Goal: Task Accomplishment & Management: Complete application form

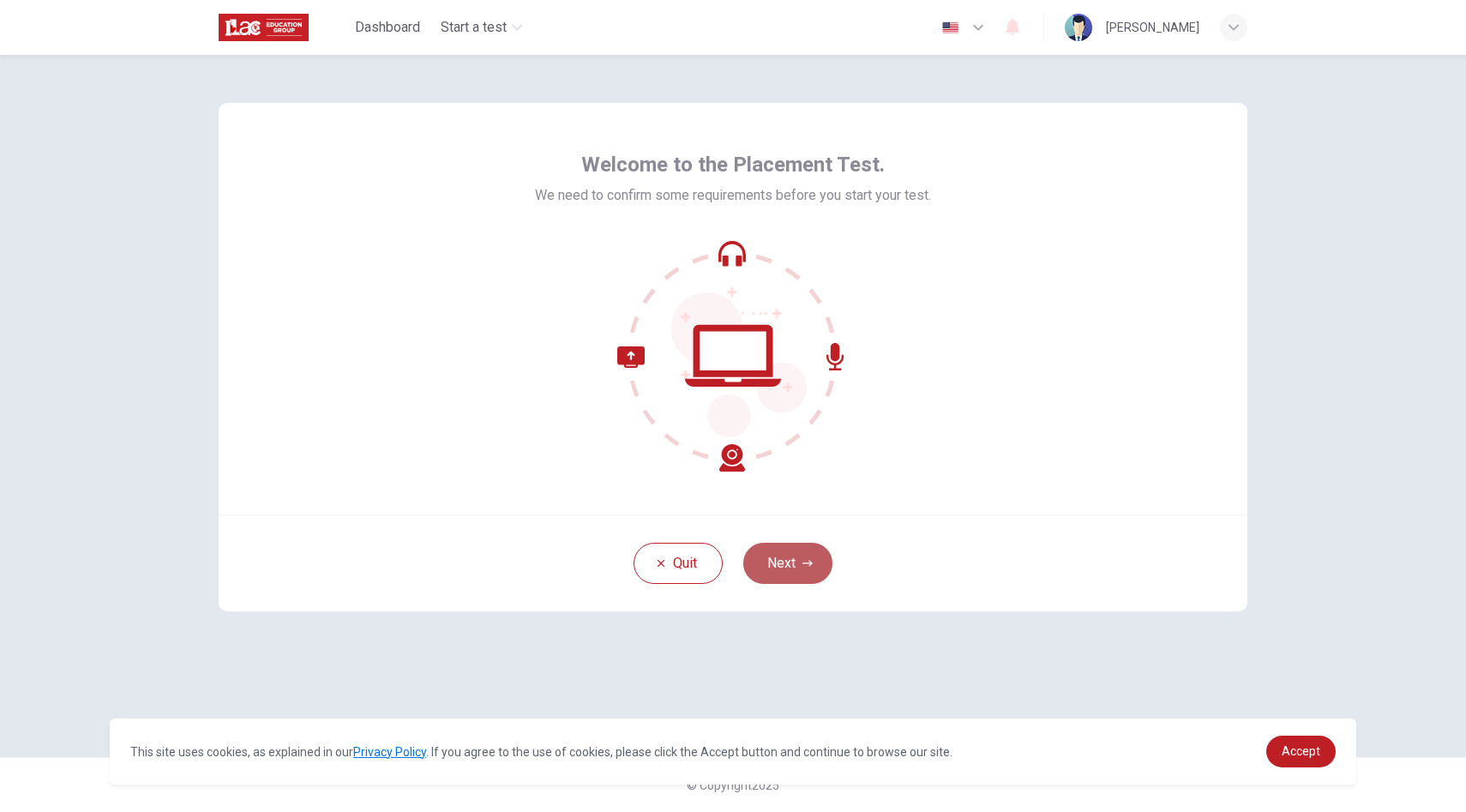
click at [782, 556] on button "Next" at bounding box center [788, 563] width 90 height 41
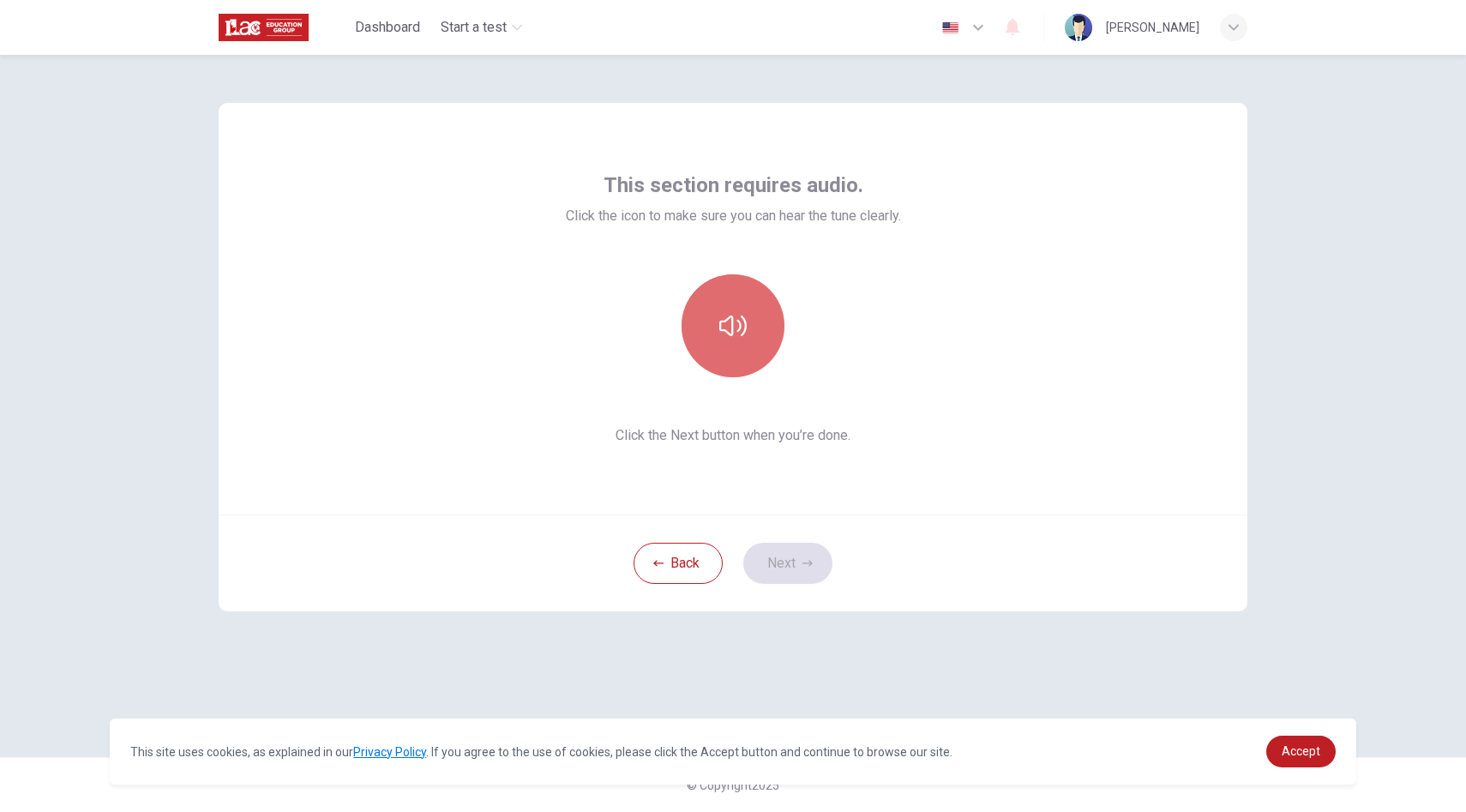
click at [735, 339] on button "button" at bounding box center [732, 325] width 103 height 103
click at [793, 560] on button "Next" at bounding box center [788, 563] width 90 height 41
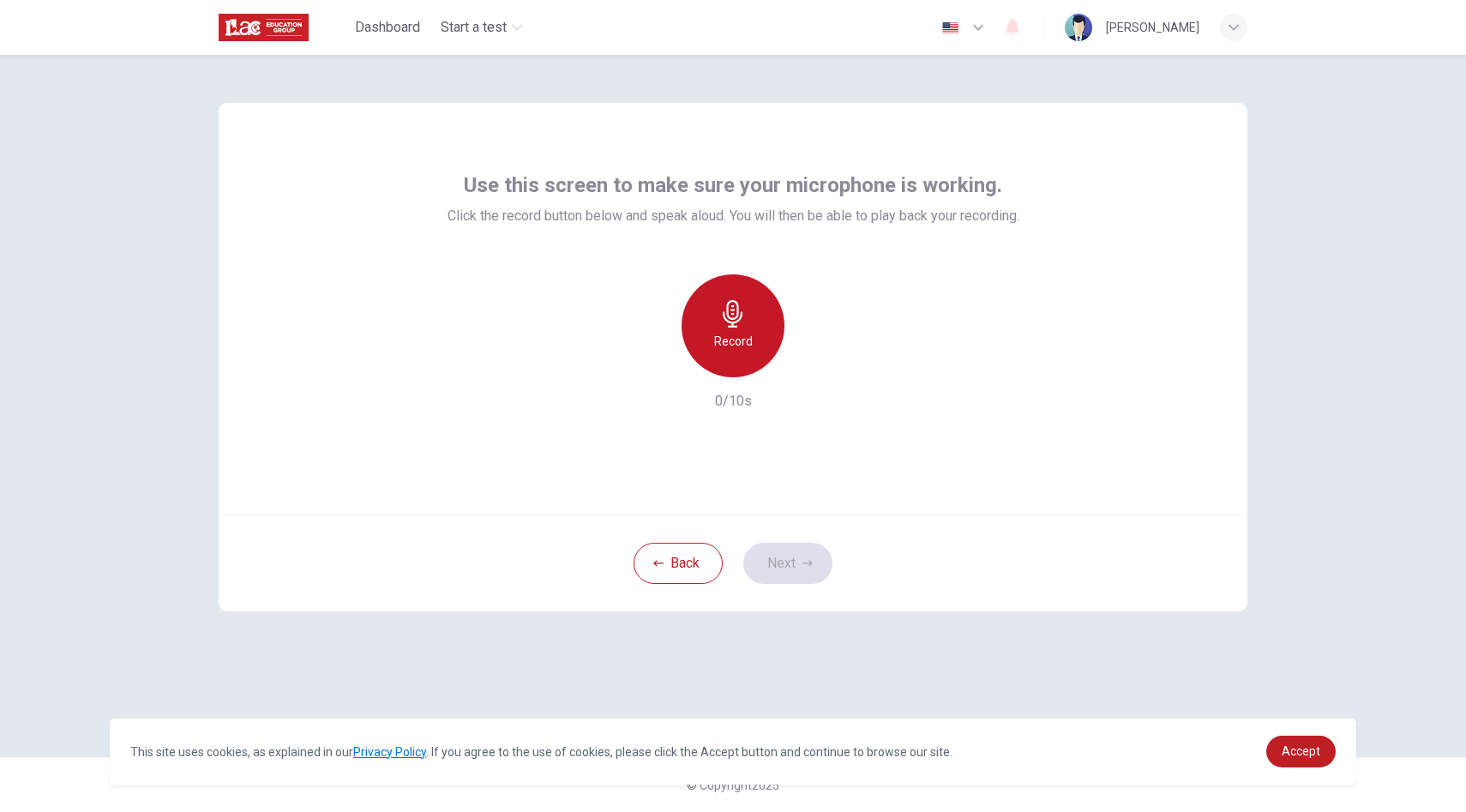
click at [756, 334] on div "Record" at bounding box center [732, 325] width 103 height 103
click at [820, 364] on icon "button" at bounding box center [812, 364] width 17 height 17
click at [788, 555] on button "Next" at bounding box center [788, 563] width 90 height 41
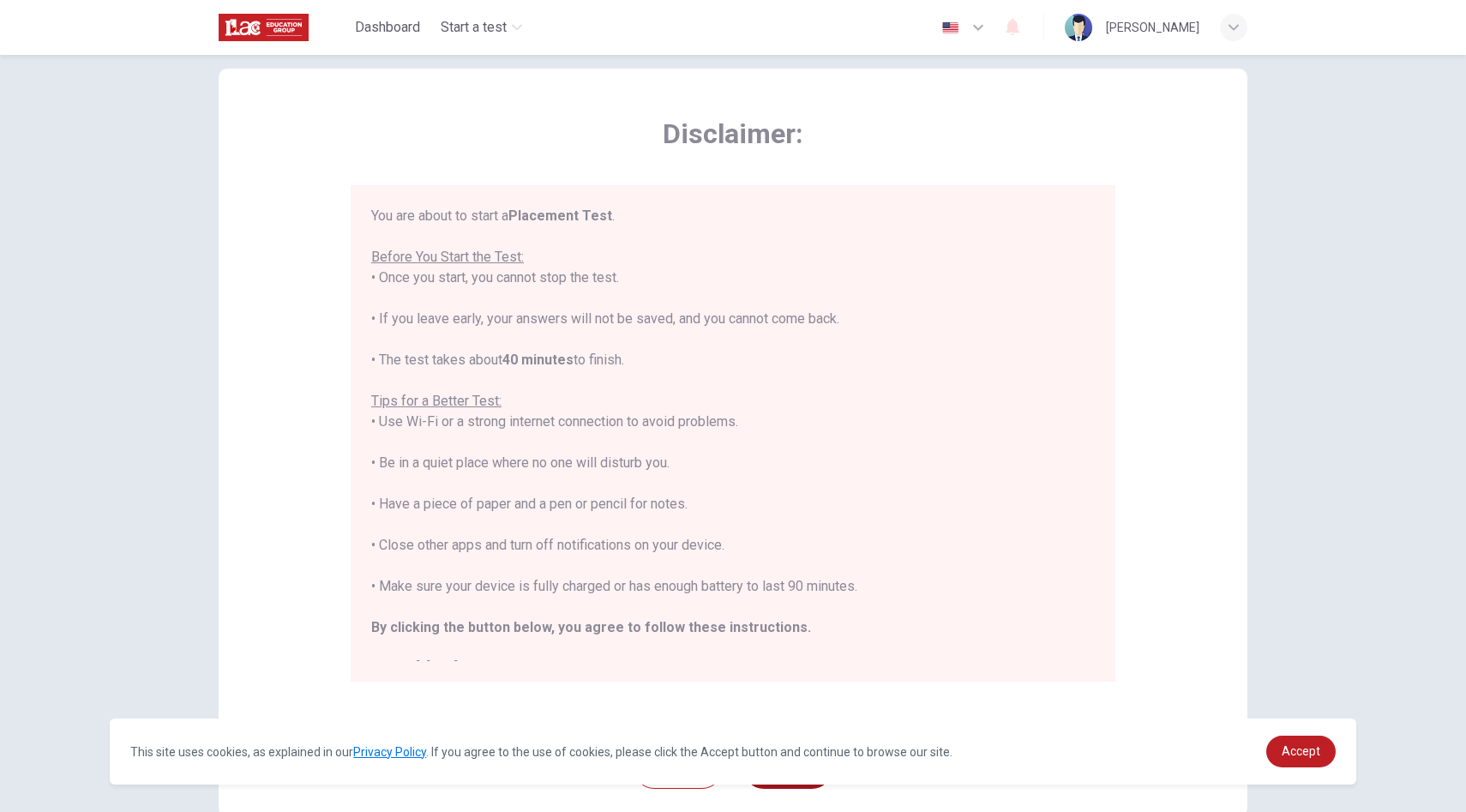
scroll to position [69, 0]
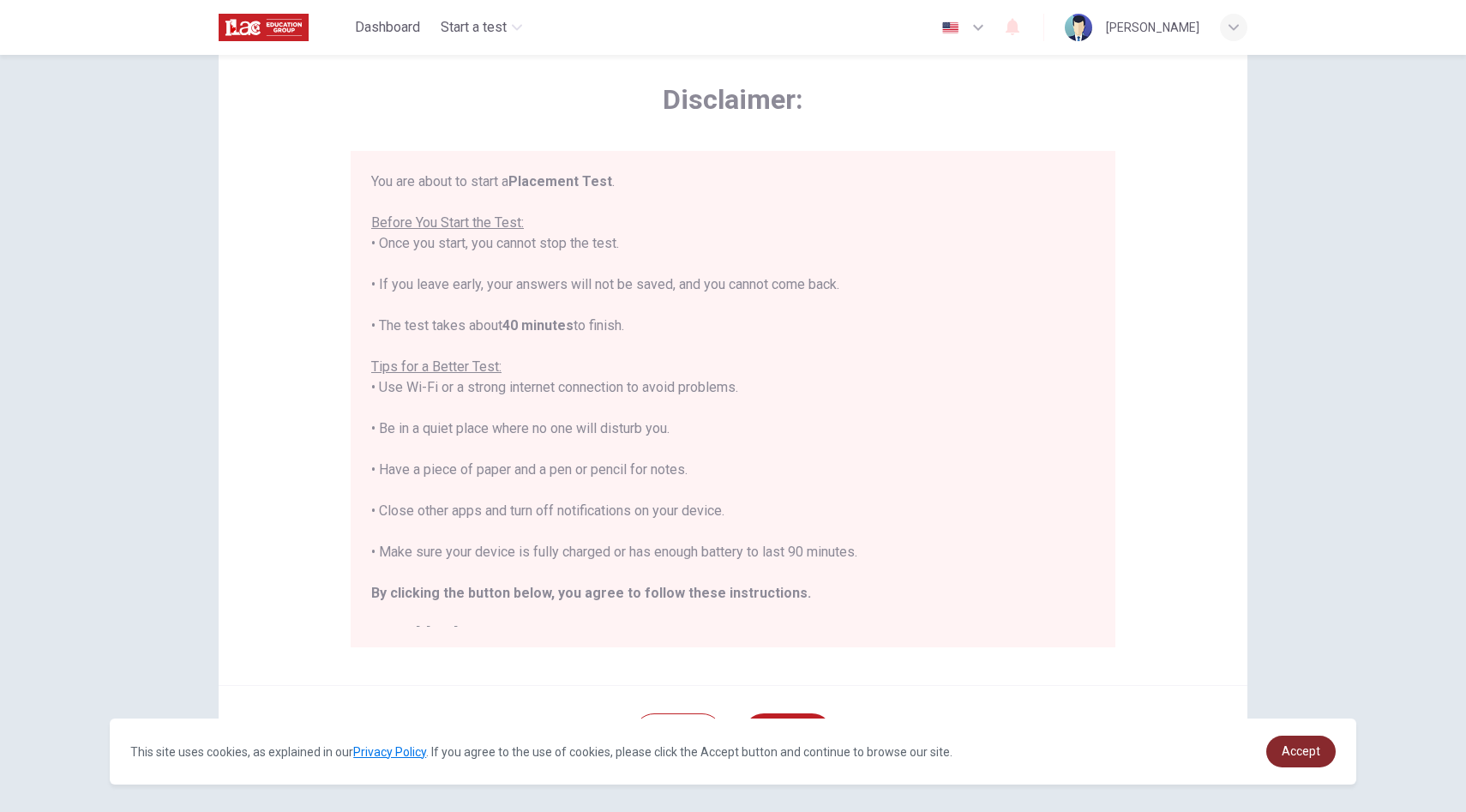
click at [1302, 755] on span "Accept" at bounding box center [1300, 751] width 39 height 14
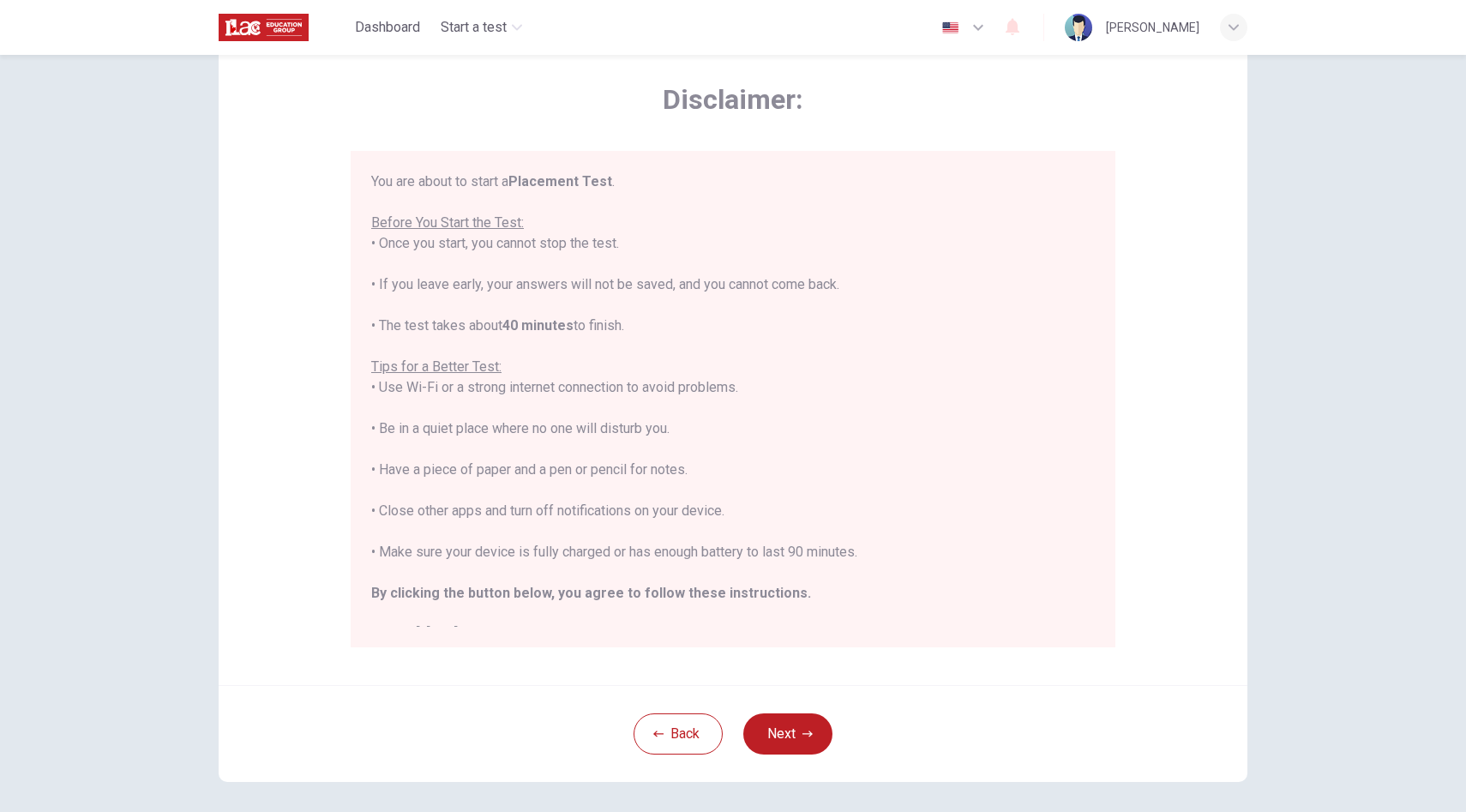
click at [846, 544] on div "You are about to start a Placement Test . Before You Start the Test: • Once you…" at bounding box center [733, 408] width 724 height 473
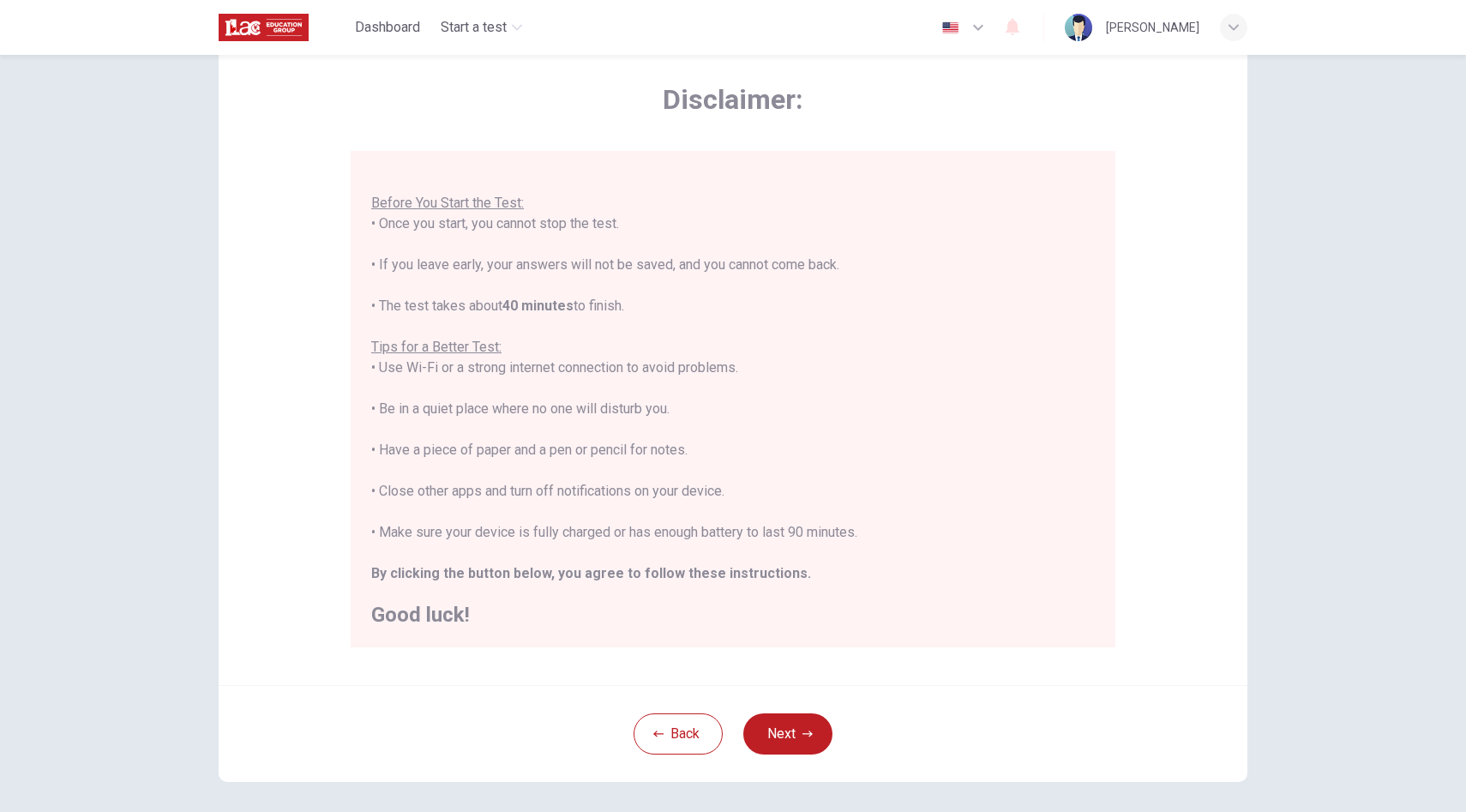
scroll to position [103, 0]
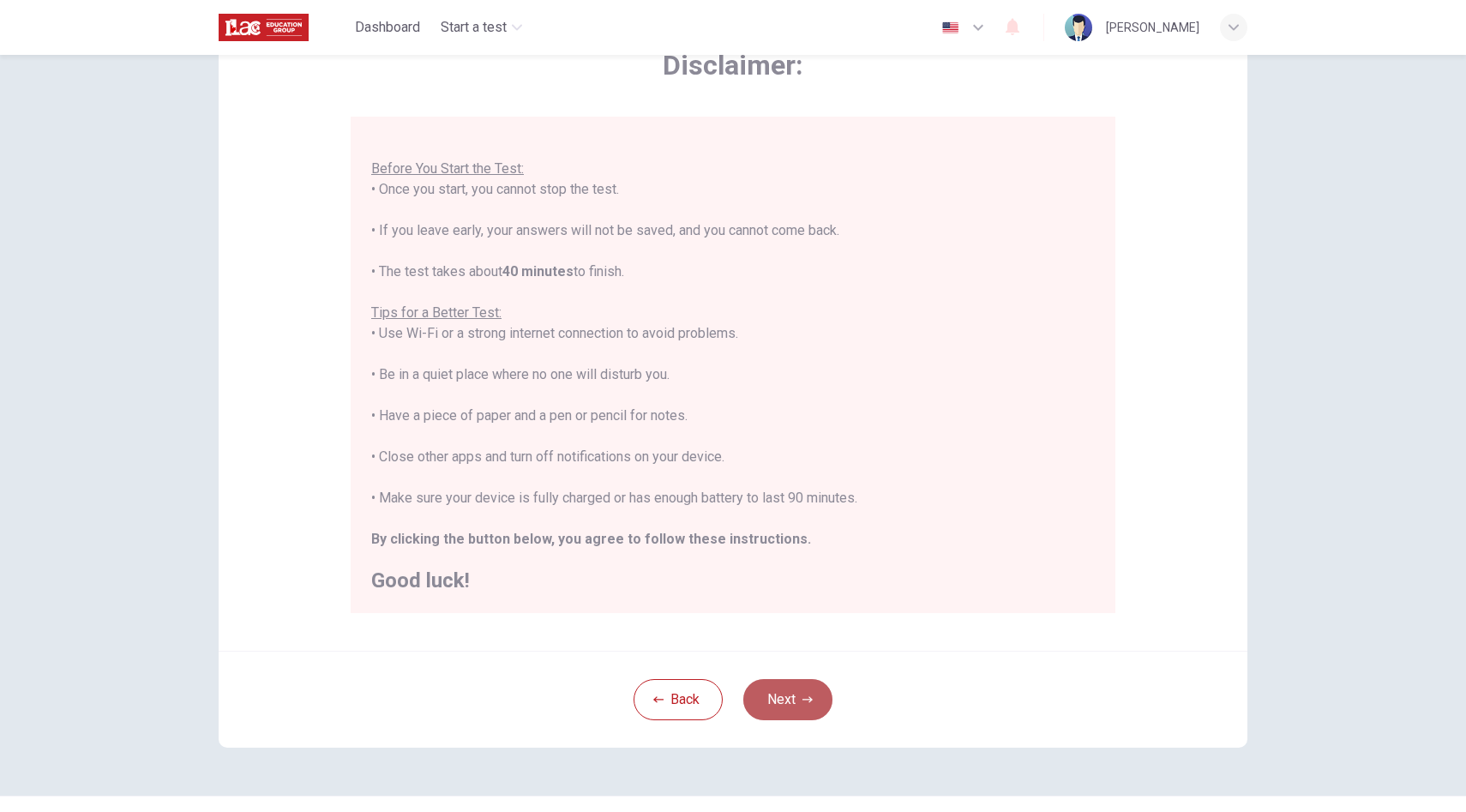
click at [791, 702] on button "Next" at bounding box center [788, 700] width 90 height 41
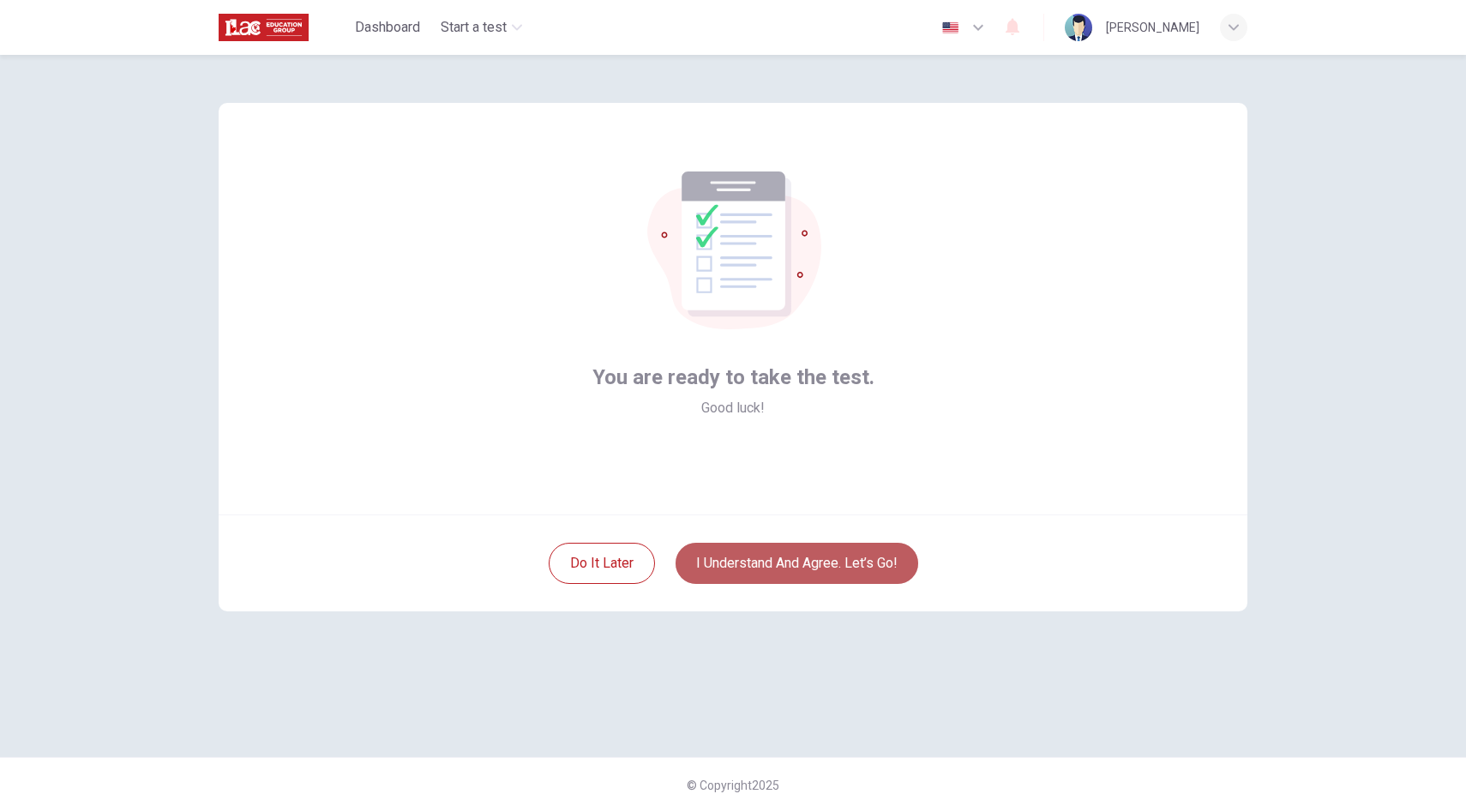
click at [805, 565] on button "I understand and agree. Let’s go!" at bounding box center [796, 563] width 242 height 41
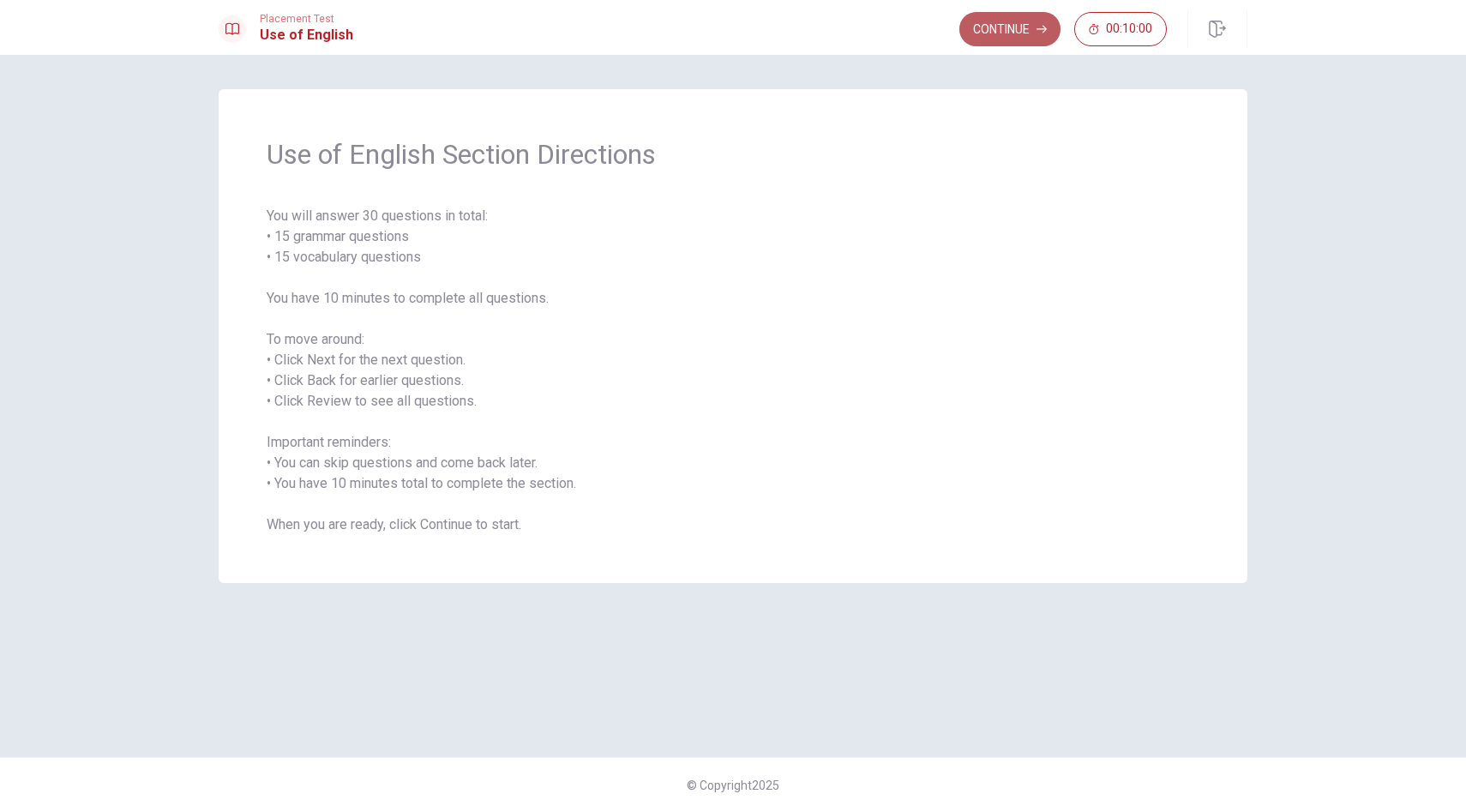
click at [1004, 33] on button "Continue" at bounding box center [1009, 29] width 101 height 34
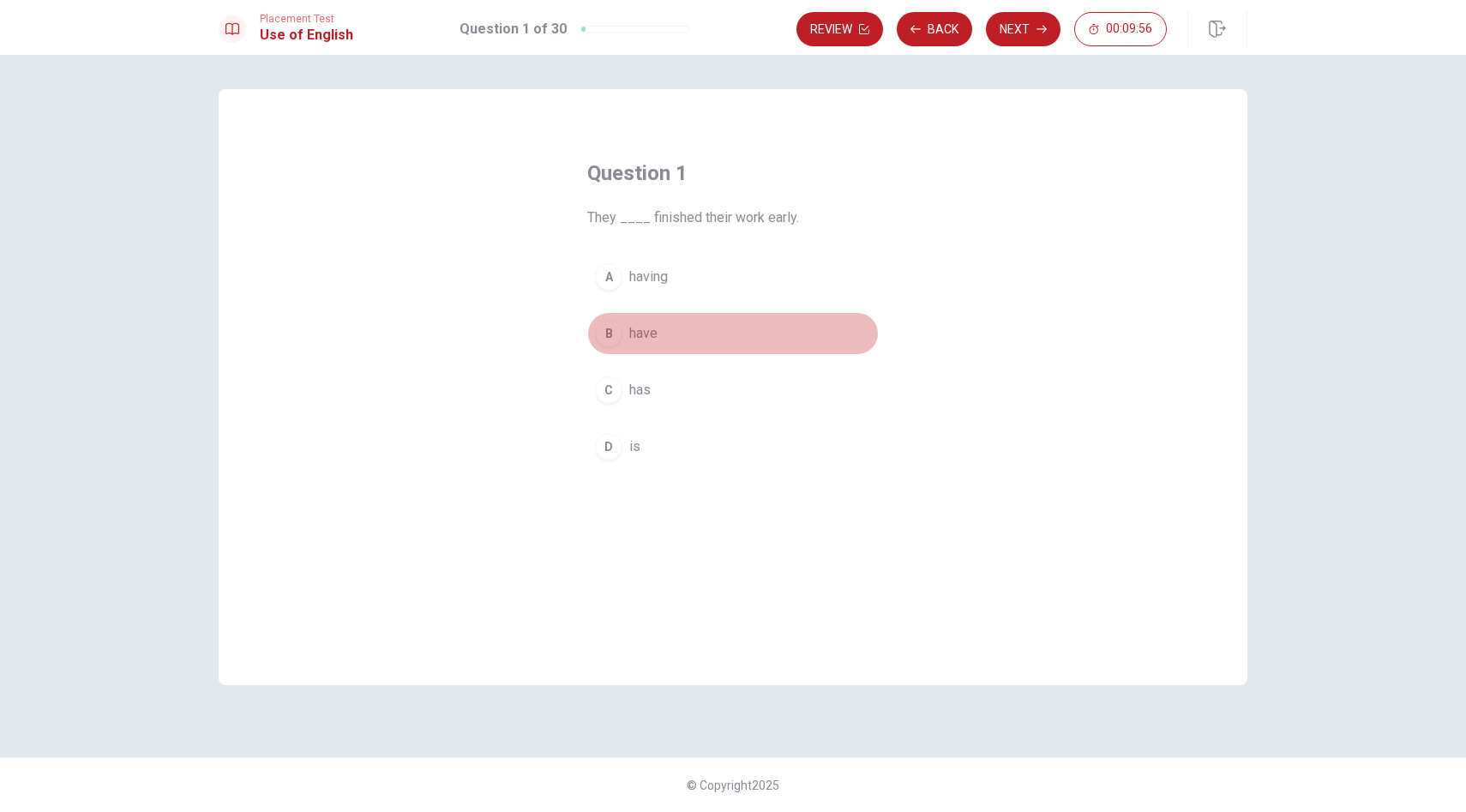
click at [610, 333] on div "B" at bounding box center [608, 333] width 27 height 27
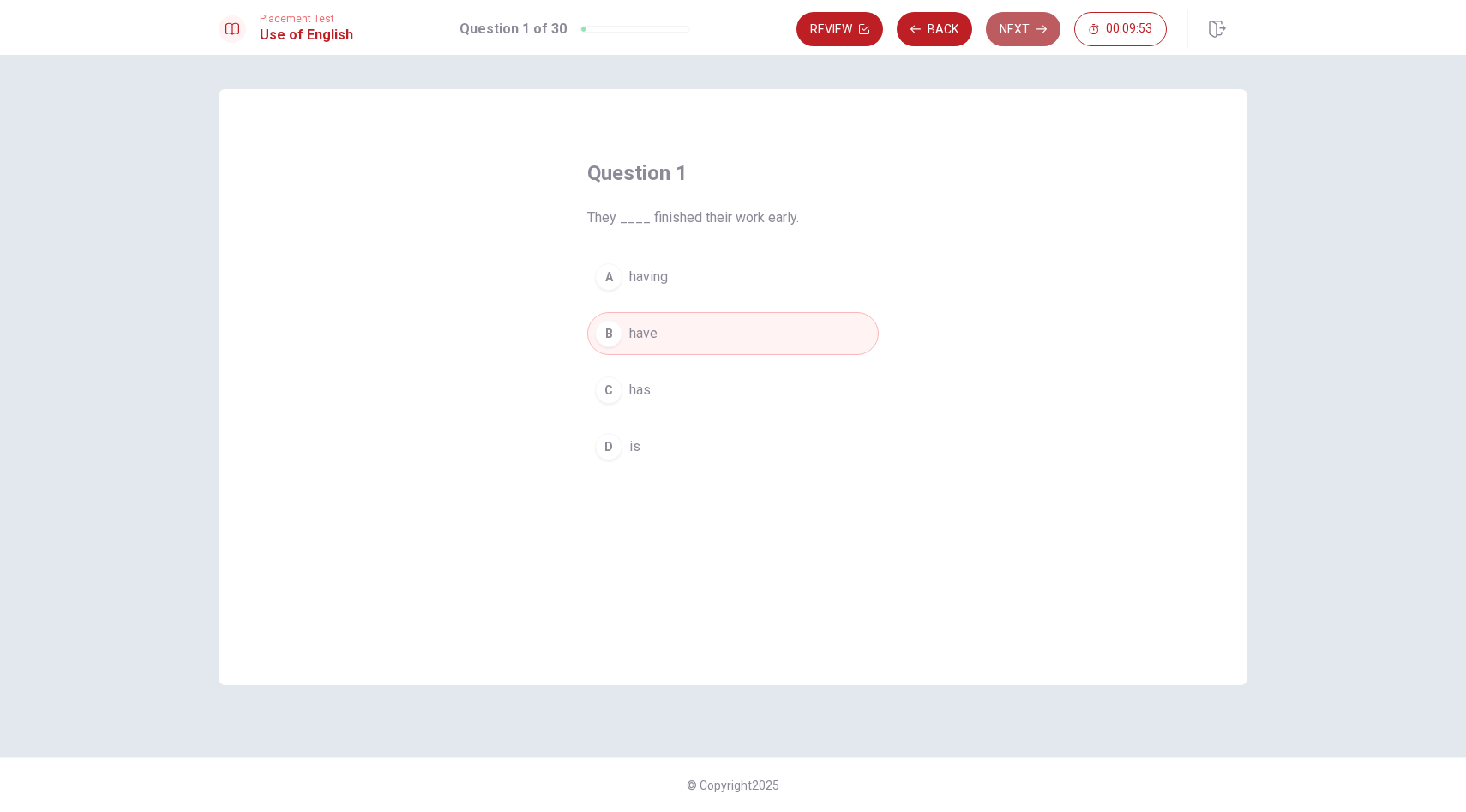
click at [1002, 25] on button "Next" at bounding box center [1022, 29] width 74 height 34
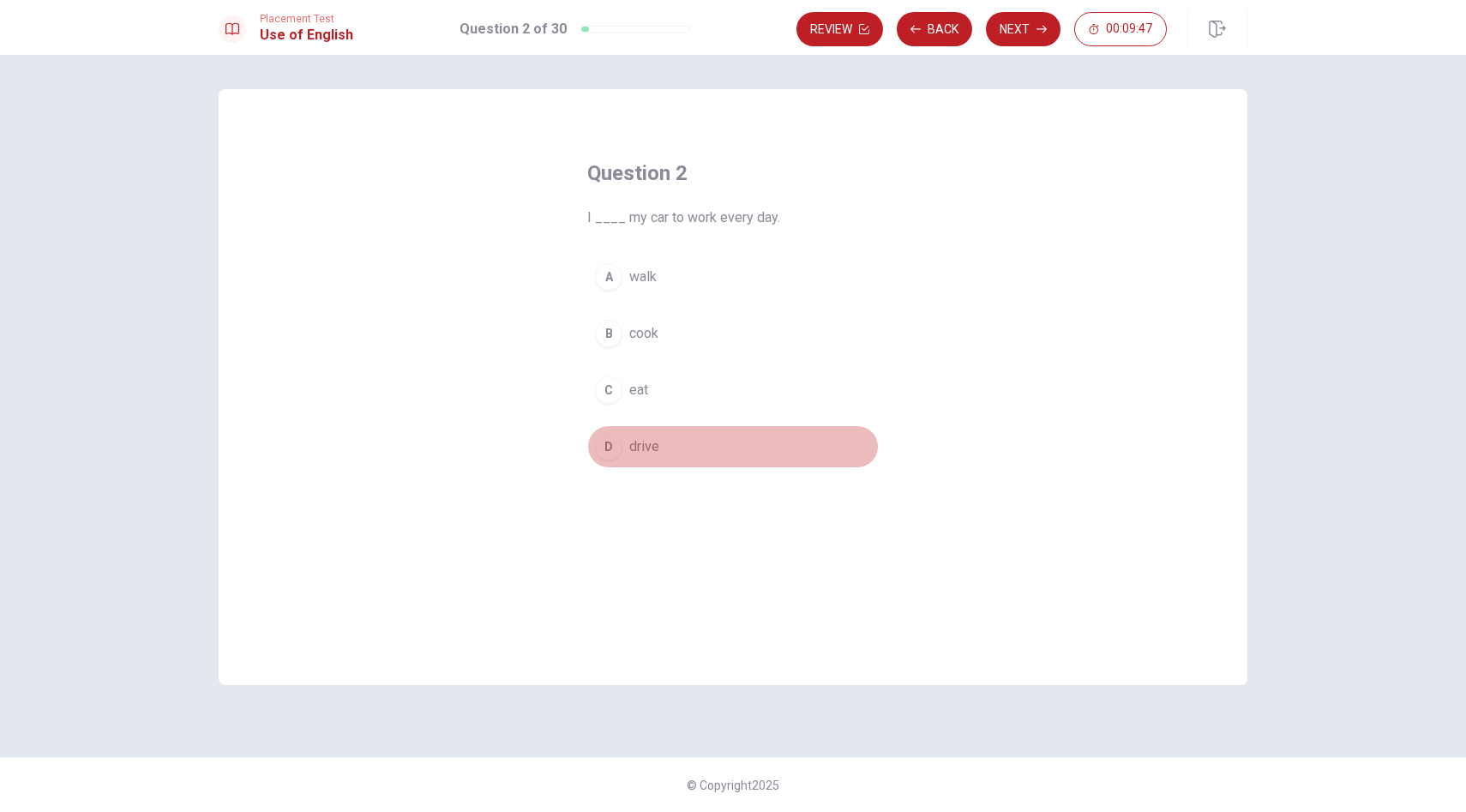
click at [607, 445] on div "D" at bounding box center [608, 446] width 27 height 27
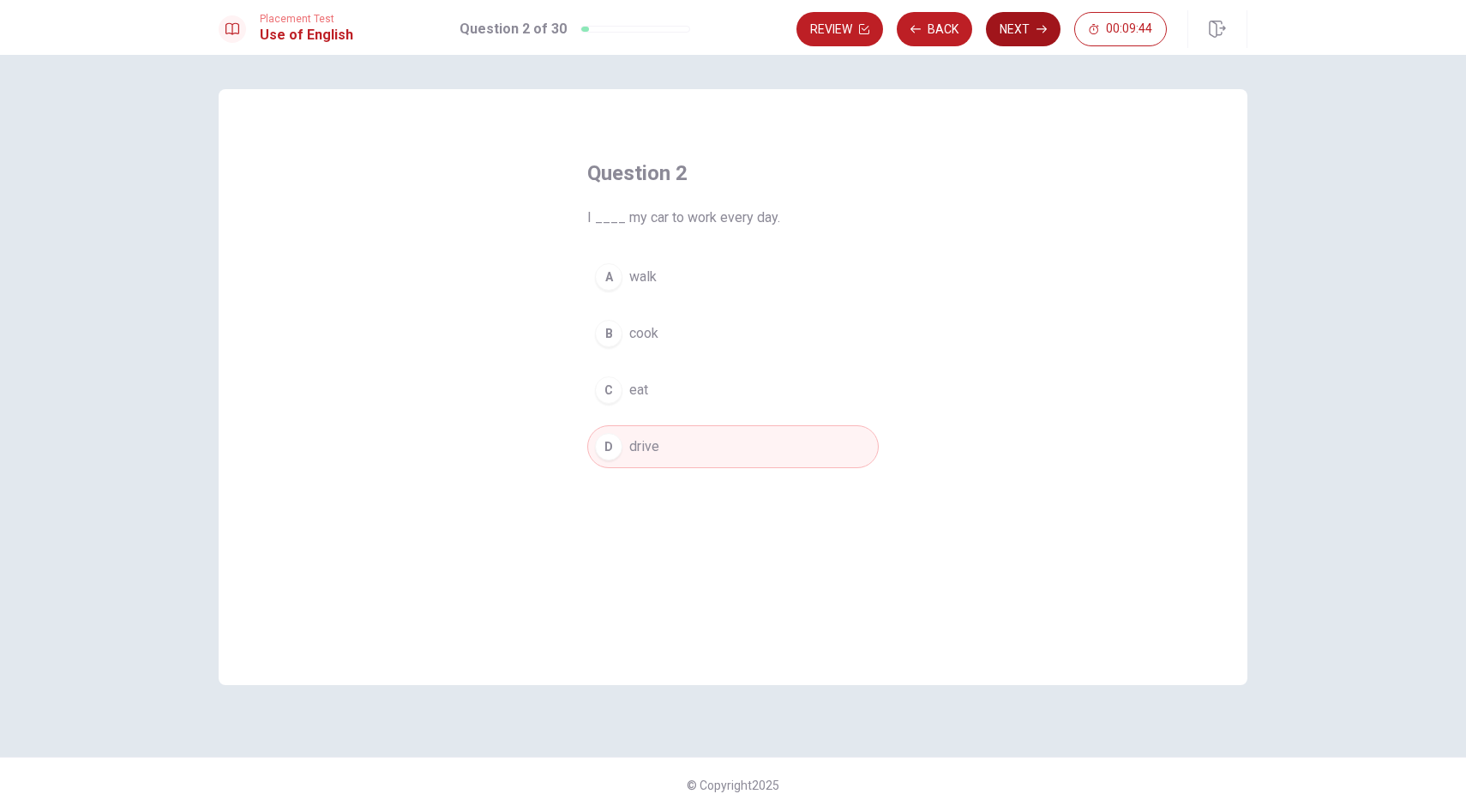
click at [1034, 28] on button "Next" at bounding box center [1022, 29] width 74 height 34
click at [612, 283] on div "A" at bounding box center [608, 276] width 27 height 27
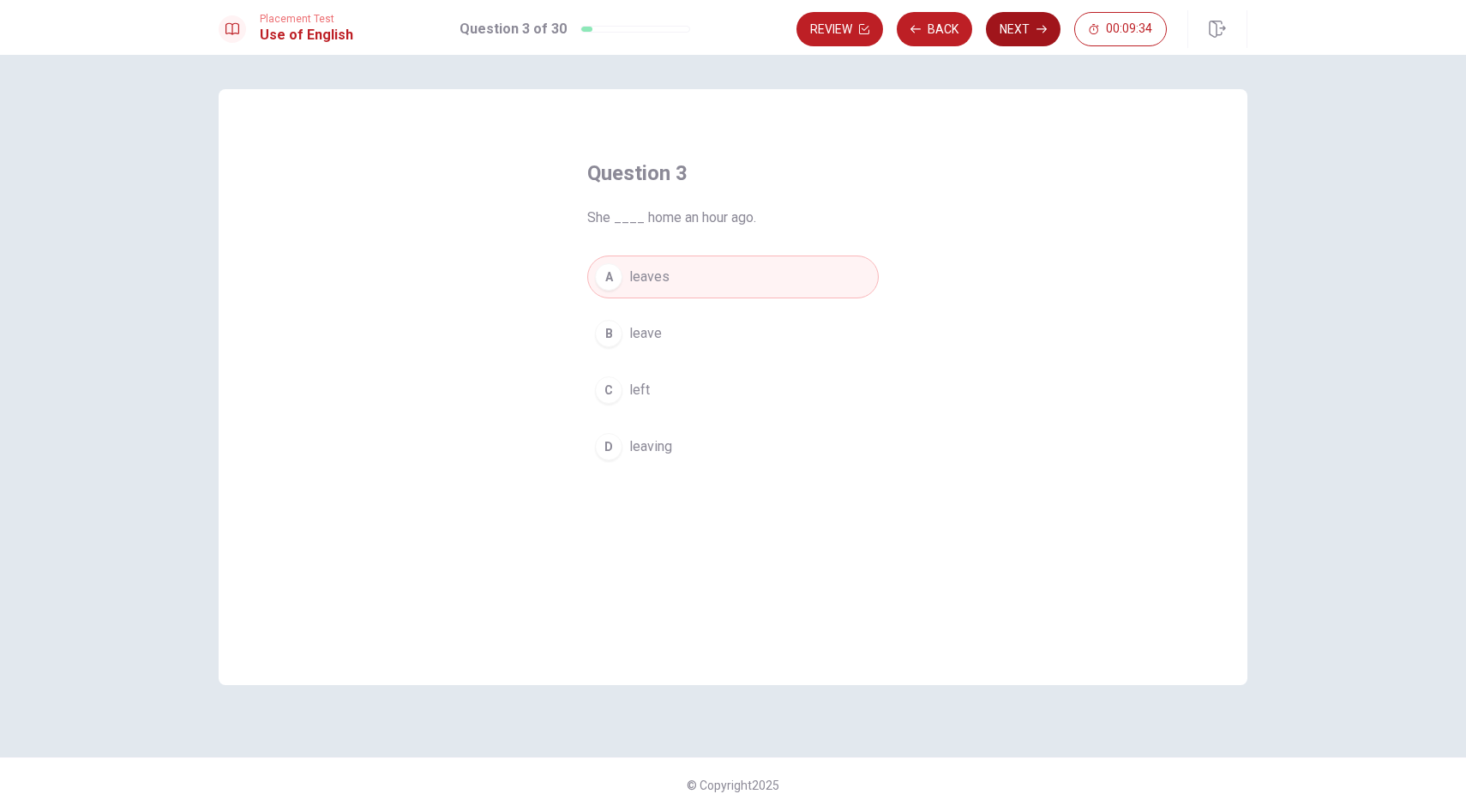
click at [1016, 32] on button "Next" at bounding box center [1022, 29] width 74 height 34
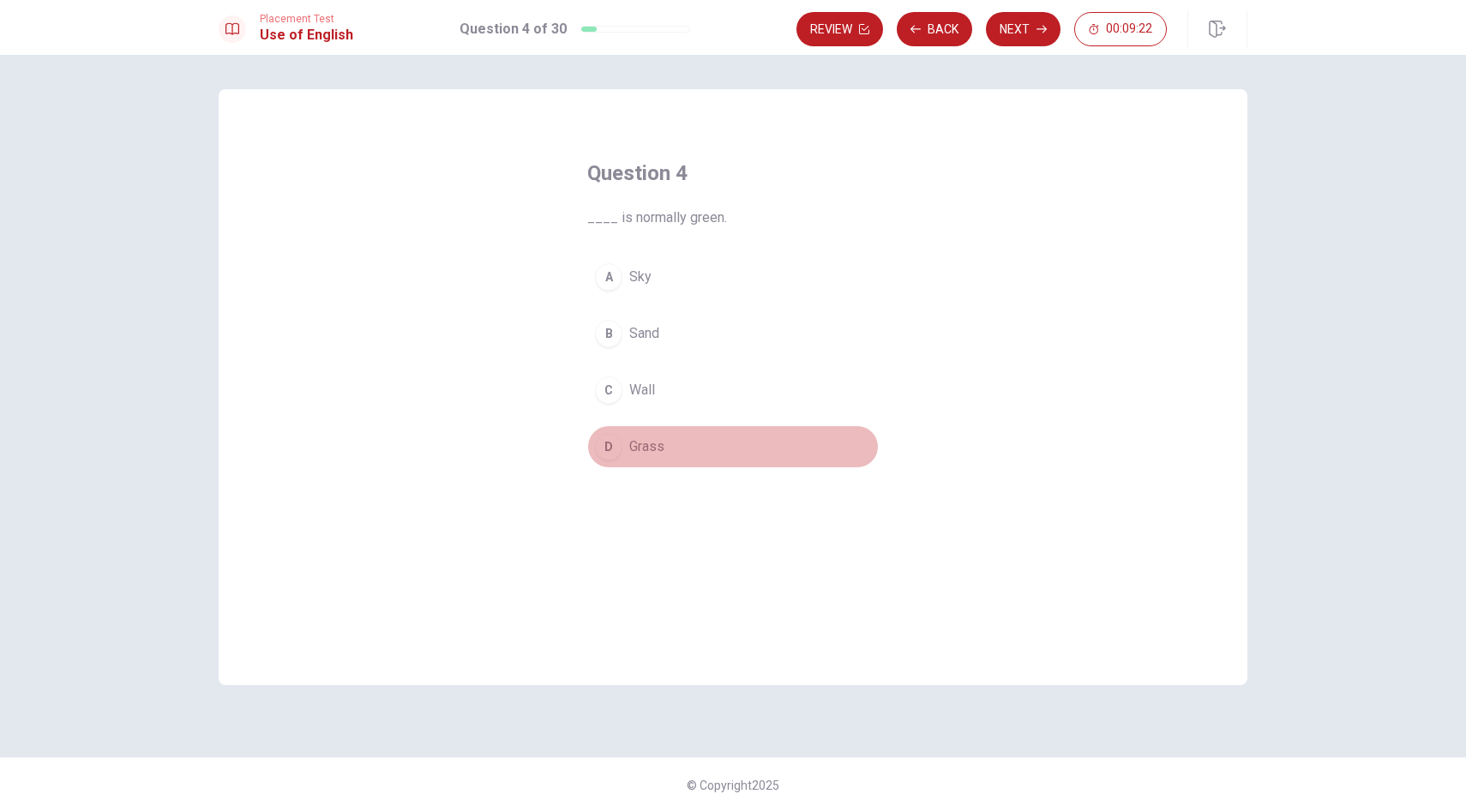
click at [608, 447] on div "D" at bounding box center [608, 446] width 27 height 27
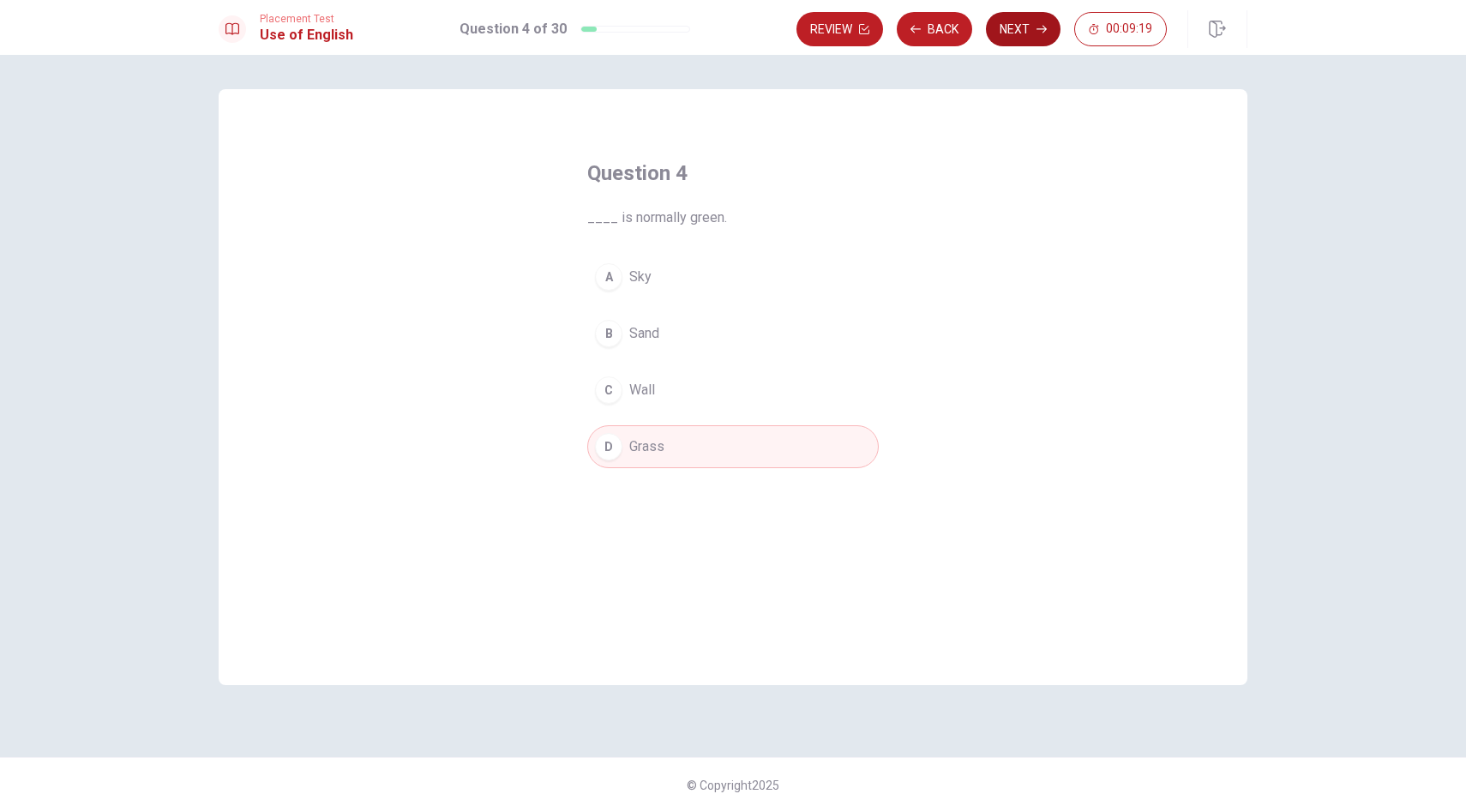
click at [1037, 28] on icon "button" at bounding box center [1041, 29] width 10 height 8
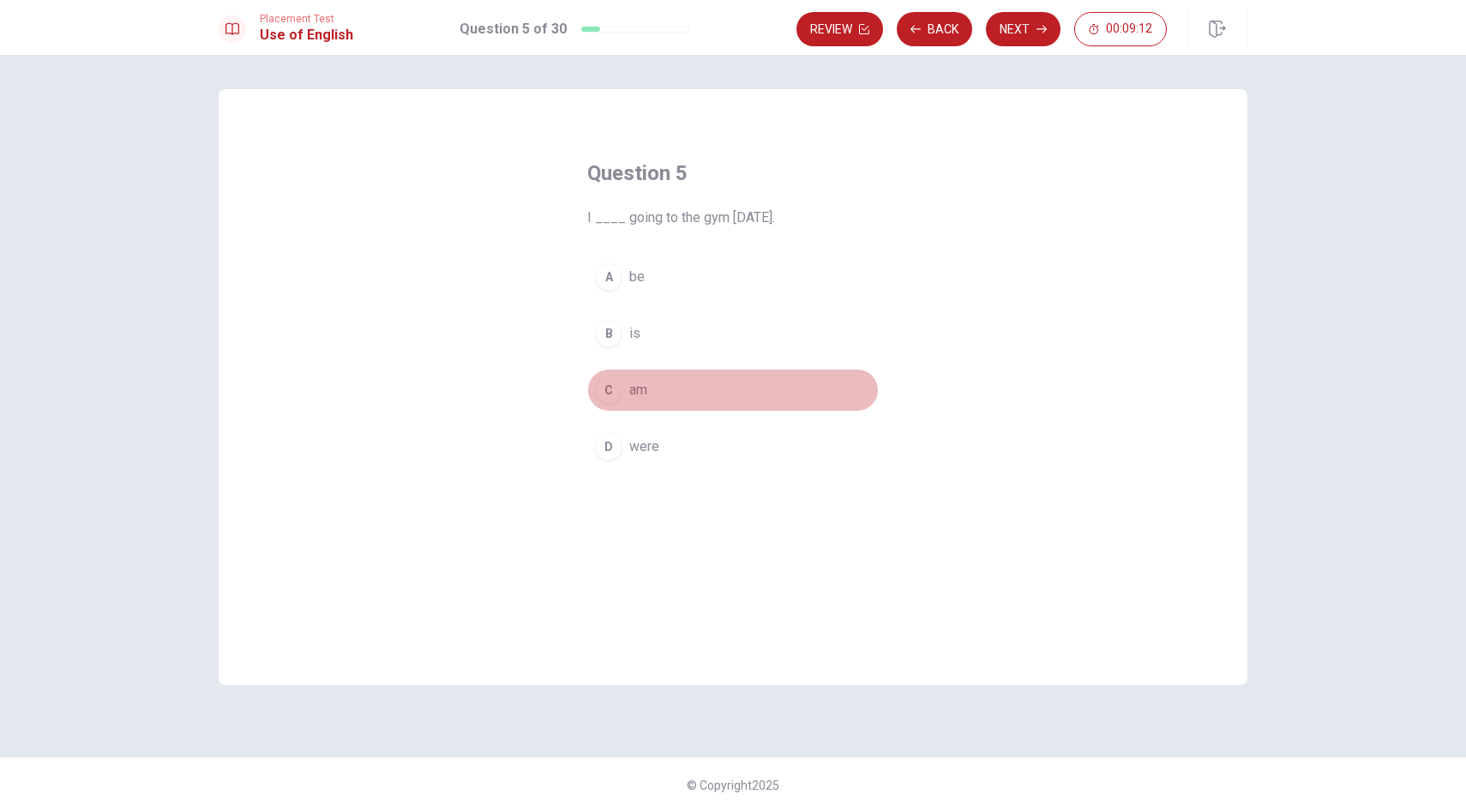
click at [605, 389] on div "C" at bounding box center [608, 389] width 27 height 27
click at [607, 447] on div "D" at bounding box center [608, 446] width 27 height 27
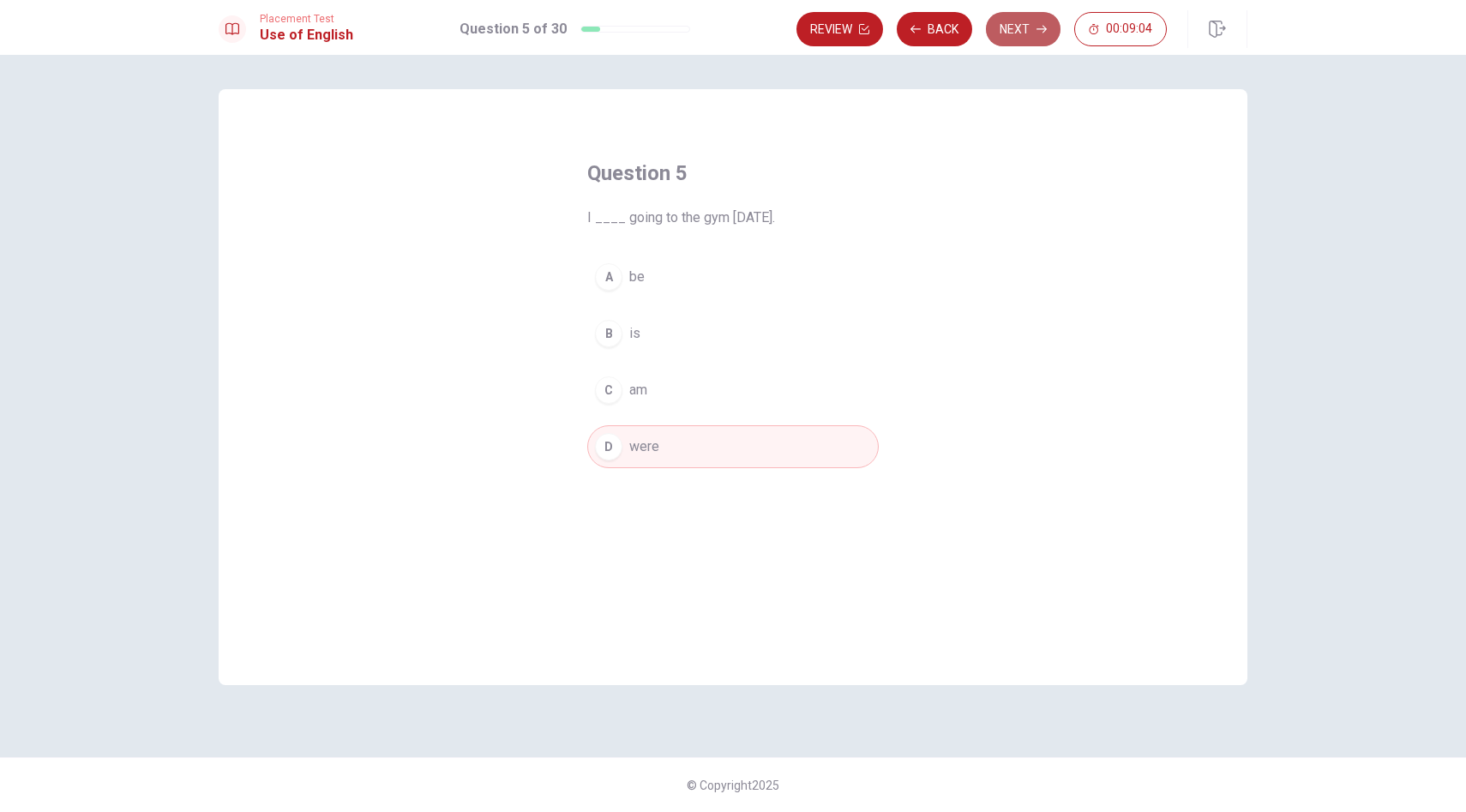
click at [1007, 22] on button "Next" at bounding box center [1022, 29] width 74 height 34
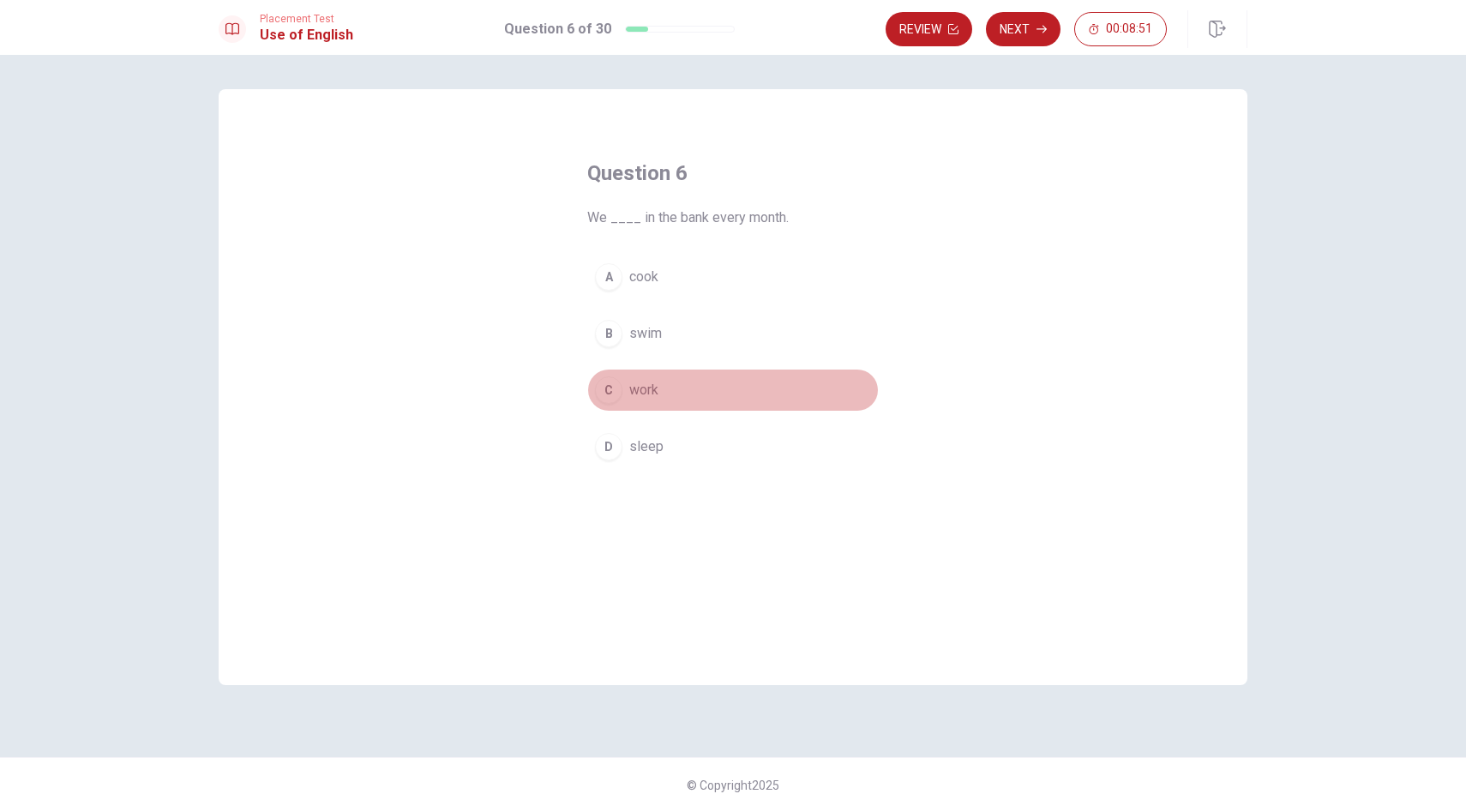
click at [611, 384] on div "C" at bounding box center [608, 389] width 27 height 27
click at [1032, 24] on button "Next" at bounding box center [1022, 29] width 74 height 34
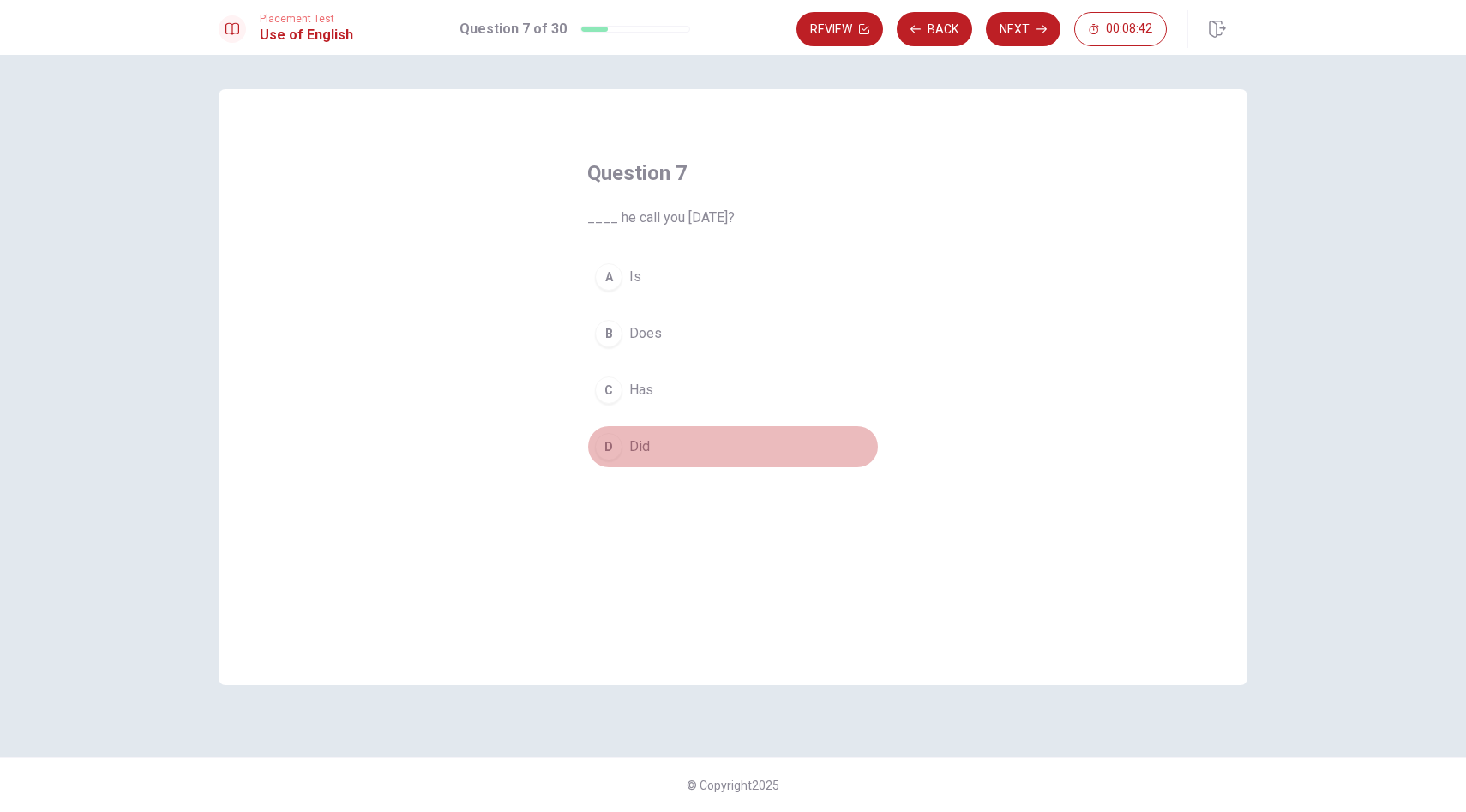
click at [611, 447] on div "D" at bounding box center [608, 446] width 27 height 27
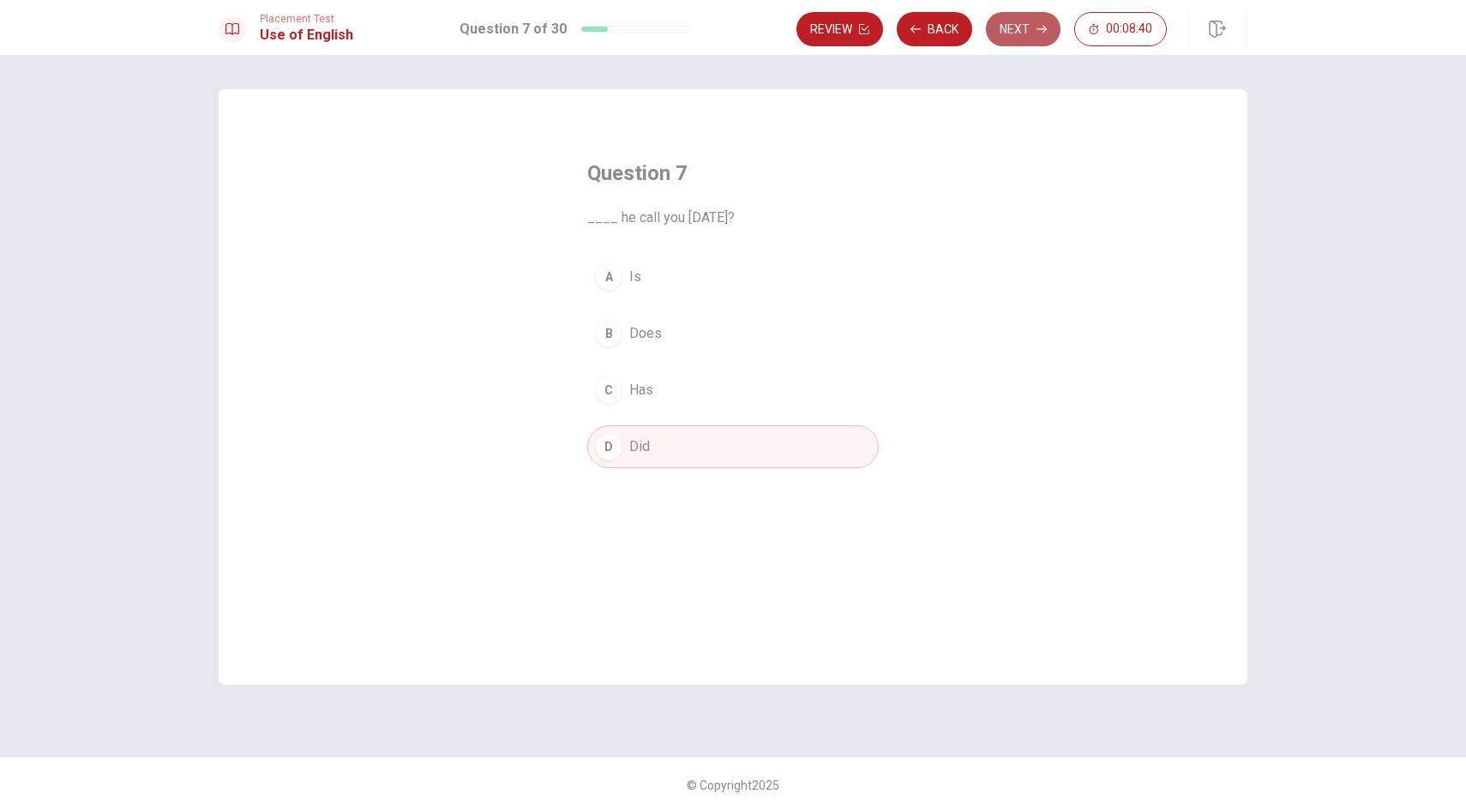
click at [998, 24] on button "Next" at bounding box center [1022, 29] width 74 height 34
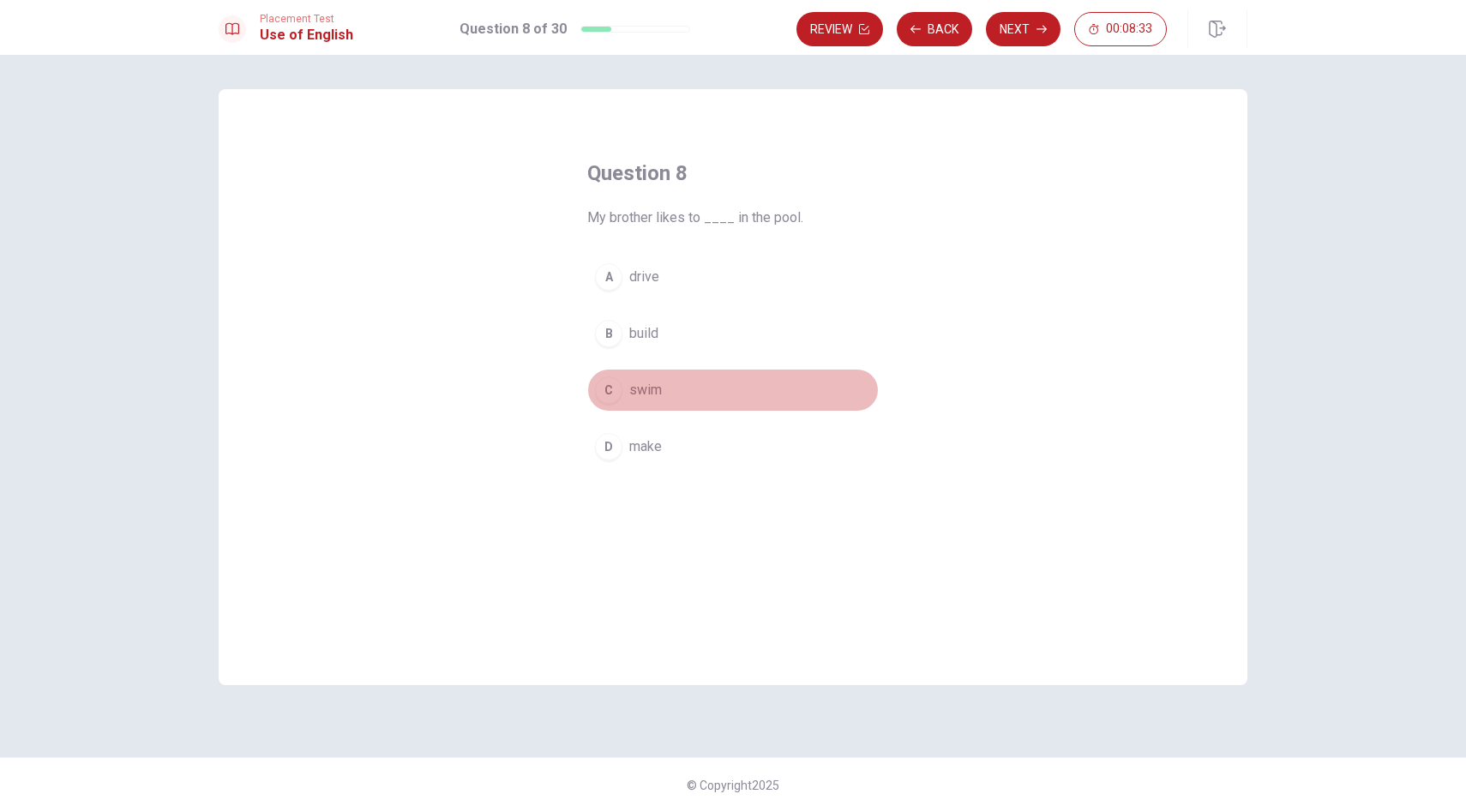
click at [605, 391] on div "C" at bounding box center [608, 389] width 27 height 27
click at [1022, 26] on button "Next" at bounding box center [1022, 29] width 74 height 34
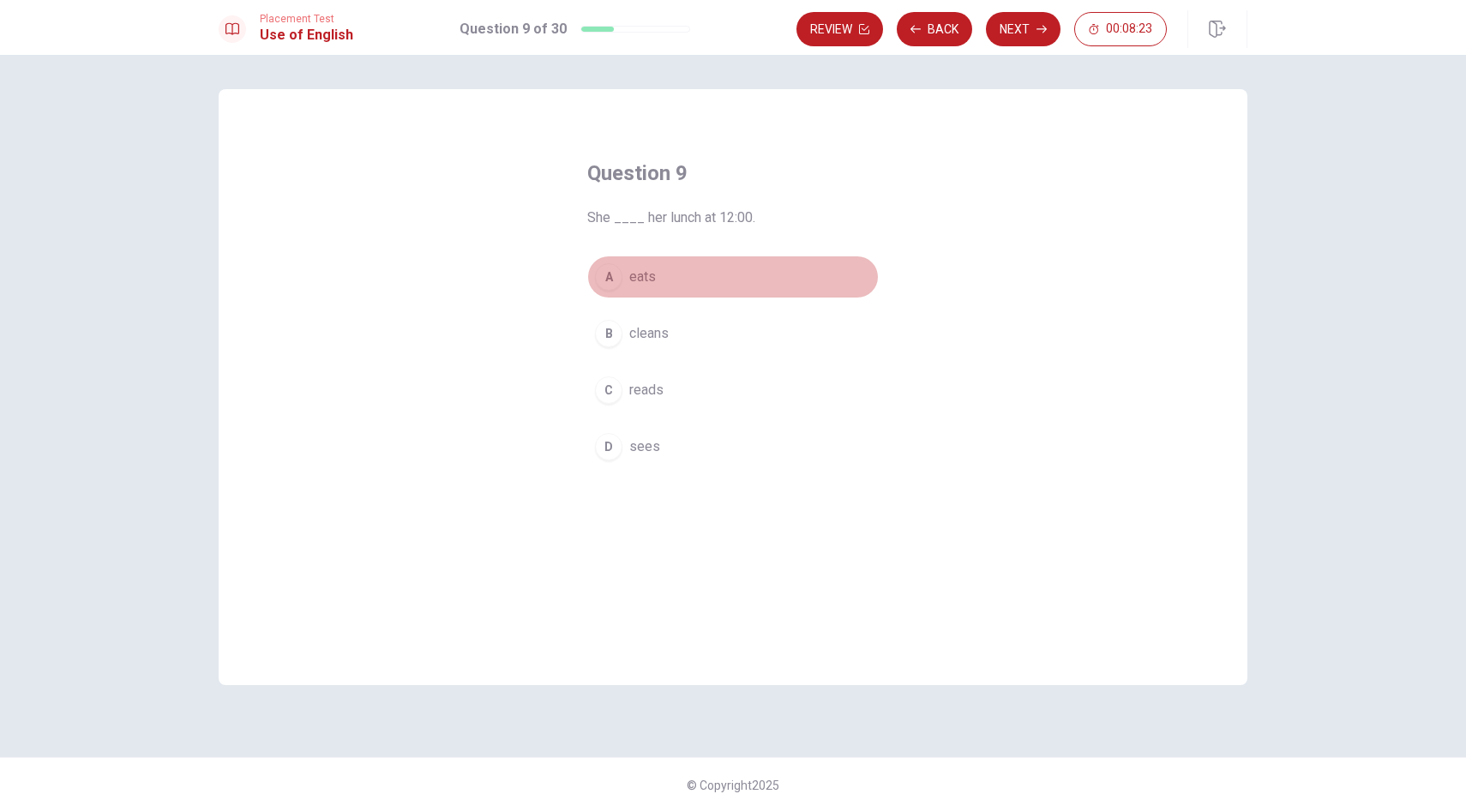
click at [611, 278] on div "A" at bounding box center [608, 276] width 27 height 27
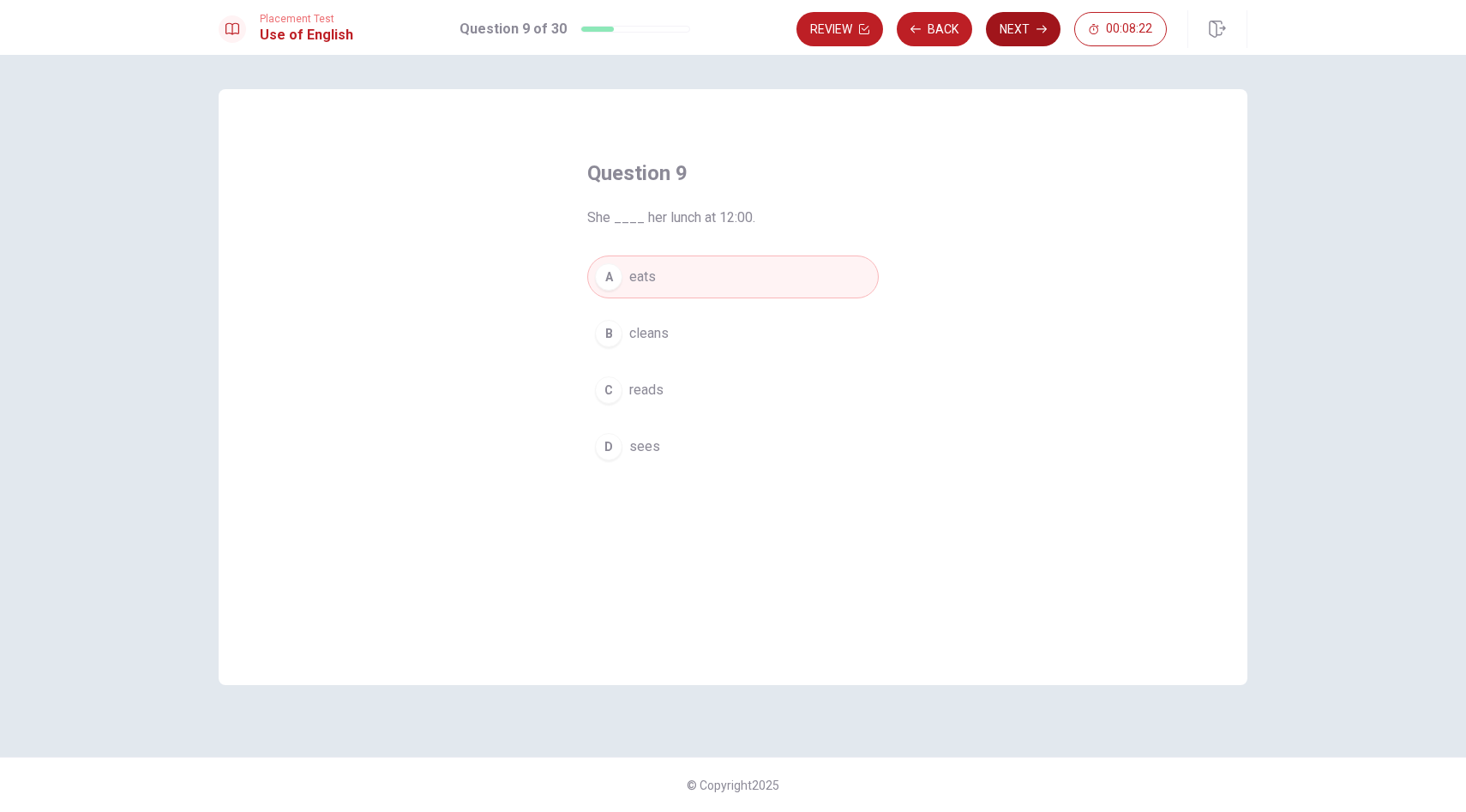
click at [998, 17] on button "Next" at bounding box center [1022, 29] width 74 height 34
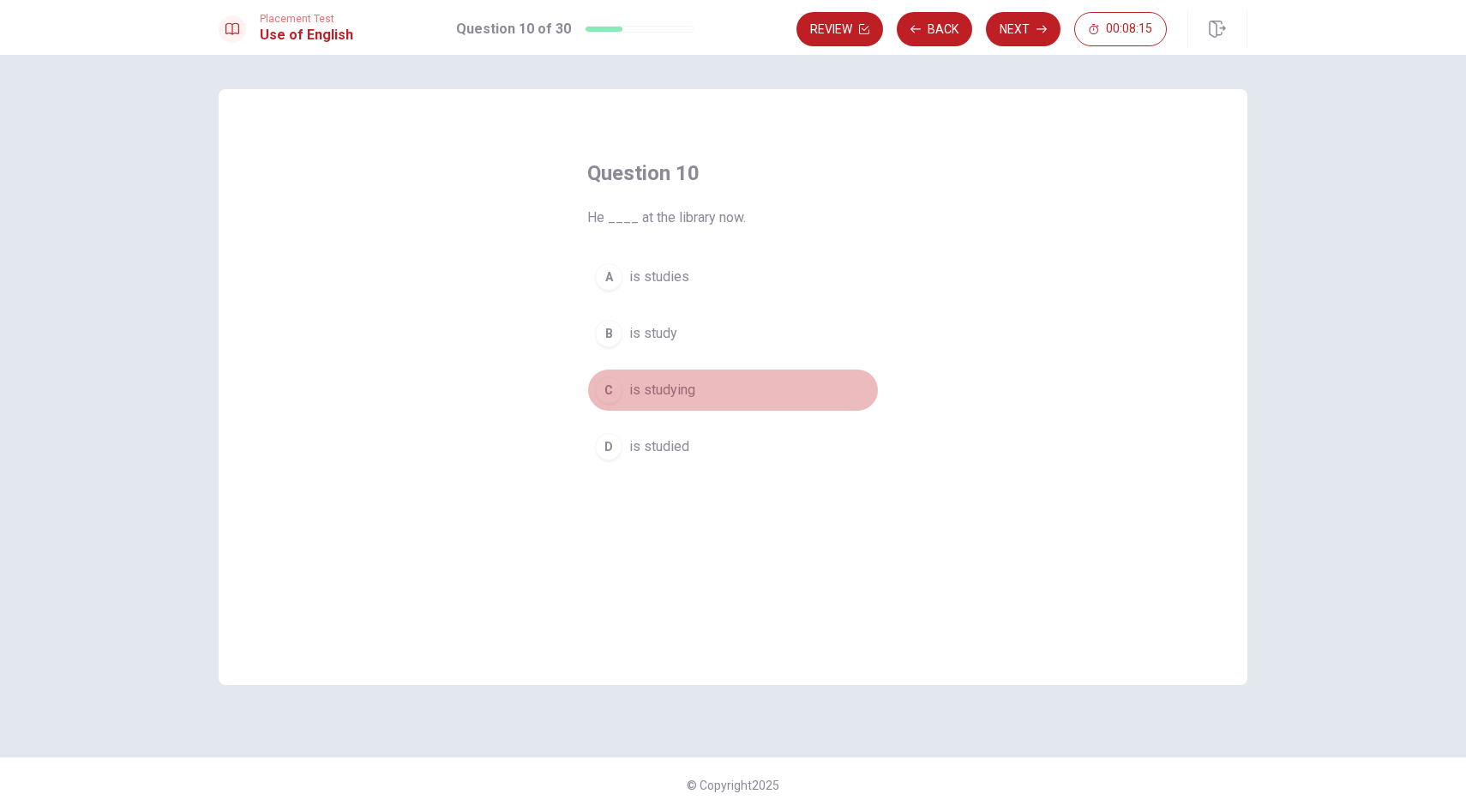
click at [605, 387] on div "C" at bounding box center [608, 389] width 27 height 27
click at [1025, 34] on button "Next" at bounding box center [1022, 29] width 74 height 34
click at [606, 378] on div "C" at bounding box center [608, 389] width 27 height 27
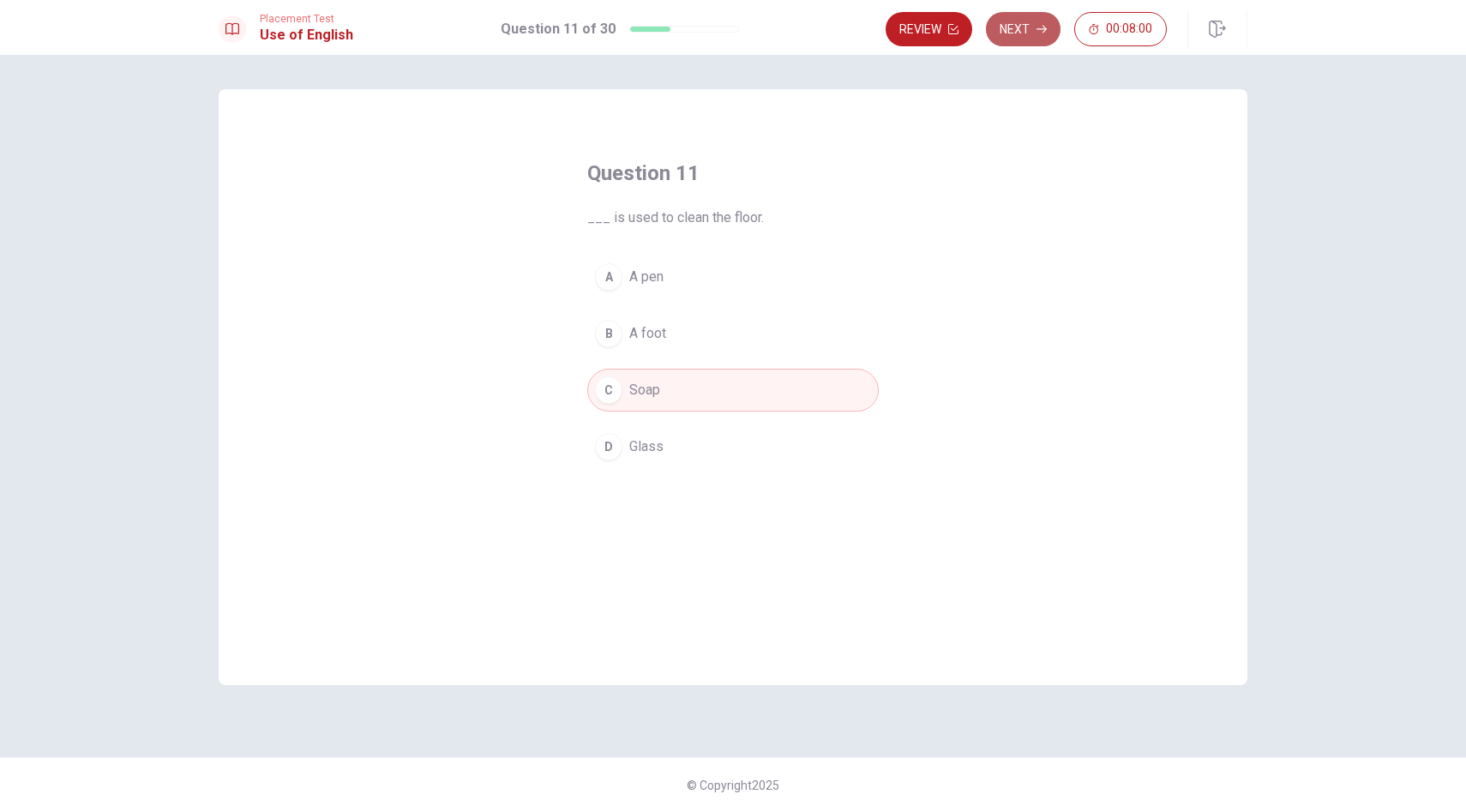
click at [1033, 27] on button "Next" at bounding box center [1022, 29] width 74 height 34
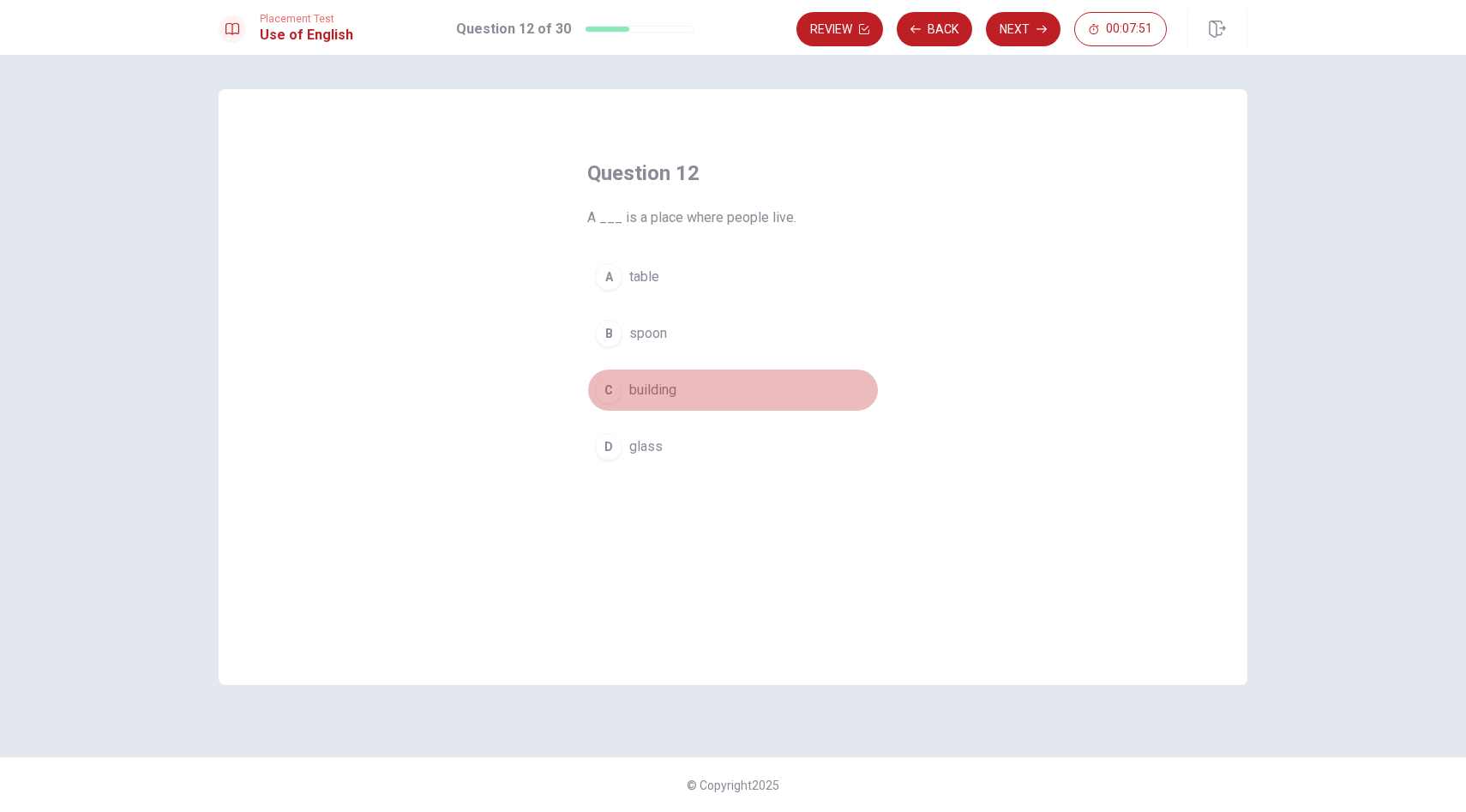
click at [610, 390] on div "C" at bounding box center [608, 389] width 27 height 27
click at [1029, 18] on button "Next" at bounding box center [1022, 29] width 74 height 34
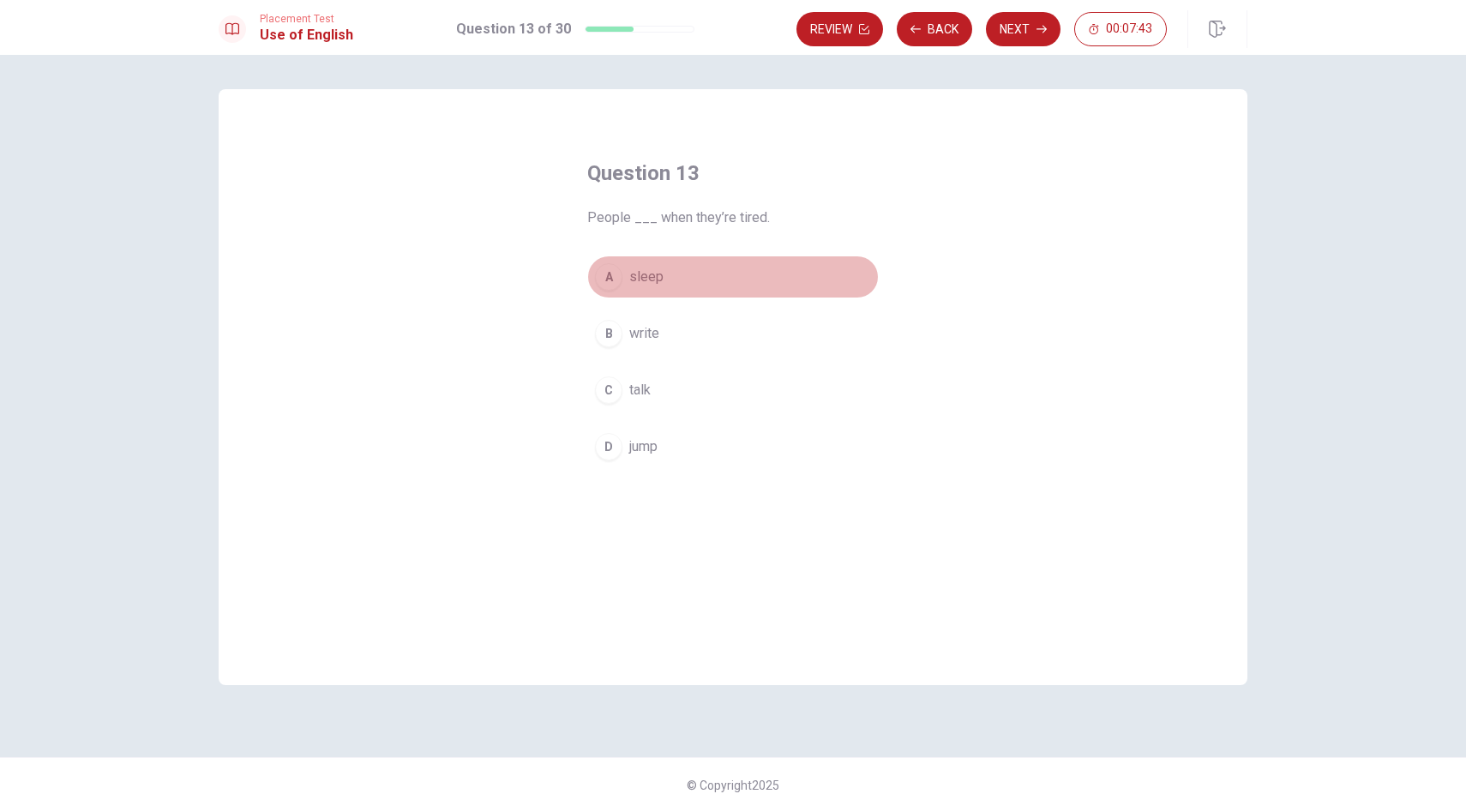
click at [611, 275] on div "A" at bounding box center [608, 276] width 27 height 27
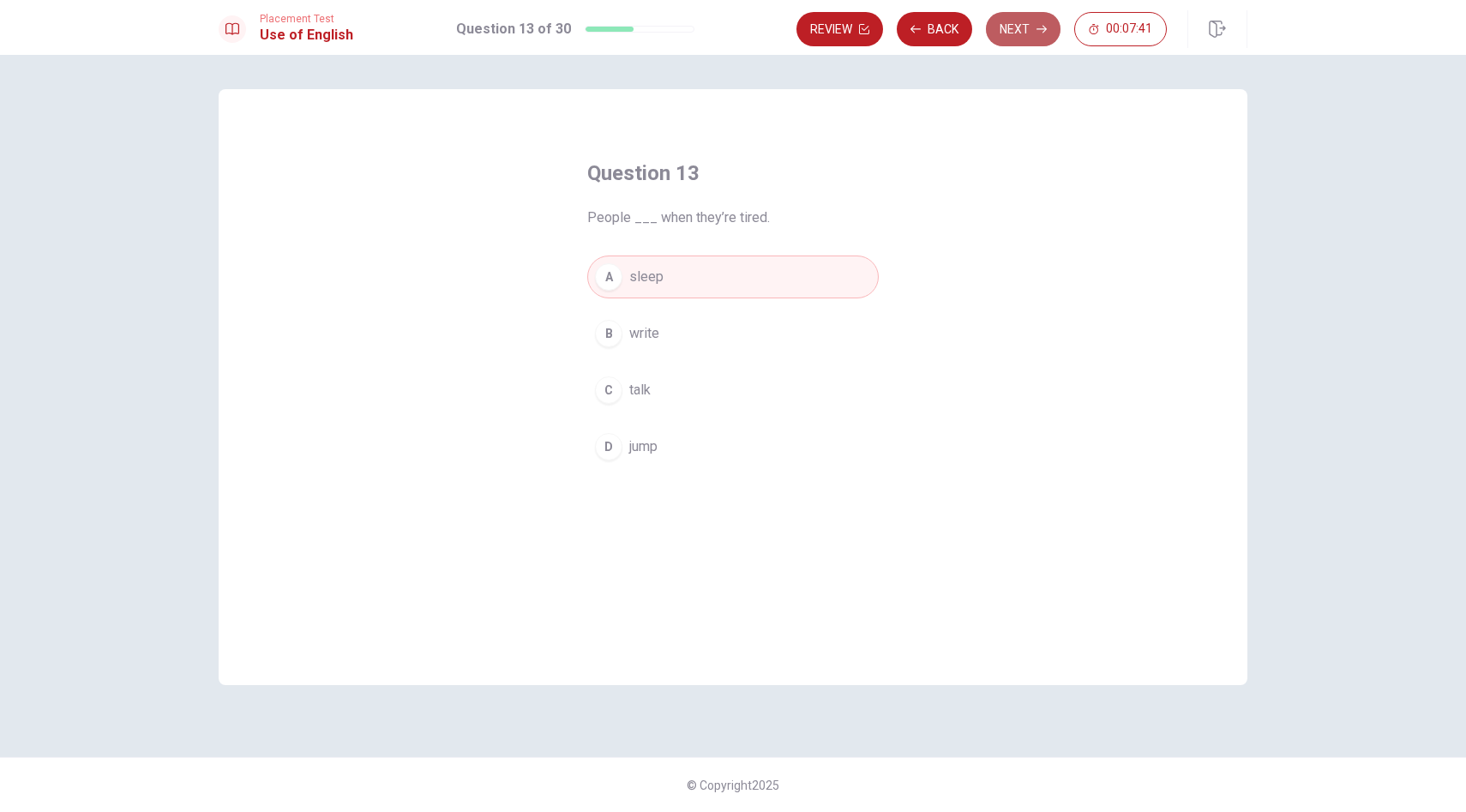
click at [1012, 27] on button "Next" at bounding box center [1022, 29] width 74 height 34
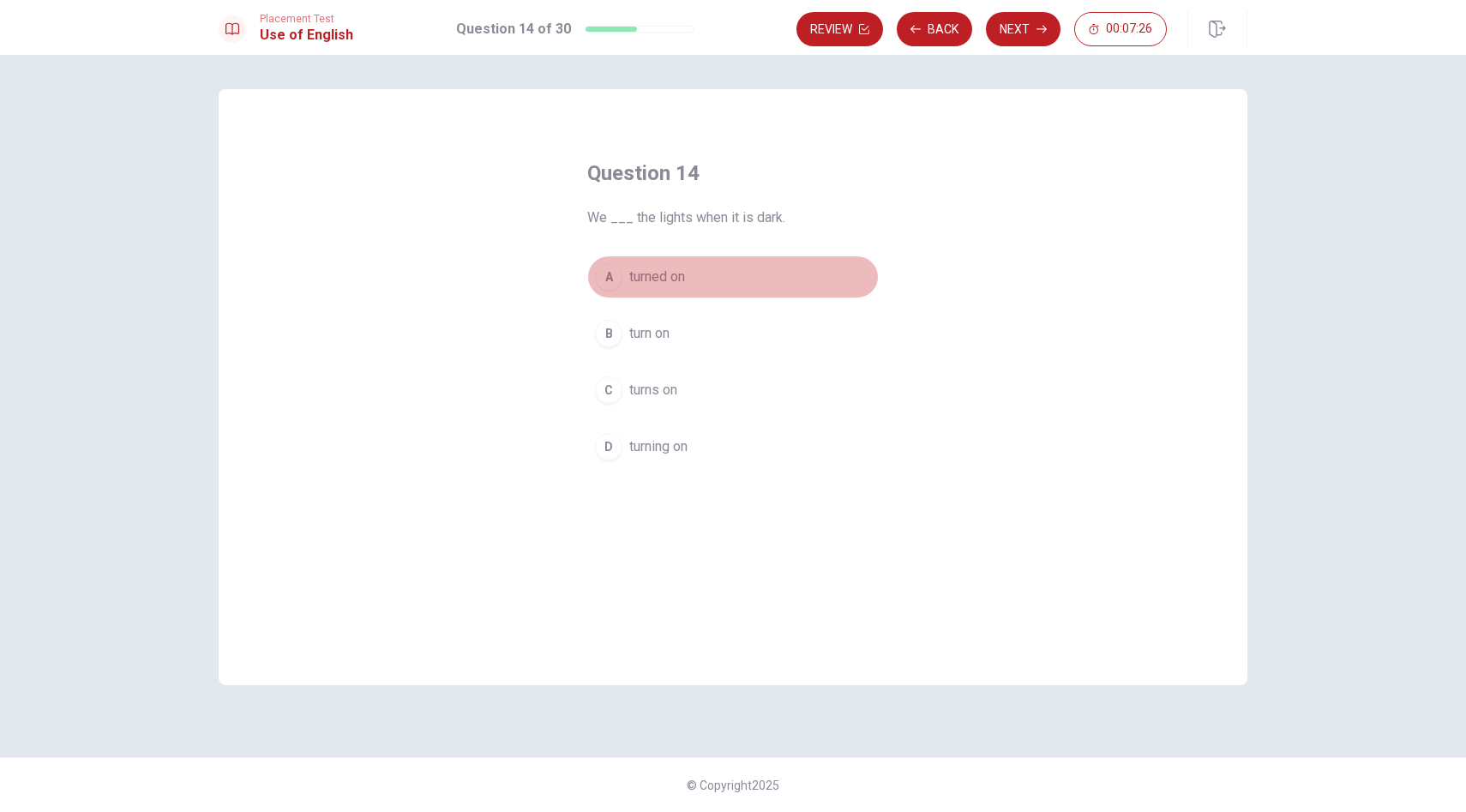
click at [606, 274] on div "A" at bounding box center [608, 276] width 27 height 27
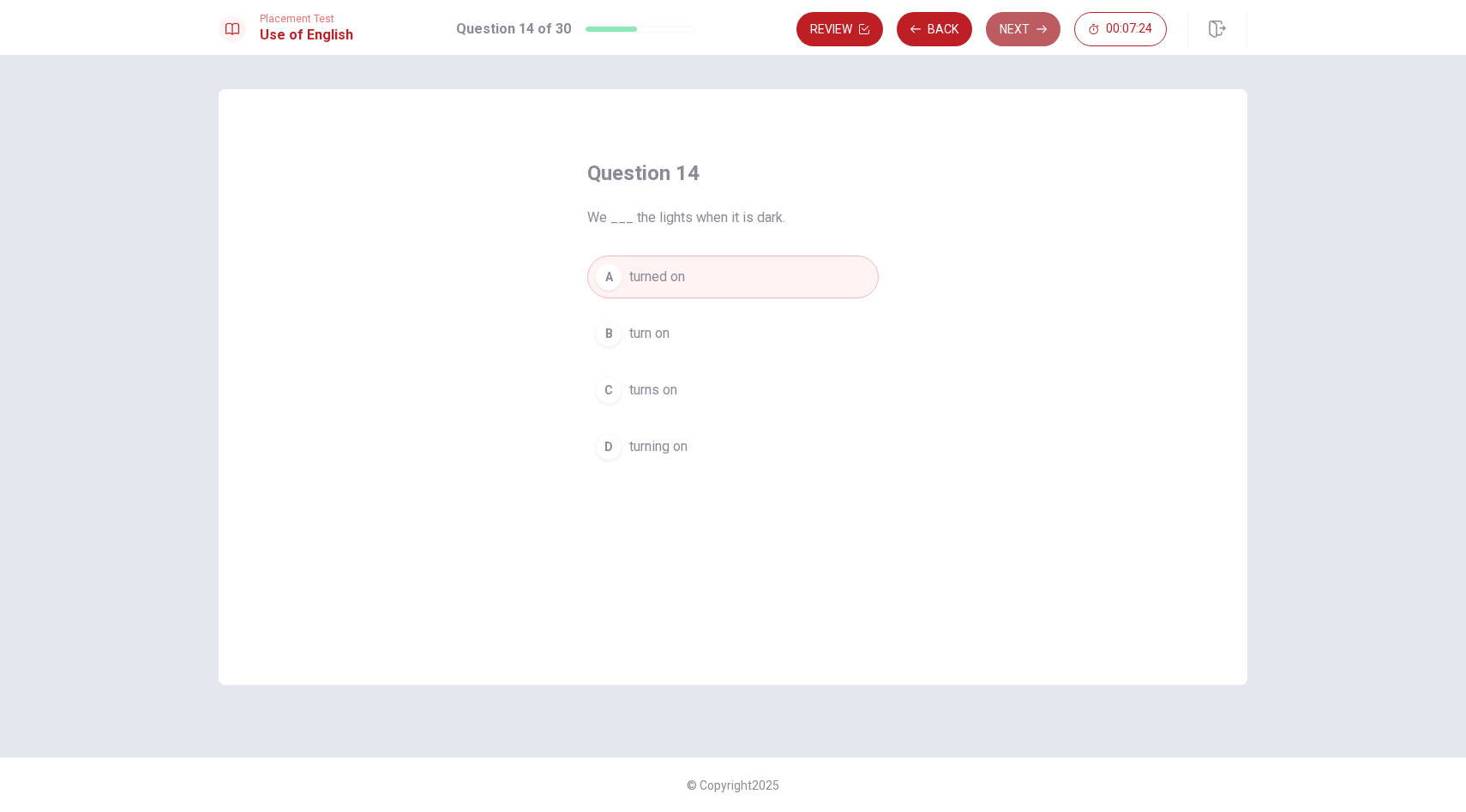
click at [1020, 20] on button "Next" at bounding box center [1022, 29] width 74 height 34
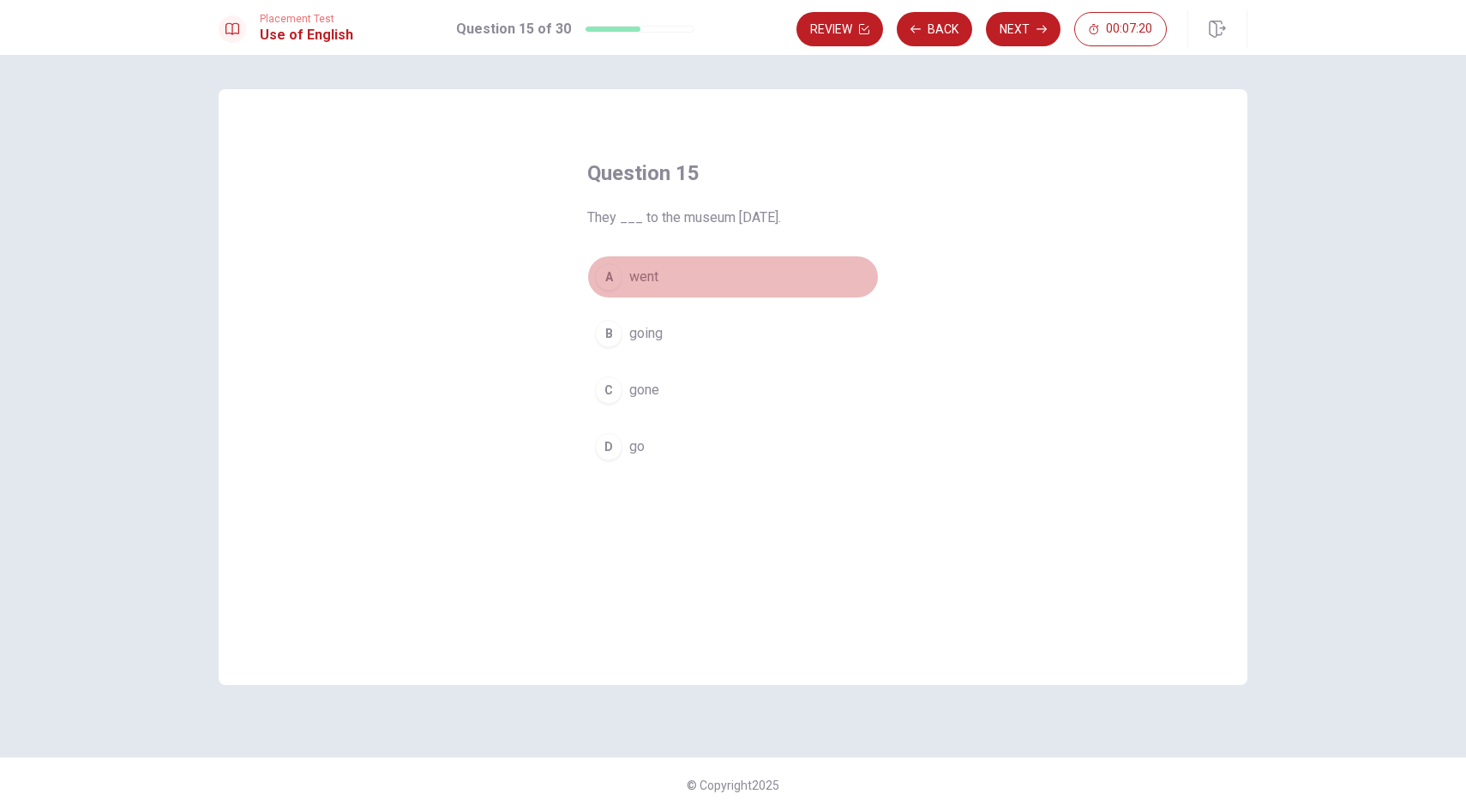
click at [604, 277] on div "A" at bounding box center [608, 276] width 27 height 27
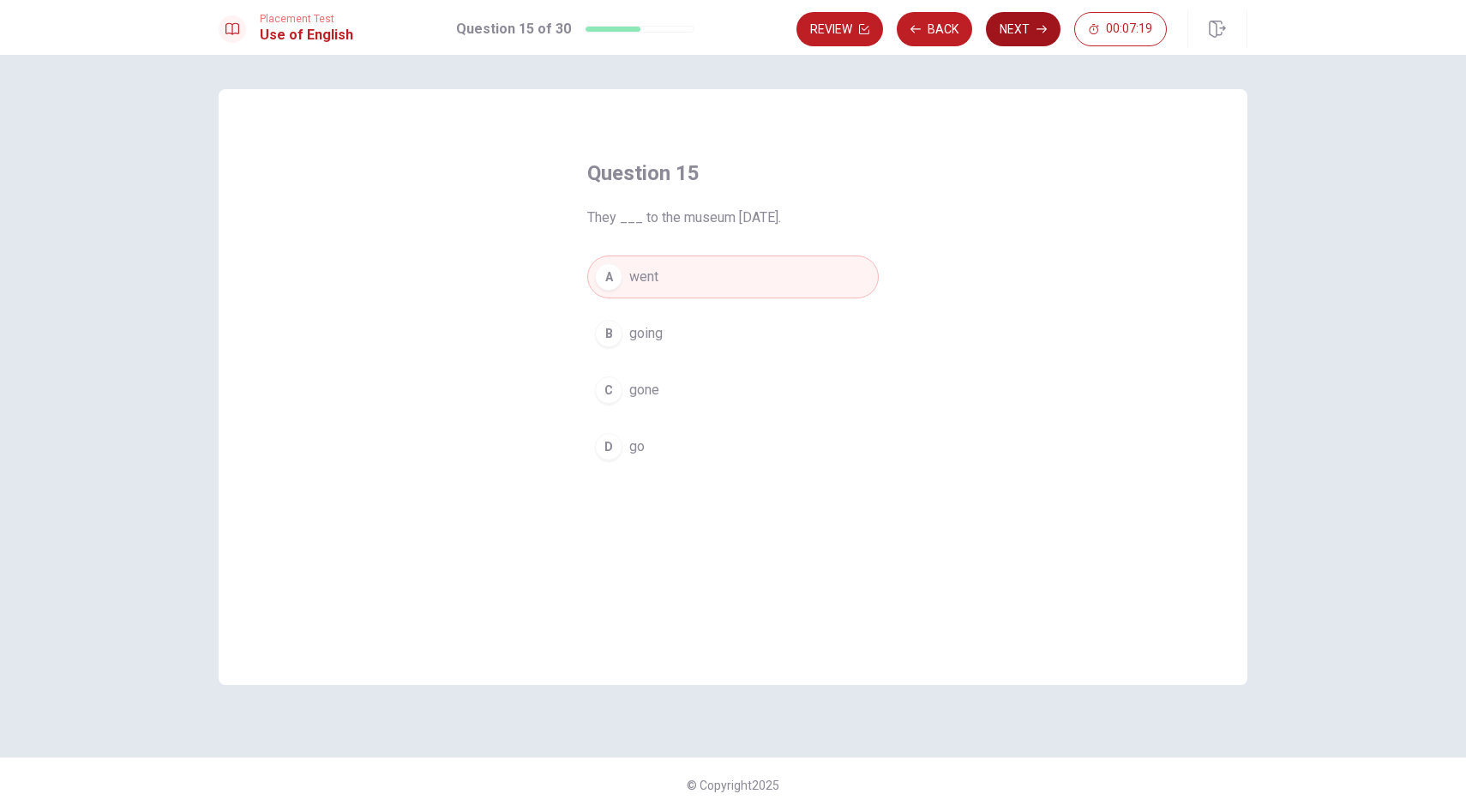
click at [1015, 26] on button "Next" at bounding box center [1022, 29] width 74 height 34
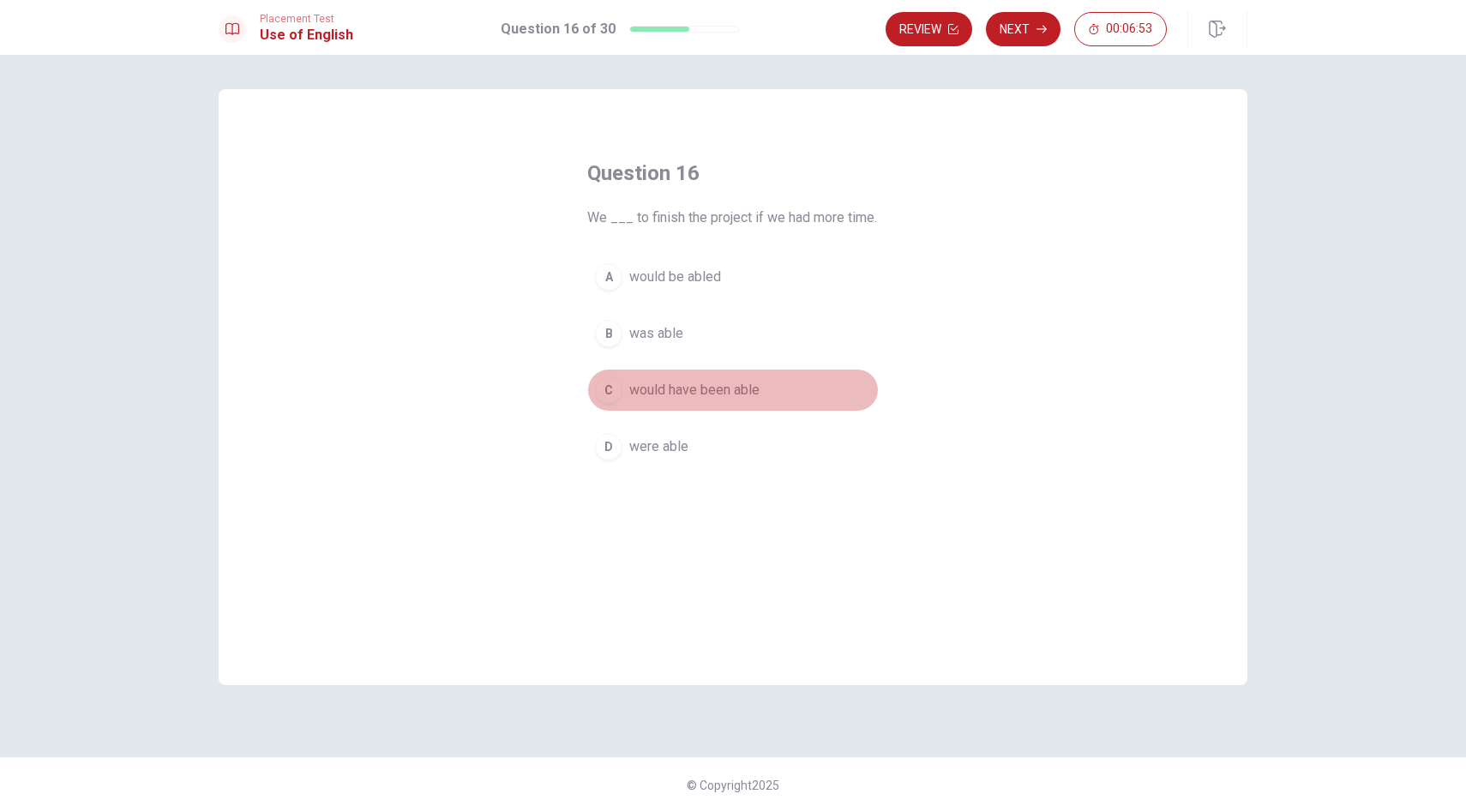
click at [613, 391] on div "C" at bounding box center [608, 389] width 27 height 27
click at [1019, 29] on button "Next" at bounding box center [1022, 29] width 74 height 34
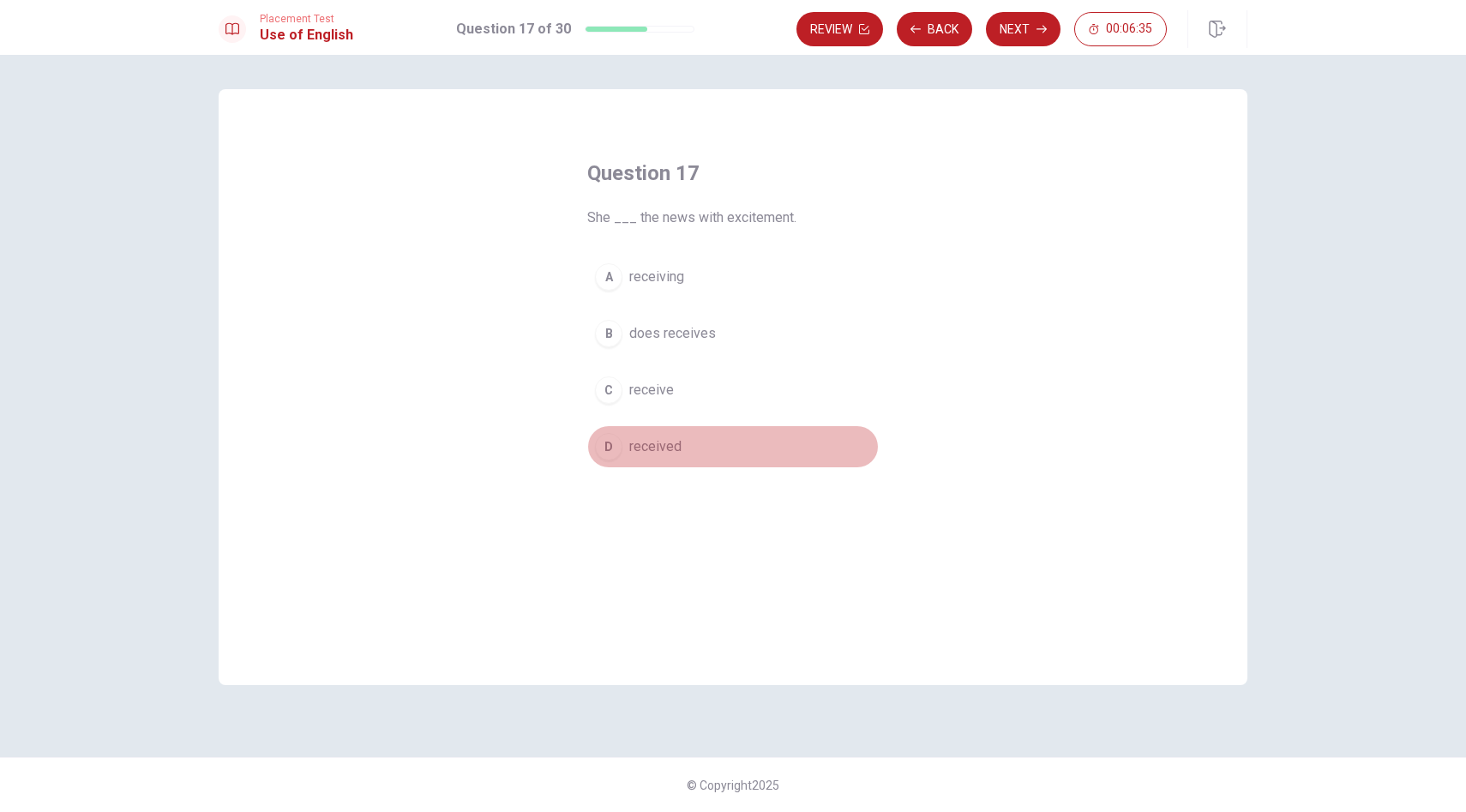
click at [606, 450] on div "D" at bounding box center [608, 446] width 27 height 27
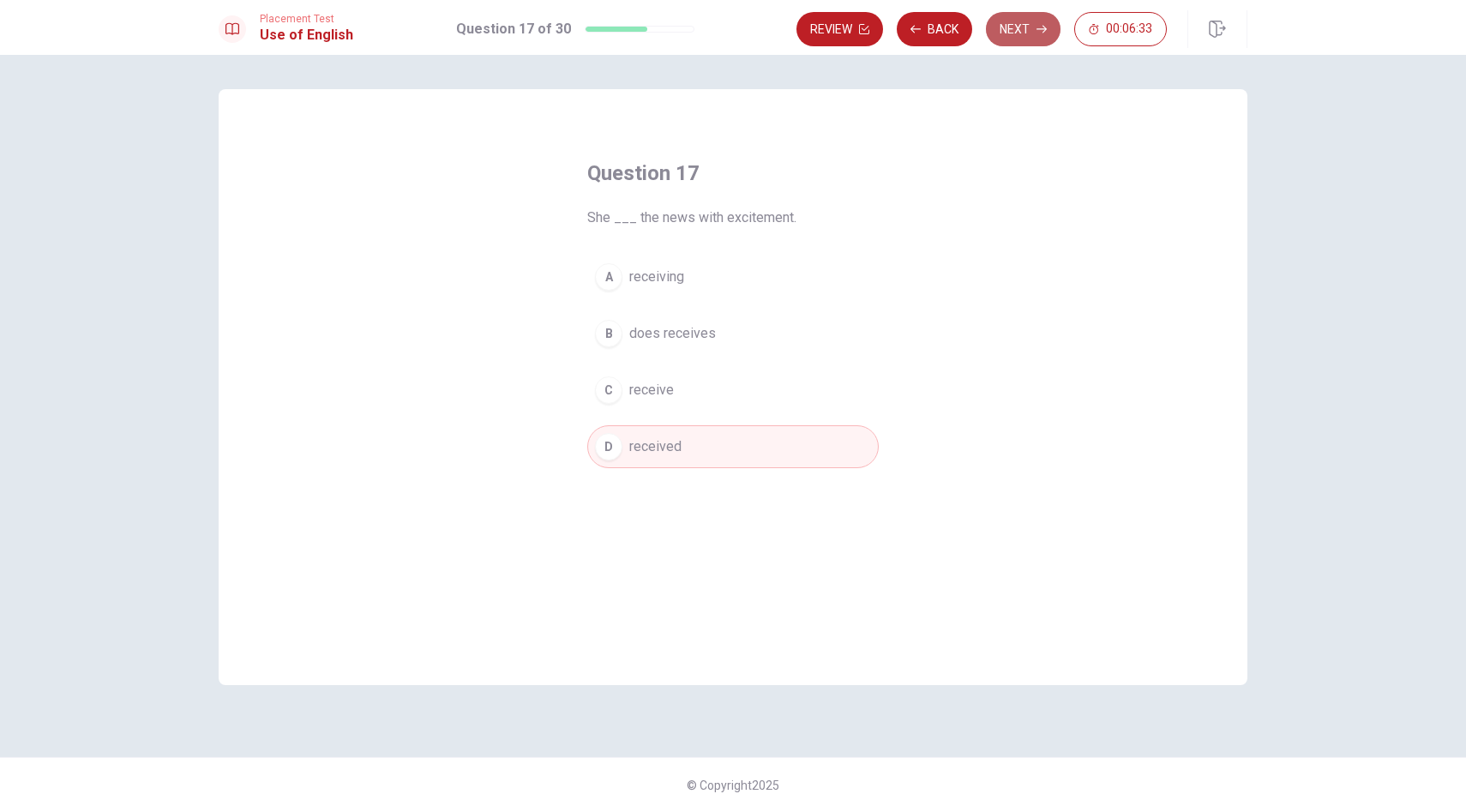
click at [1018, 24] on button "Next" at bounding box center [1022, 29] width 74 height 34
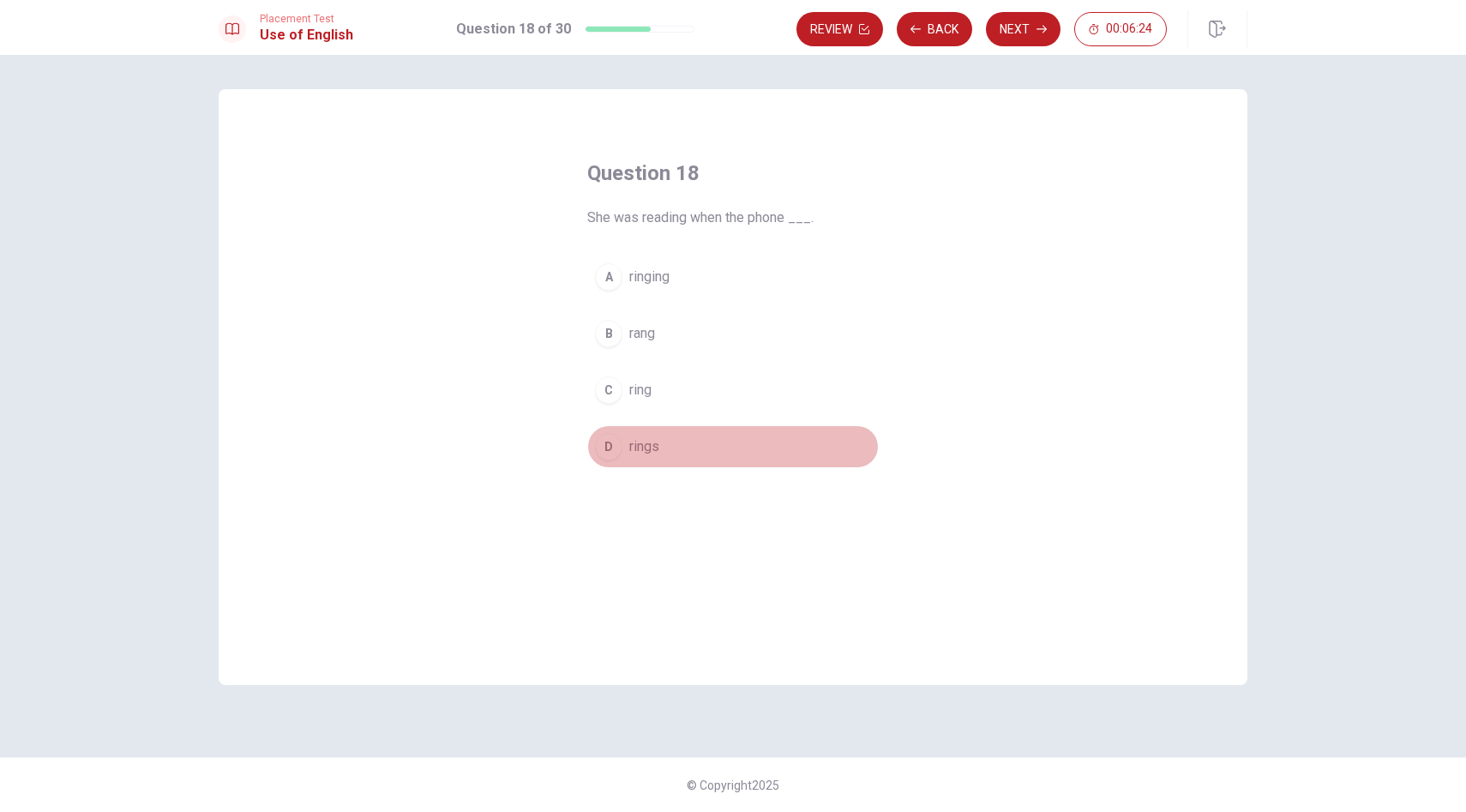
click at [611, 447] on div "D" at bounding box center [608, 446] width 27 height 27
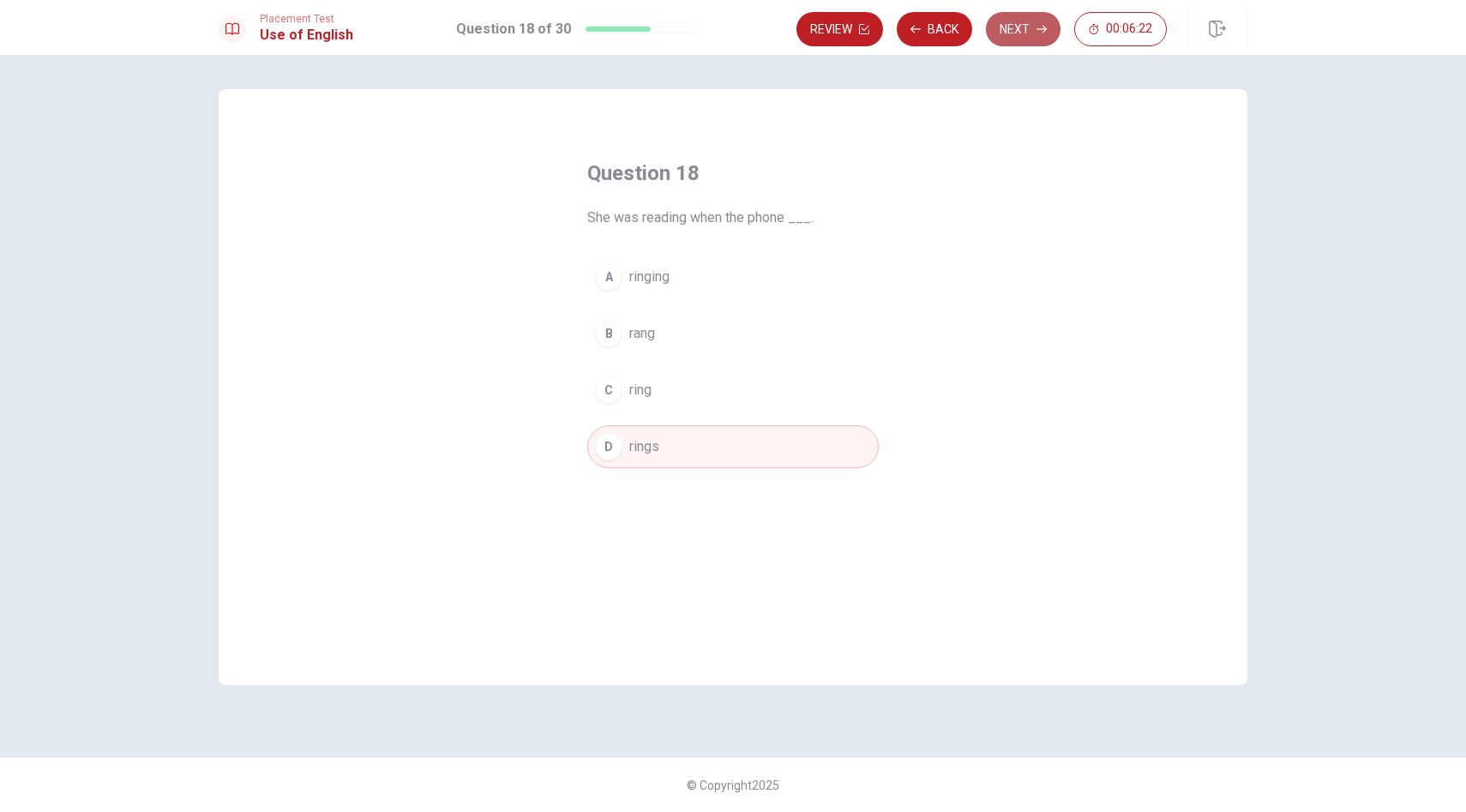
click at [994, 33] on button "Next" at bounding box center [1022, 29] width 74 height 34
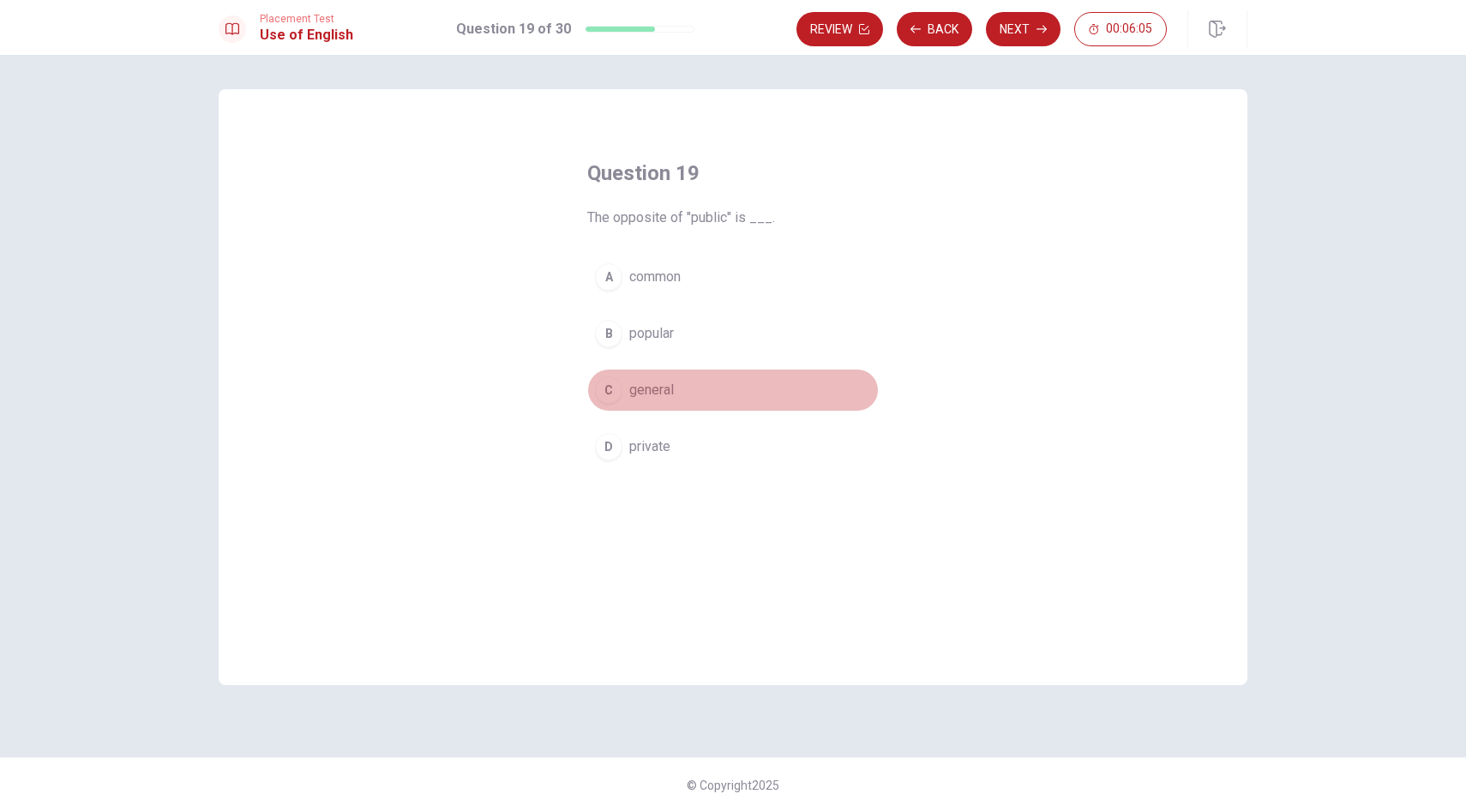
click at [609, 388] on div "C" at bounding box center [608, 389] width 27 height 27
click at [1003, 24] on button "Next" at bounding box center [1022, 29] width 74 height 34
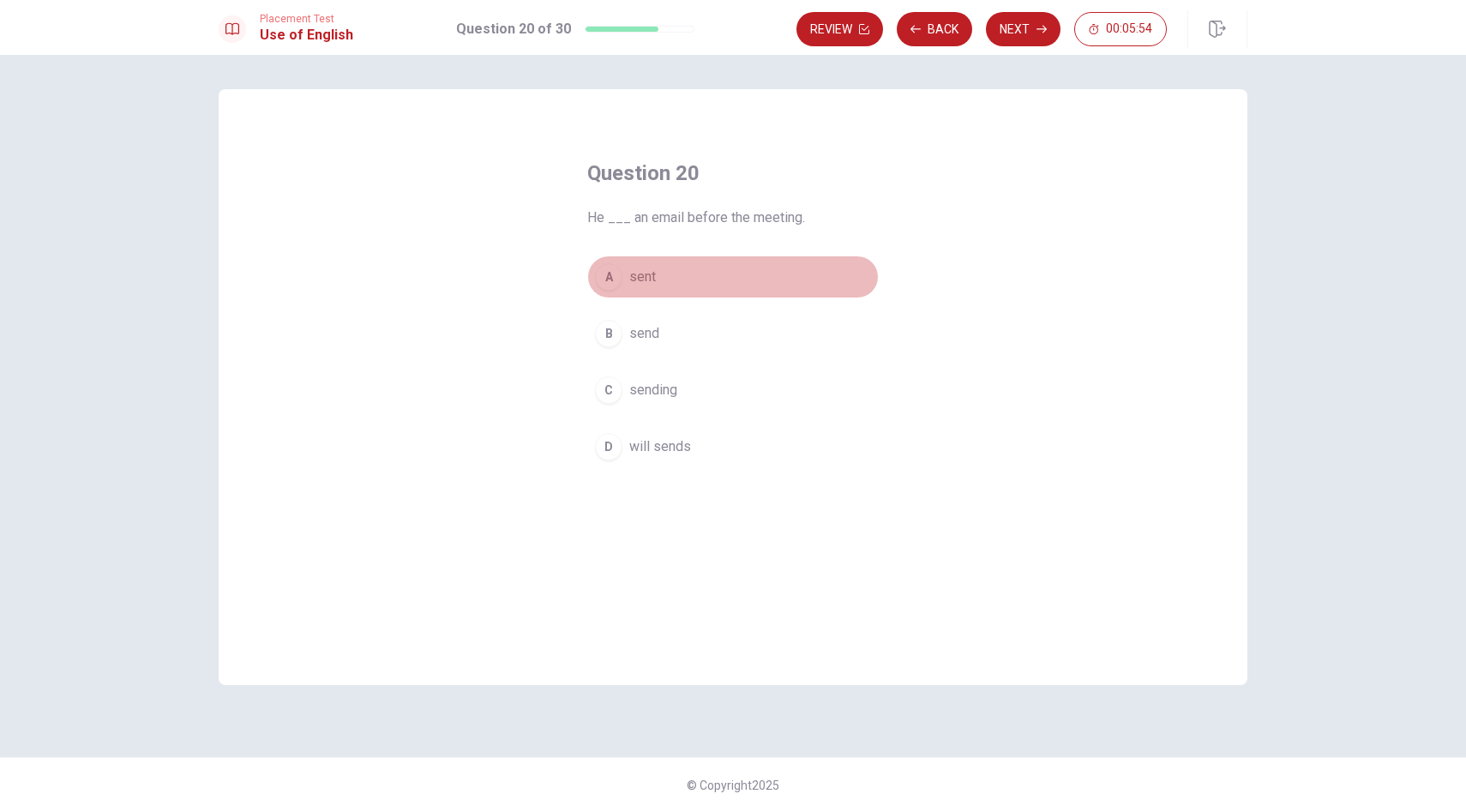
click at [606, 272] on div "A" at bounding box center [608, 276] width 27 height 27
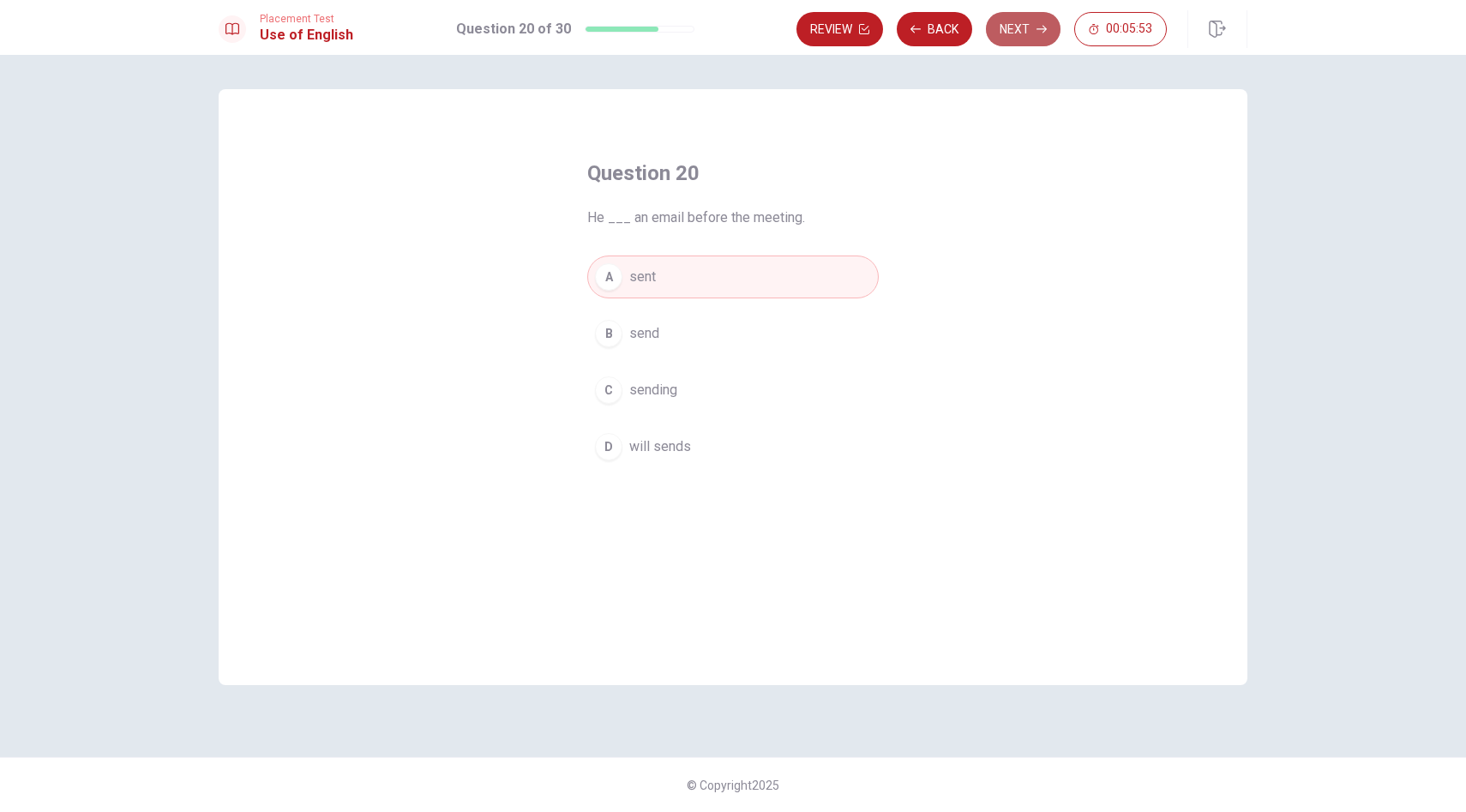
click at [999, 32] on button "Next" at bounding box center [1022, 29] width 74 height 34
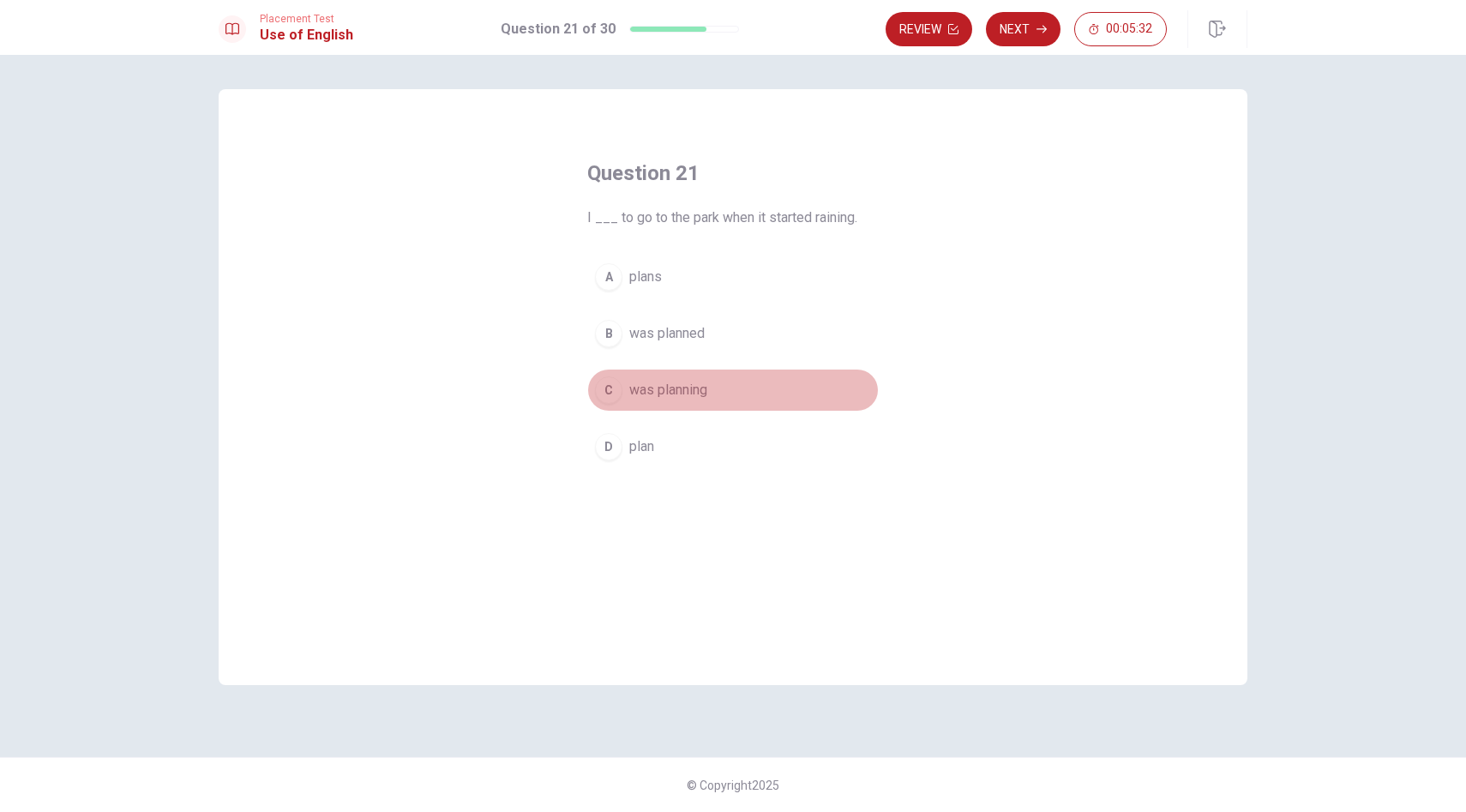
click at [609, 397] on div "C" at bounding box center [608, 389] width 27 height 27
click at [1015, 18] on button "Next" at bounding box center [1022, 29] width 74 height 34
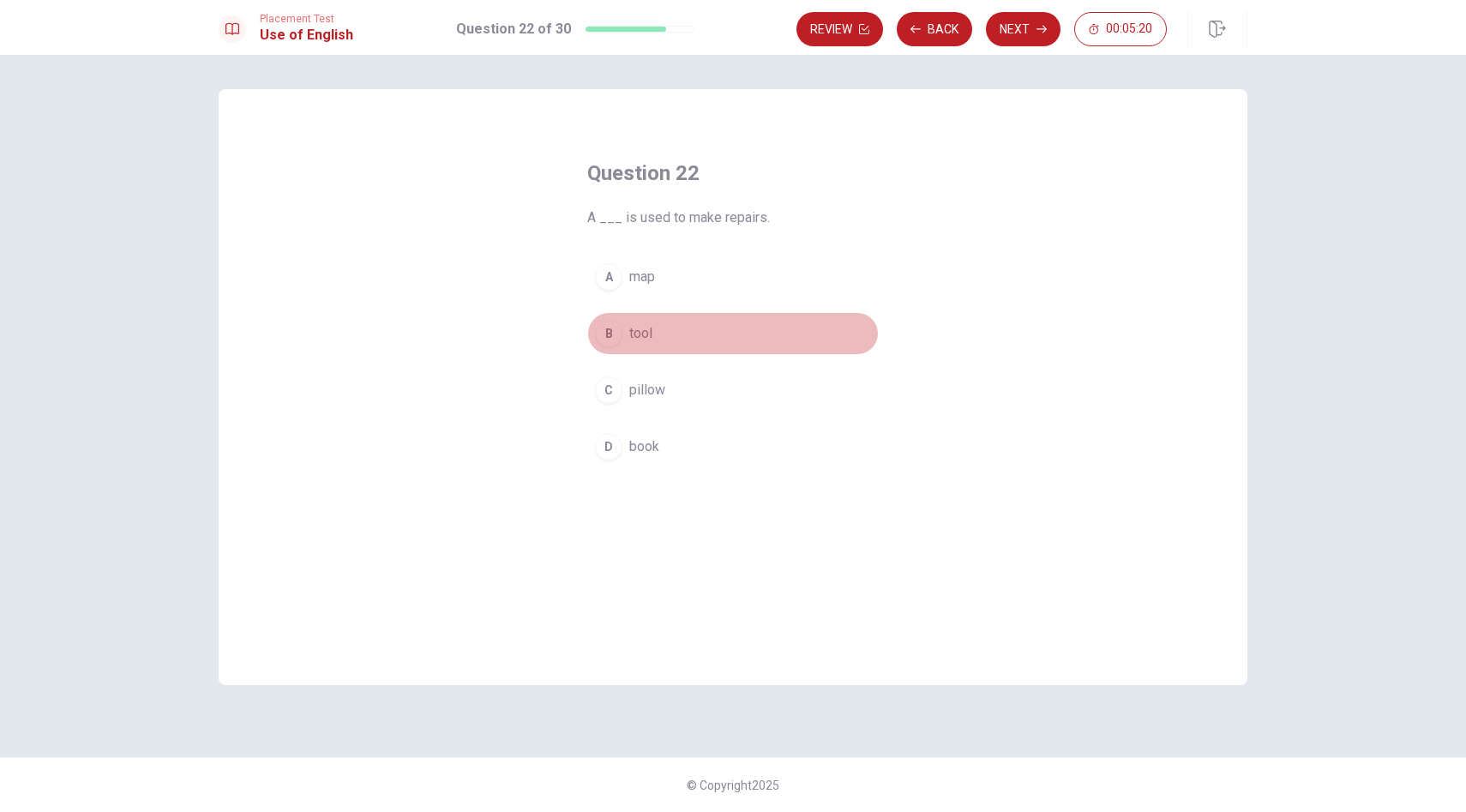
click at [606, 337] on div "B" at bounding box center [608, 333] width 27 height 27
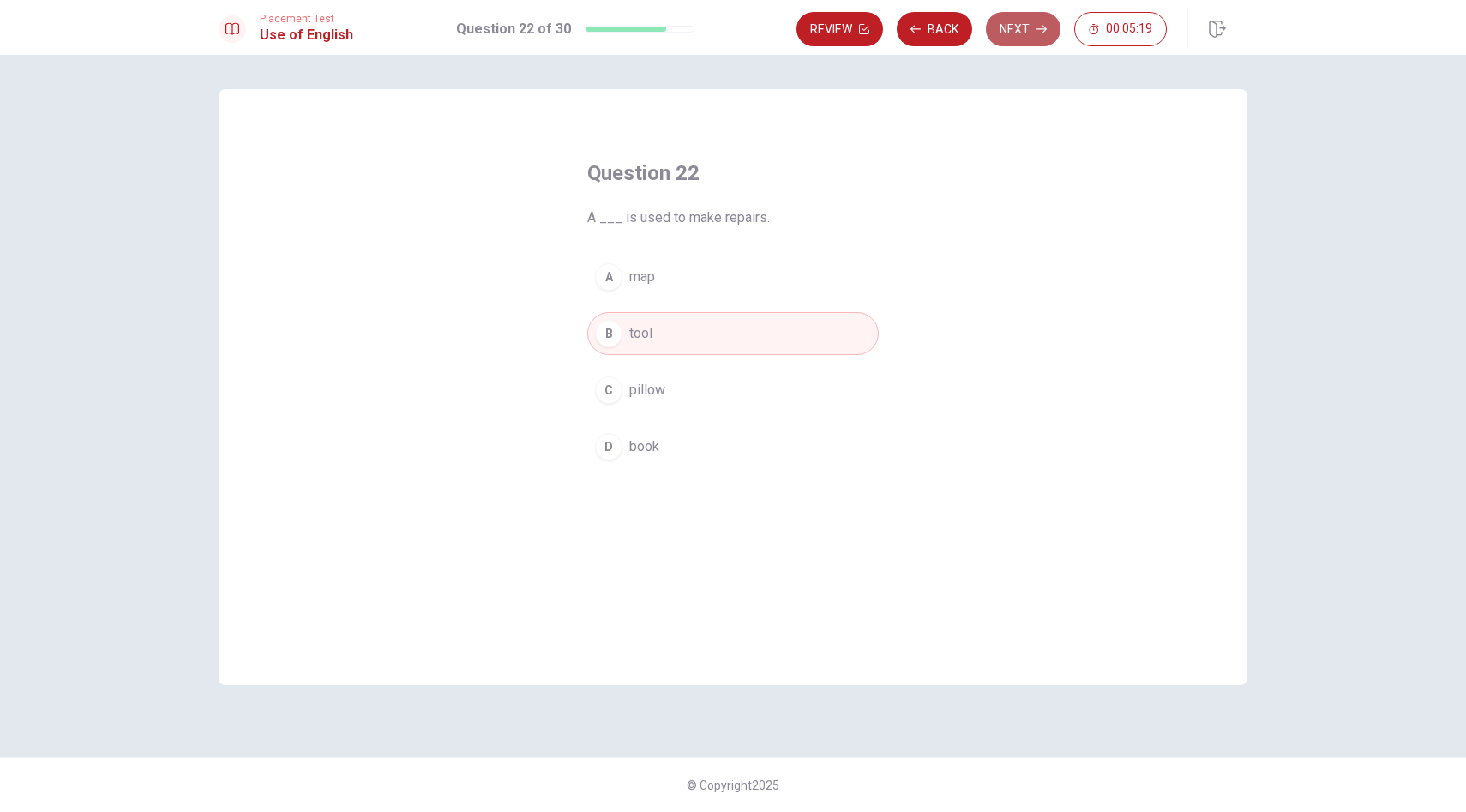
click at [1014, 33] on button "Next" at bounding box center [1022, 29] width 74 height 34
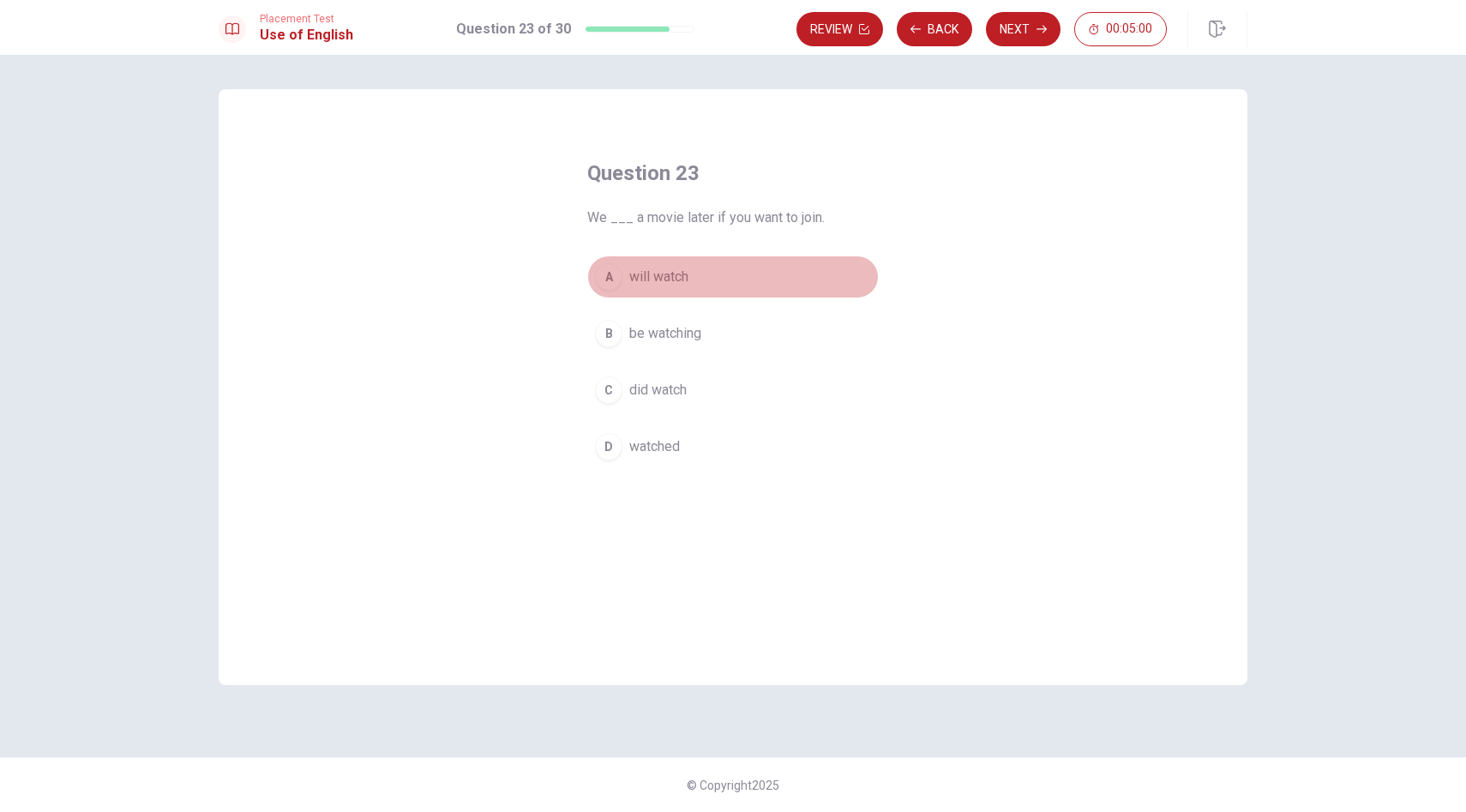
click at [608, 282] on div "A" at bounding box center [608, 276] width 27 height 27
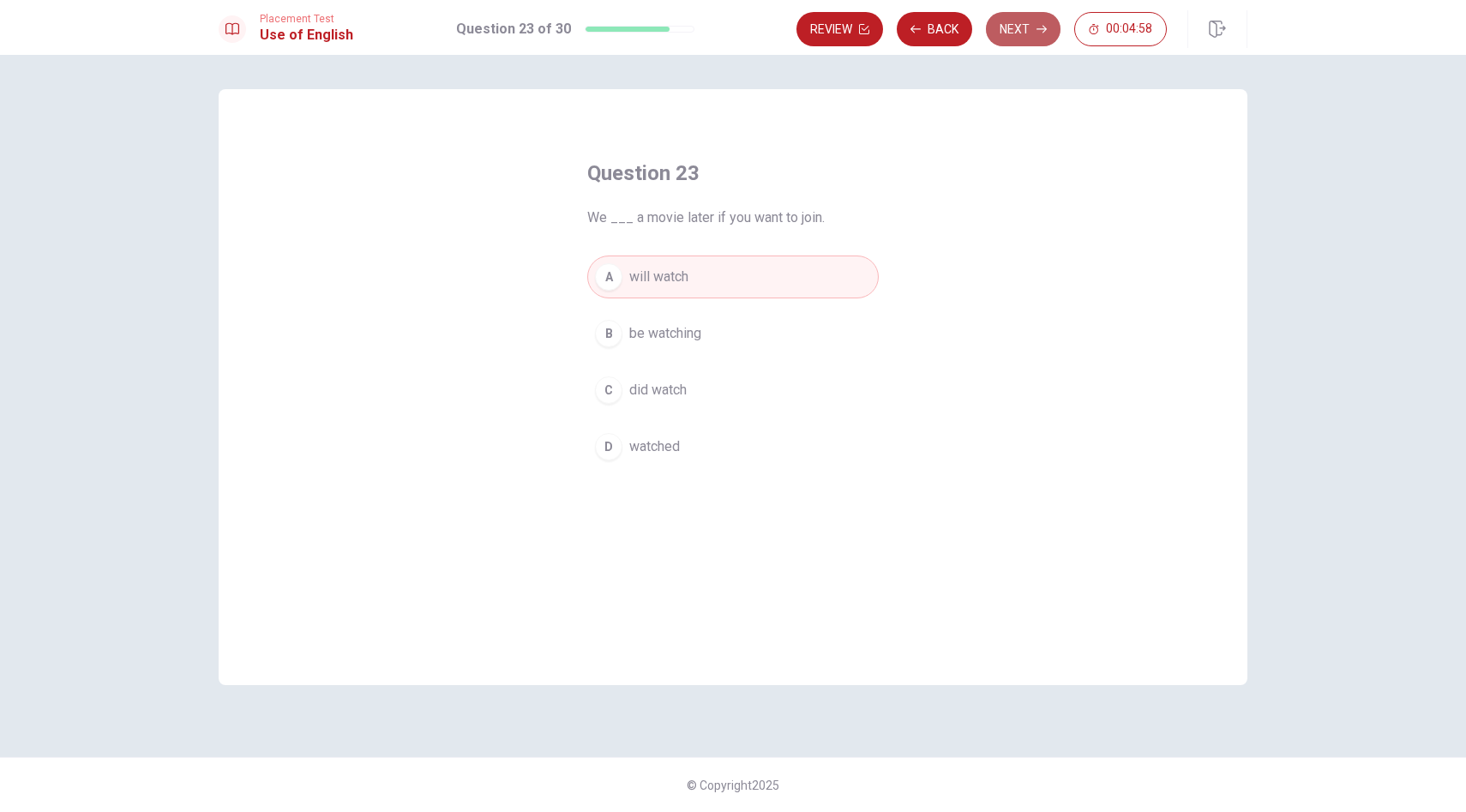
click at [1013, 30] on button "Next" at bounding box center [1022, 29] width 74 height 34
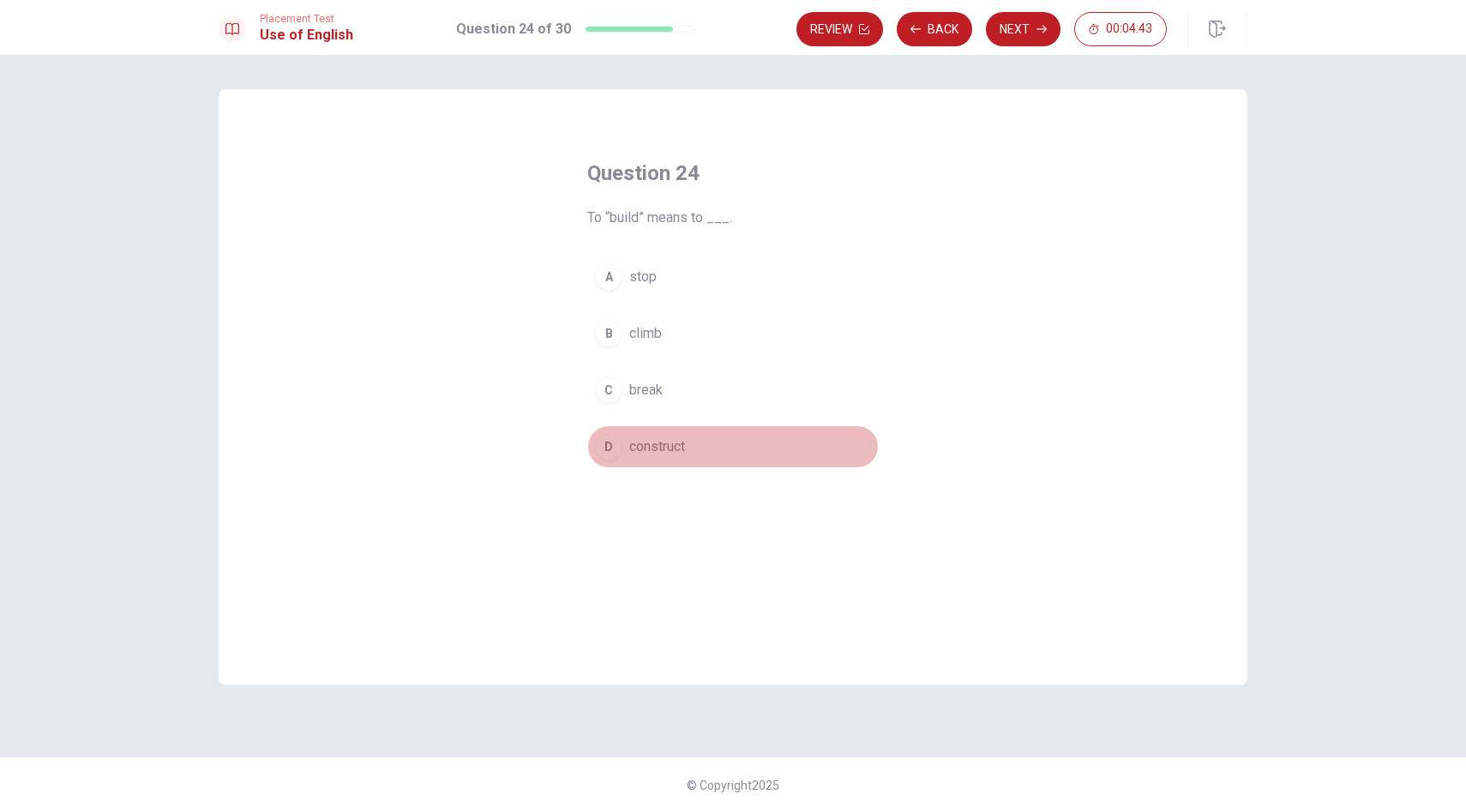
click at [613, 448] on div "D" at bounding box center [608, 446] width 27 height 27
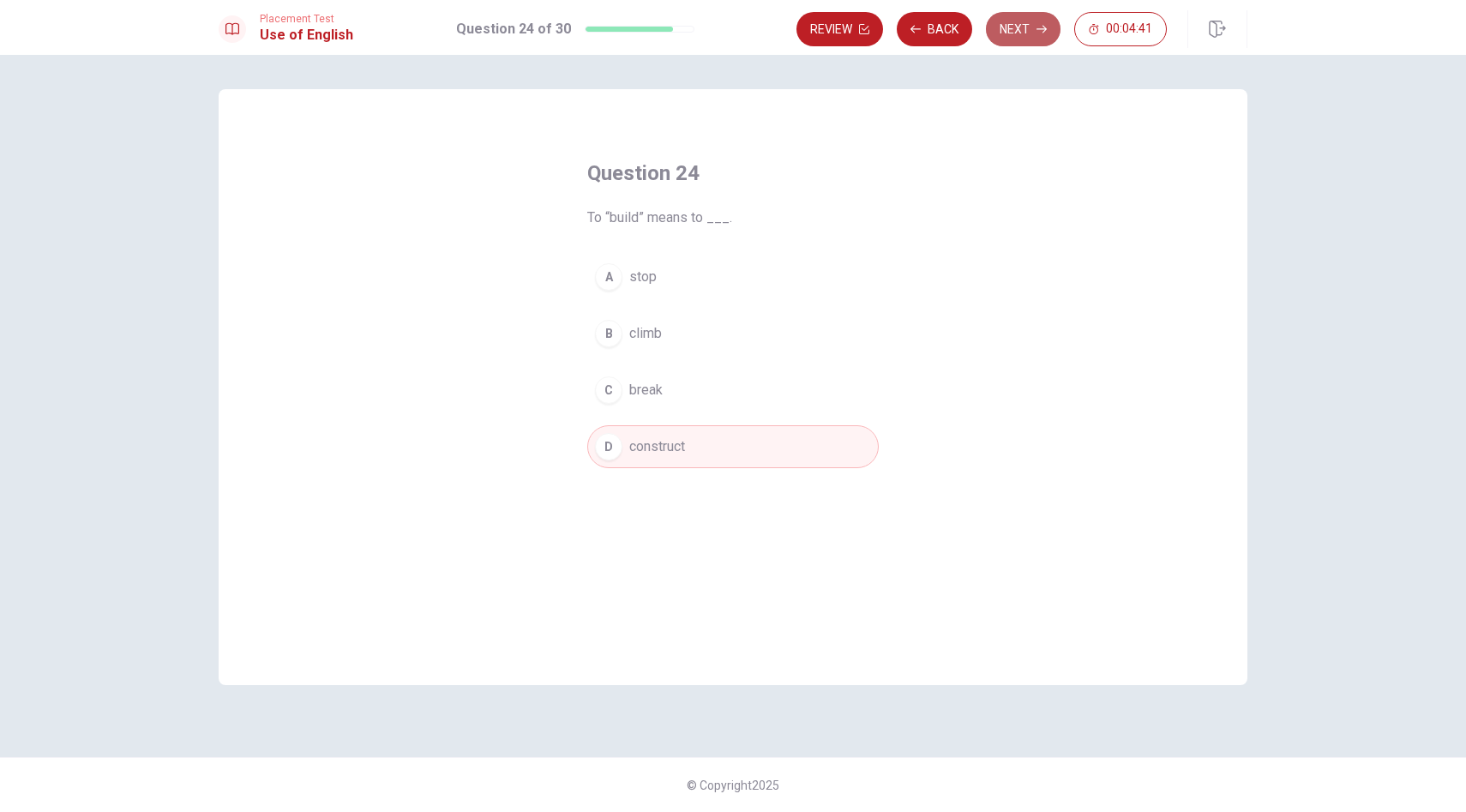
click at [1013, 25] on button "Next" at bounding box center [1022, 29] width 74 height 34
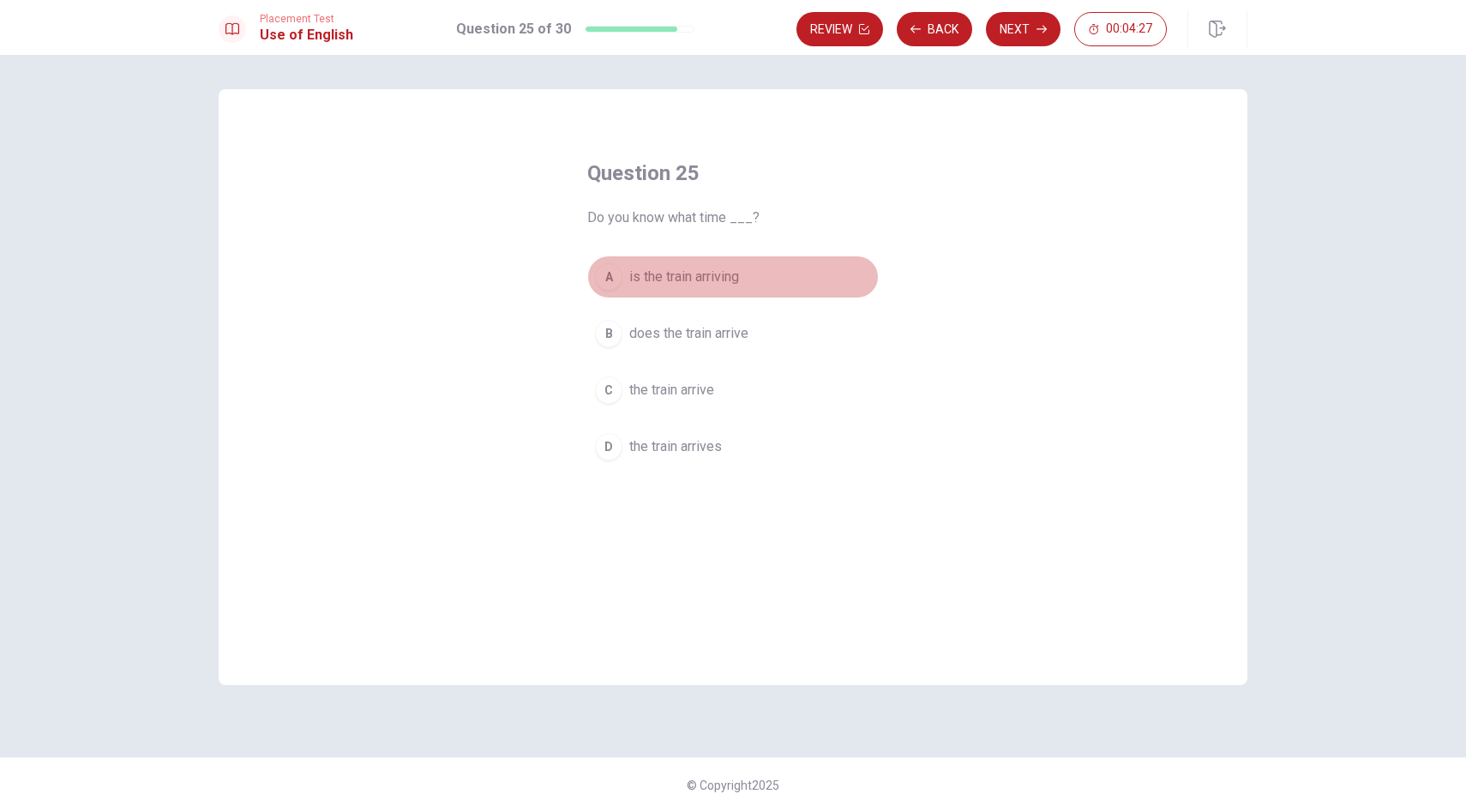
click at [613, 267] on div "A" at bounding box center [608, 276] width 27 height 27
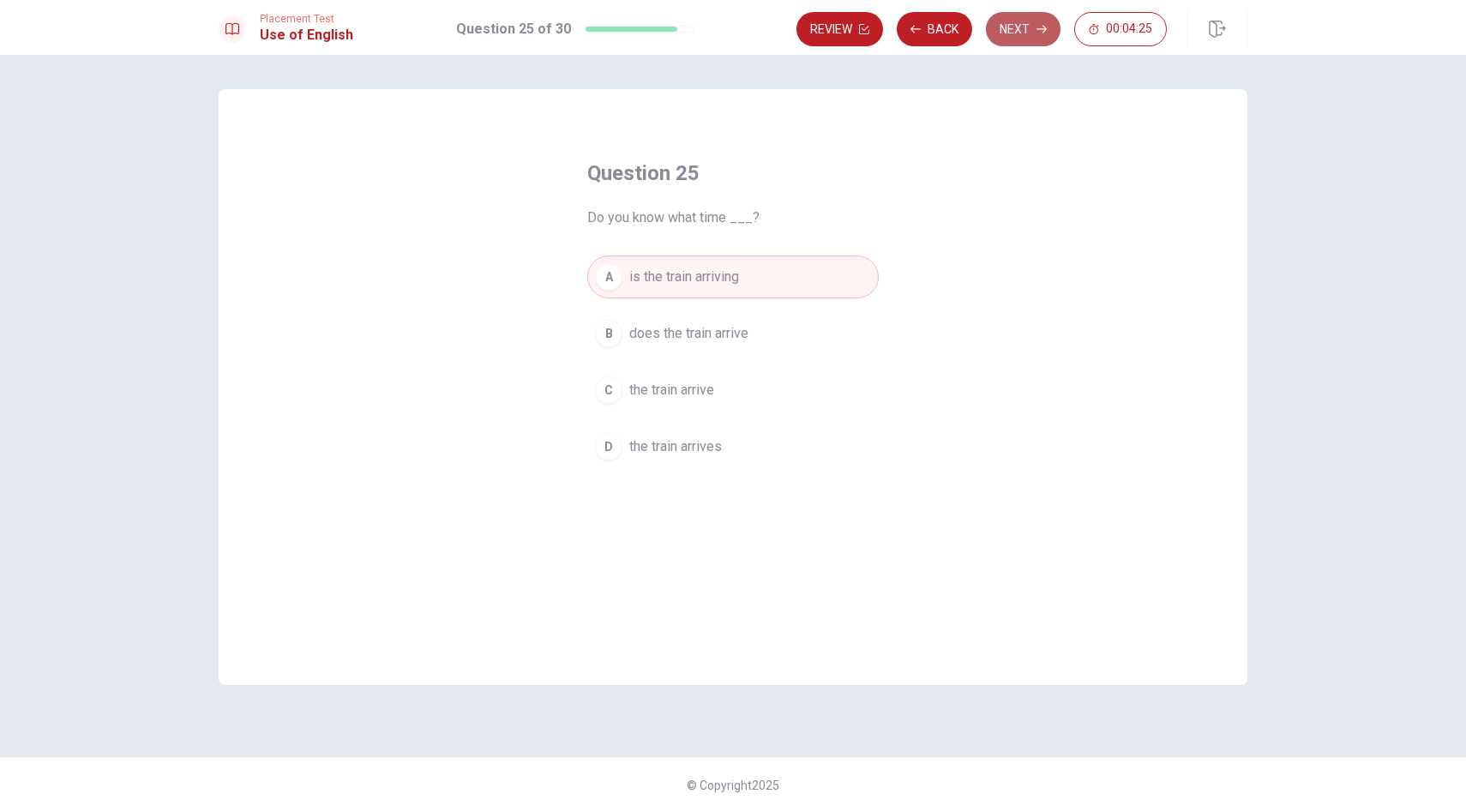
click at [1016, 27] on button "Next" at bounding box center [1022, 29] width 74 height 34
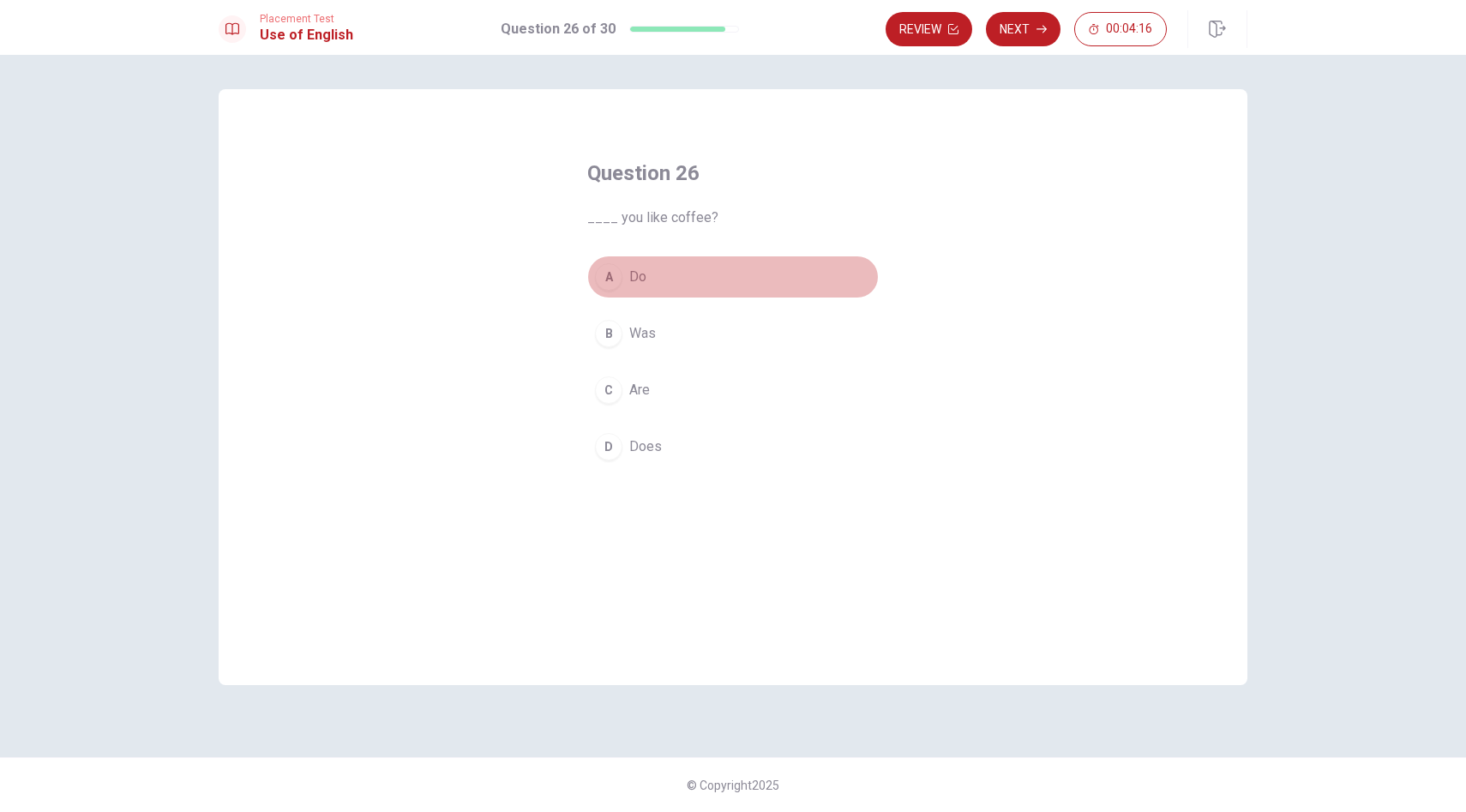
click at [603, 271] on div "A" at bounding box center [608, 276] width 27 height 27
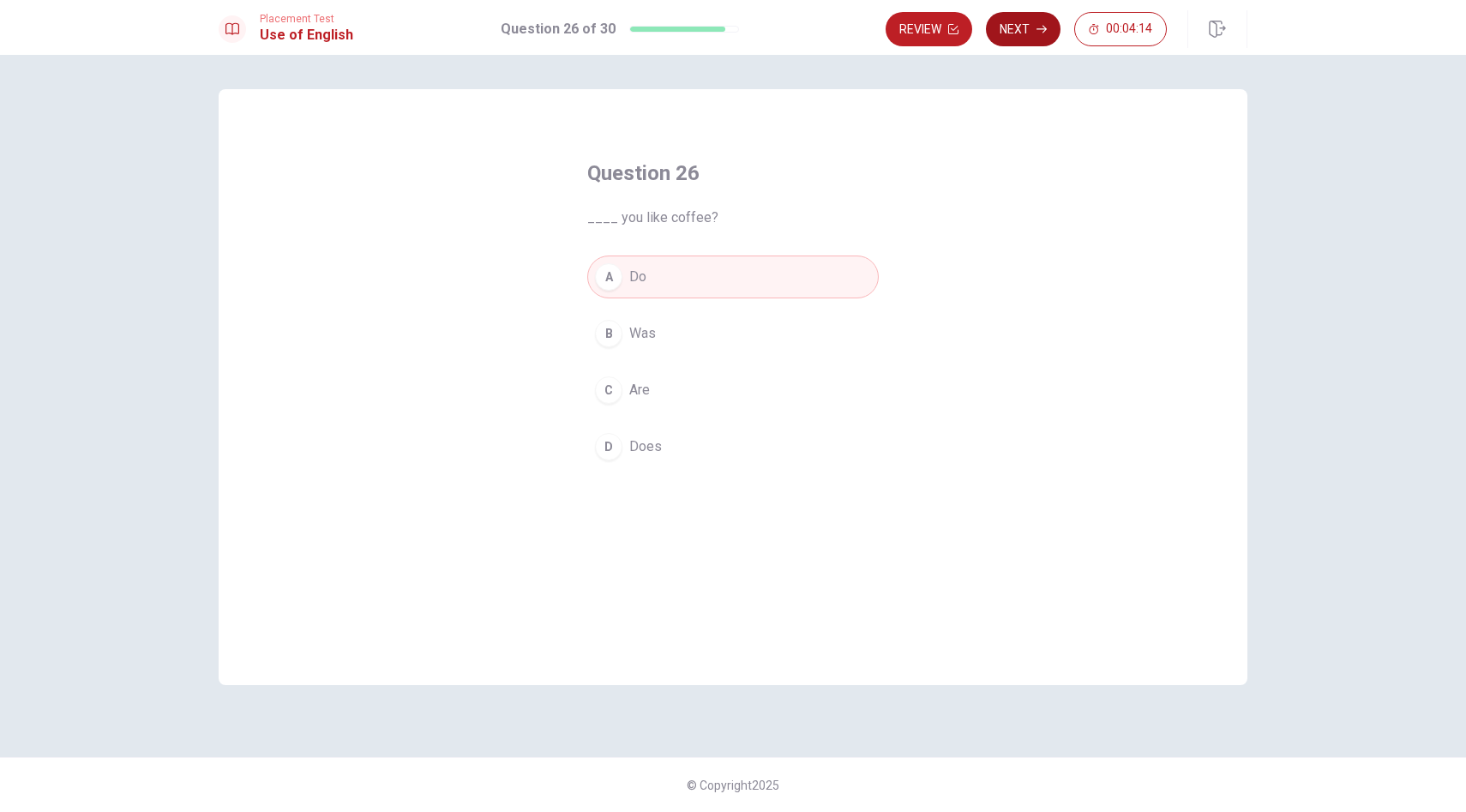
click at [1028, 22] on button "Next" at bounding box center [1022, 29] width 74 height 34
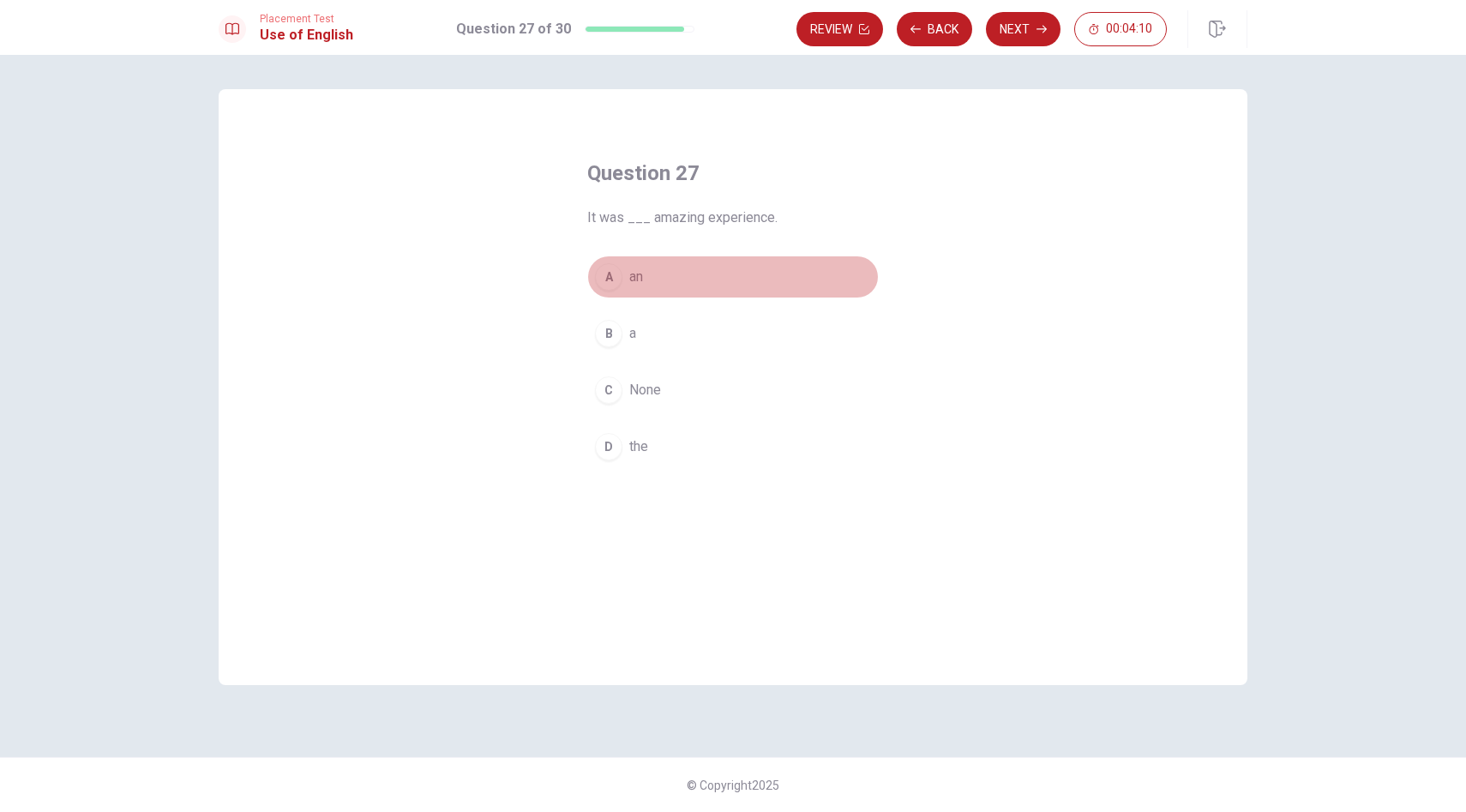
click at [609, 267] on div "A" at bounding box center [608, 276] width 27 height 27
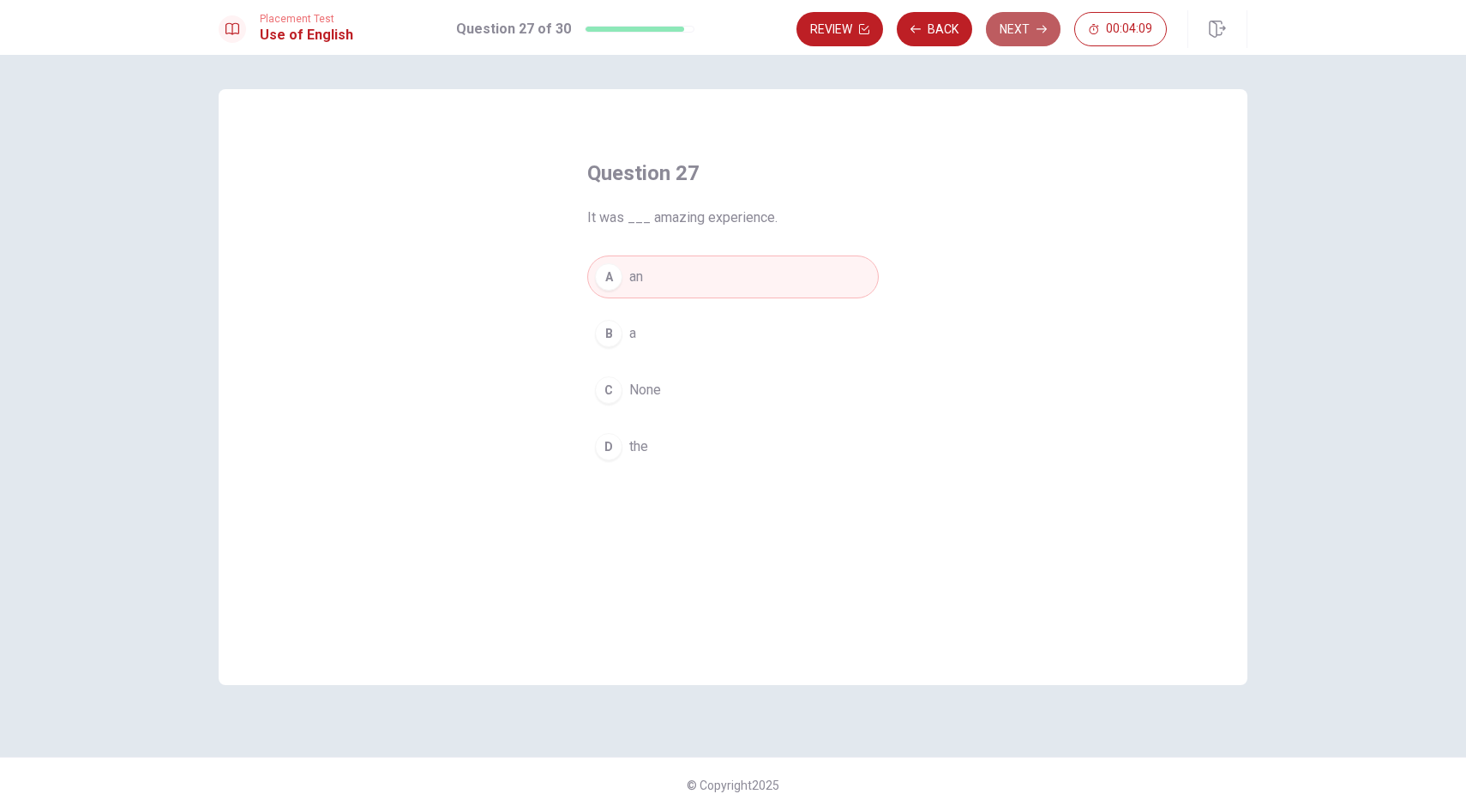
click at [1018, 24] on button "Next" at bounding box center [1022, 29] width 74 height 34
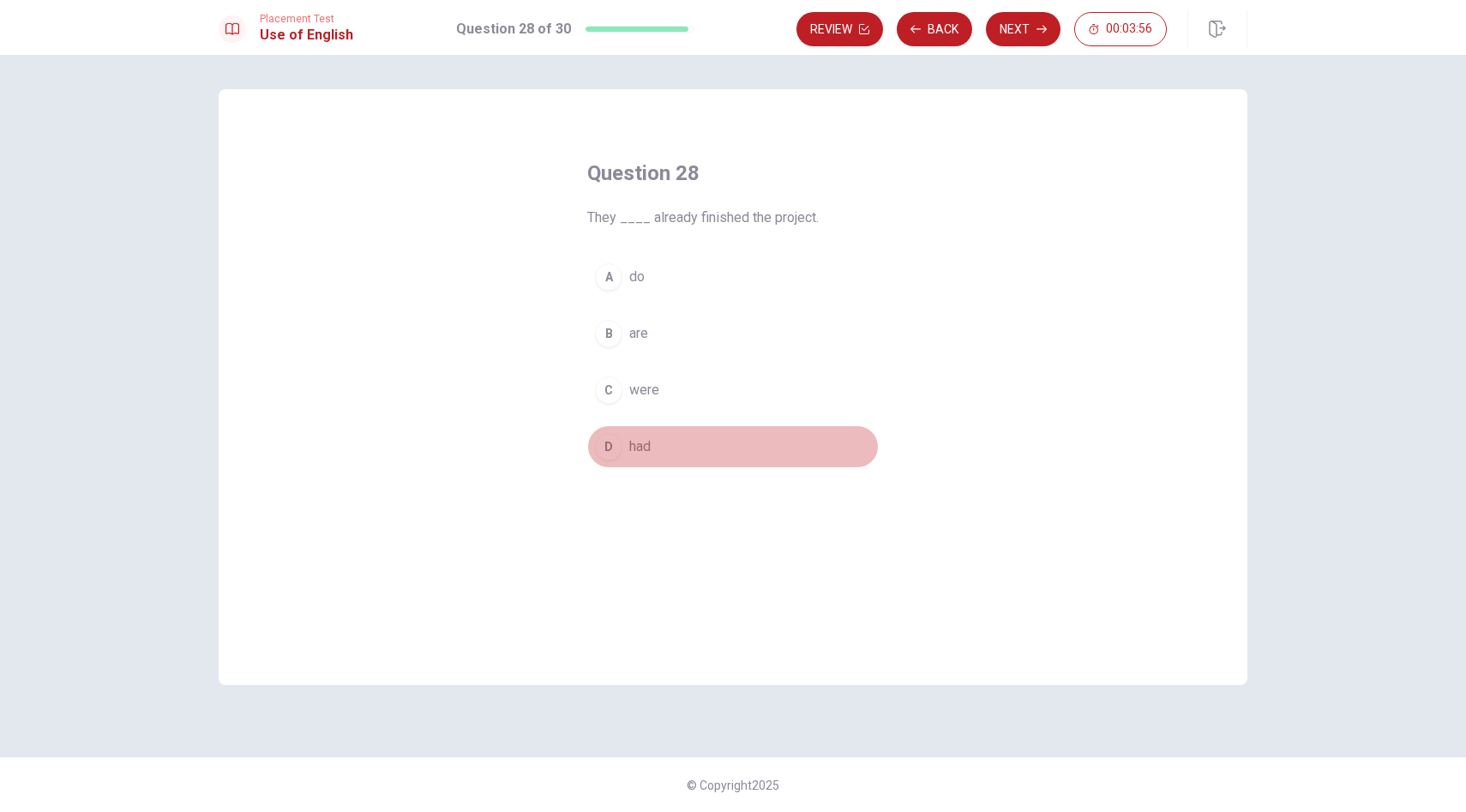
click at [609, 449] on div "D" at bounding box center [608, 446] width 27 height 27
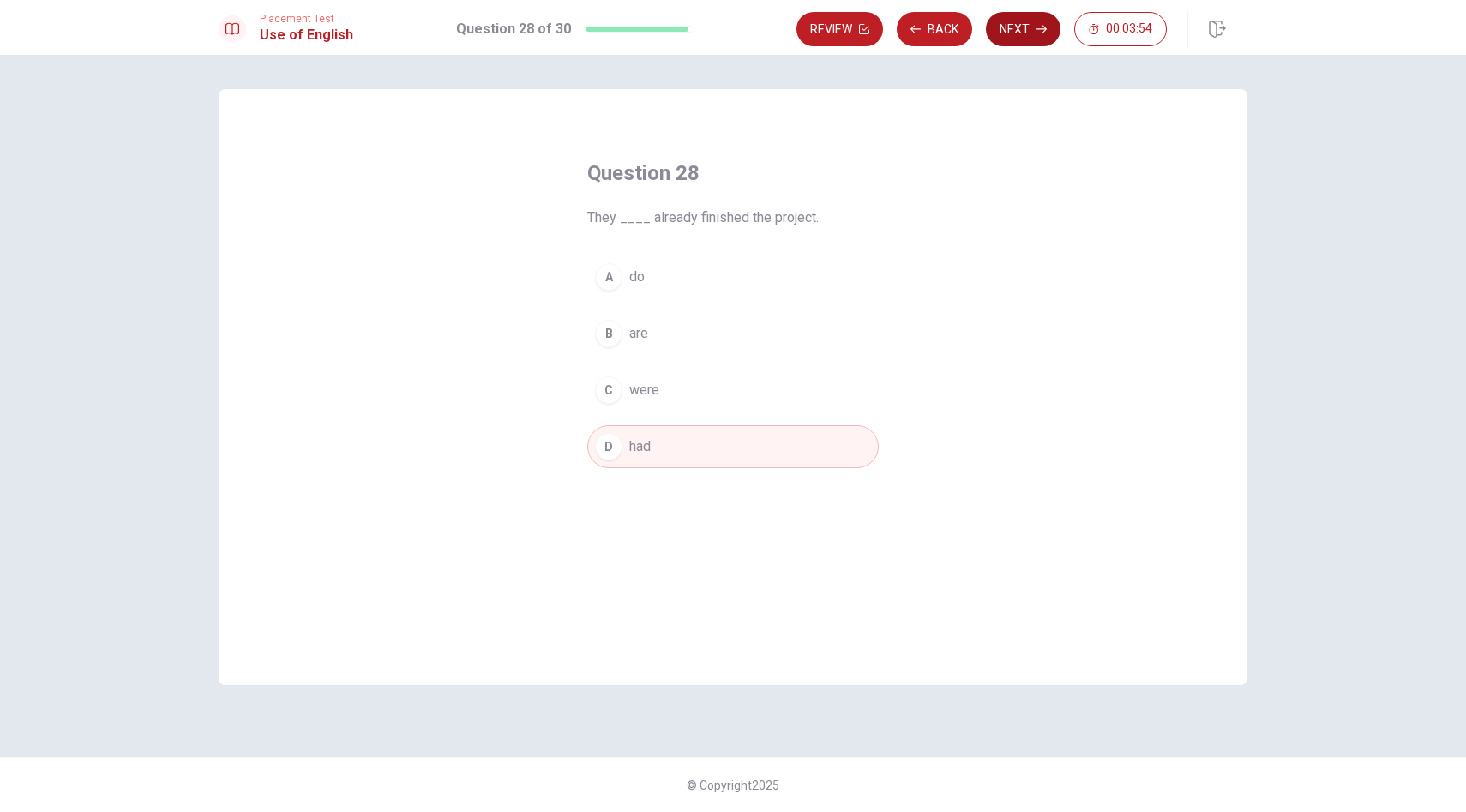
click at [1017, 24] on button "Next" at bounding box center [1022, 29] width 74 height 34
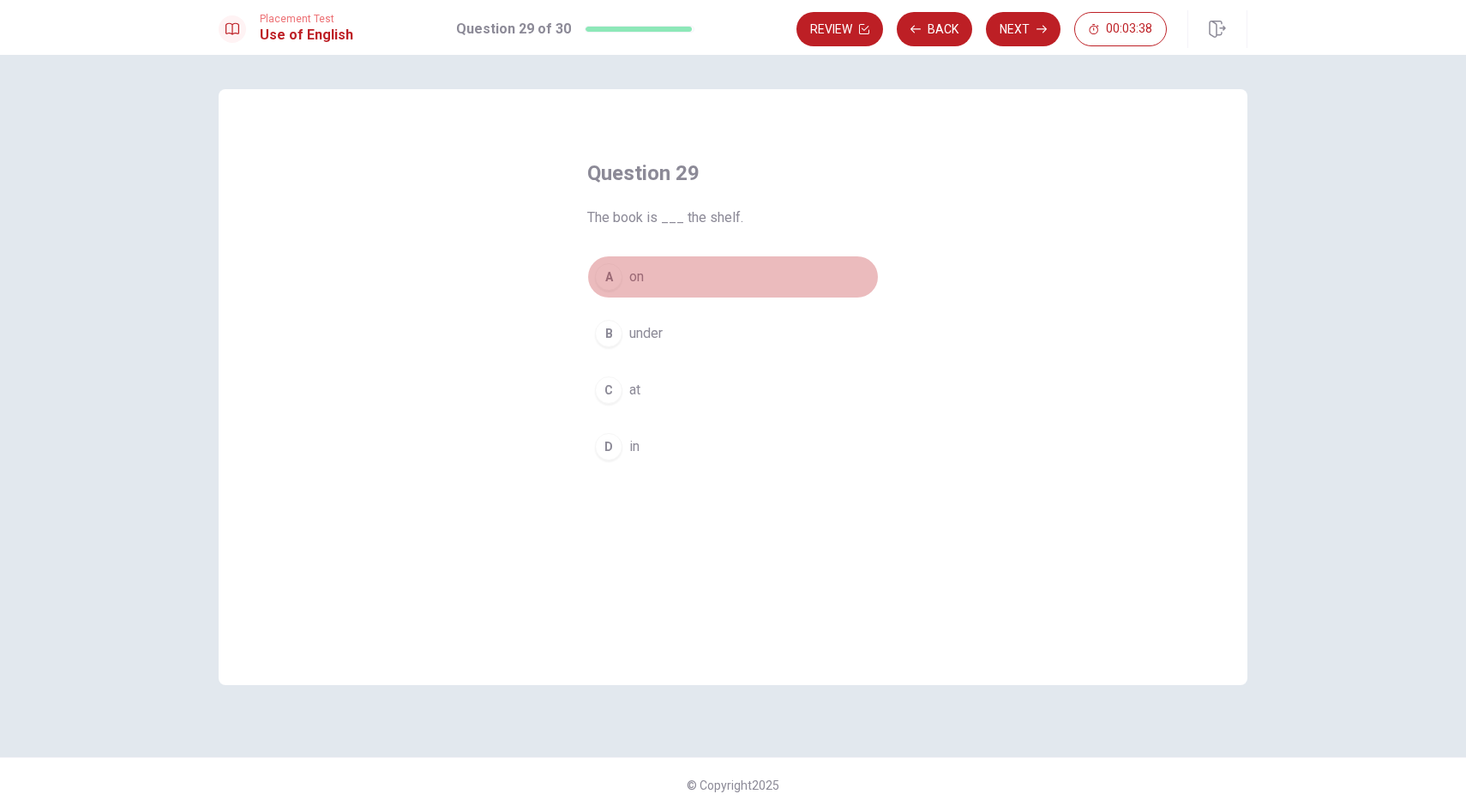
click at [613, 271] on div "A" at bounding box center [608, 276] width 27 height 27
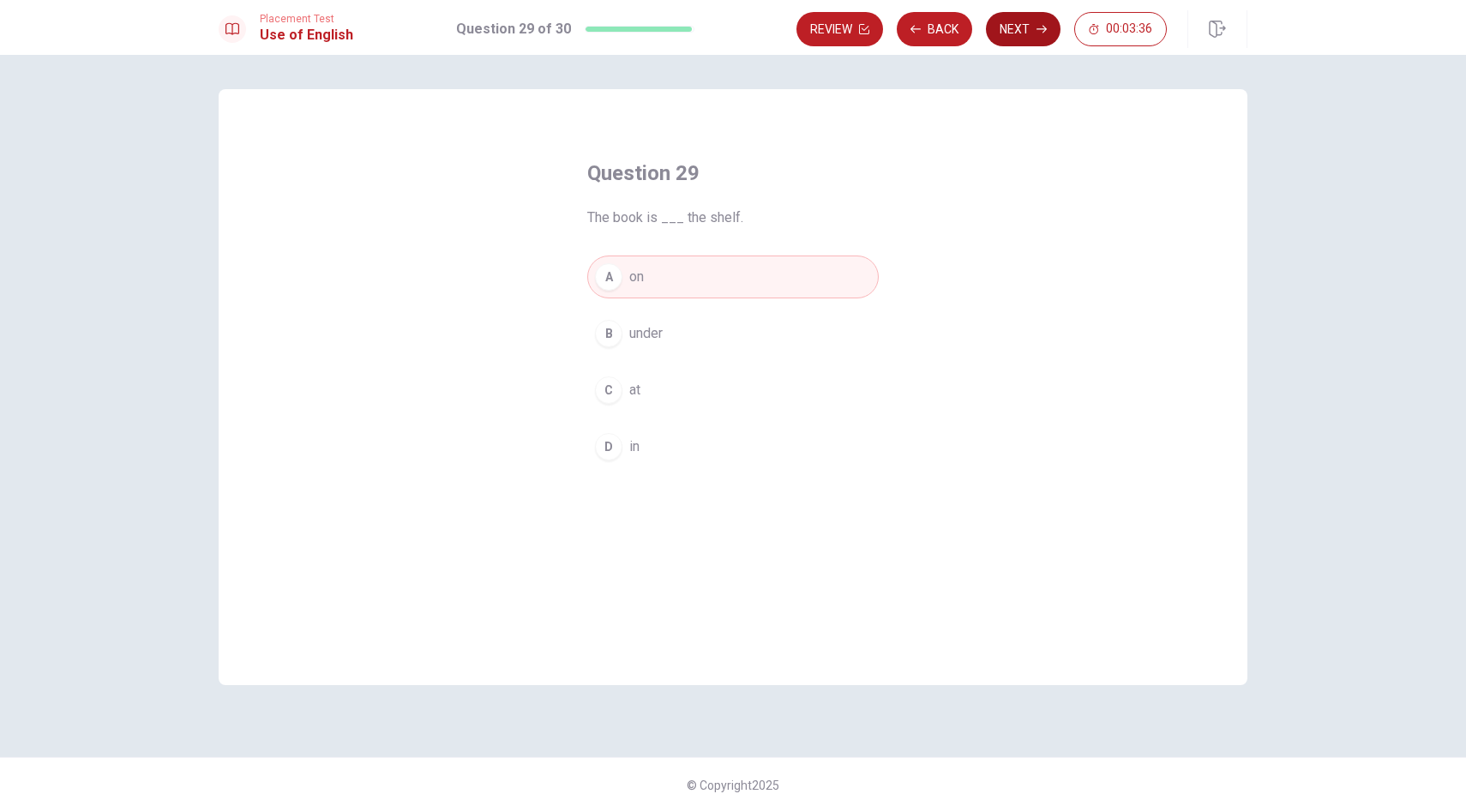
click at [1003, 24] on button "Next" at bounding box center [1022, 29] width 74 height 34
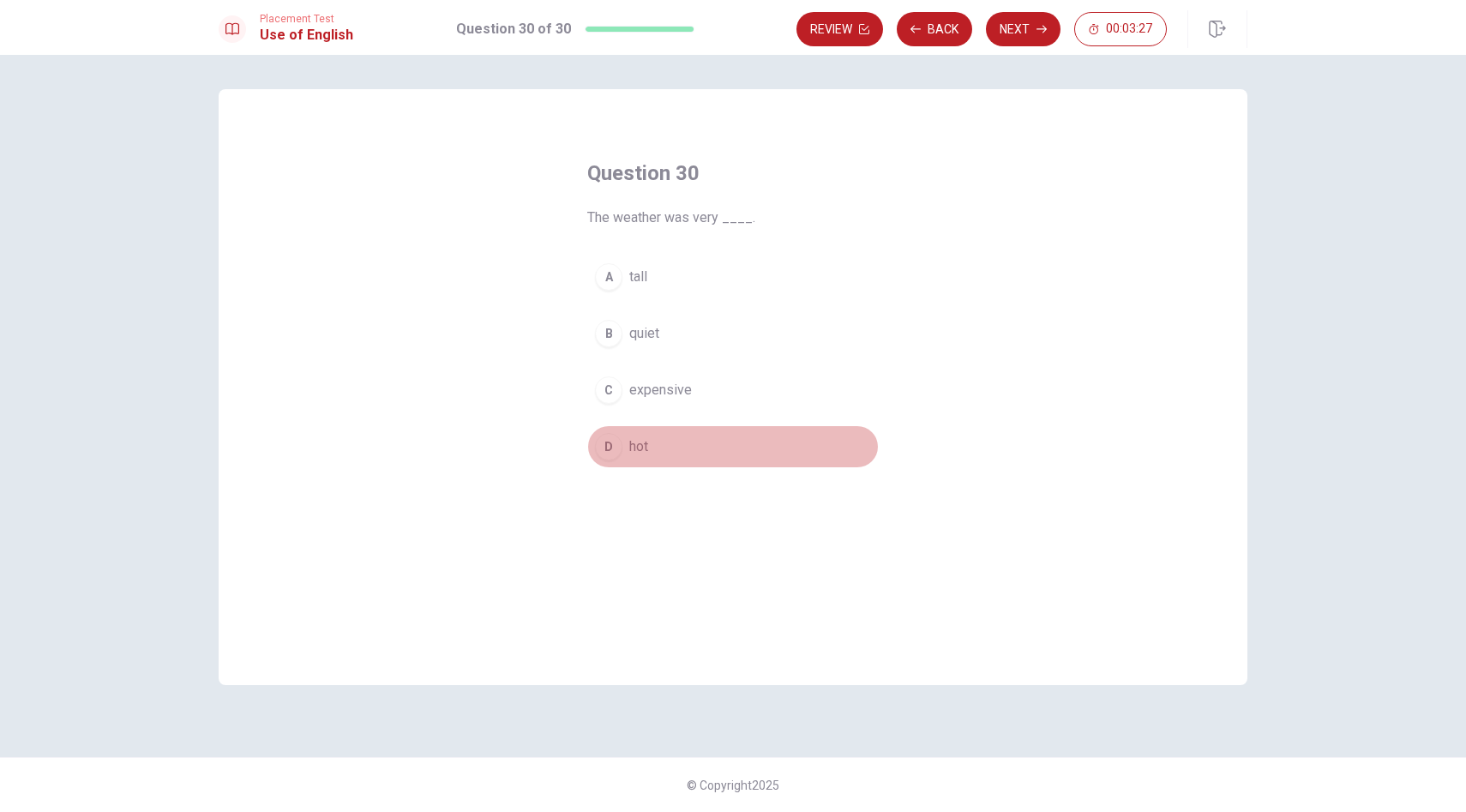
click at [611, 444] on div "D" at bounding box center [608, 446] width 27 height 27
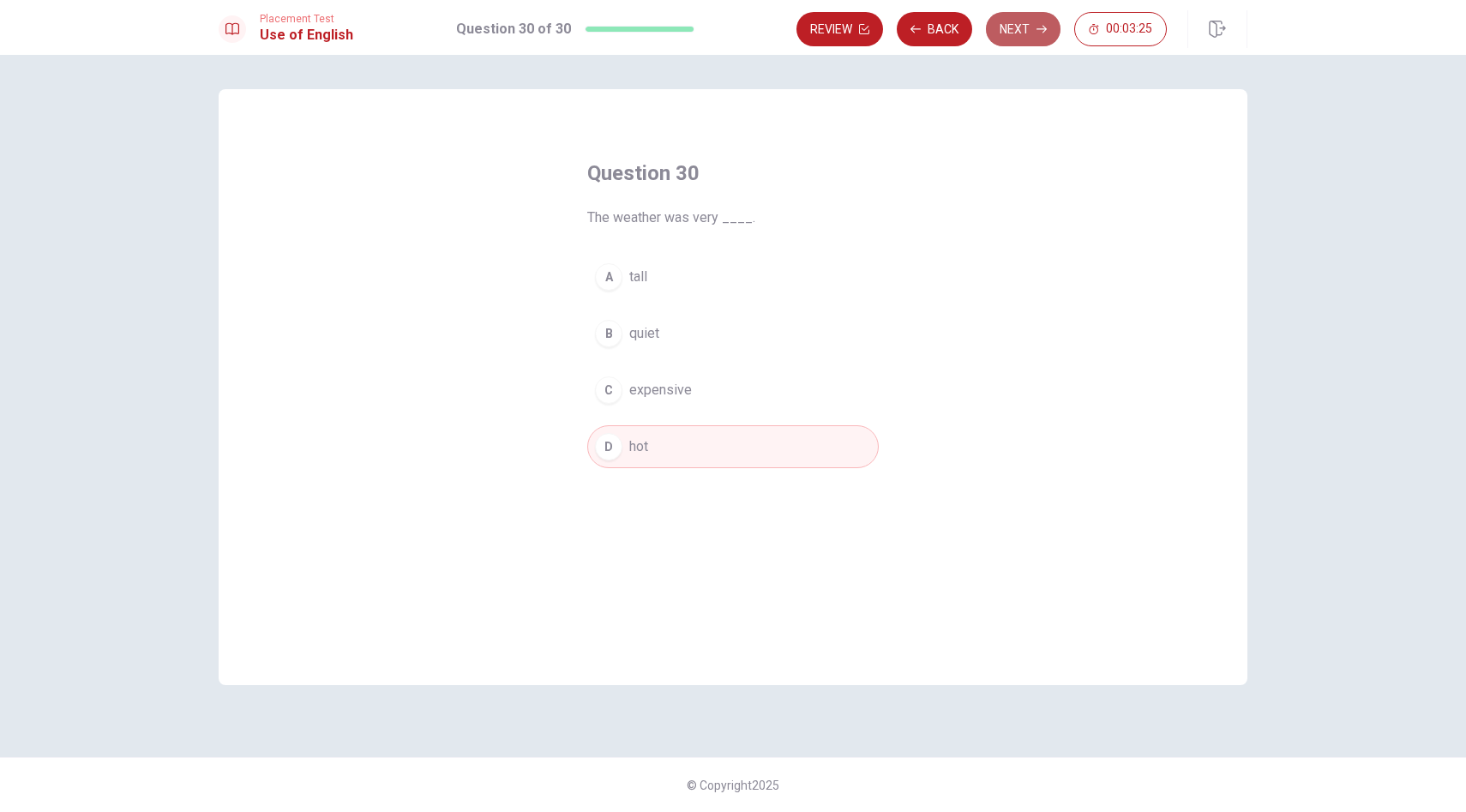
click at [1020, 27] on button "Next" at bounding box center [1022, 29] width 74 height 34
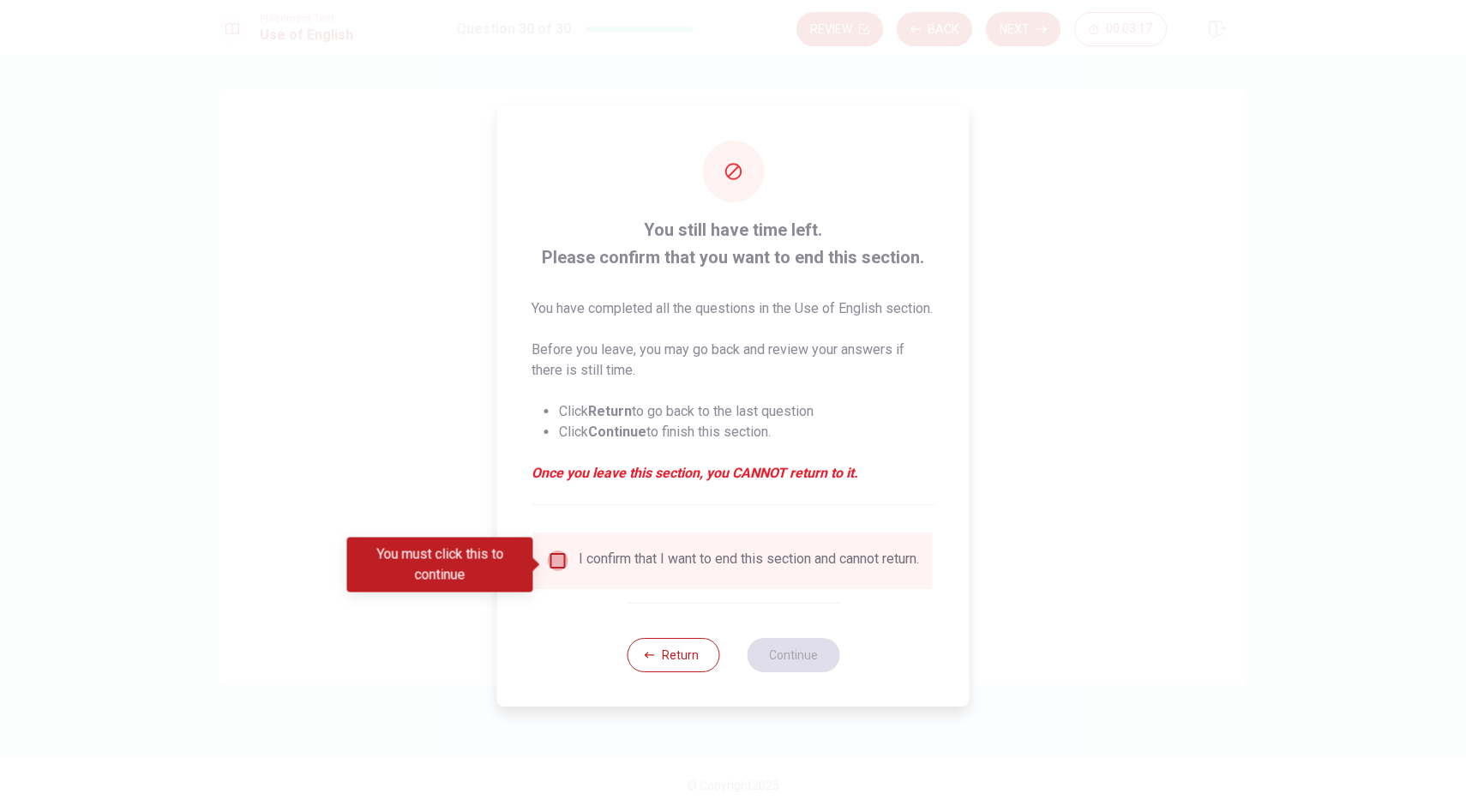
click at [556, 569] on input "You must click this to continue" at bounding box center [558, 560] width 21 height 21
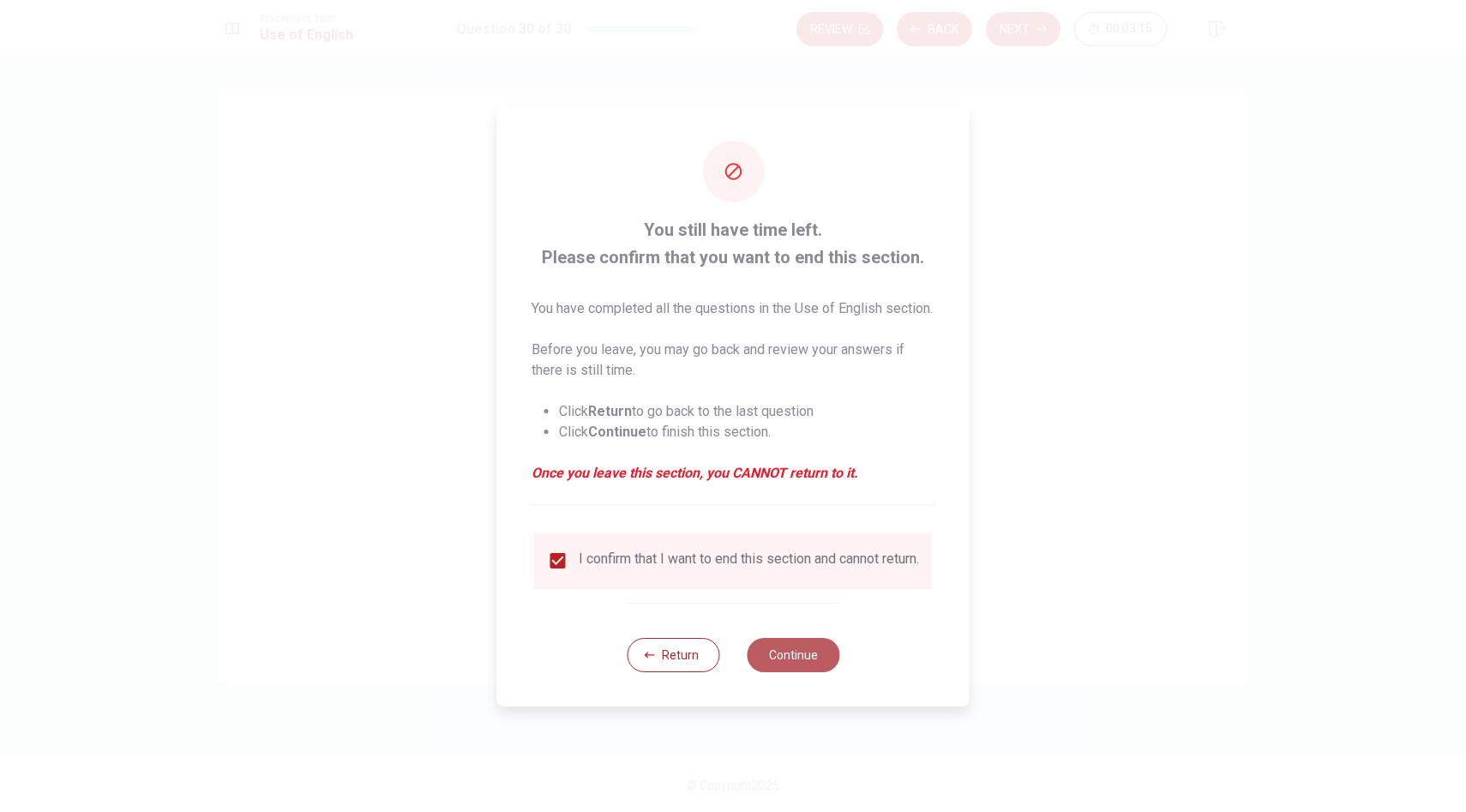
click at [794, 664] on button "Continue" at bounding box center [792, 655] width 92 height 34
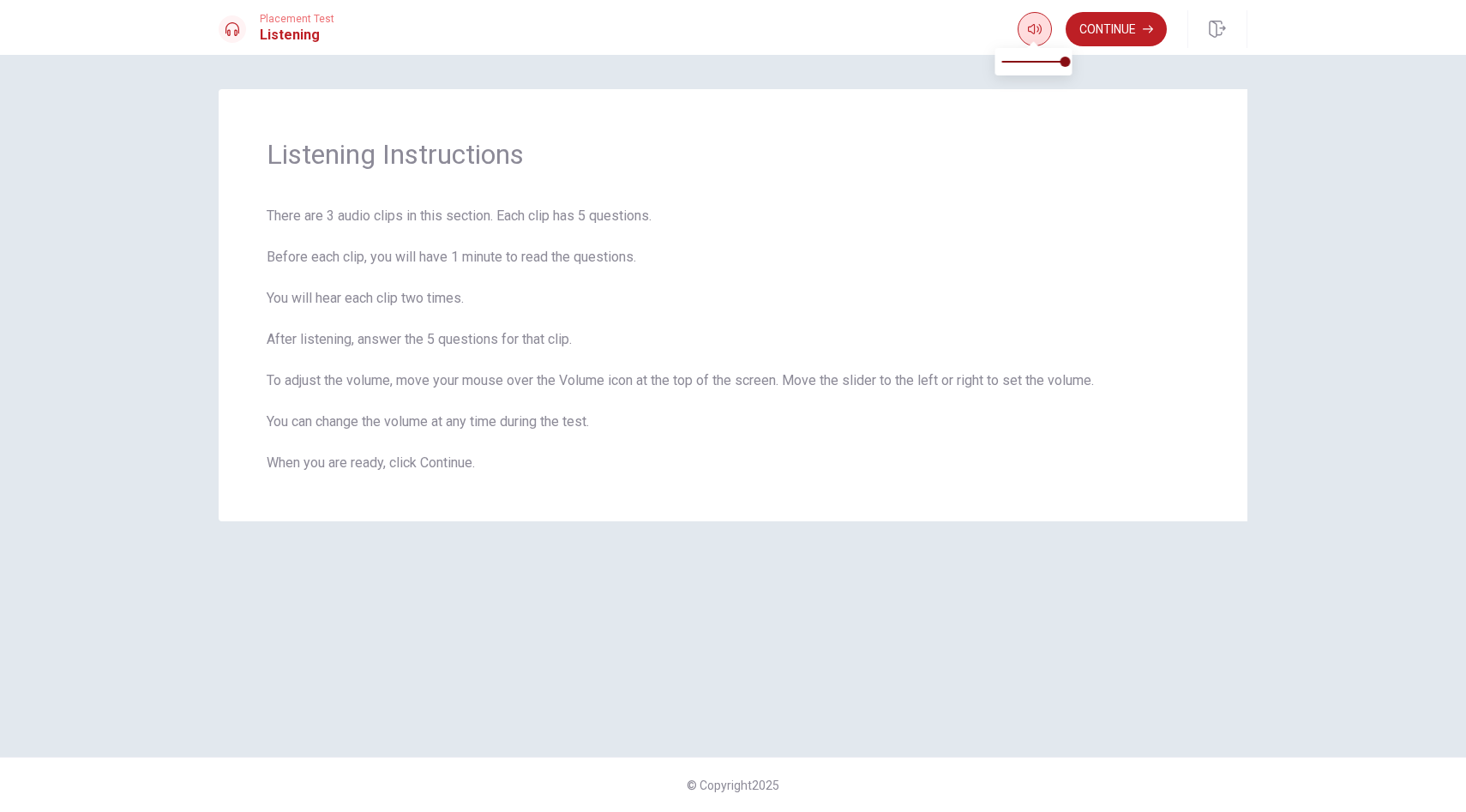
click at [1041, 29] on button "button" at bounding box center [1034, 29] width 34 height 34
click at [1034, 24] on icon "button" at bounding box center [1034, 29] width 14 height 14
click at [1134, 33] on button "Continue" at bounding box center [1116, 29] width 101 height 34
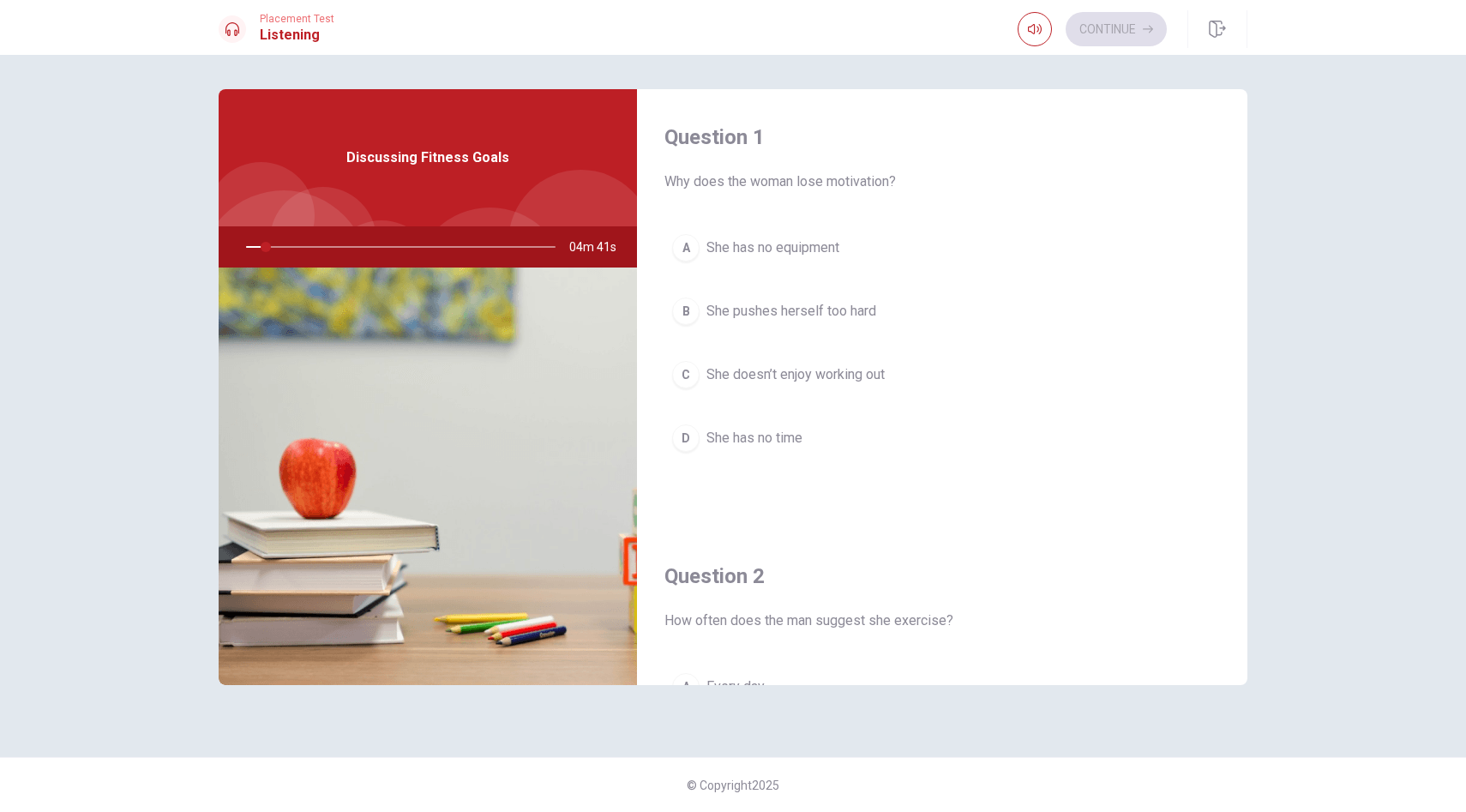
drag, startPoint x: 1014, startPoint y: 566, endPoint x: 1007, endPoint y: 641, distance: 75.3
click at [1007, 641] on div "Question 2 How often does the man suggest she exercise? A Every day B Three tim…" at bounding box center [942, 747] width 611 height 439
drag, startPoint x: 855, startPoint y: 585, endPoint x: 969, endPoint y: 298, distance: 308.8
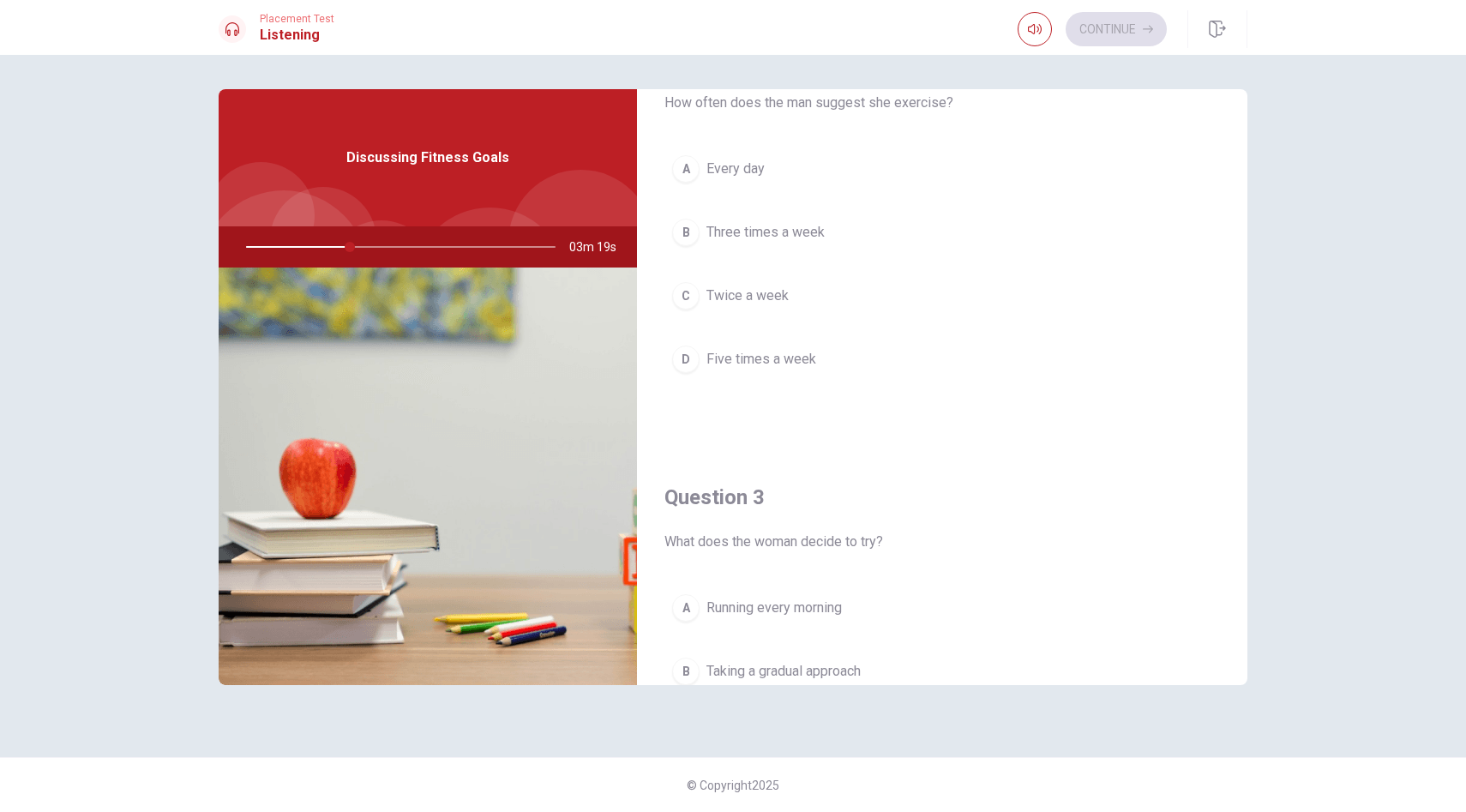
scroll to position [548, 0]
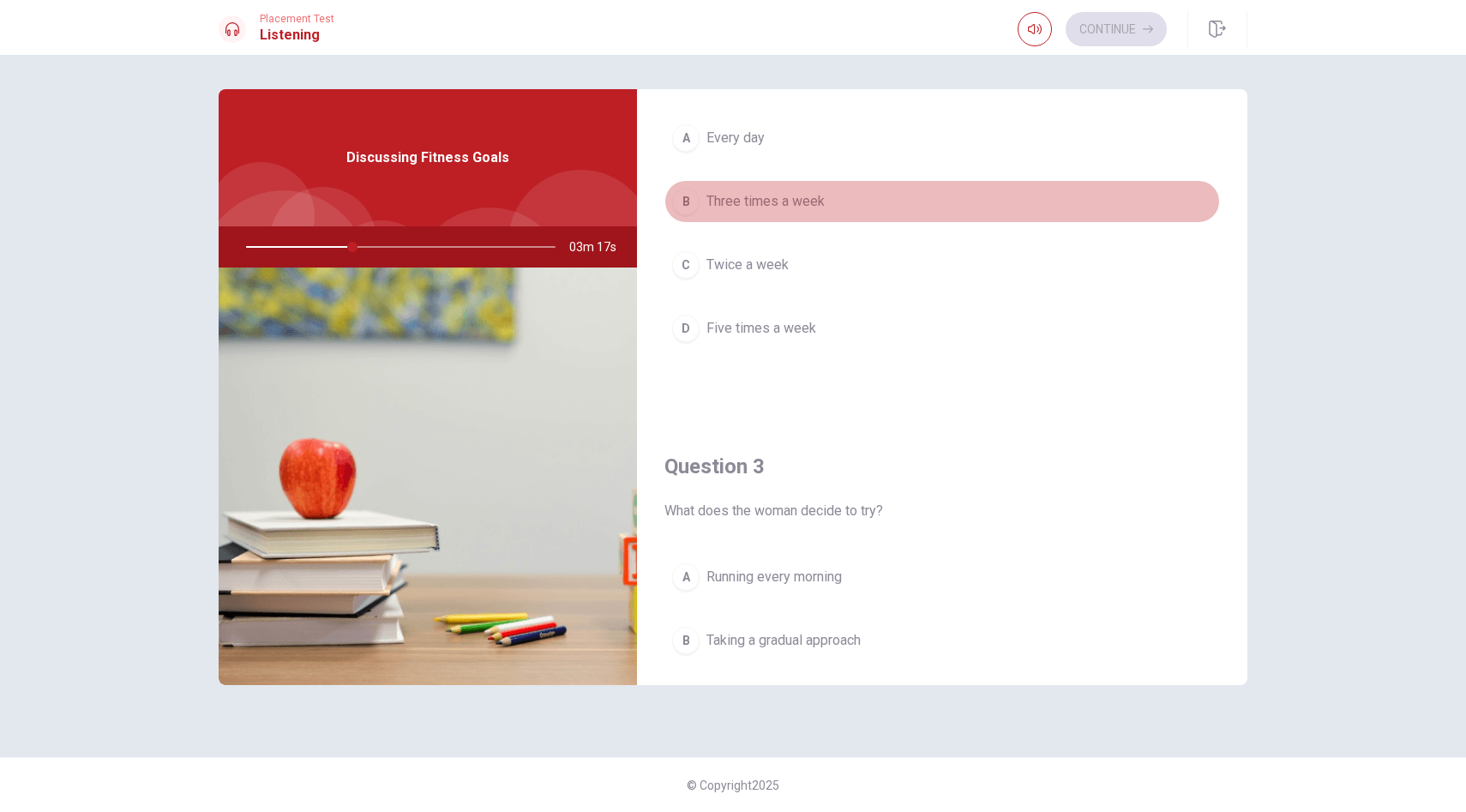
click at [696, 214] on button "B Three times a week" at bounding box center [942, 201] width 556 height 42
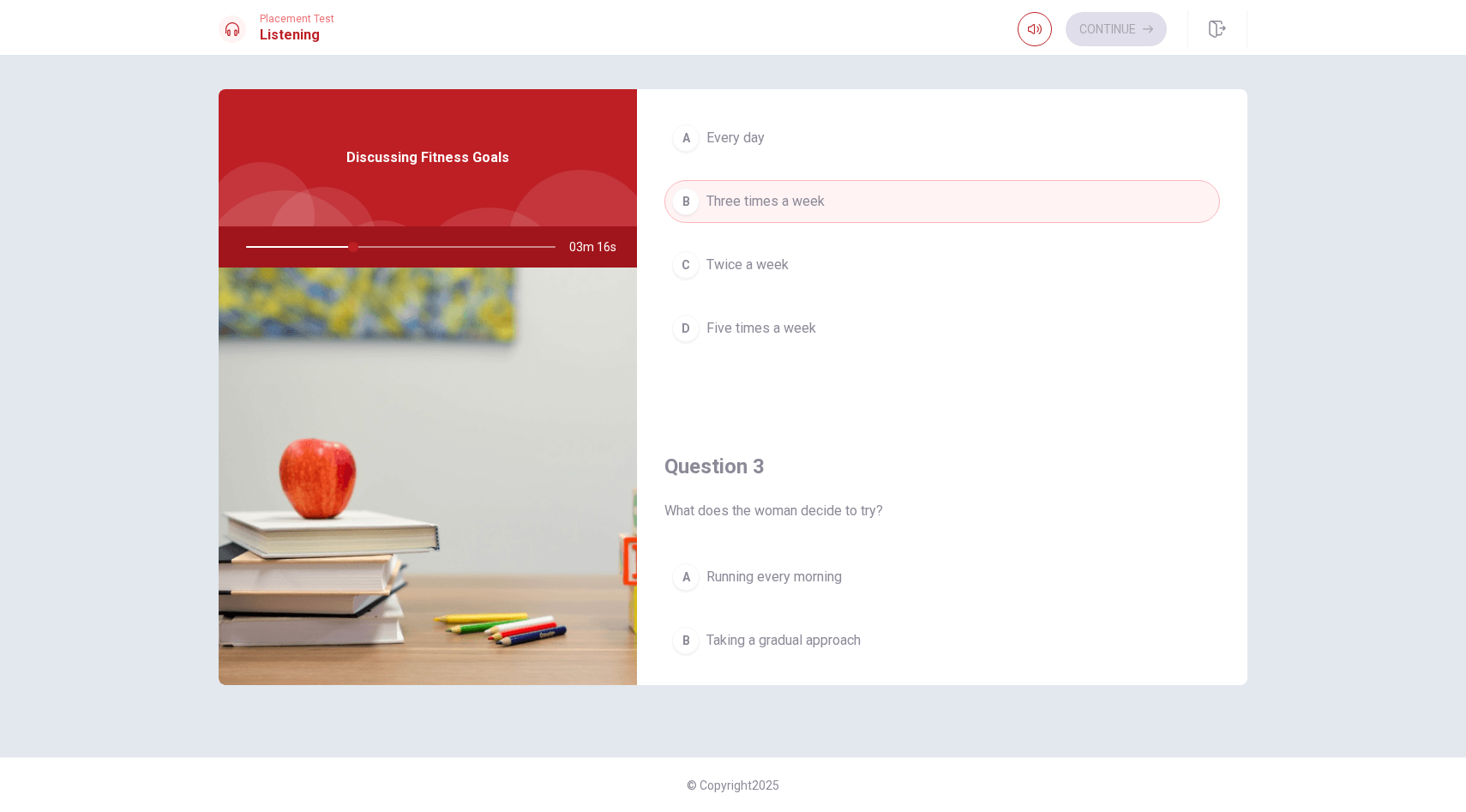
type input "35"
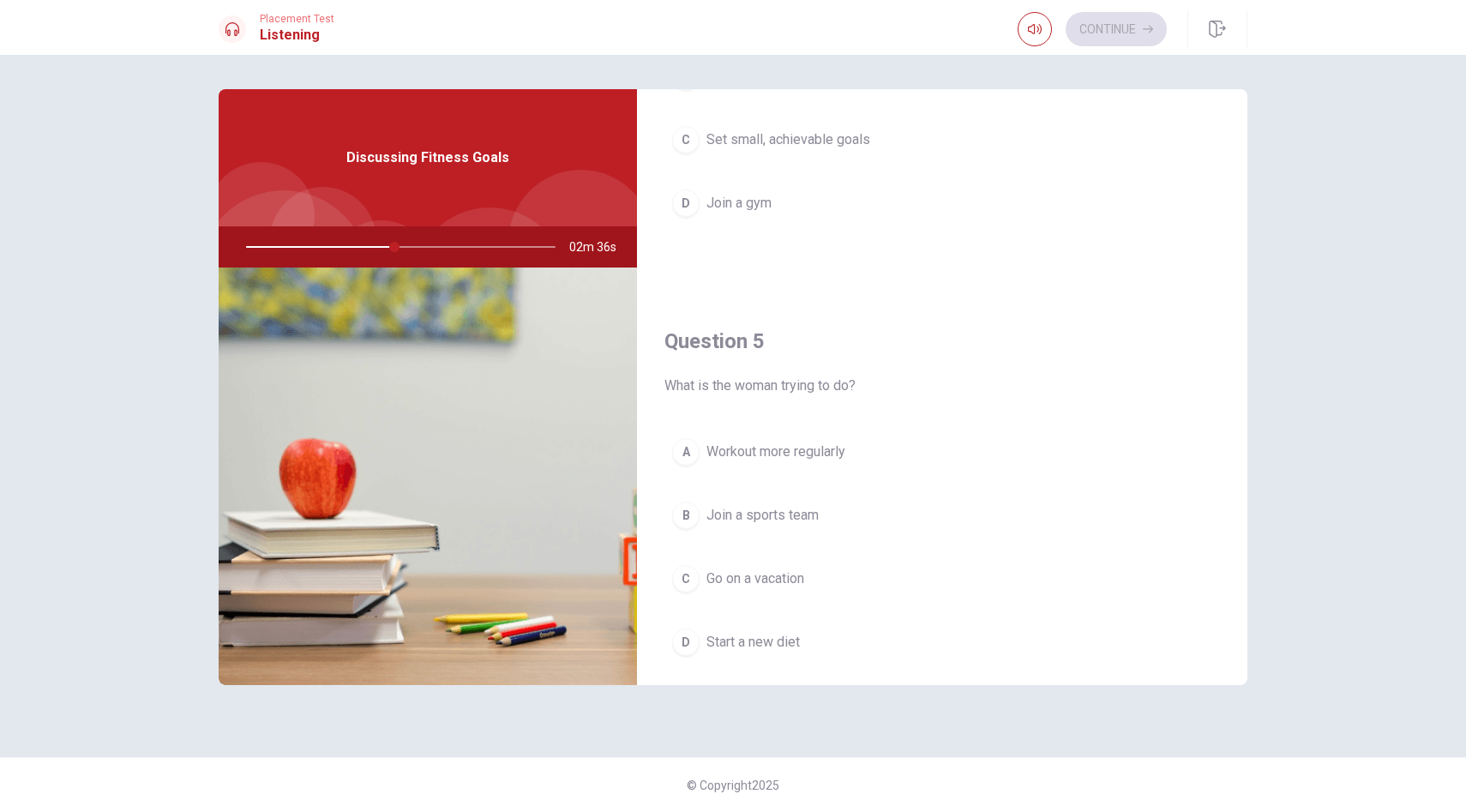
scroll to position [1599, 0]
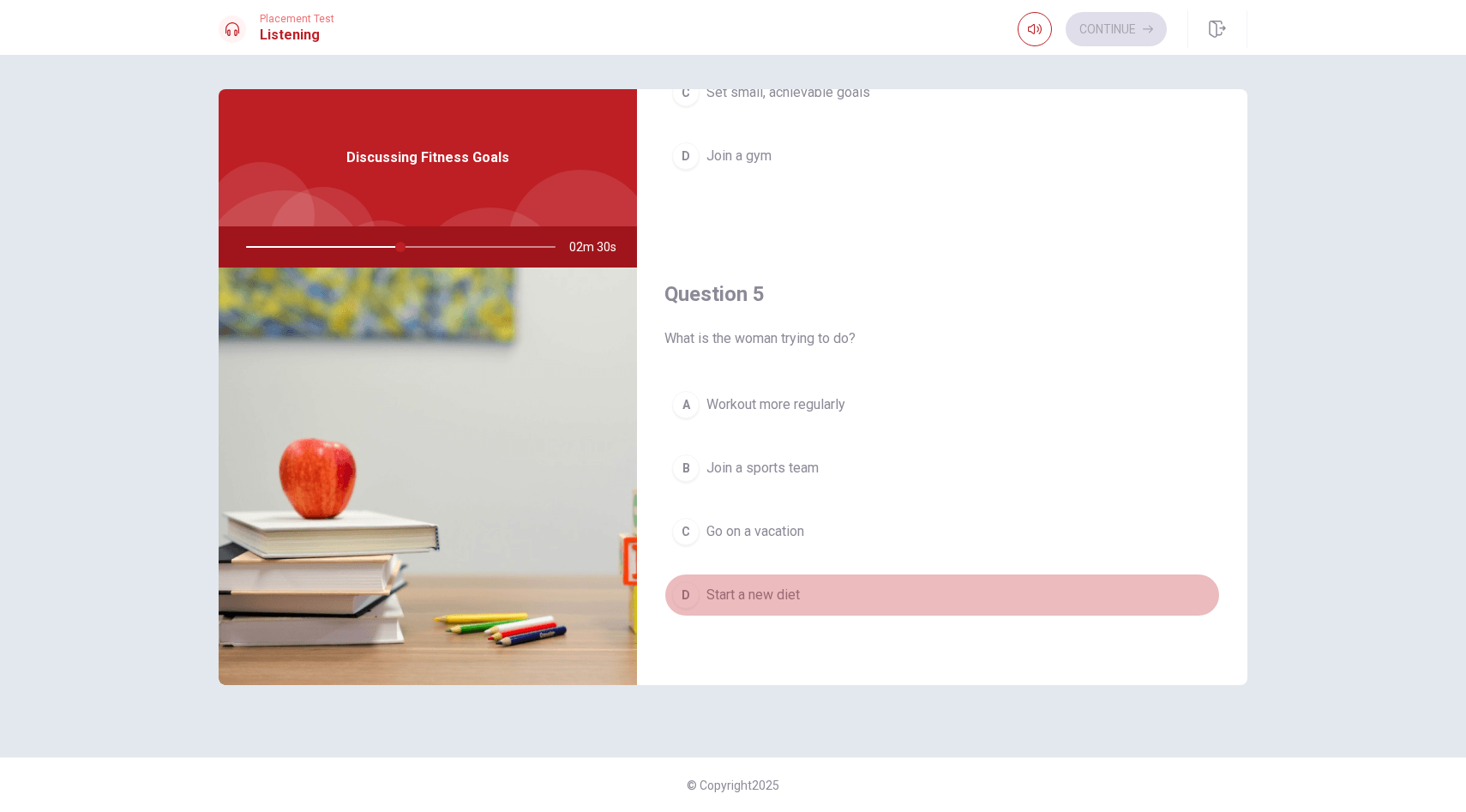
click at [686, 590] on div "D" at bounding box center [685, 594] width 27 height 27
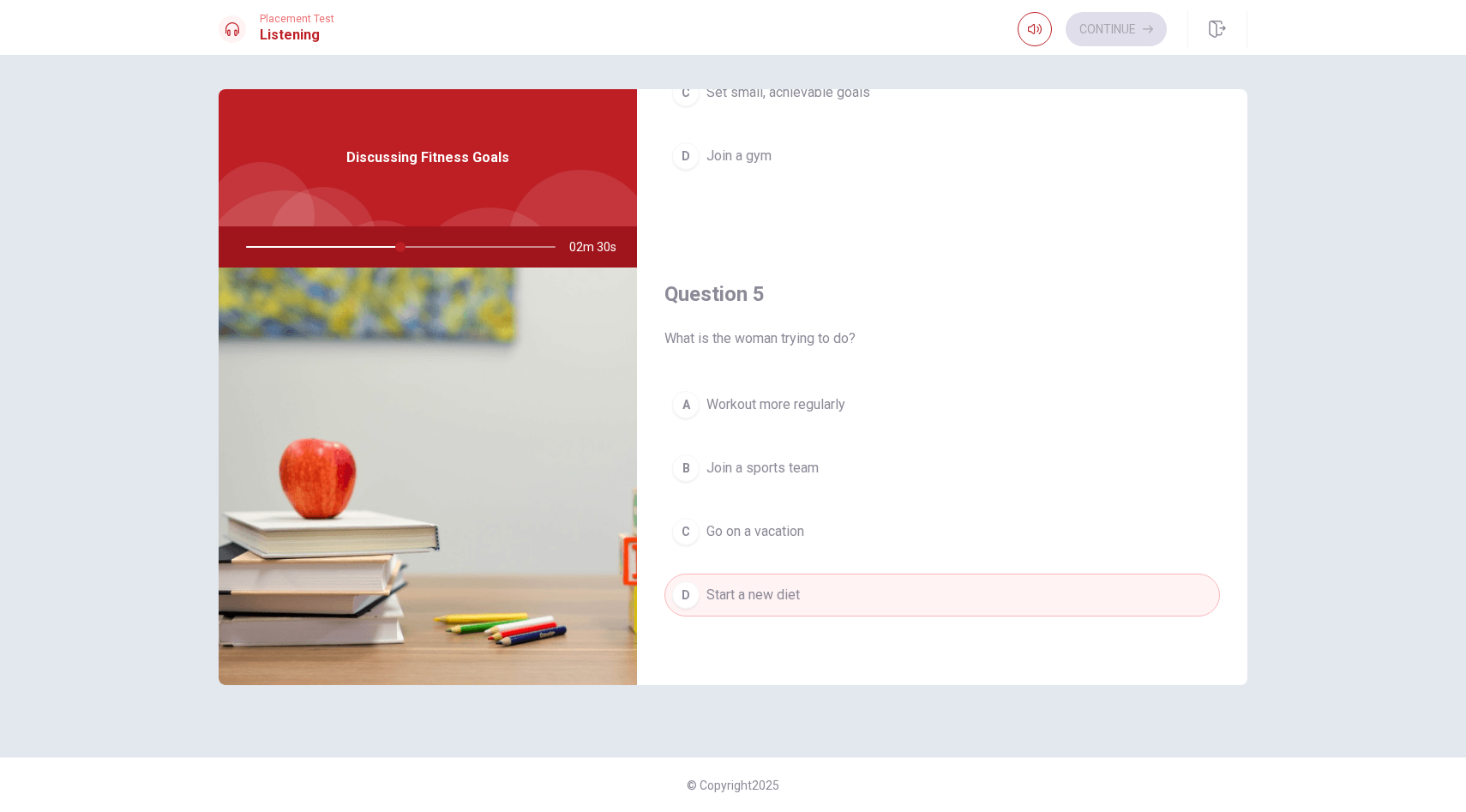
type input "50"
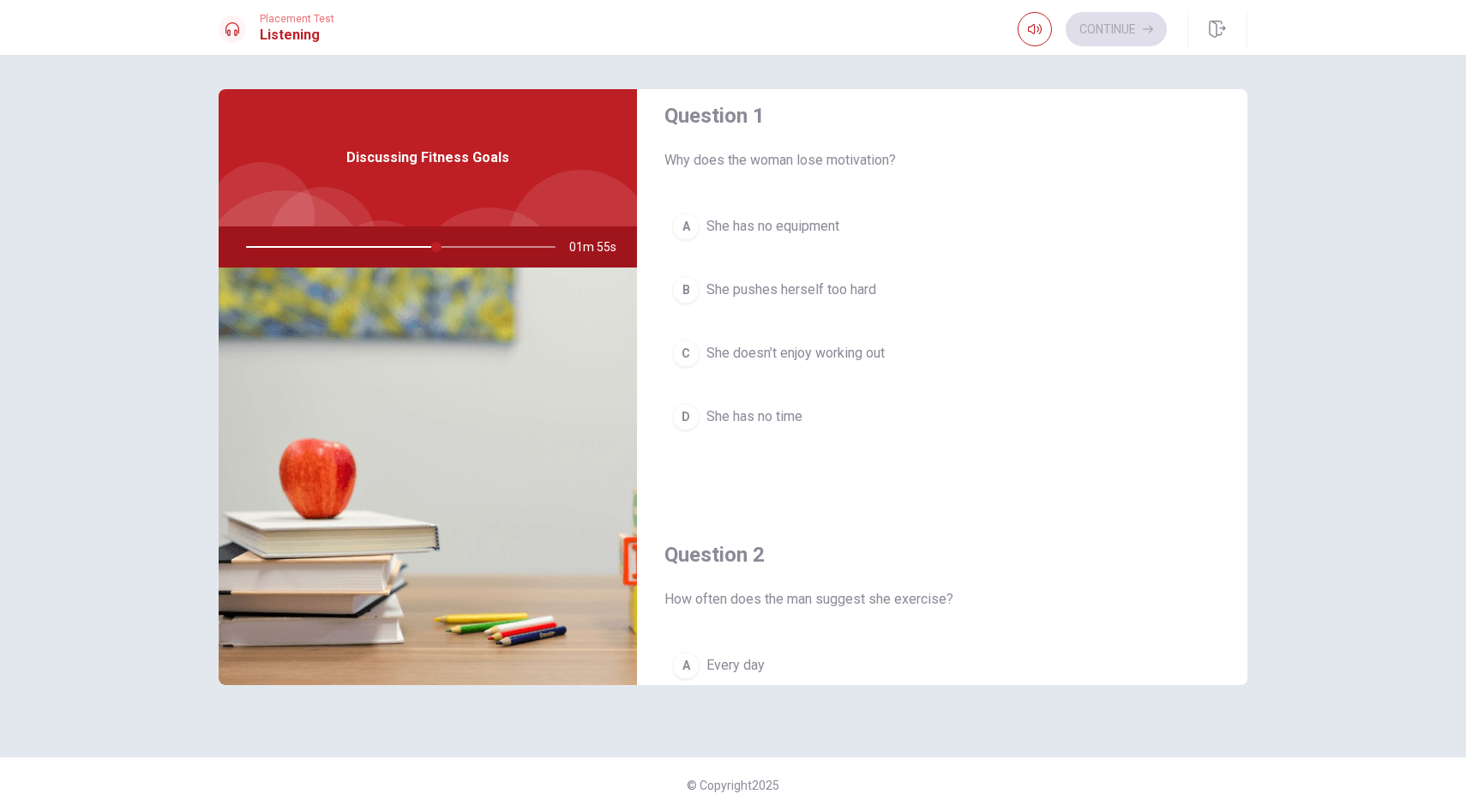
scroll to position [0, 0]
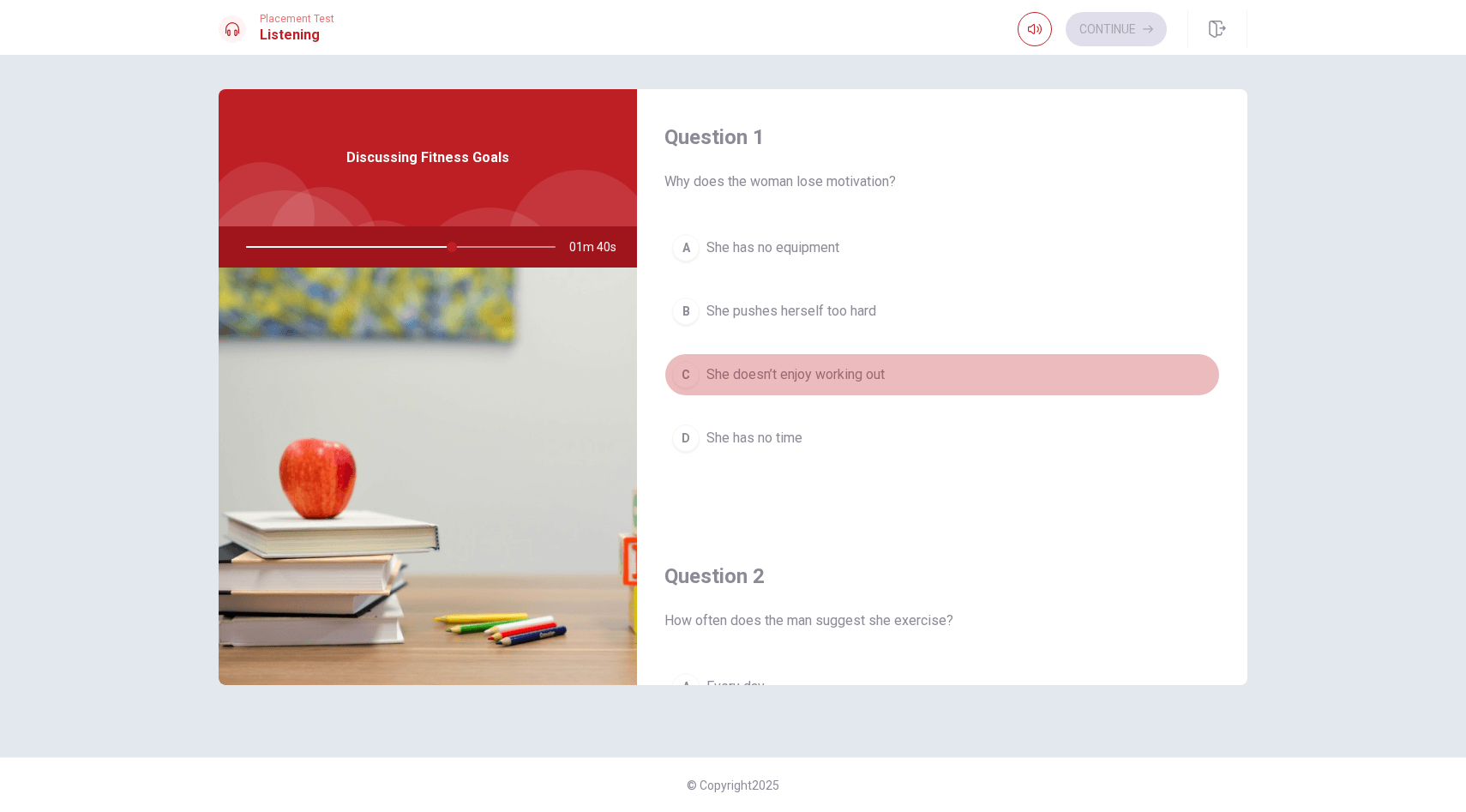
click at [694, 377] on div "C" at bounding box center [685, 374] width 27 height 27
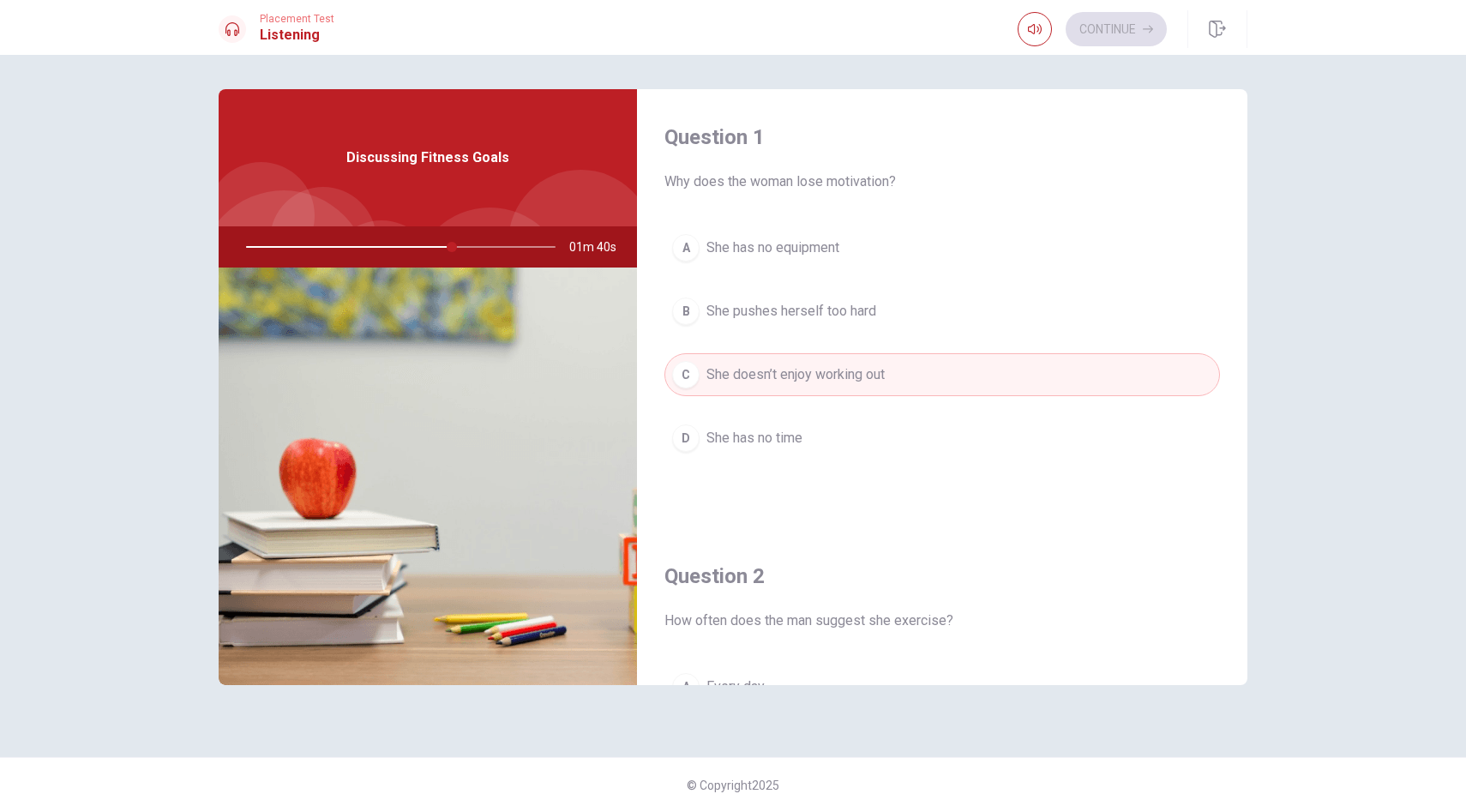
type input "67"
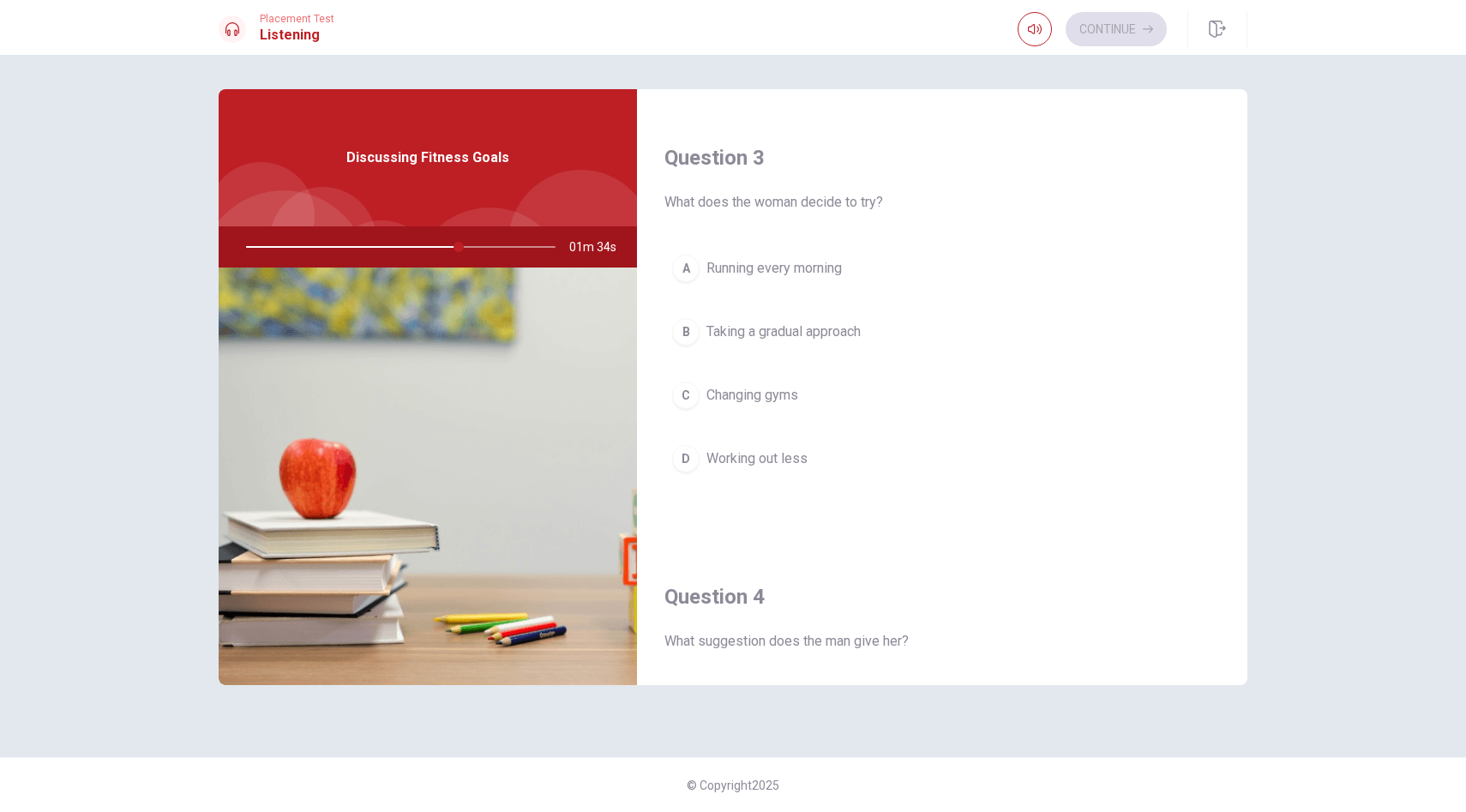
scroll to position [891, 0]
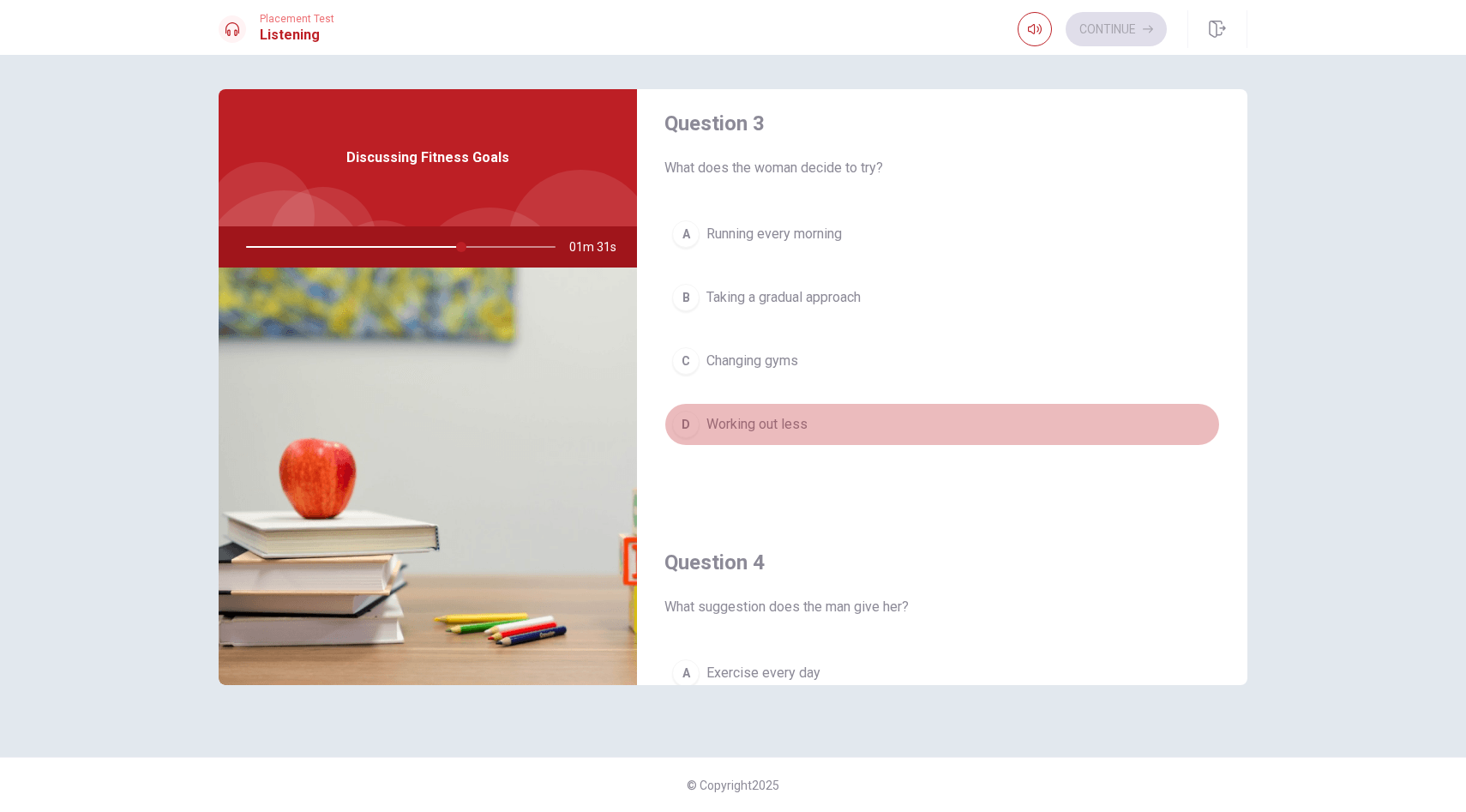
click at [690, 422] on div "D" at bounding box center [685, 424] width 27 height 27
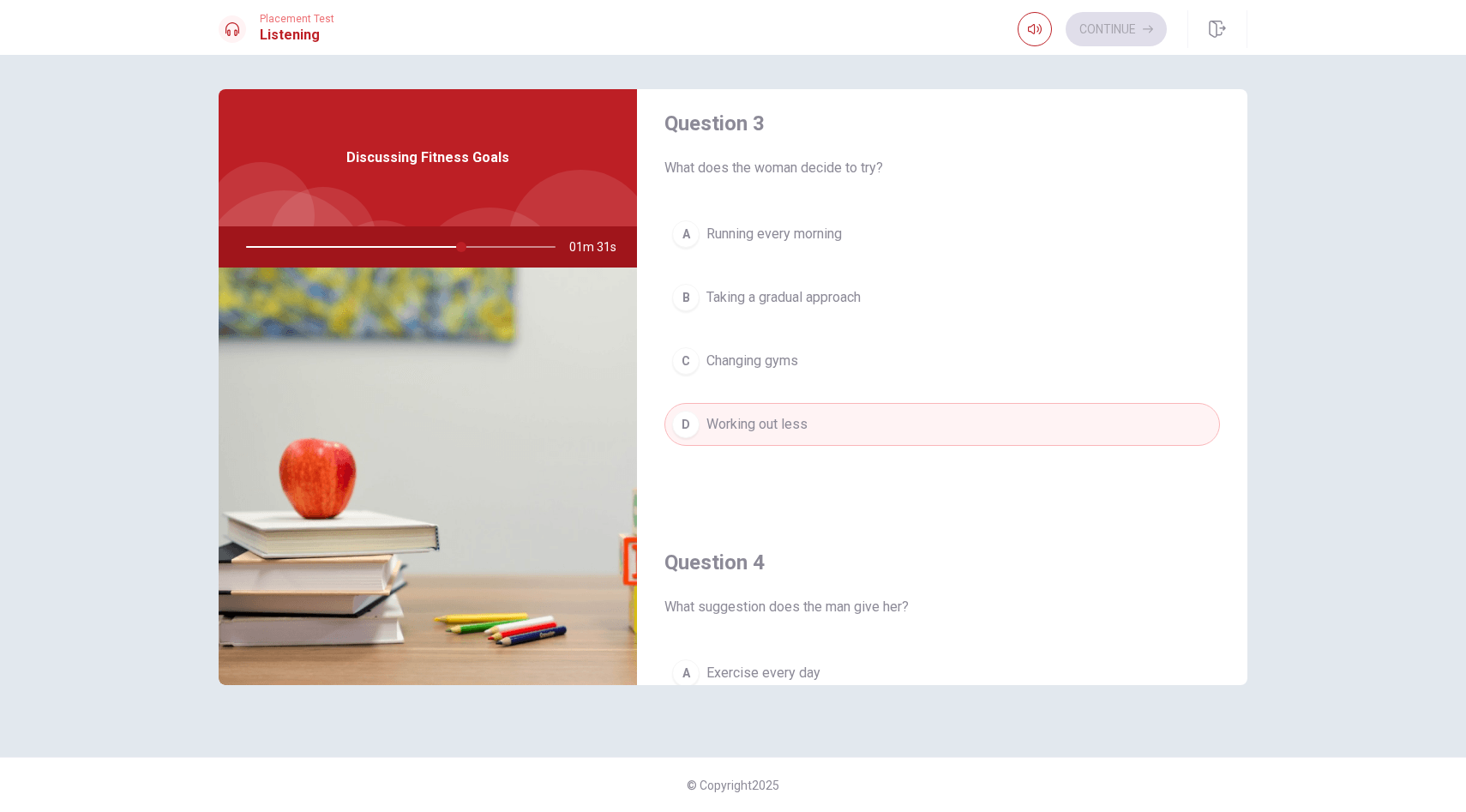
type input "70"
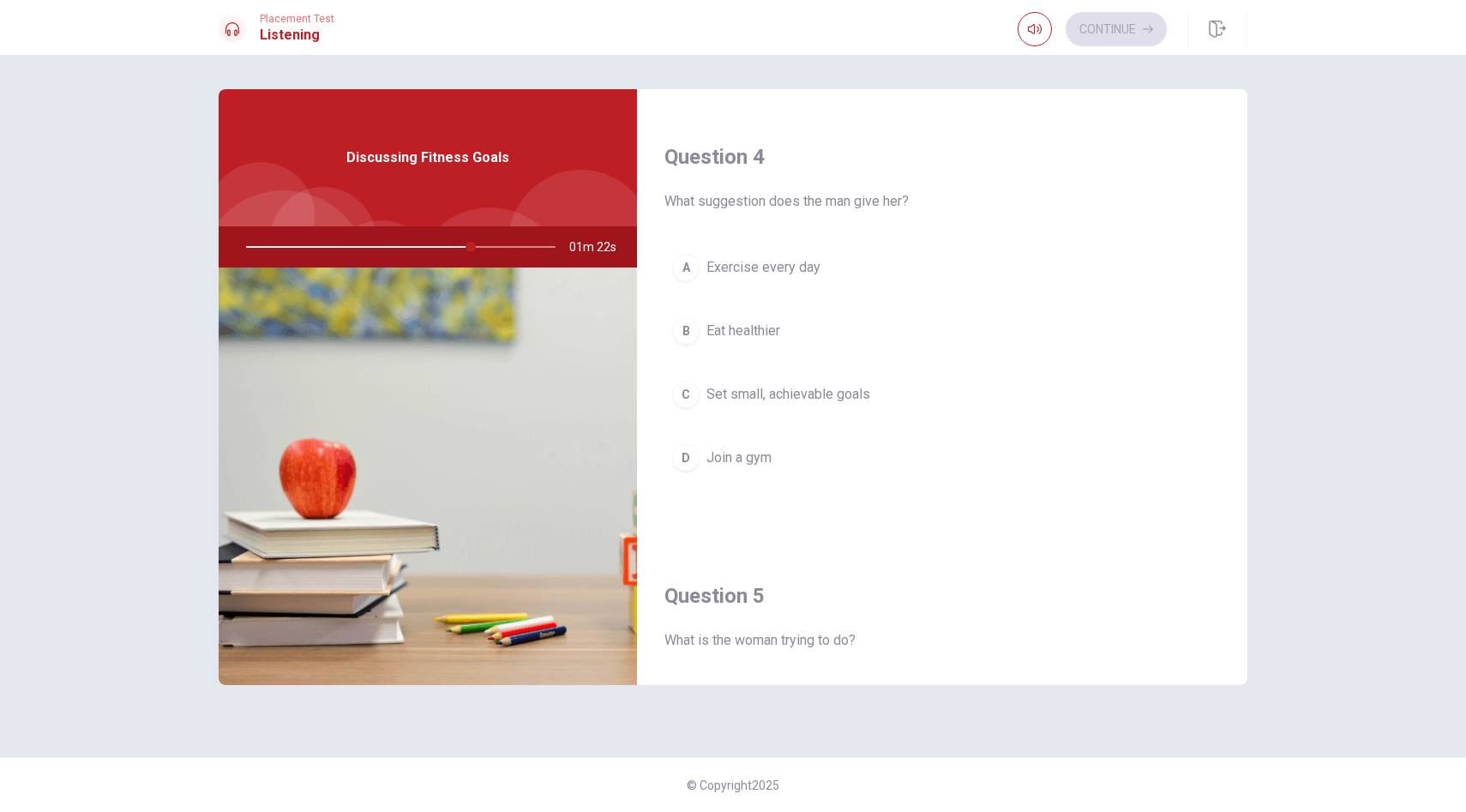
scroll to position [1303, 0]
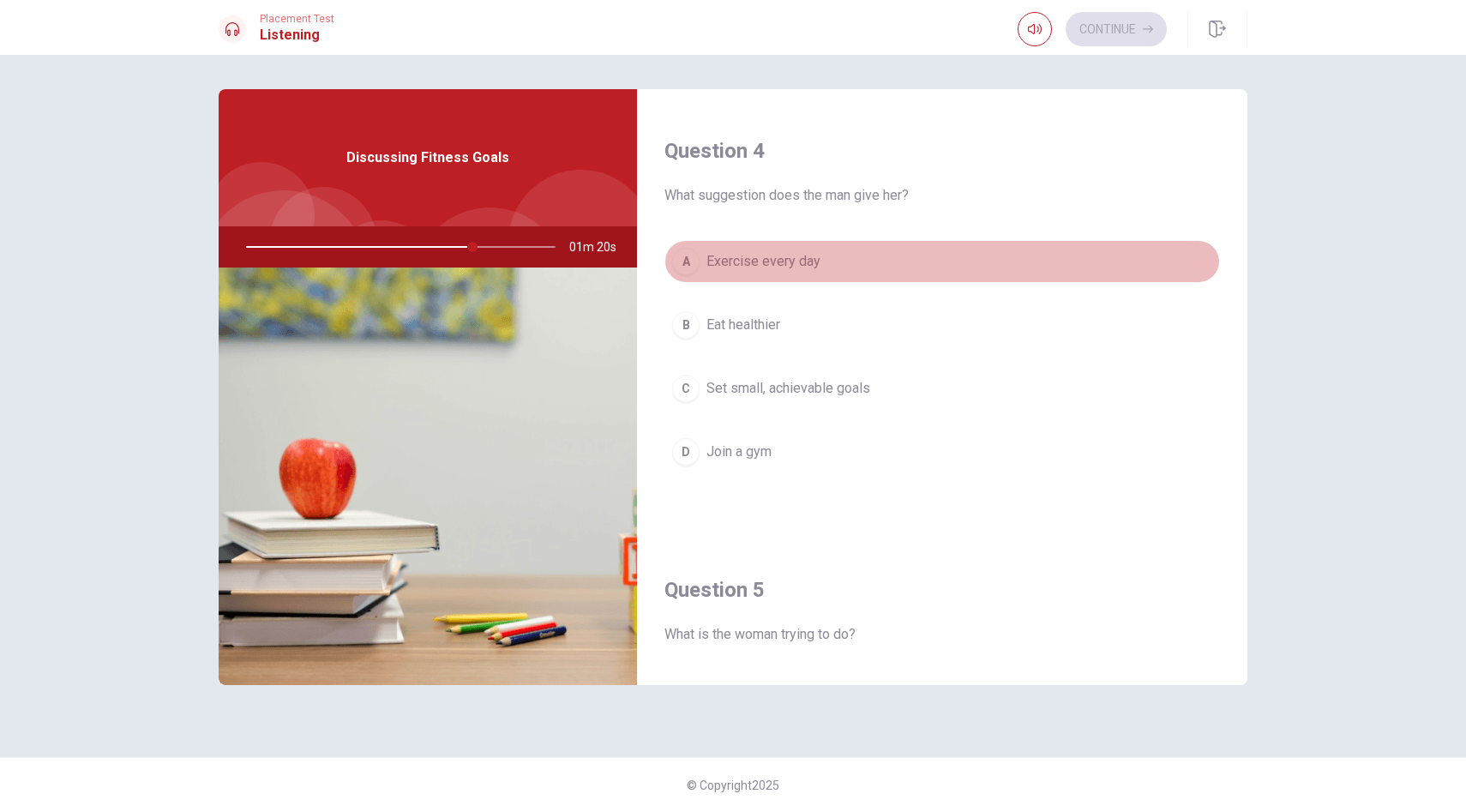
click at [684, 267] on div "A" at bounding box center [685, 261] width 27 height 27
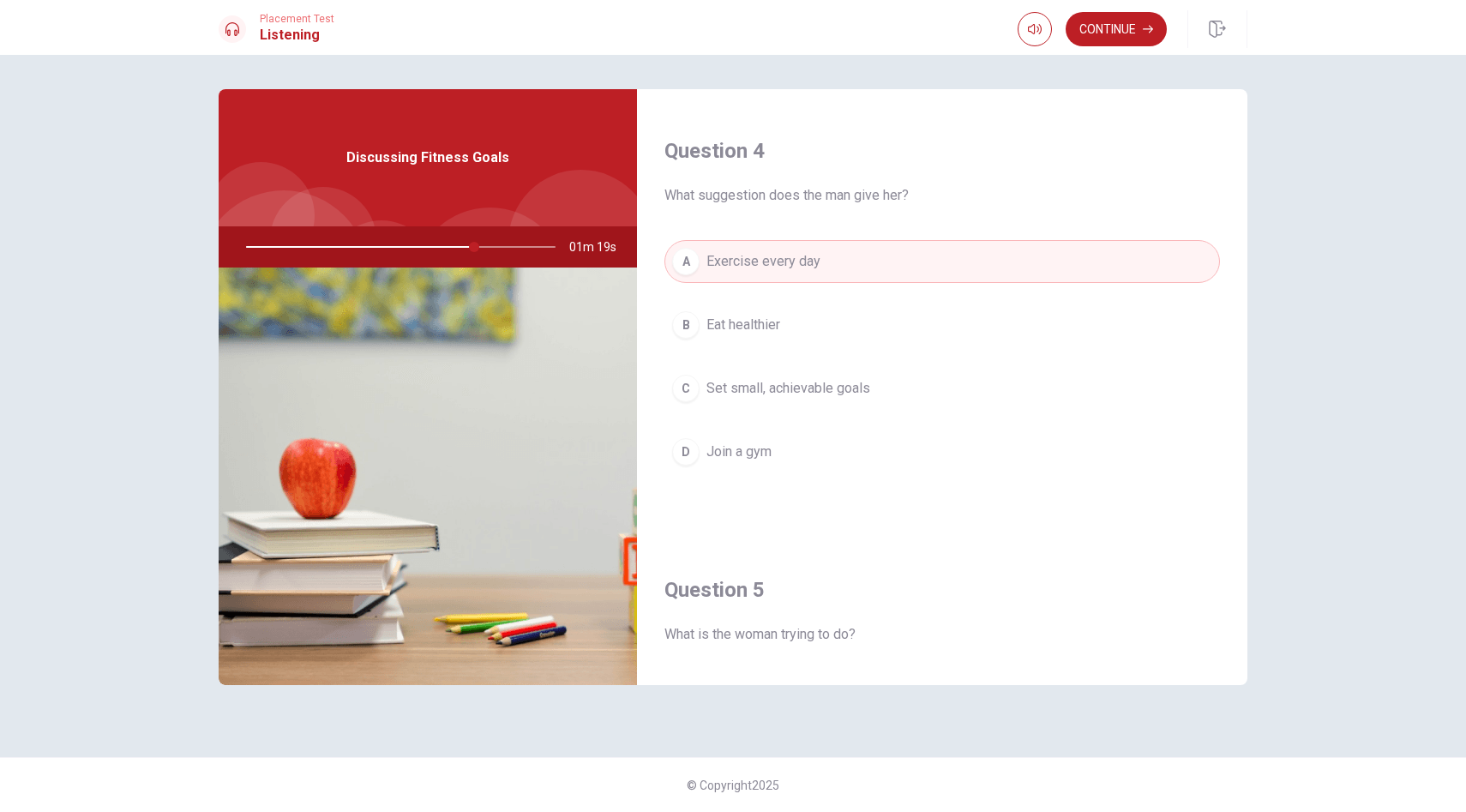
type input "74"
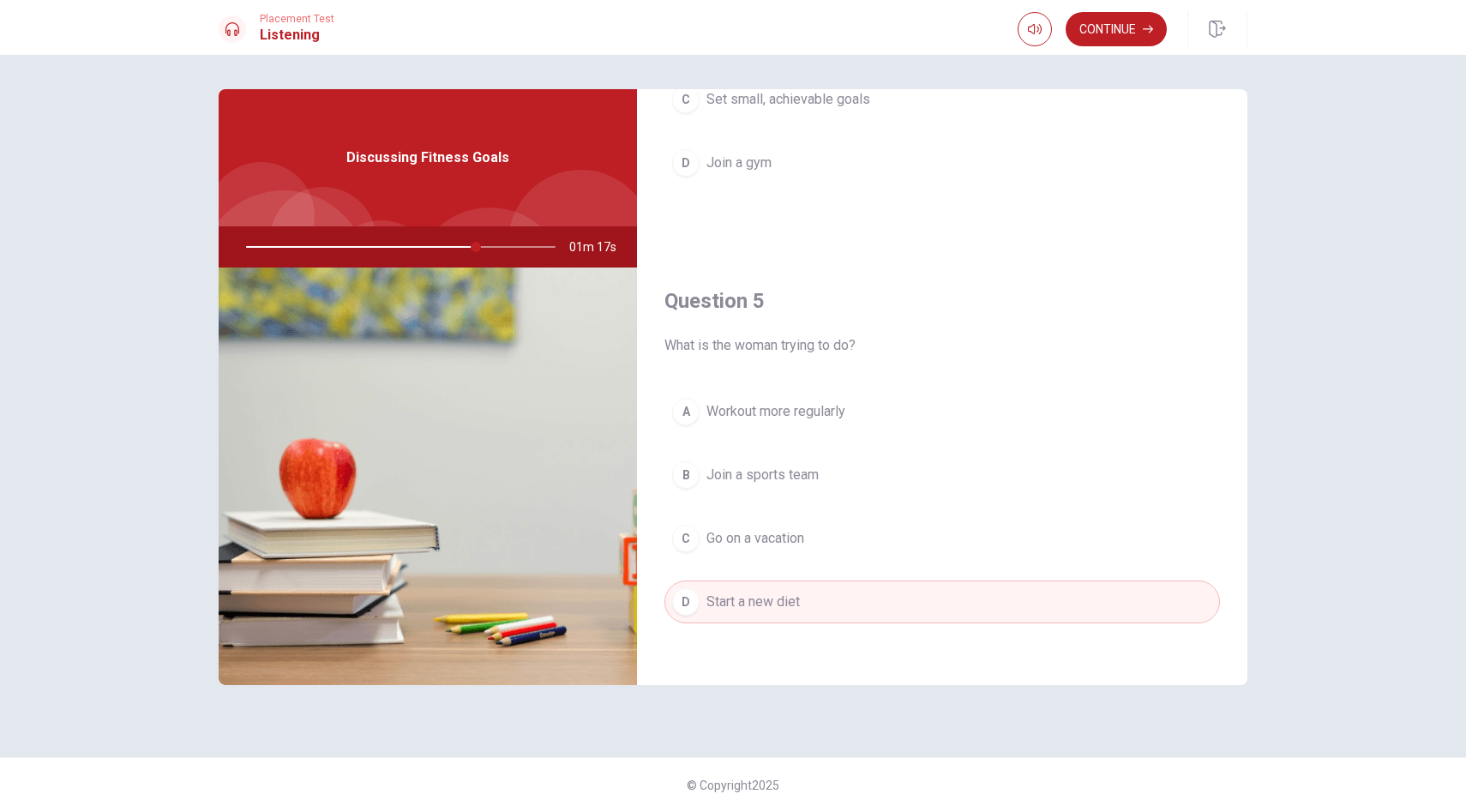
scroll to position [1599, 0]
click at [1098, 32] on button "Continue" at bounding box center [1116, 29] width 101 height 34
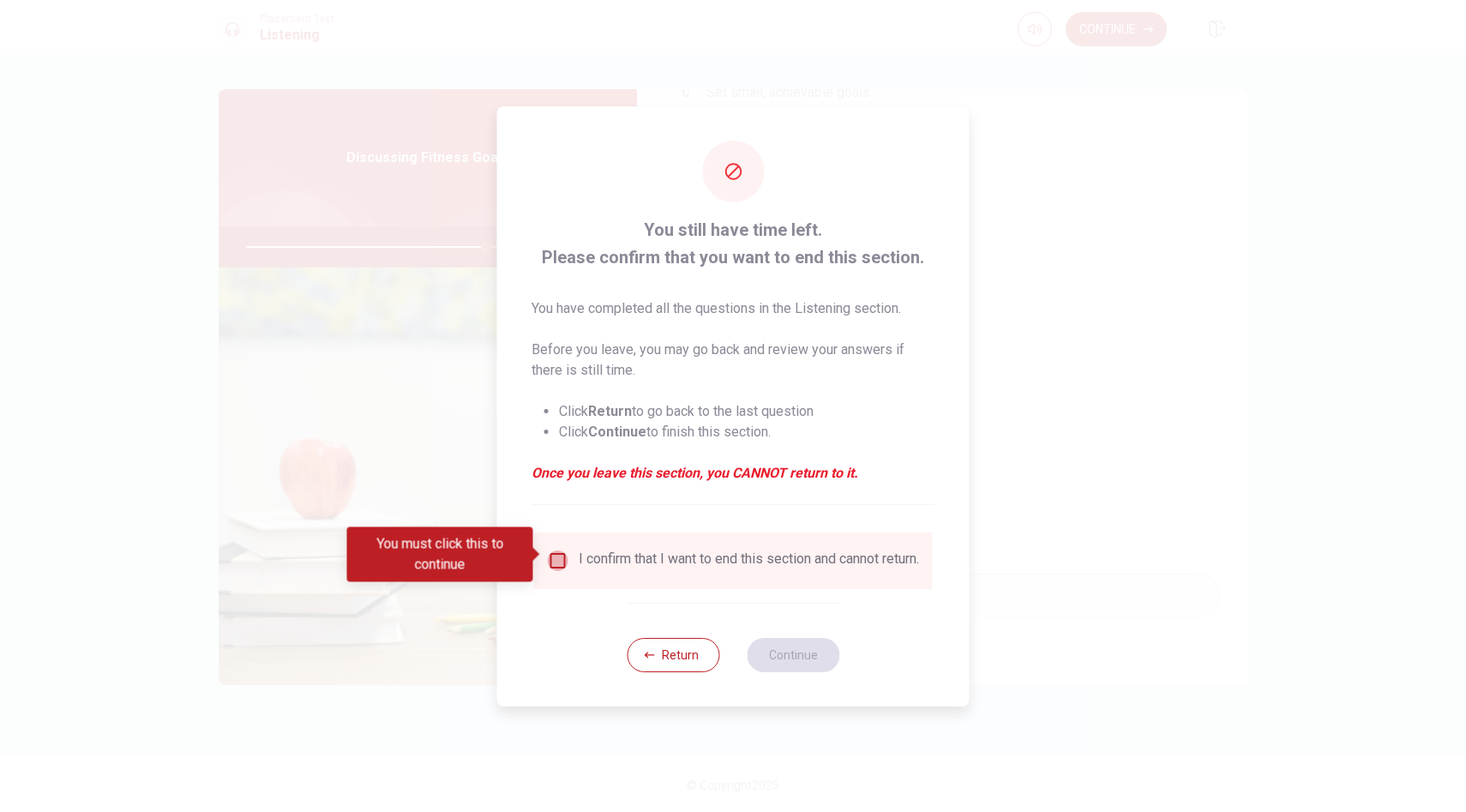
click at [557, 556] on input "You must click this to continue" at bounding box center [558, 560] width 21 height 21
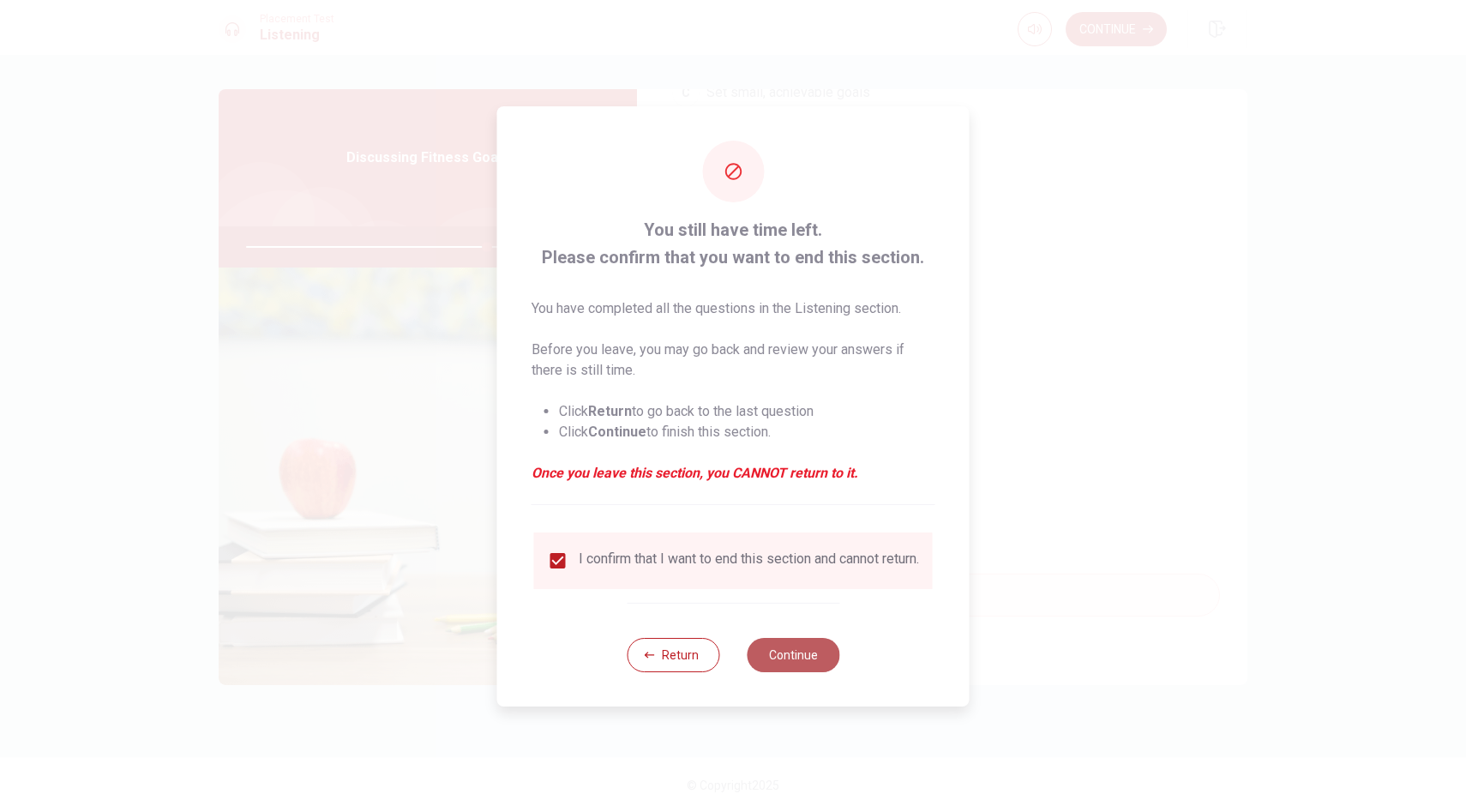
click at [793, 662] on button "Continue" at bounding box center [792, 655] width 92 height 34
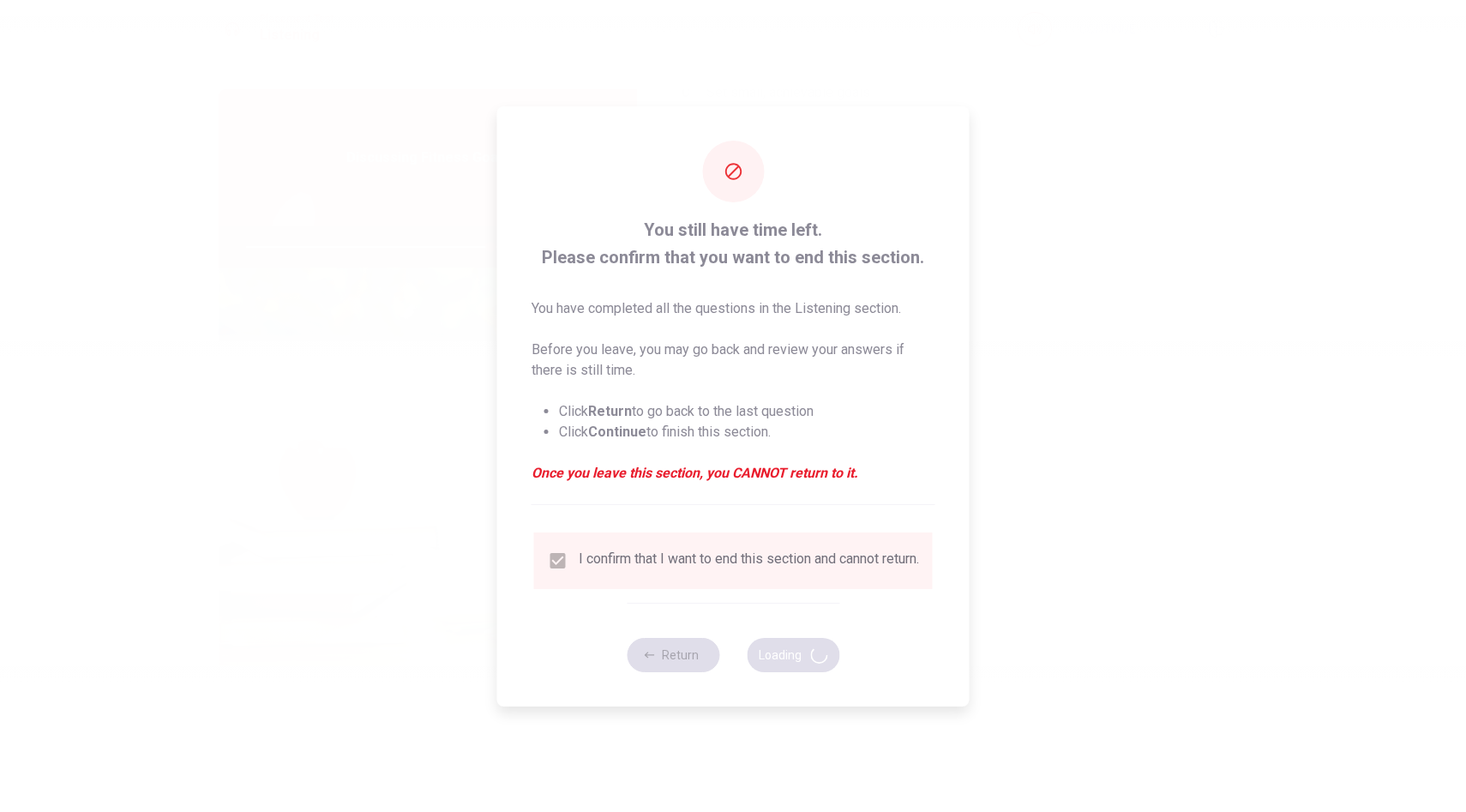
type input "79"
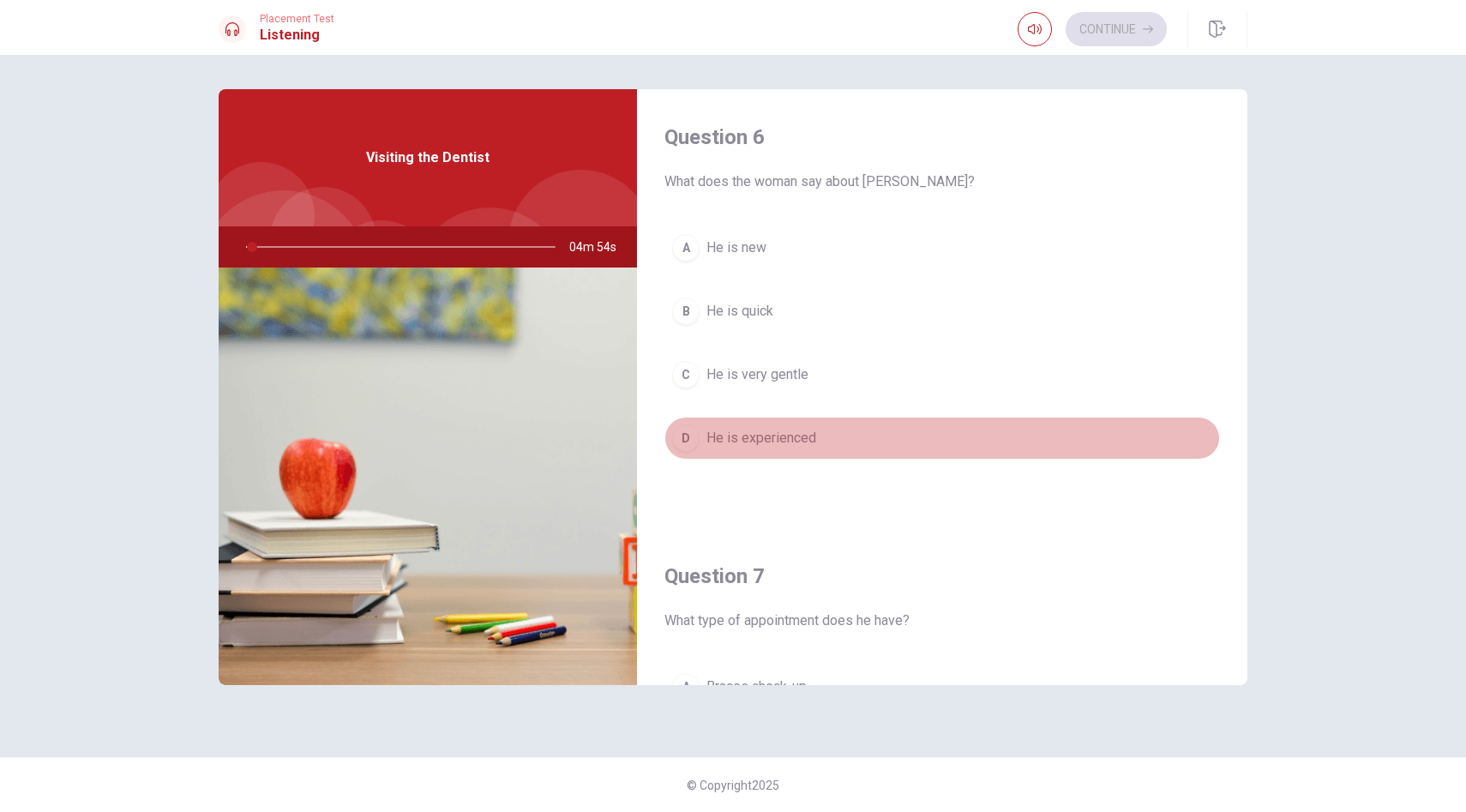
click at [1002, 444] on button "D He is experienced" at bounding box center [942, 437] width 556 height 42
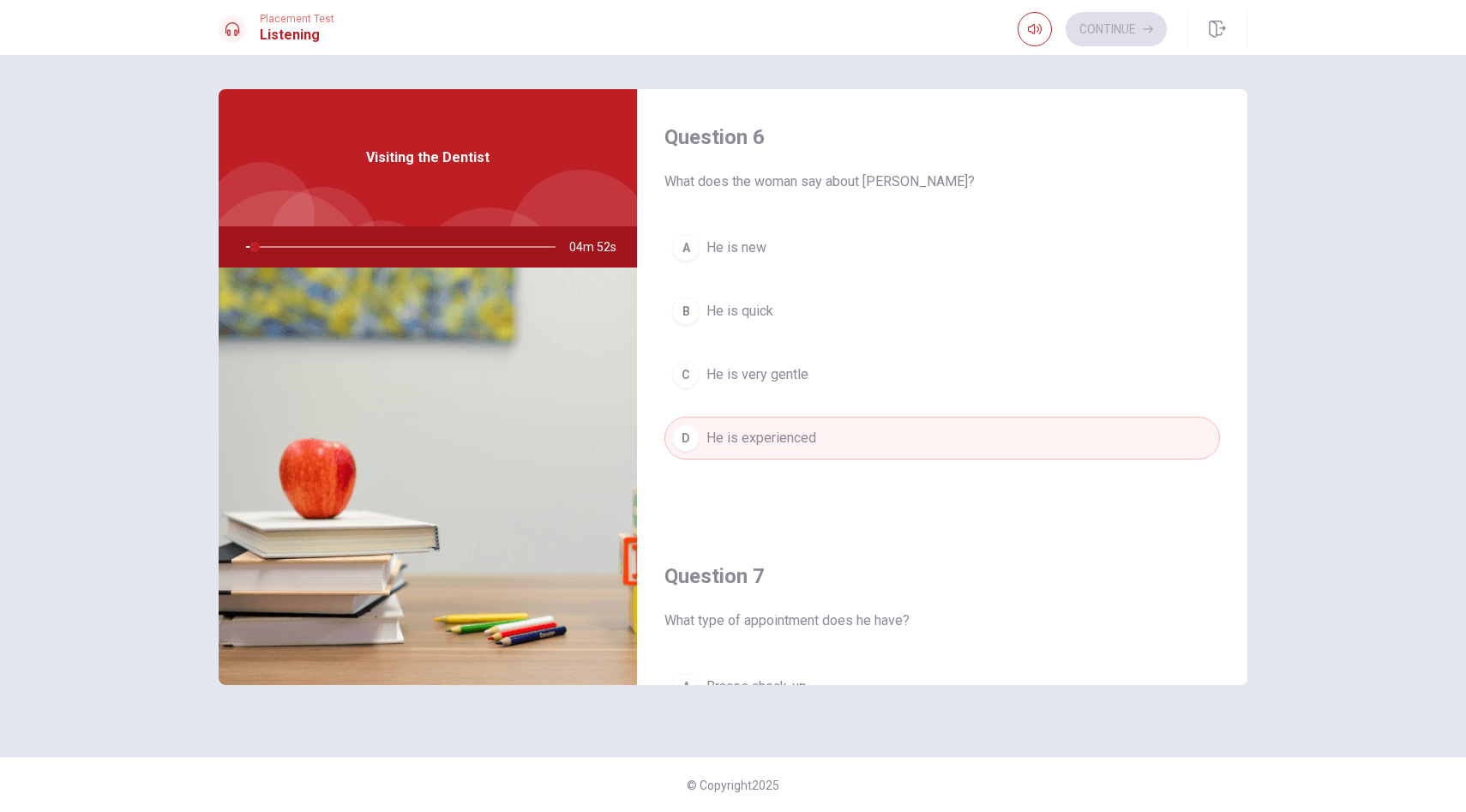
type input "3"
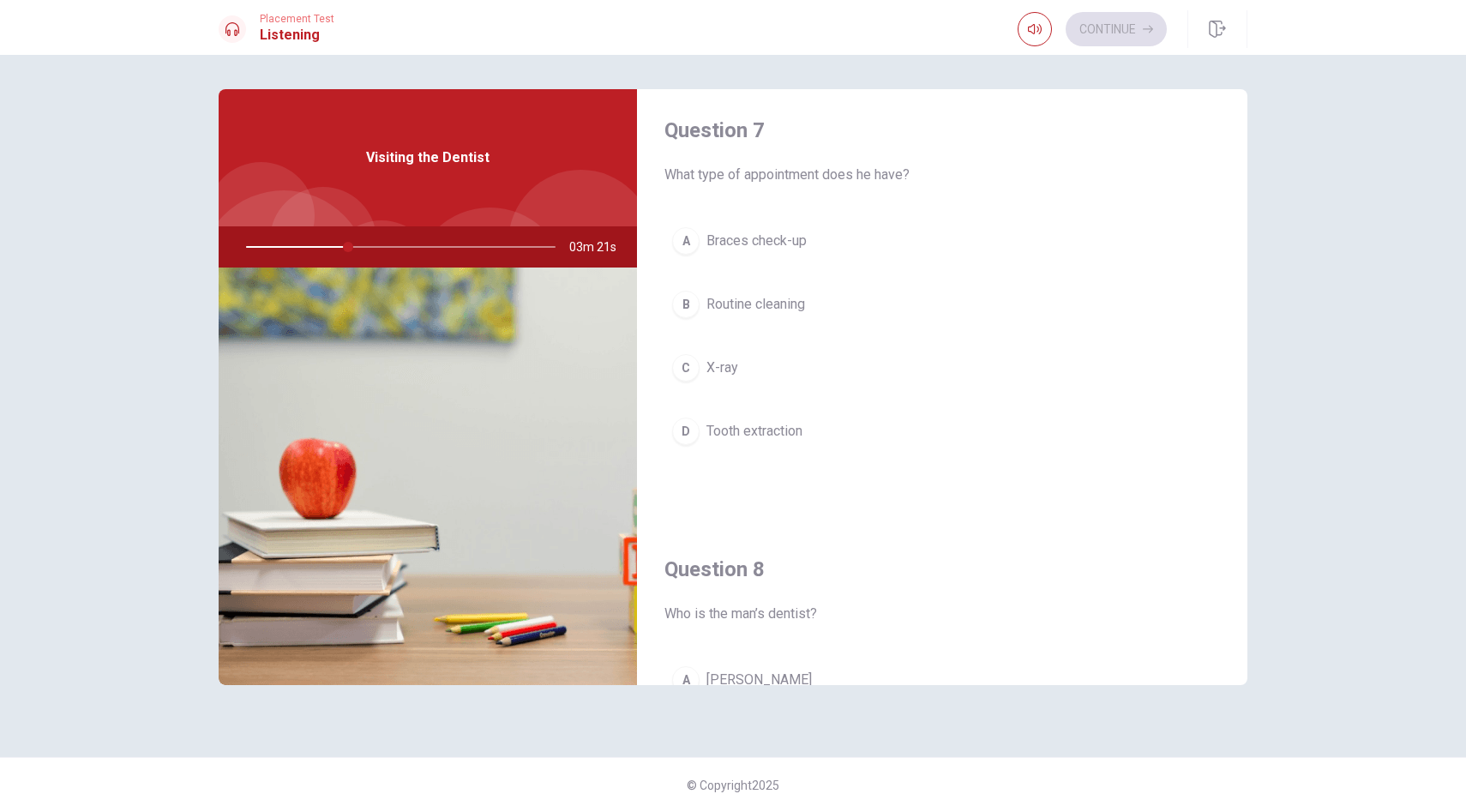
scroll to position [480, 0]
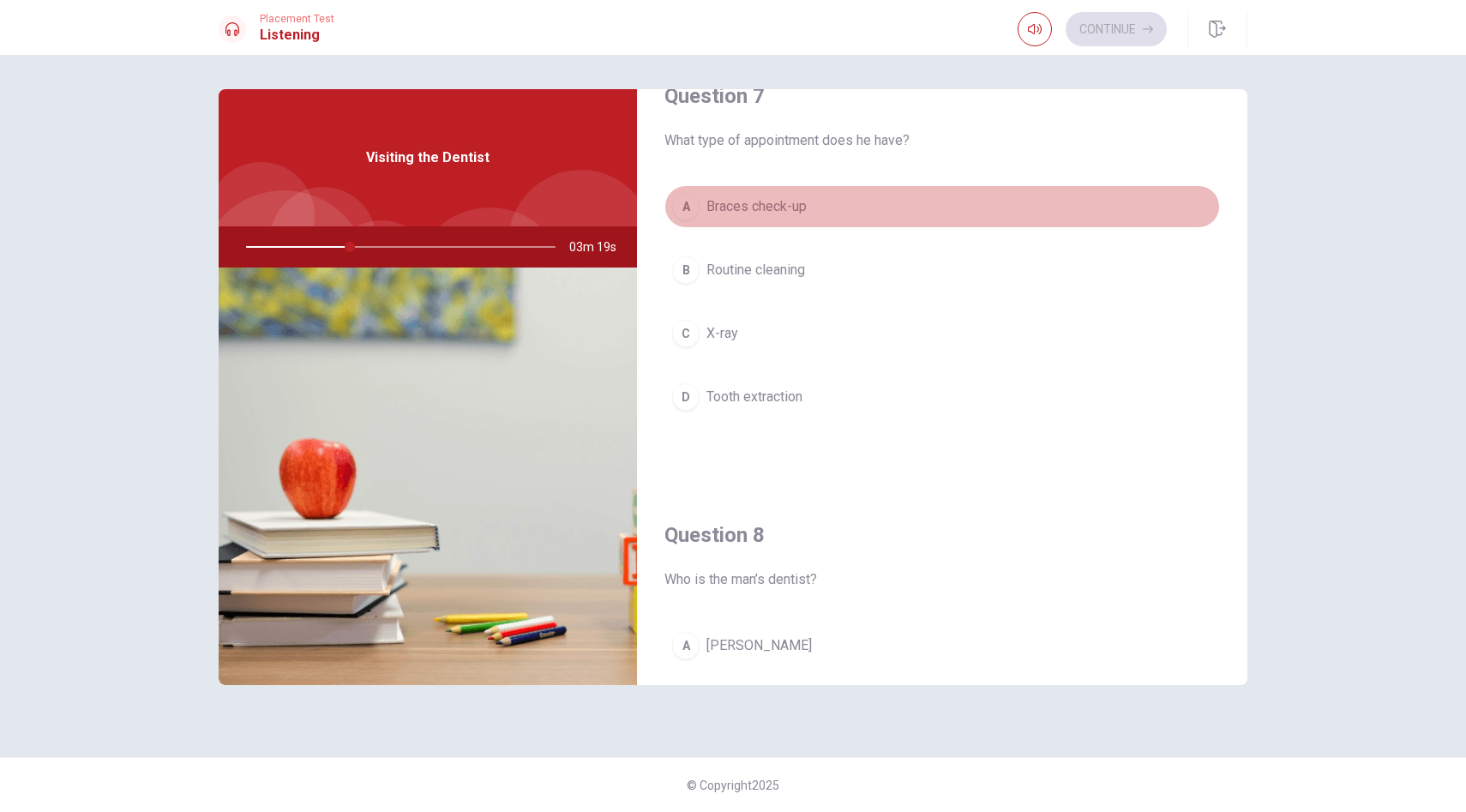
click at [766, 205] on span "Braces check-up" at bounding box center [757, 206] width 100 height 21
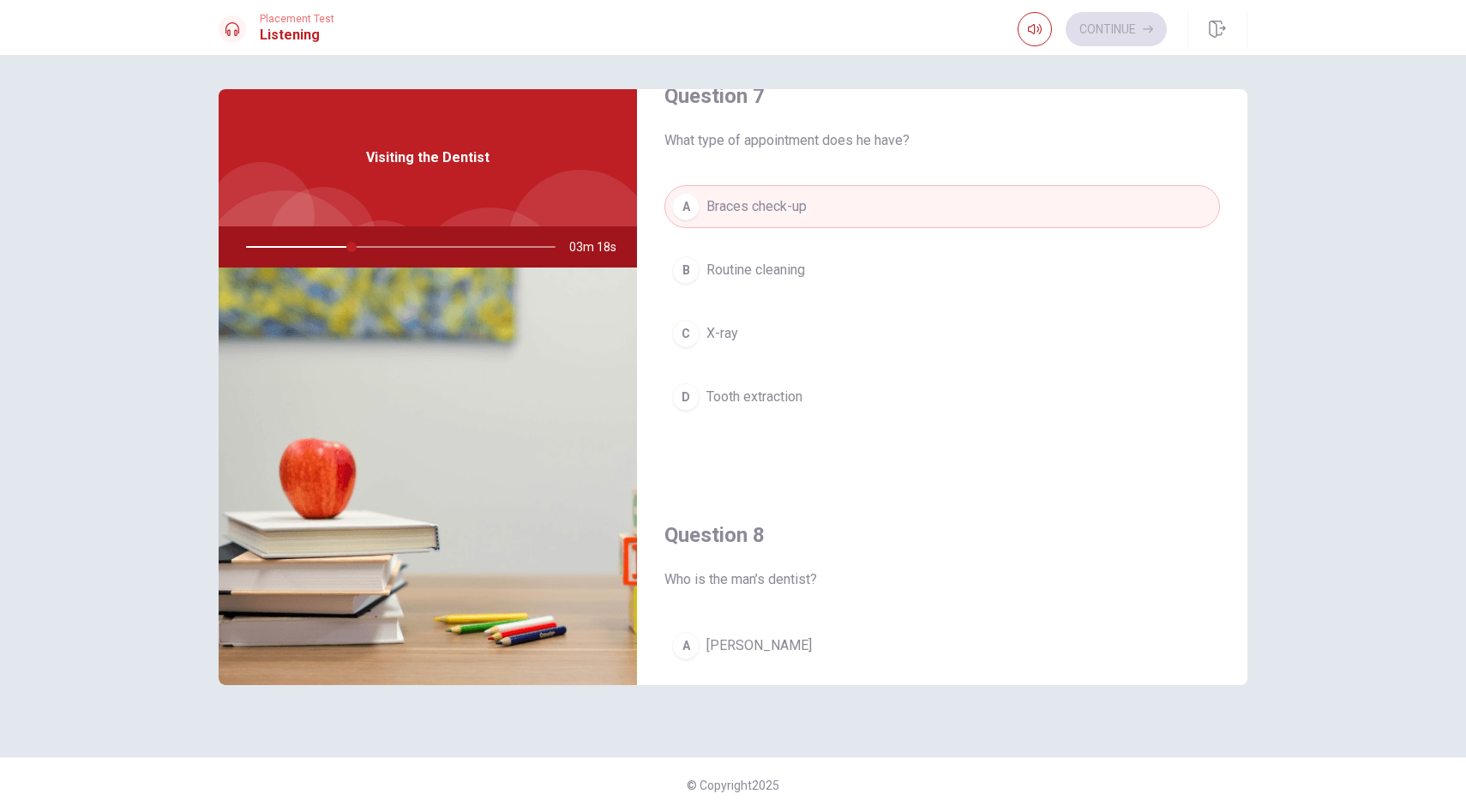
type input "34"
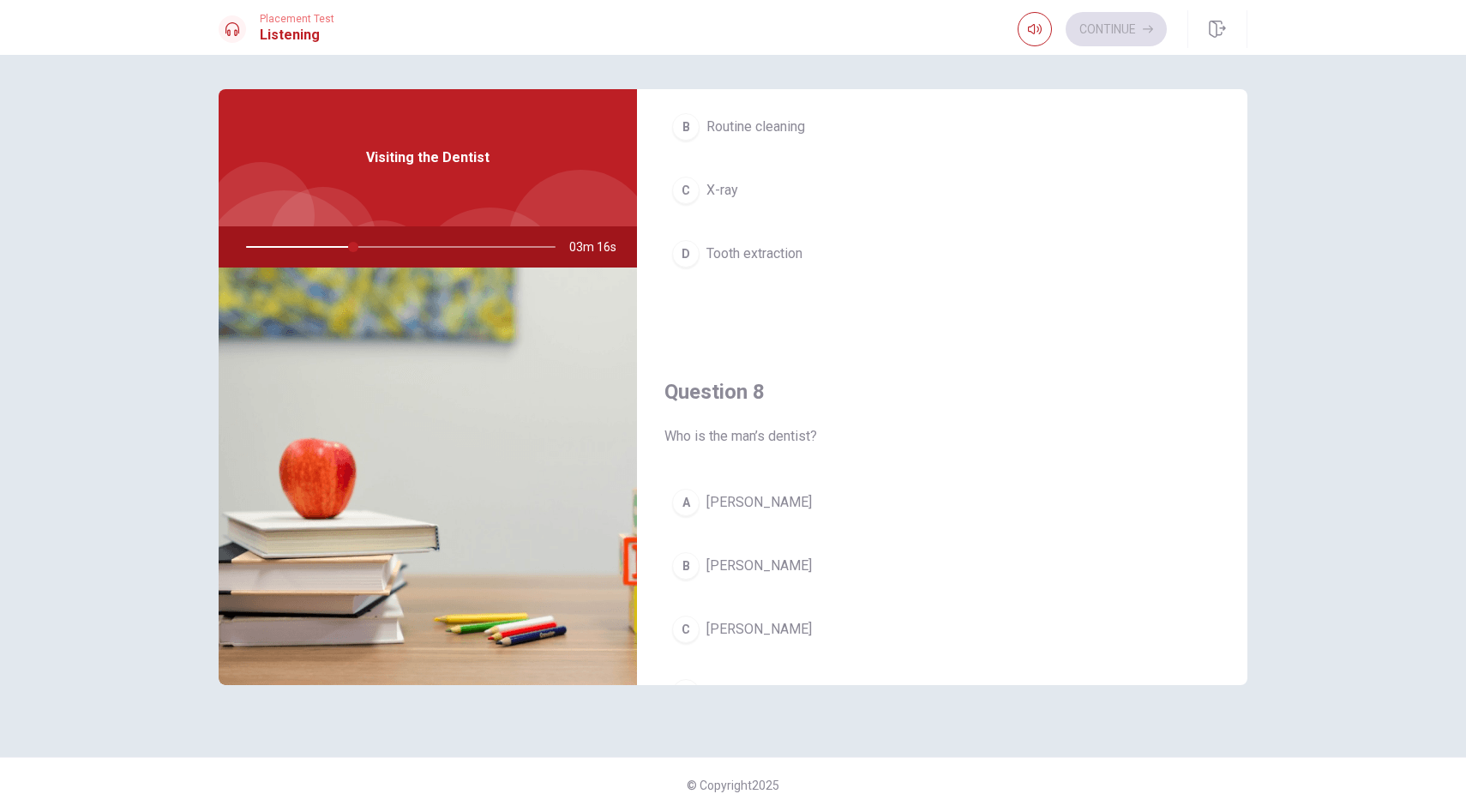
scroll to position [651, 0]
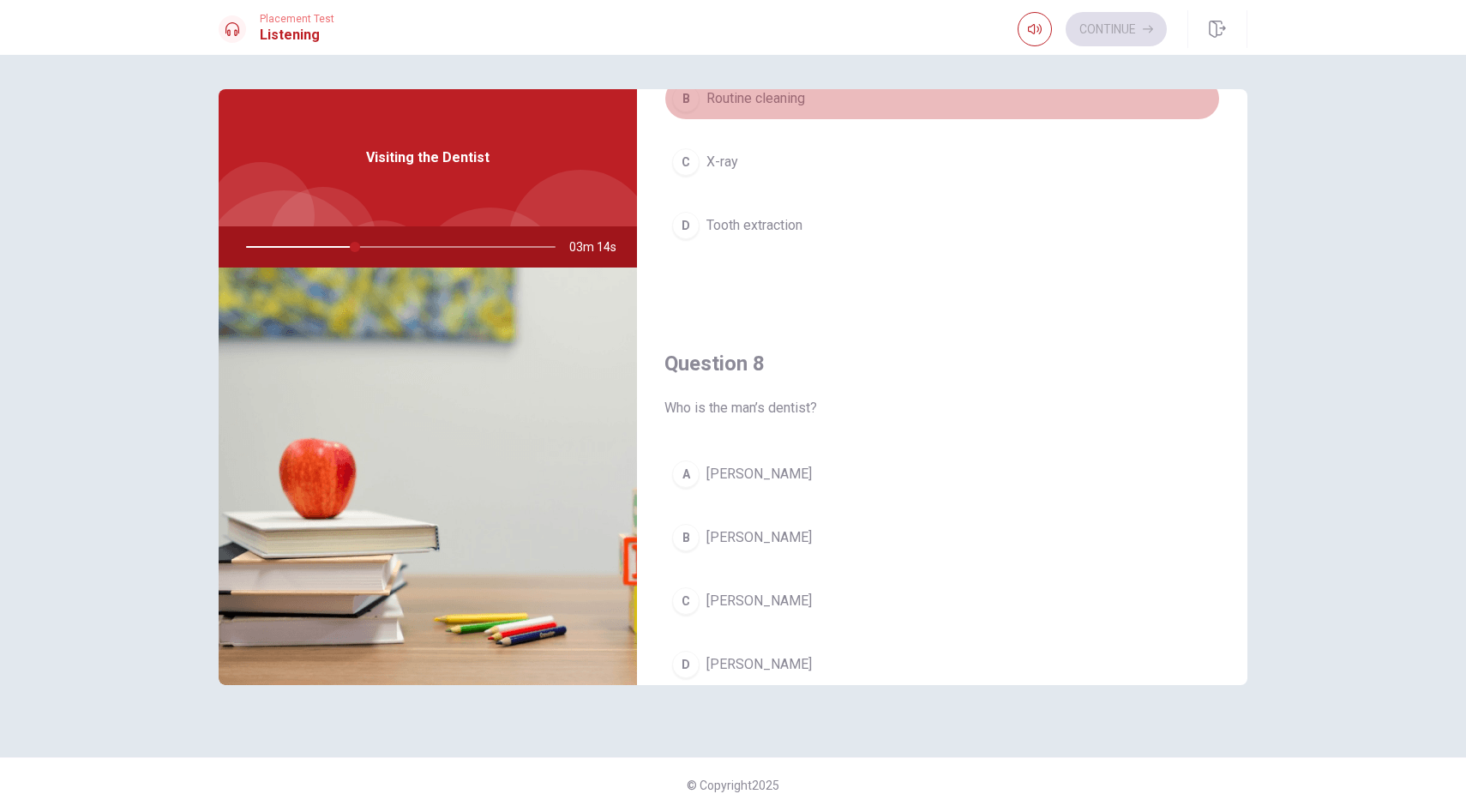
click at [749, 99] on span "Routine cleaning" at bounding box center [756, 99] width 99 height 21
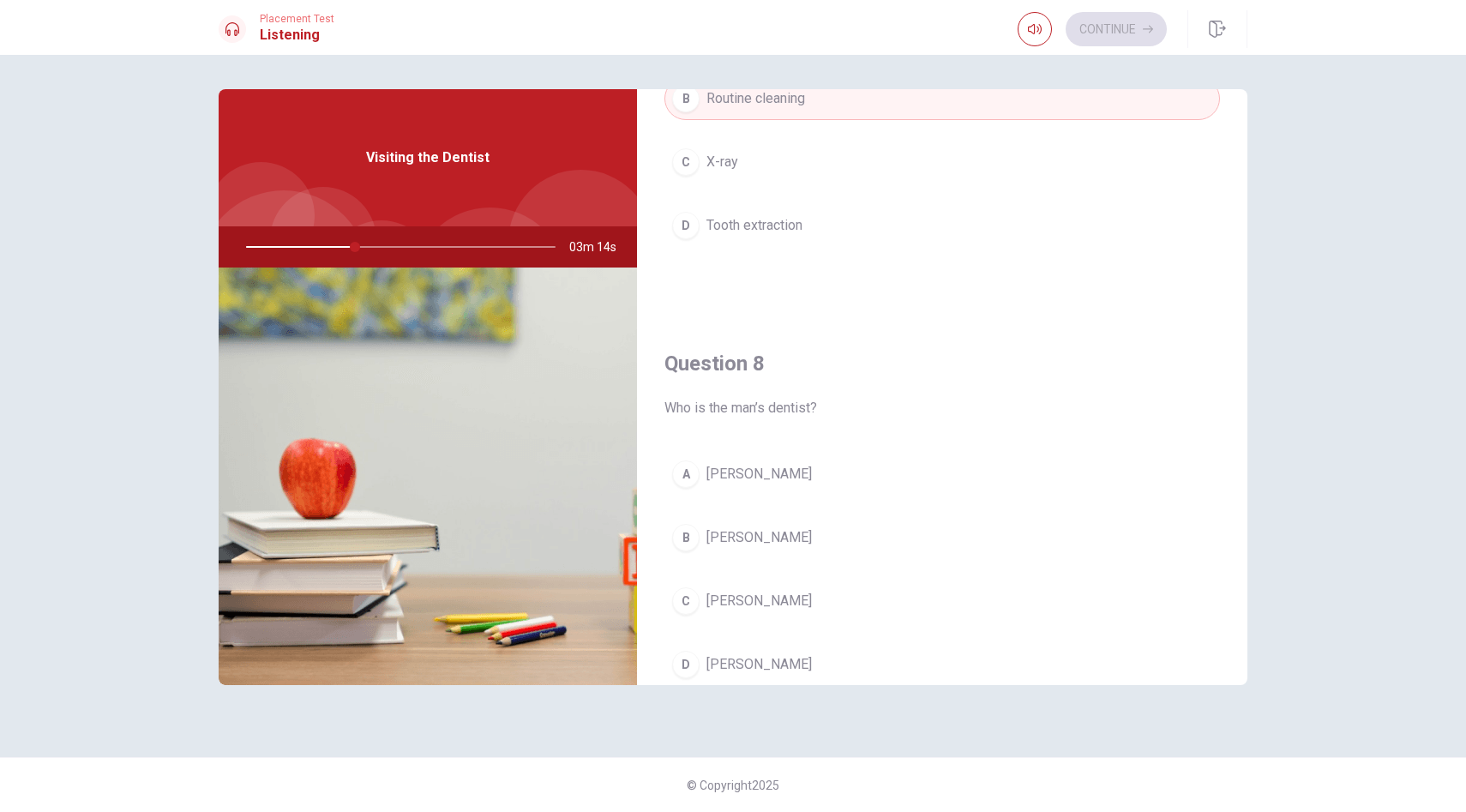
type input "36"
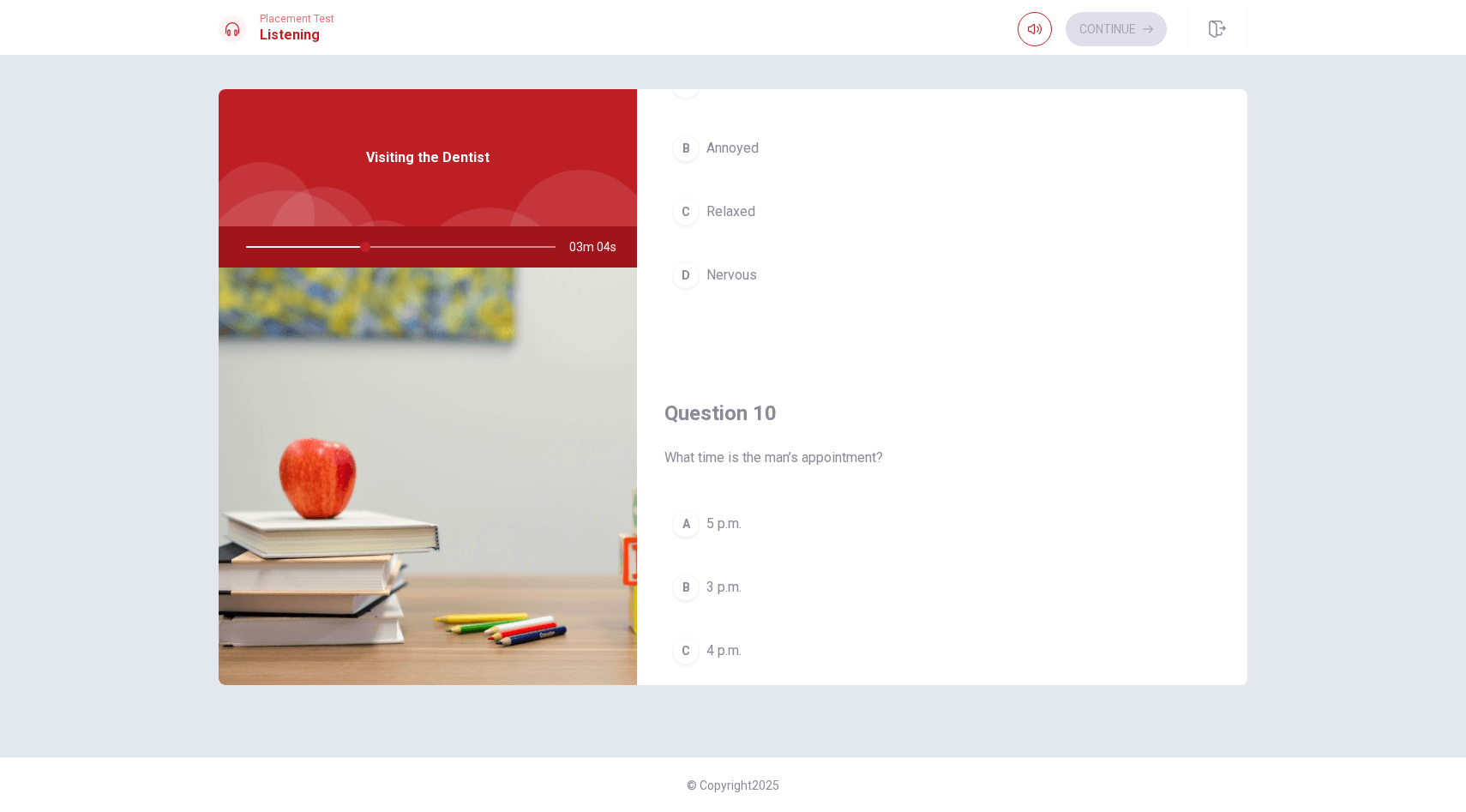
scroll to position [1461, 0]
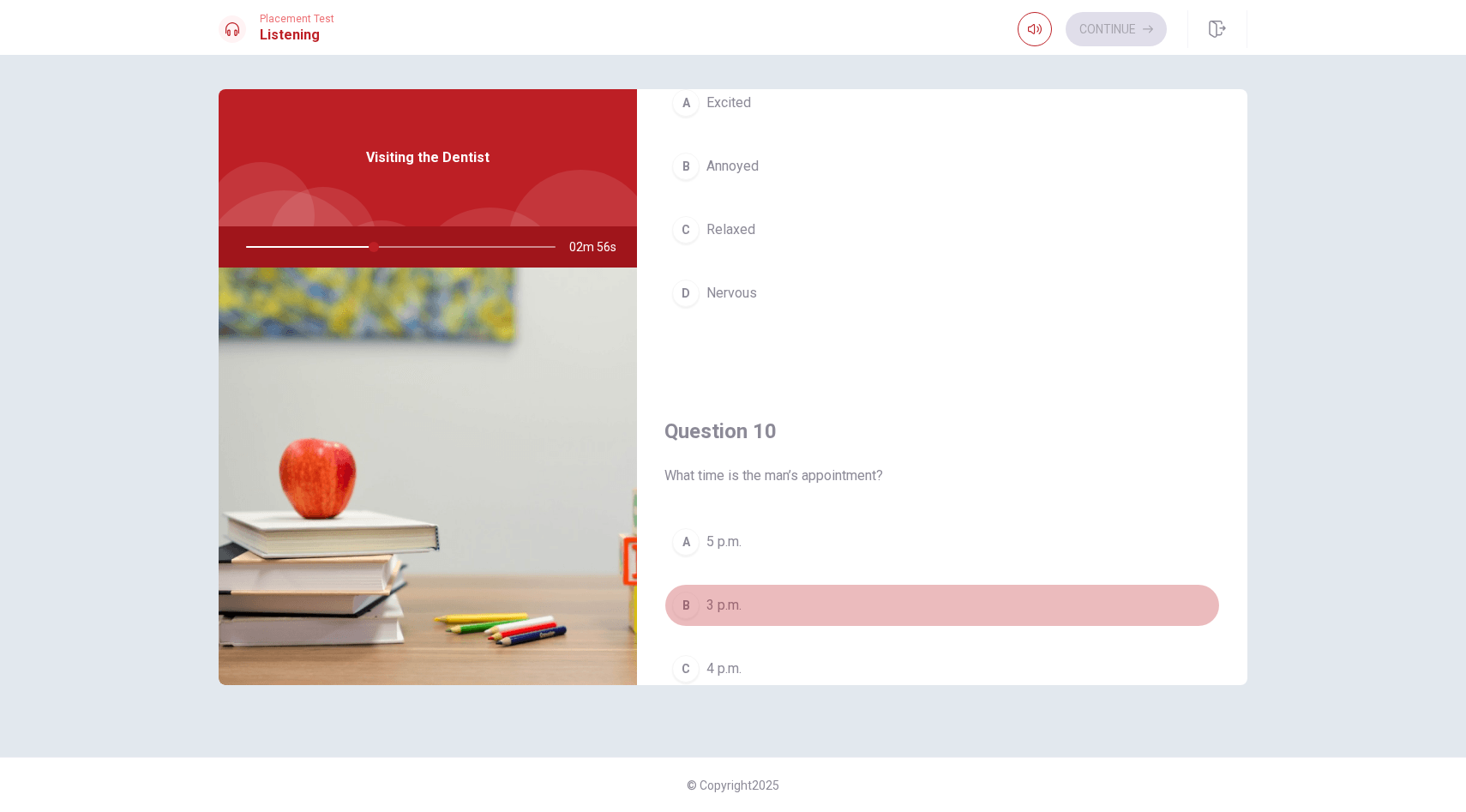
click at [685, 606] on div "B" at bounding box center [685, 605] width 27 height 27
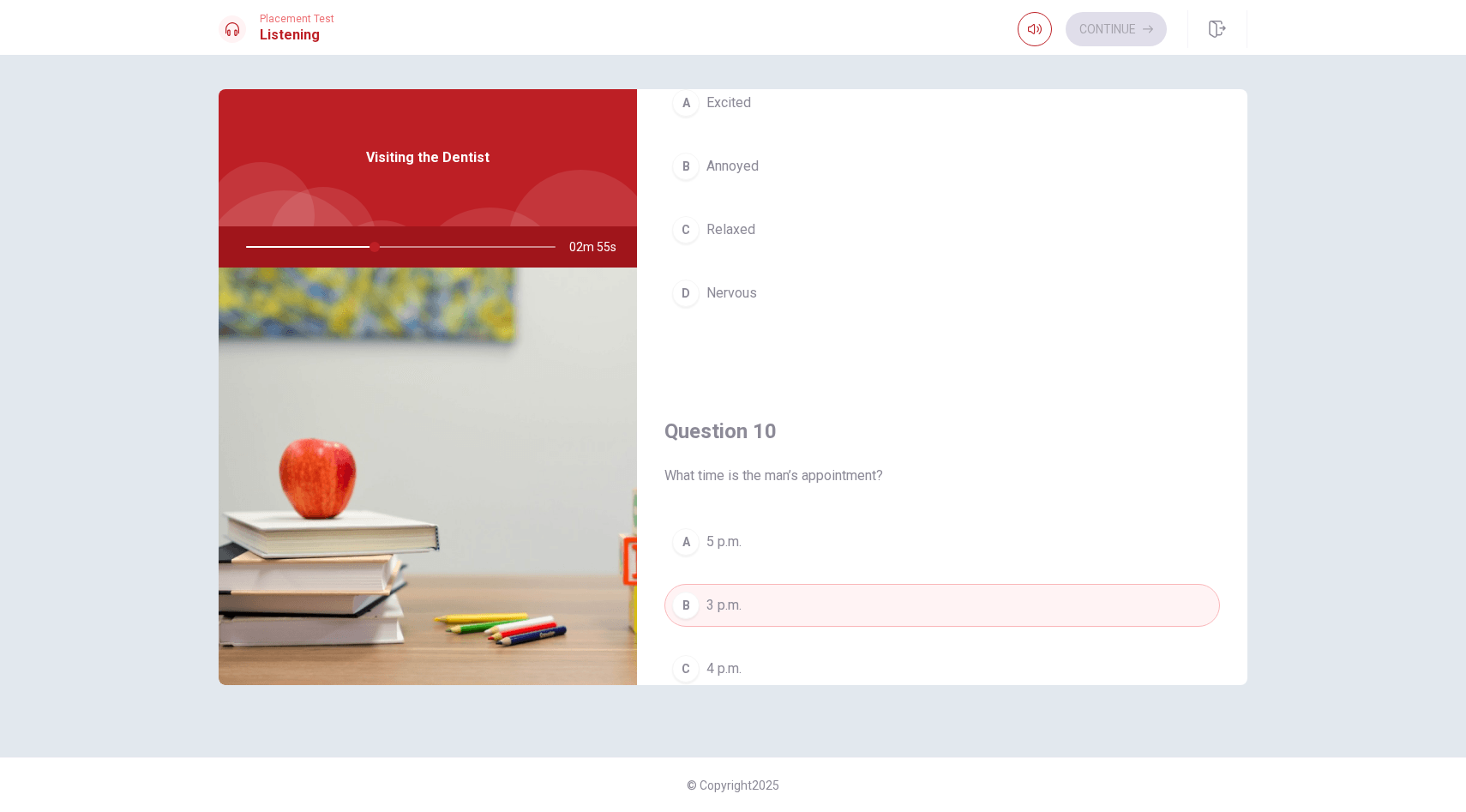
type input "42"
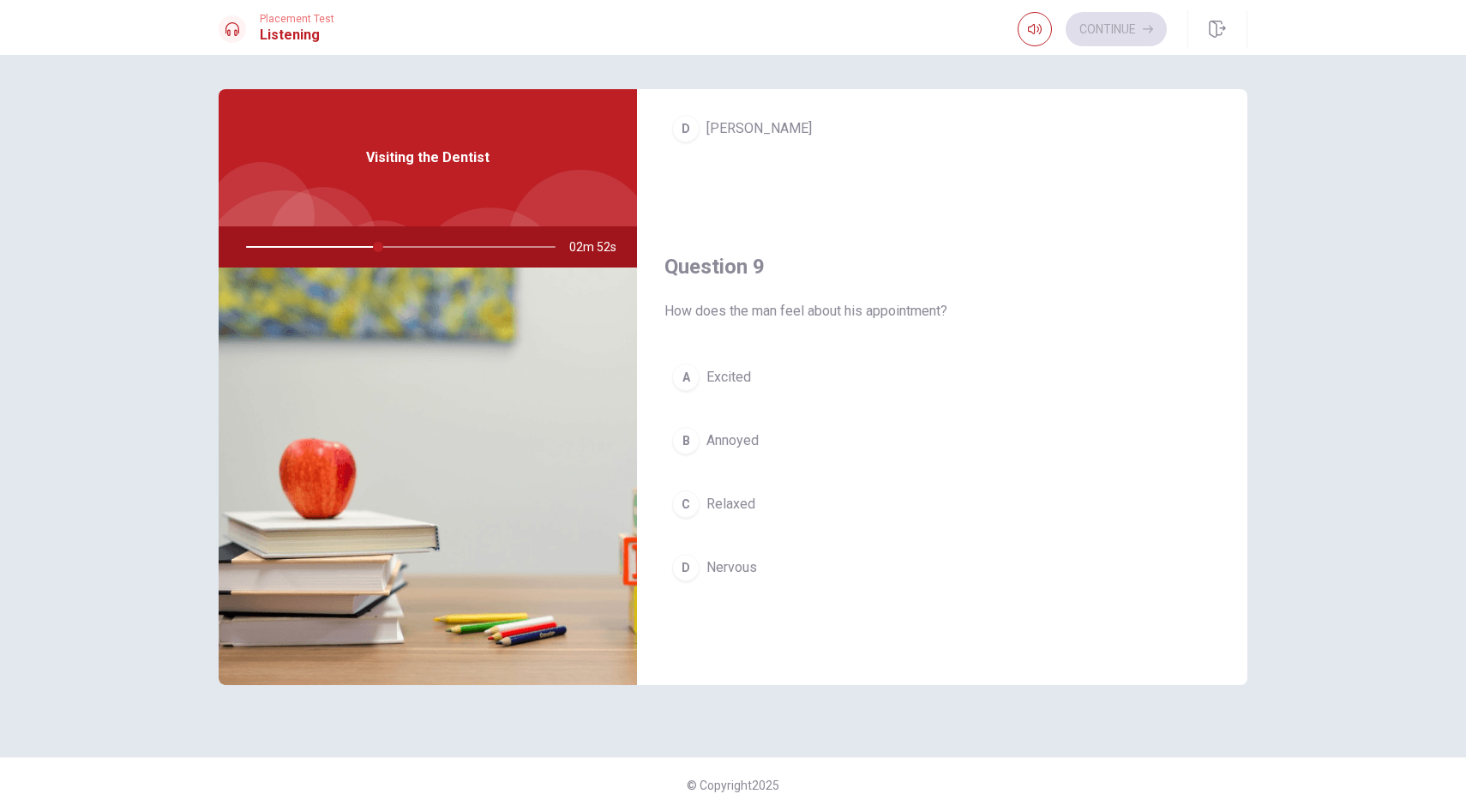
scroll to position [1153, 0]
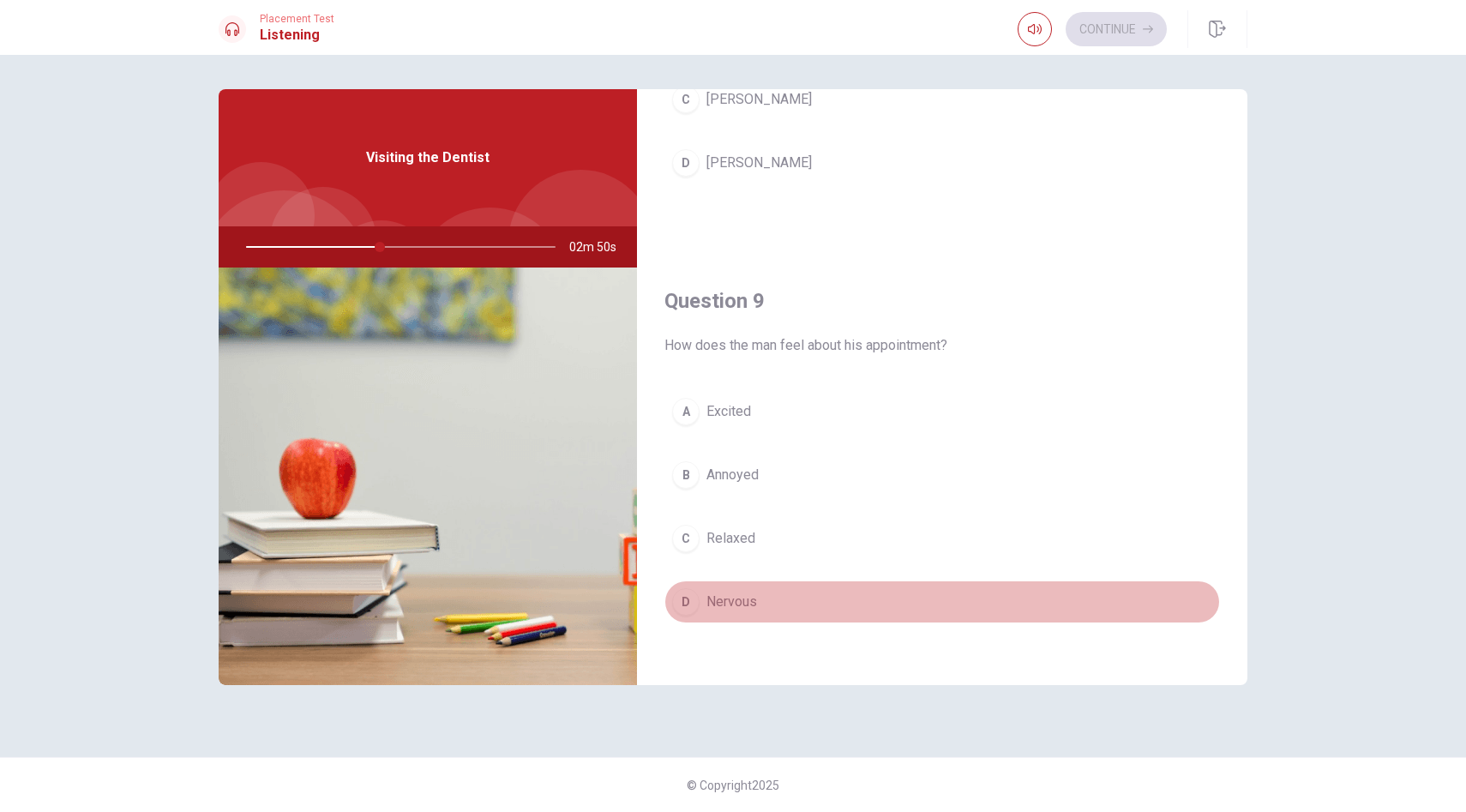
click at [685, 606] on div "D" at bounding box center [685, 601] width 27 height 27
type input "43"
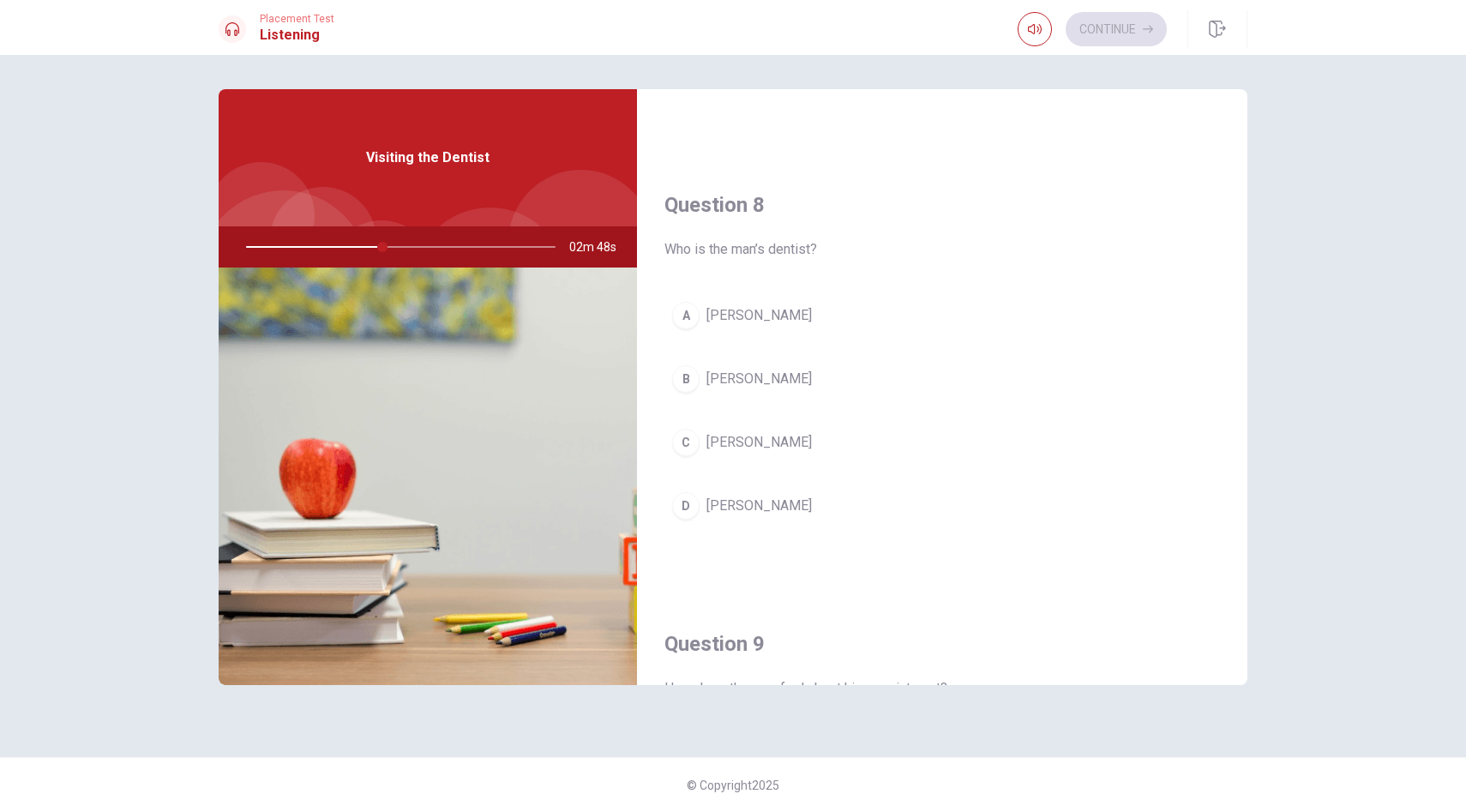
scroll to position [775, 0]
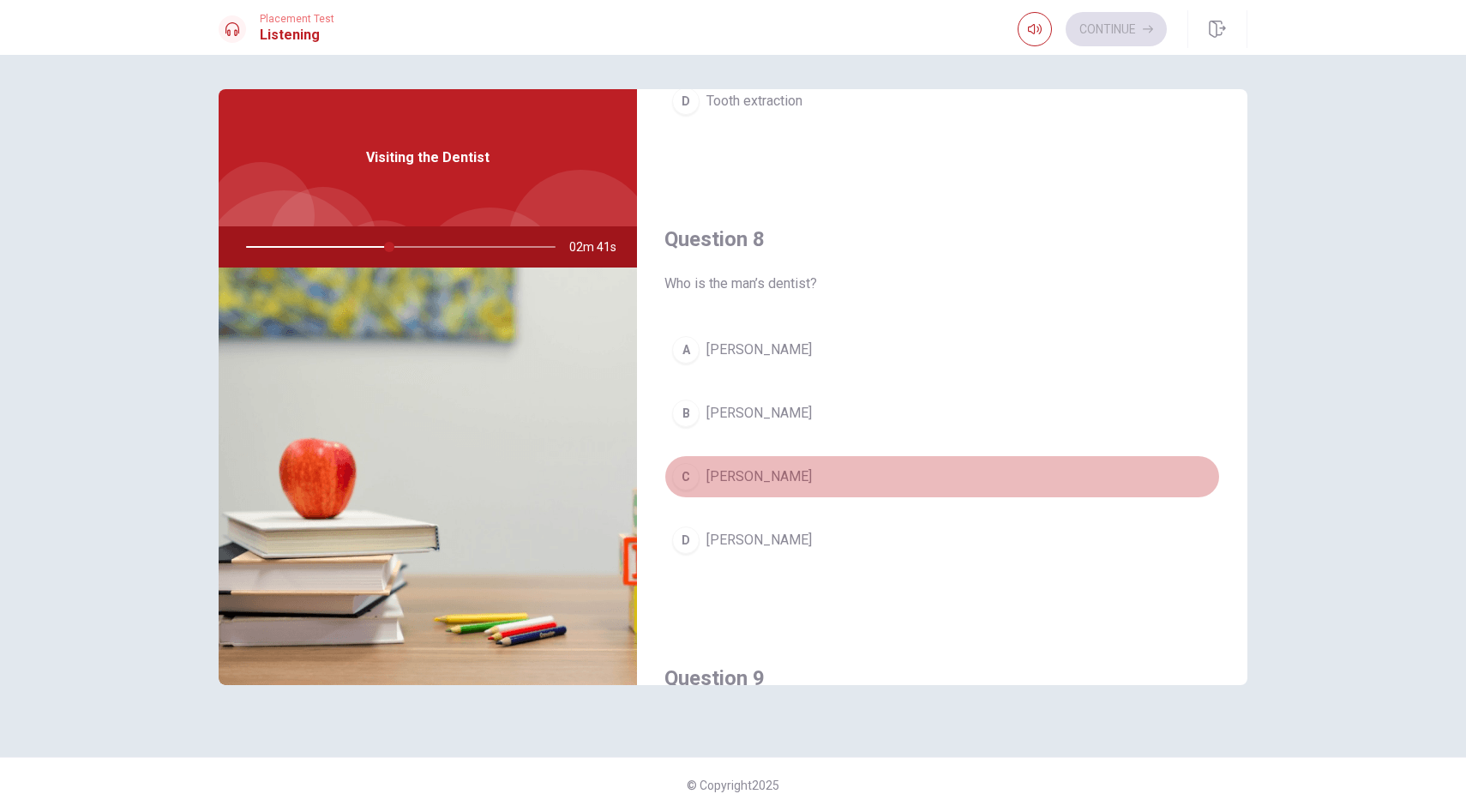
click at [748, 476] on span "[PERSON_NAME]" at bounding box center [759, 477] width 106 height 21
type input "46"
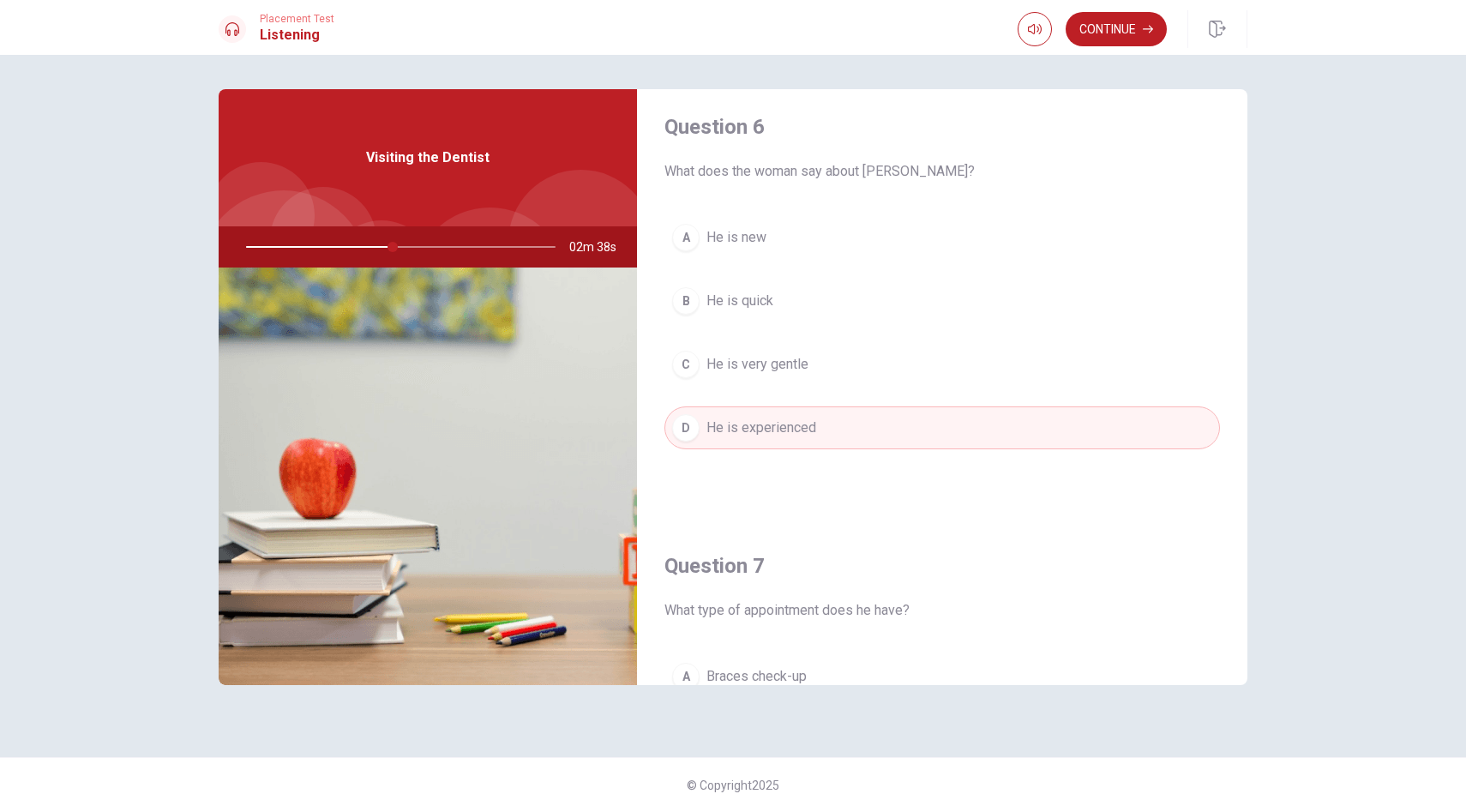
scroll to position [0, 0]
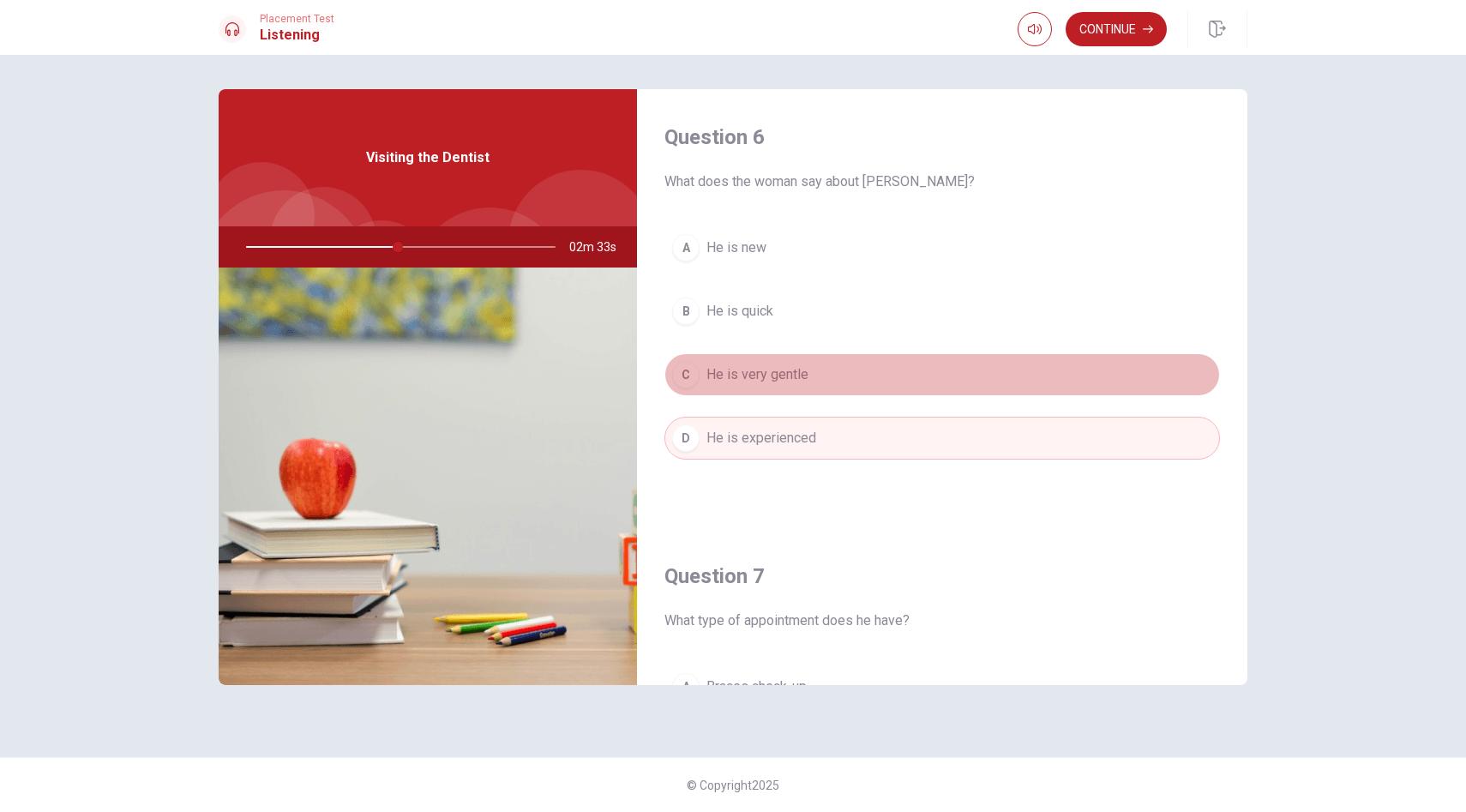
click at [775, 372] on span "He is very gentle" at bounding box center [757, 375] width 102 height 21
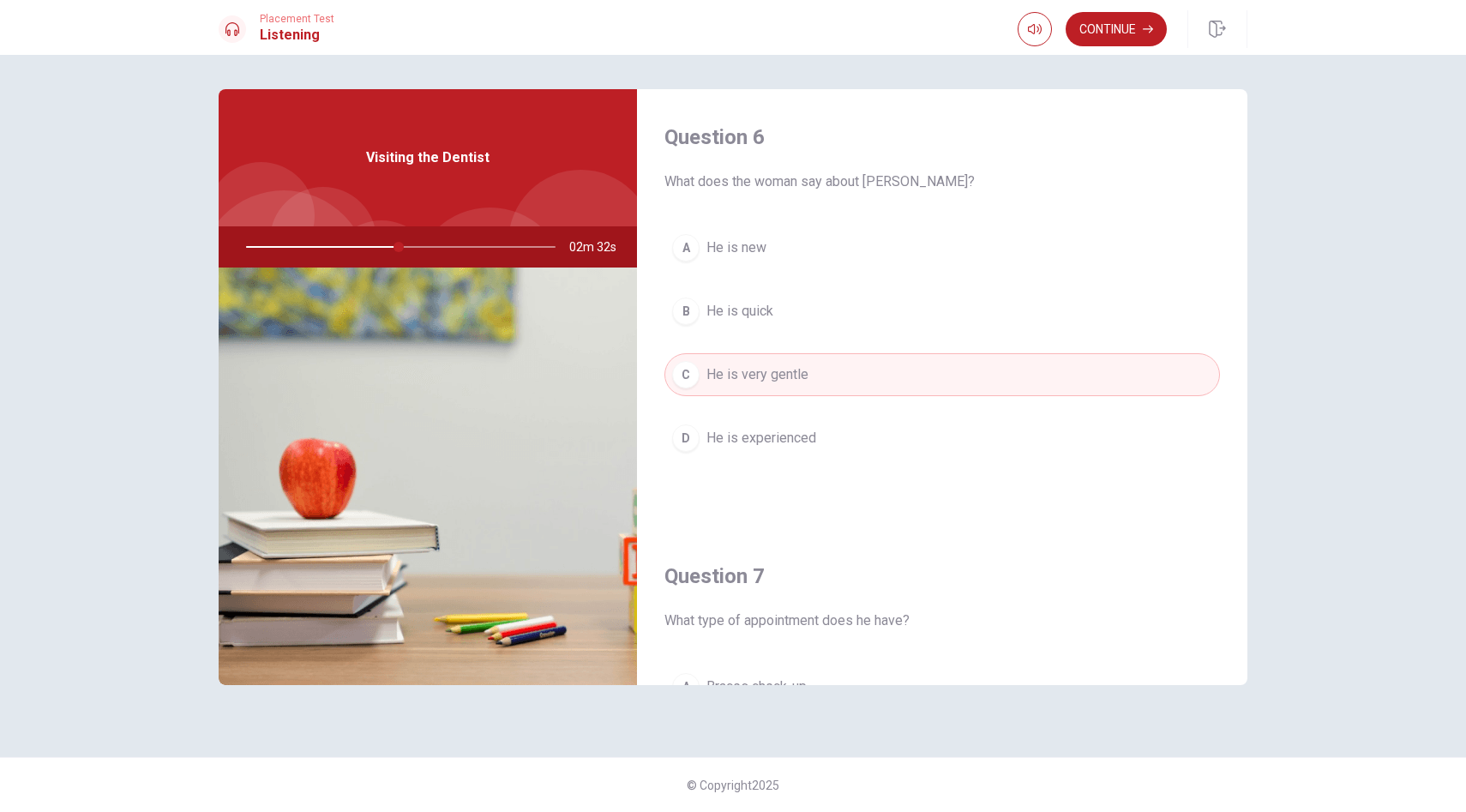
type input "50"
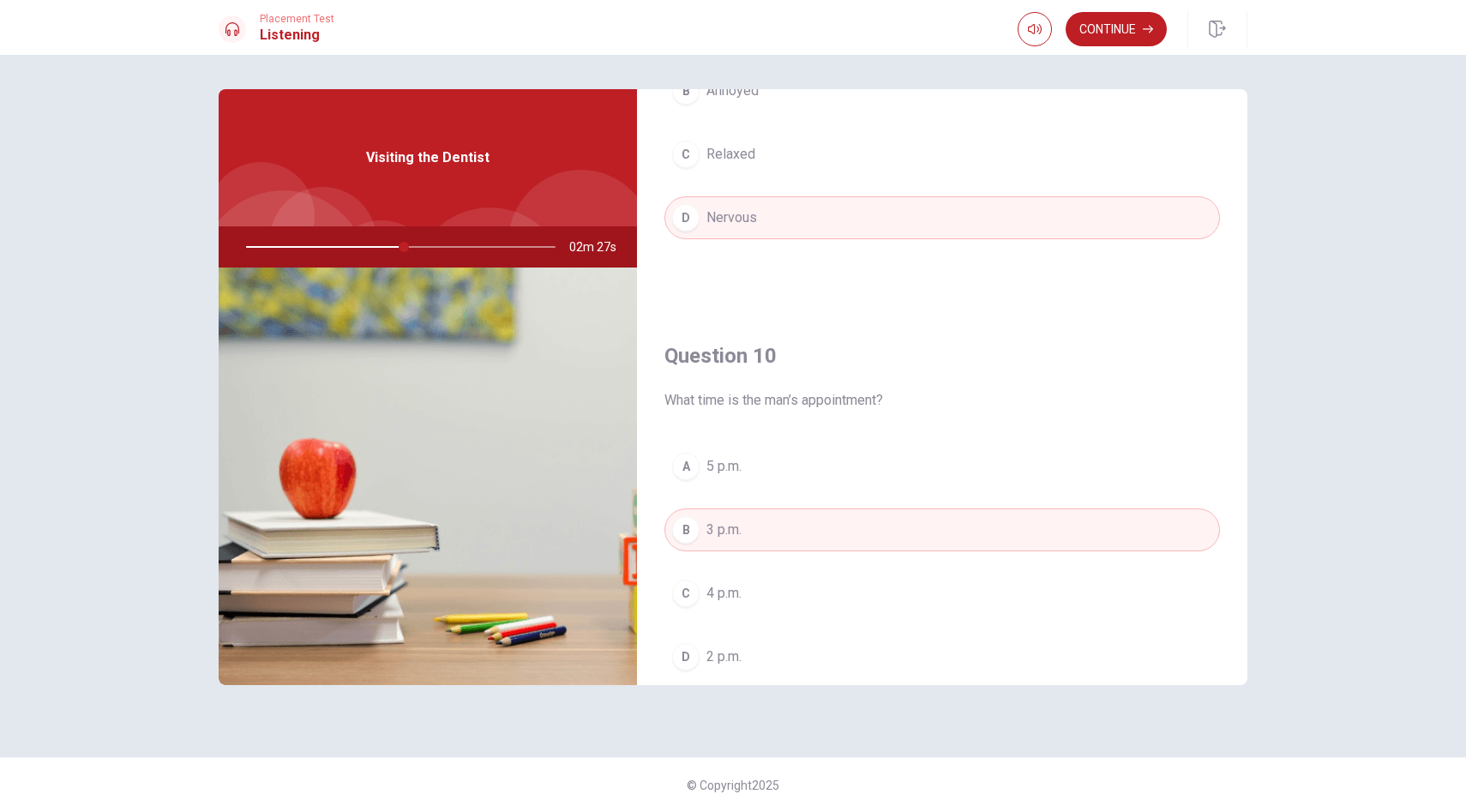
scroll to position [1599, 0]
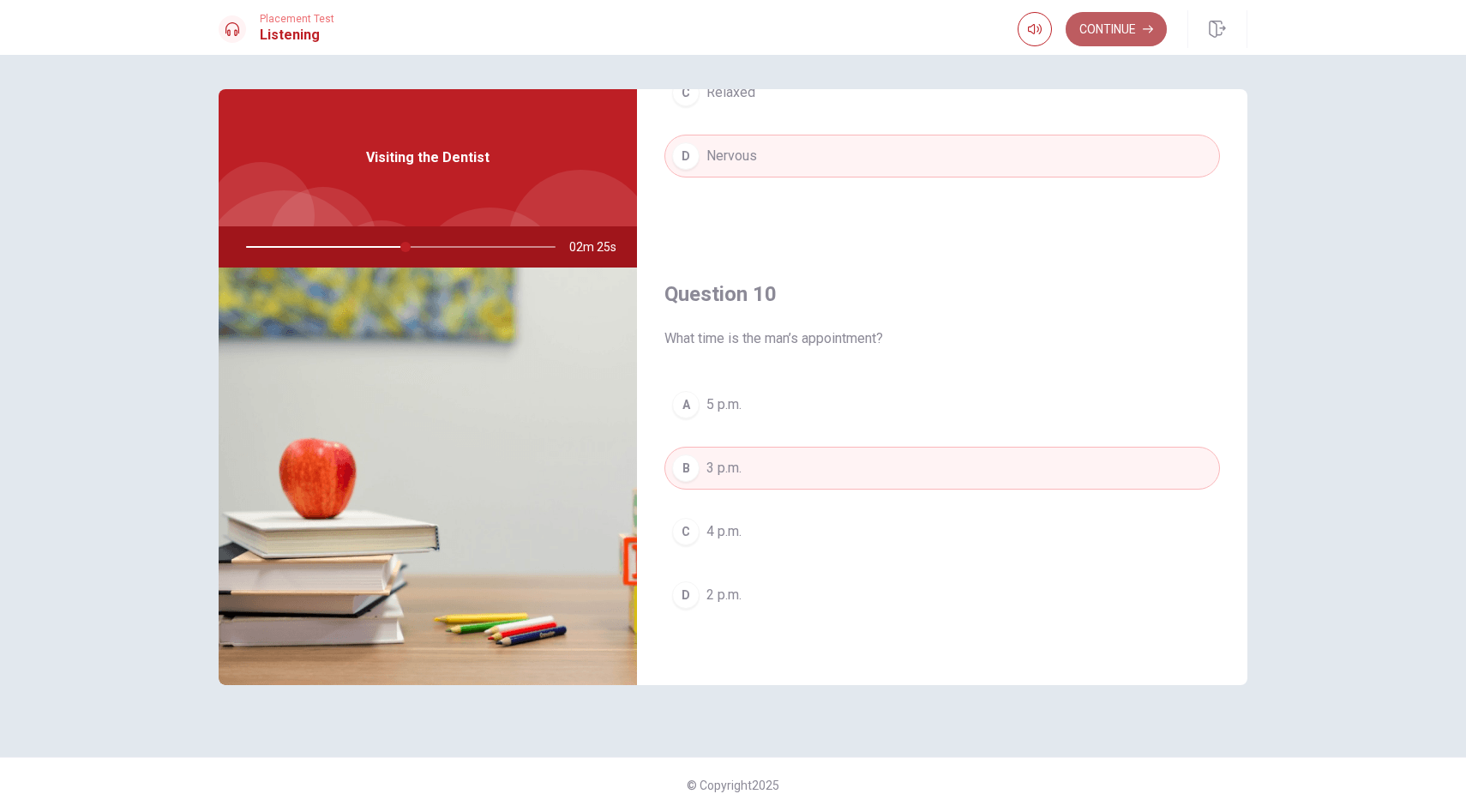
click at [1122, 33] on button "Continue" at bounding box center [1116, 29] width 101 height 34
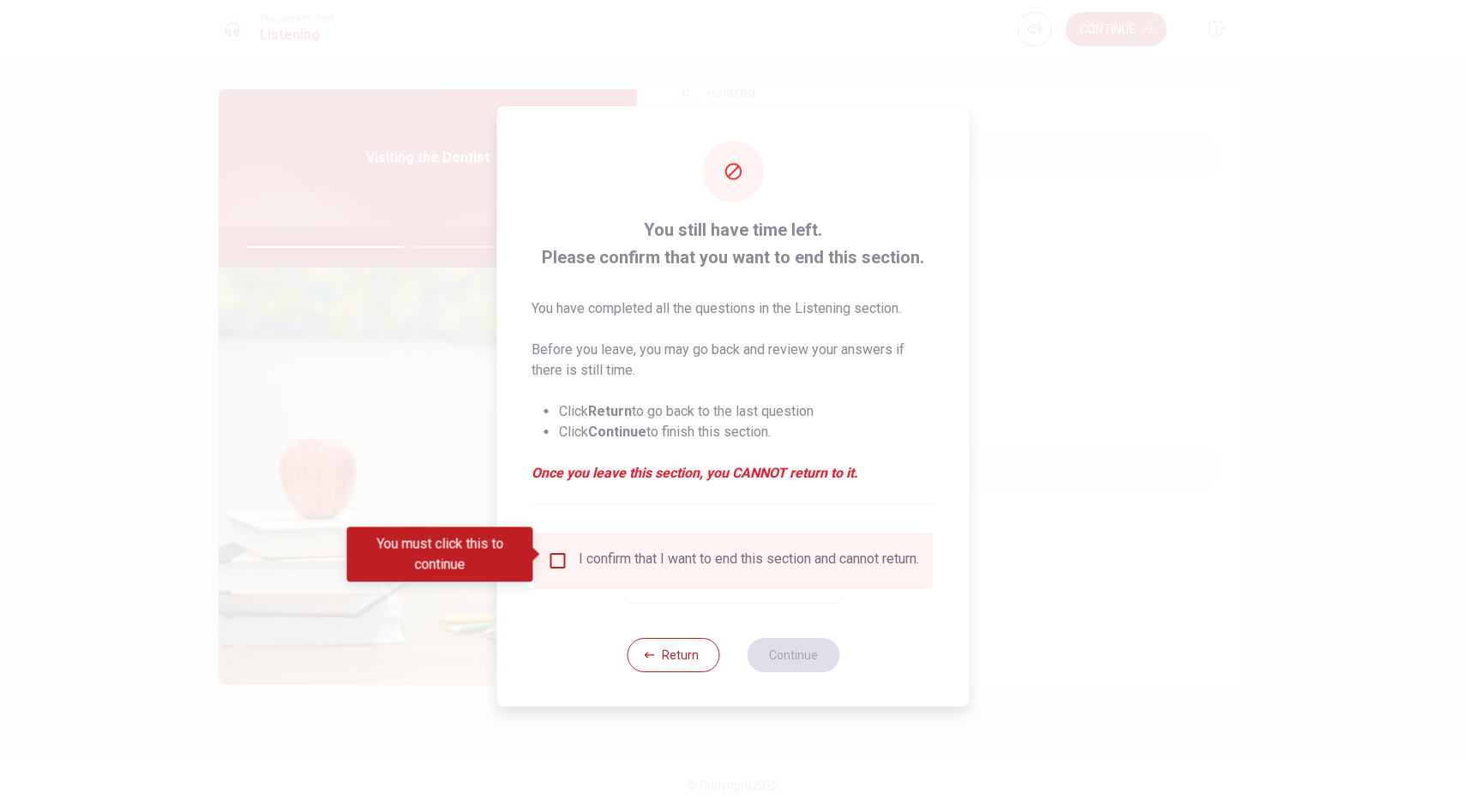
click at [651, 558] on div "I confirm that I want to end this section and cannot return." at bounding box center [748, 560] width 340 height 21
click at [552, 558] on input "You must click this to continue" at bounding box center [558, 560] width 21 height 21
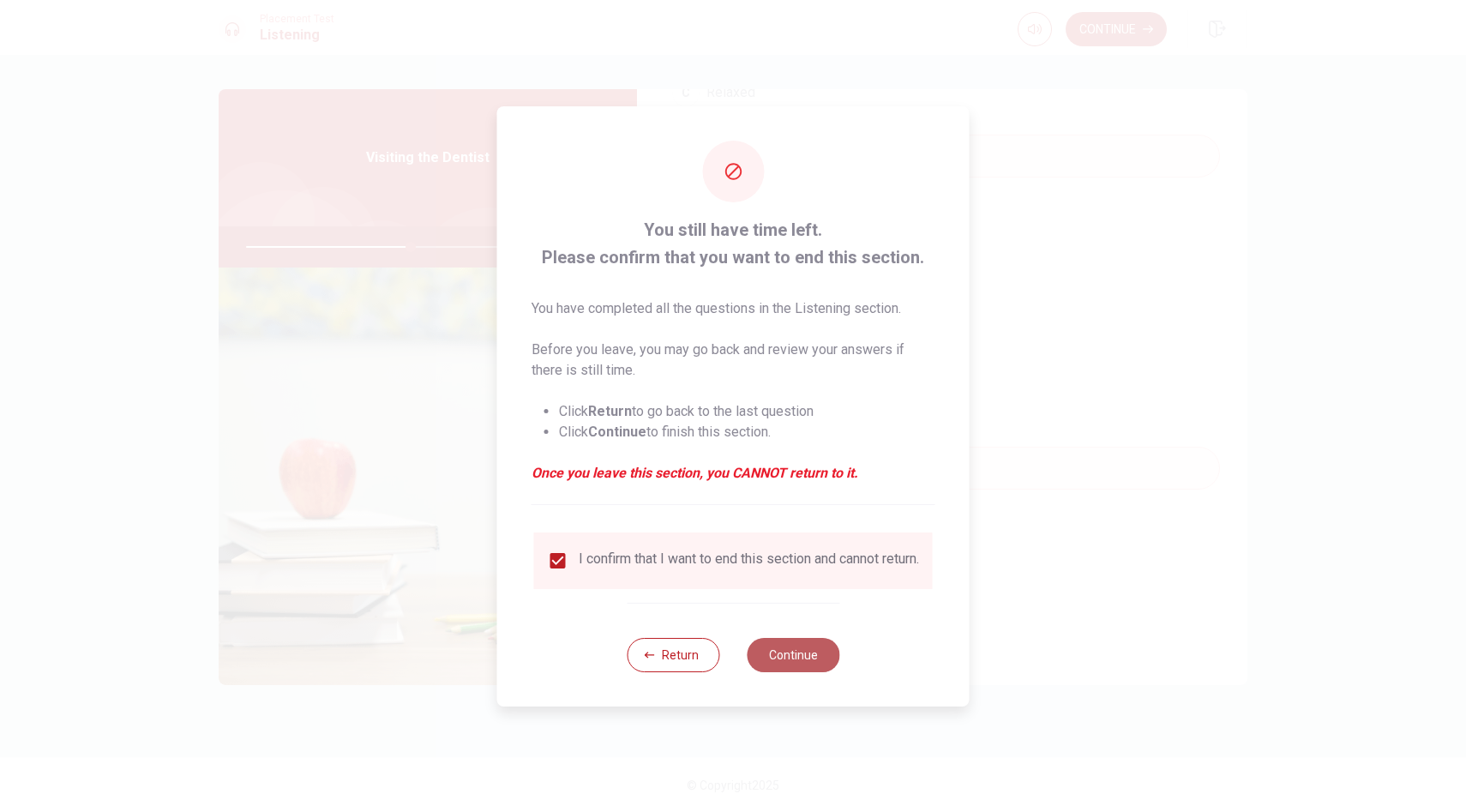
click at [790, 658] on button "Continue" at bounding box center [792, 655] width 92 height 34
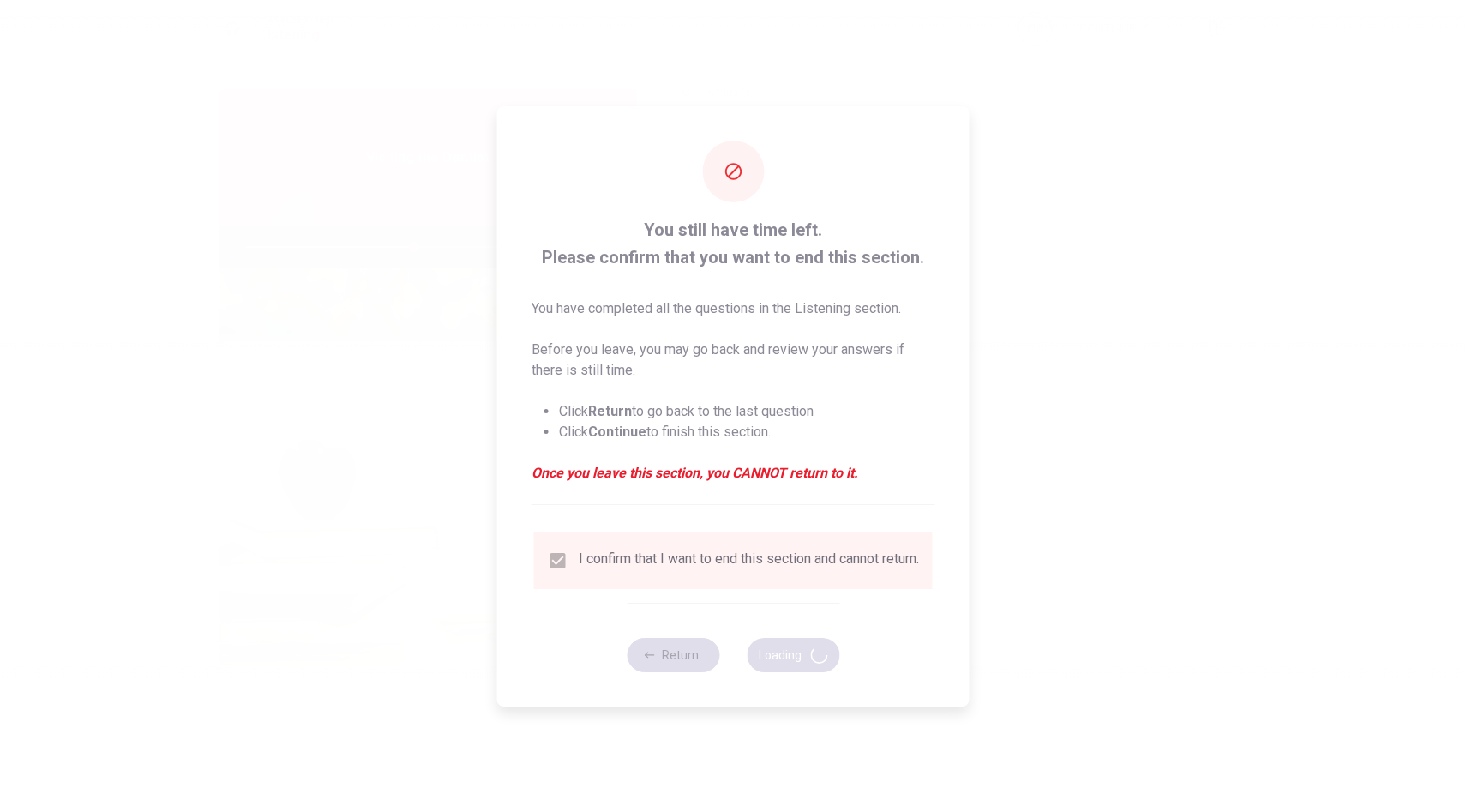
type input "55"
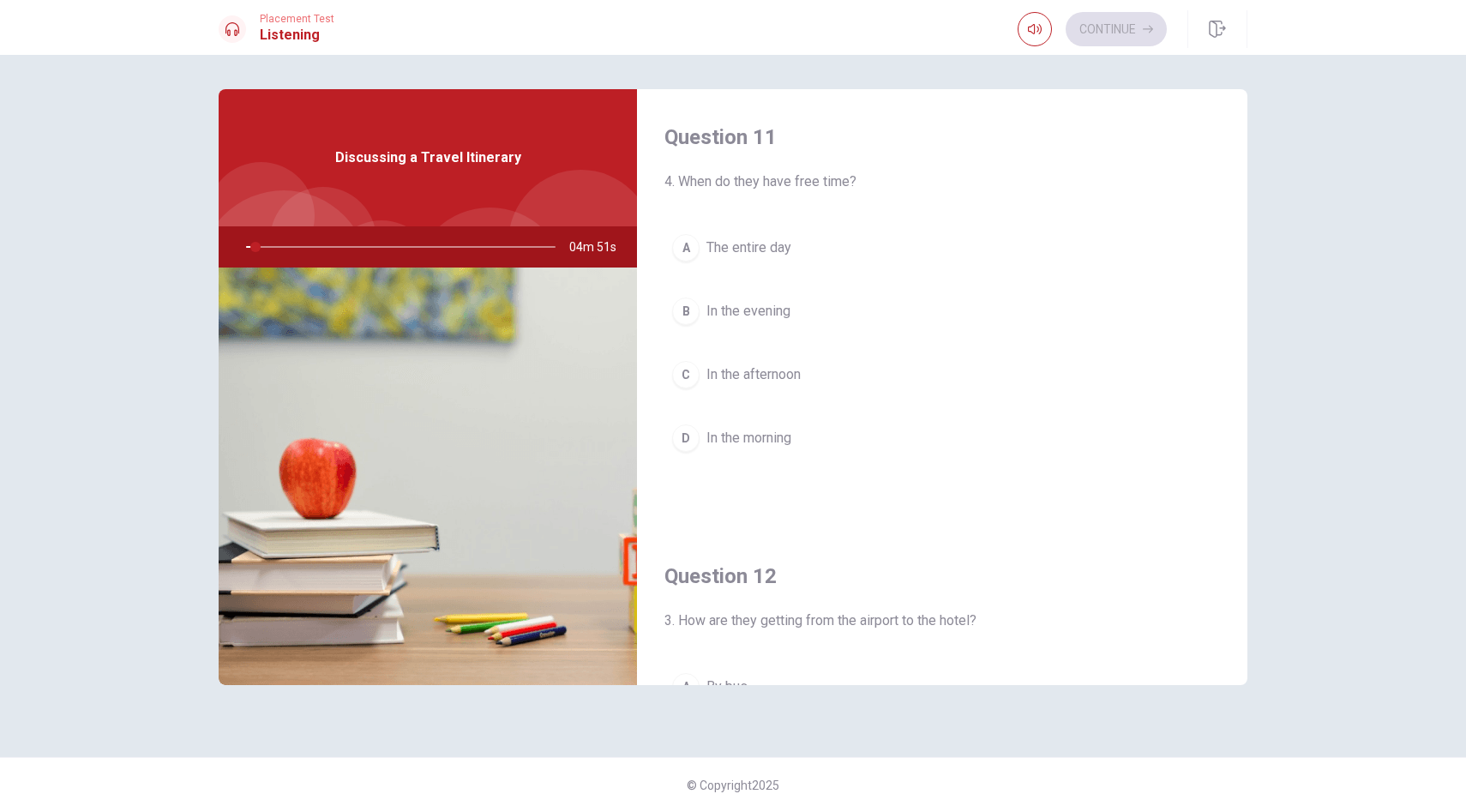
click at [1001, 543] on div "Question 12 3. How are they getting from the airport to the hotel? A By bus B B…" at bounding box center [942, 747] width 611 height 439
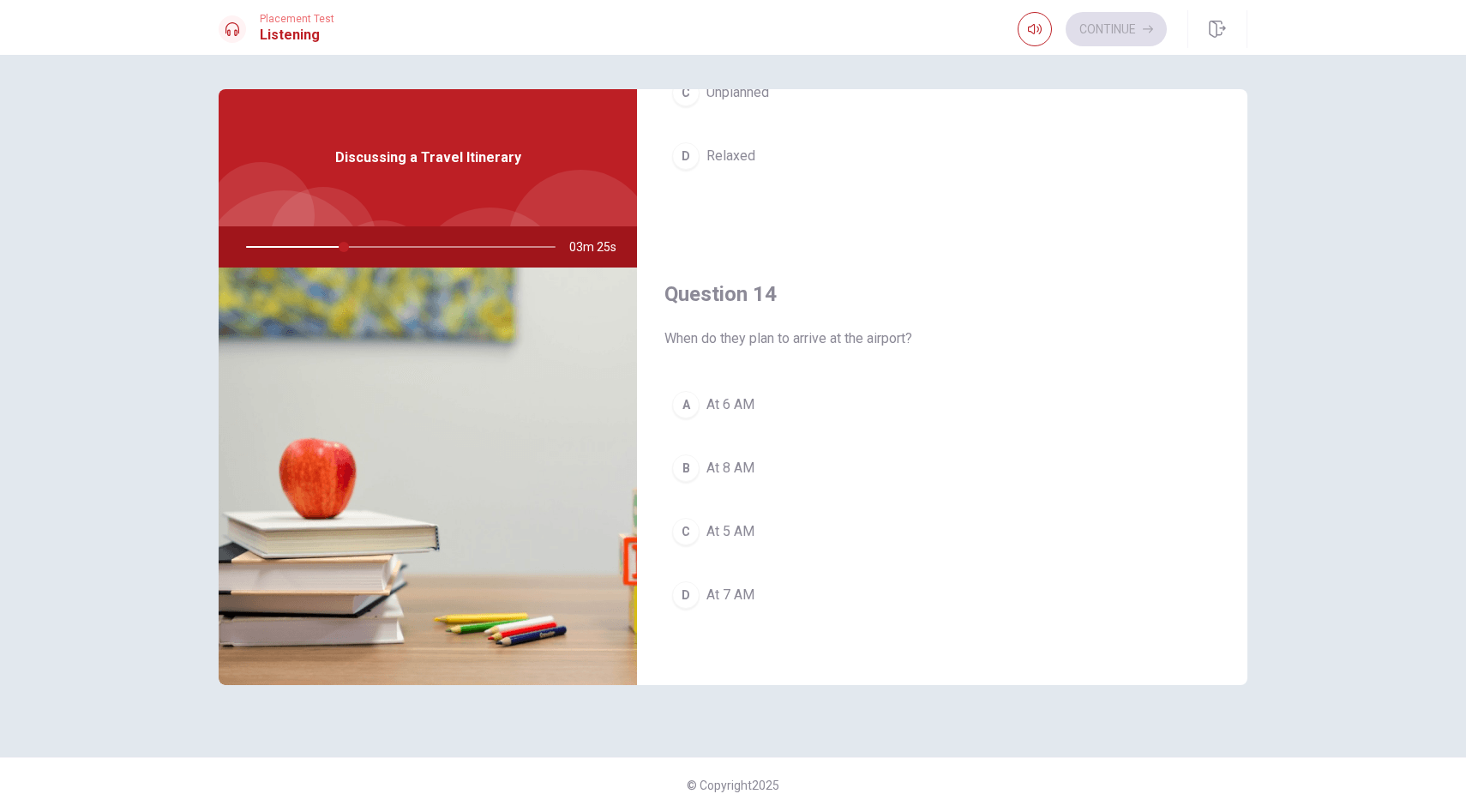
scroll to position [1234, 0]
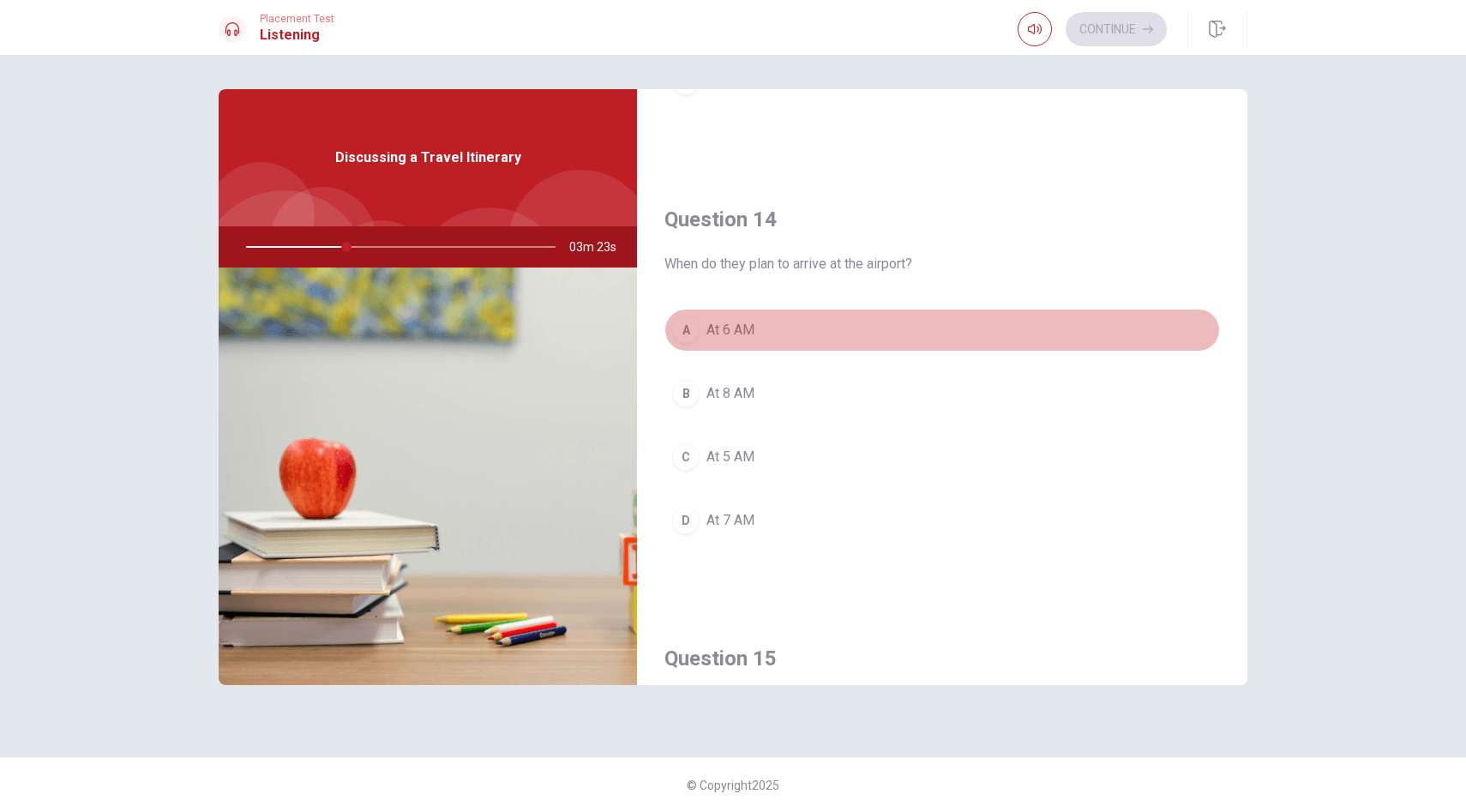
click at [729, 326] on span "At 6 AM" at bounding box center [730, 330] width 48 height 21
type input "32"
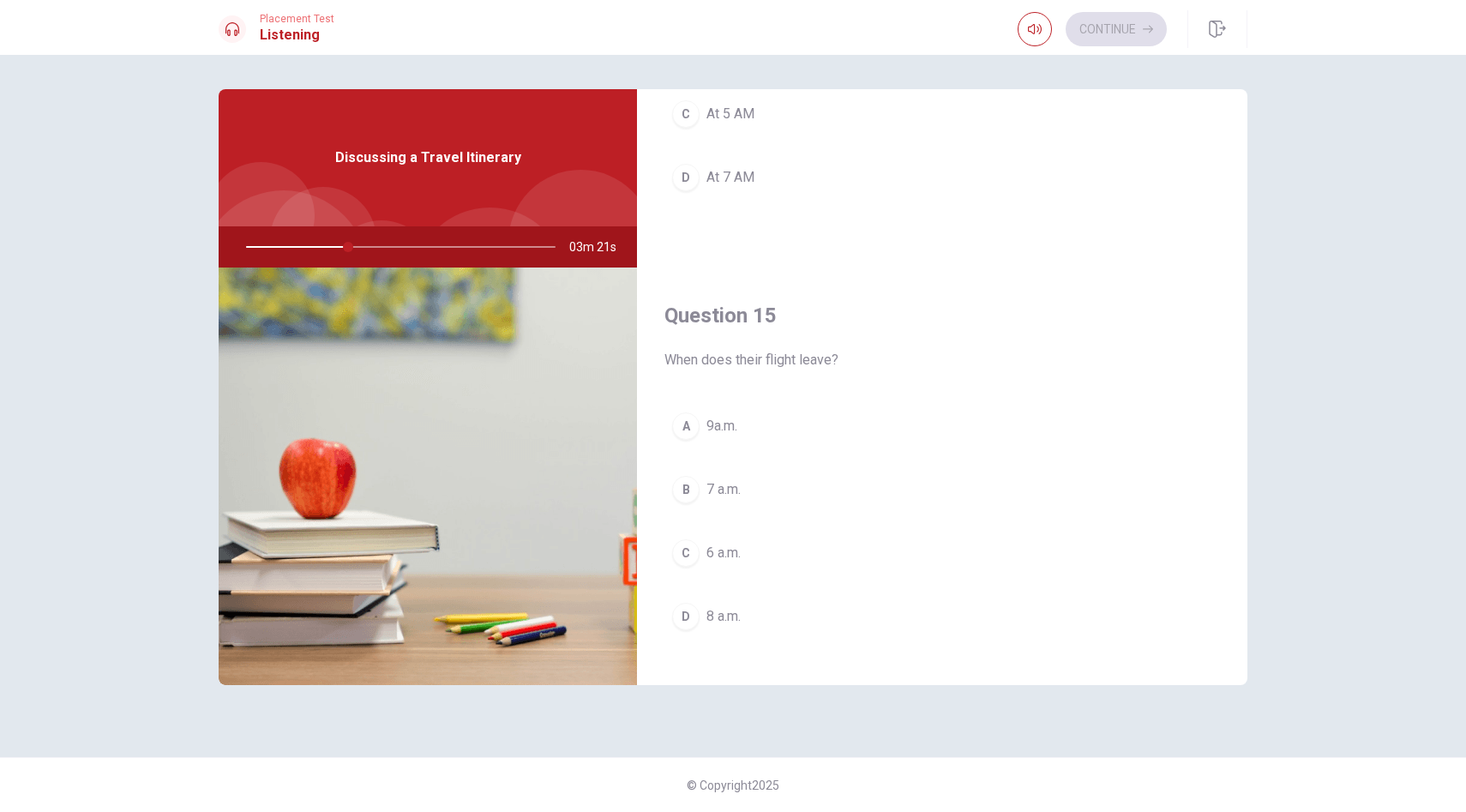
scroll to position [1599, 0]
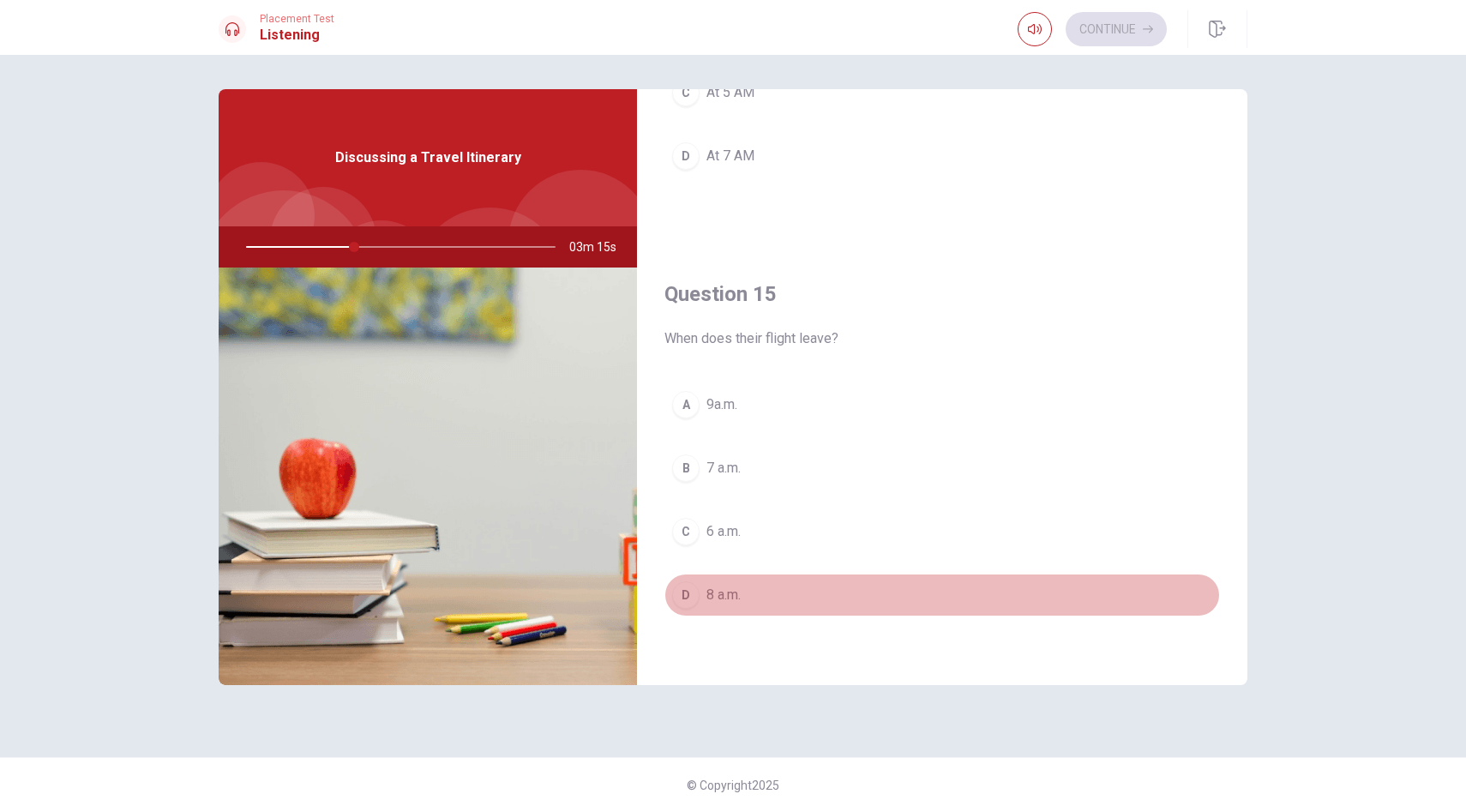
click at [714, 594] on span "8 a.m." at bounding box center [724, 595] width 34 height 21
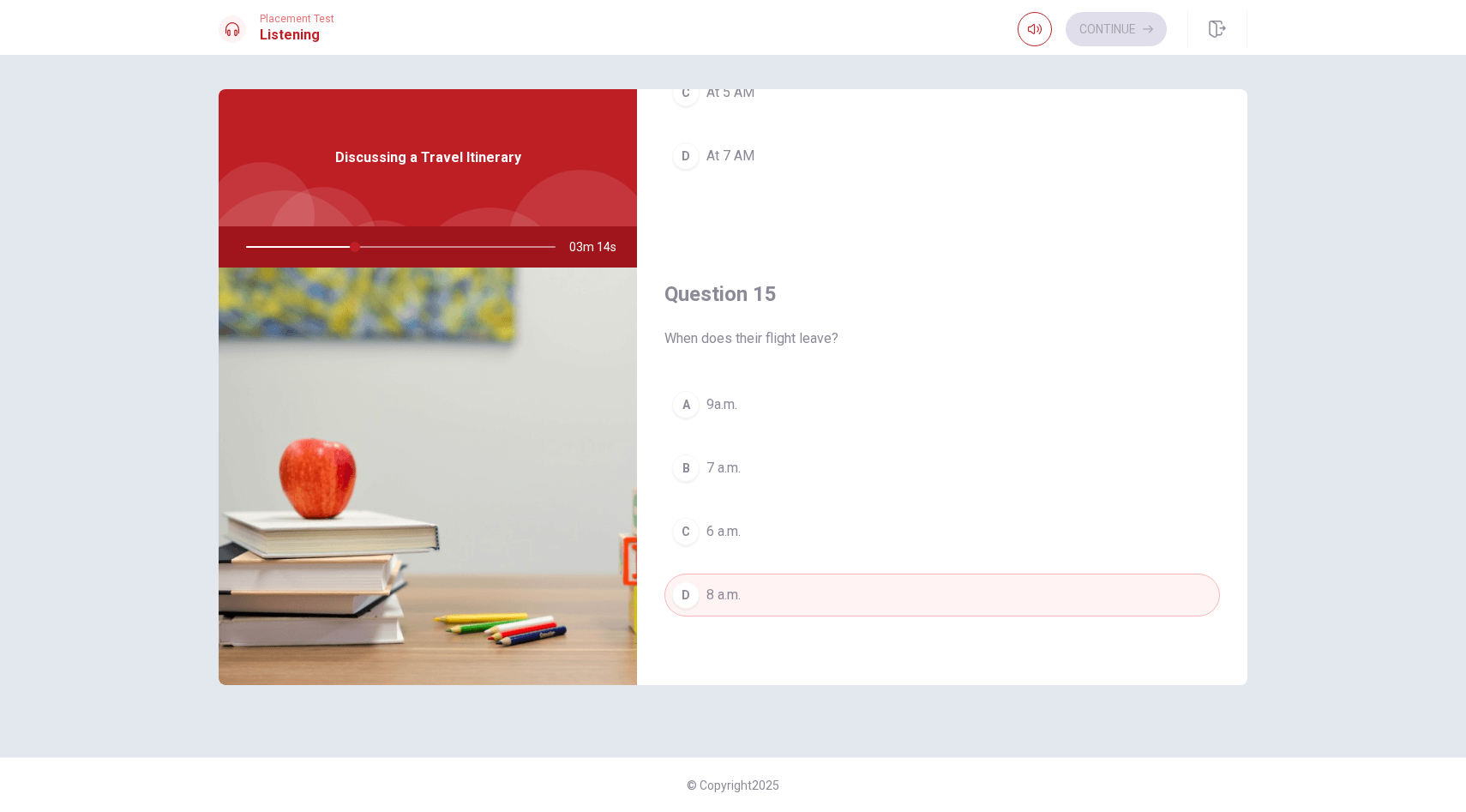
type input "35"
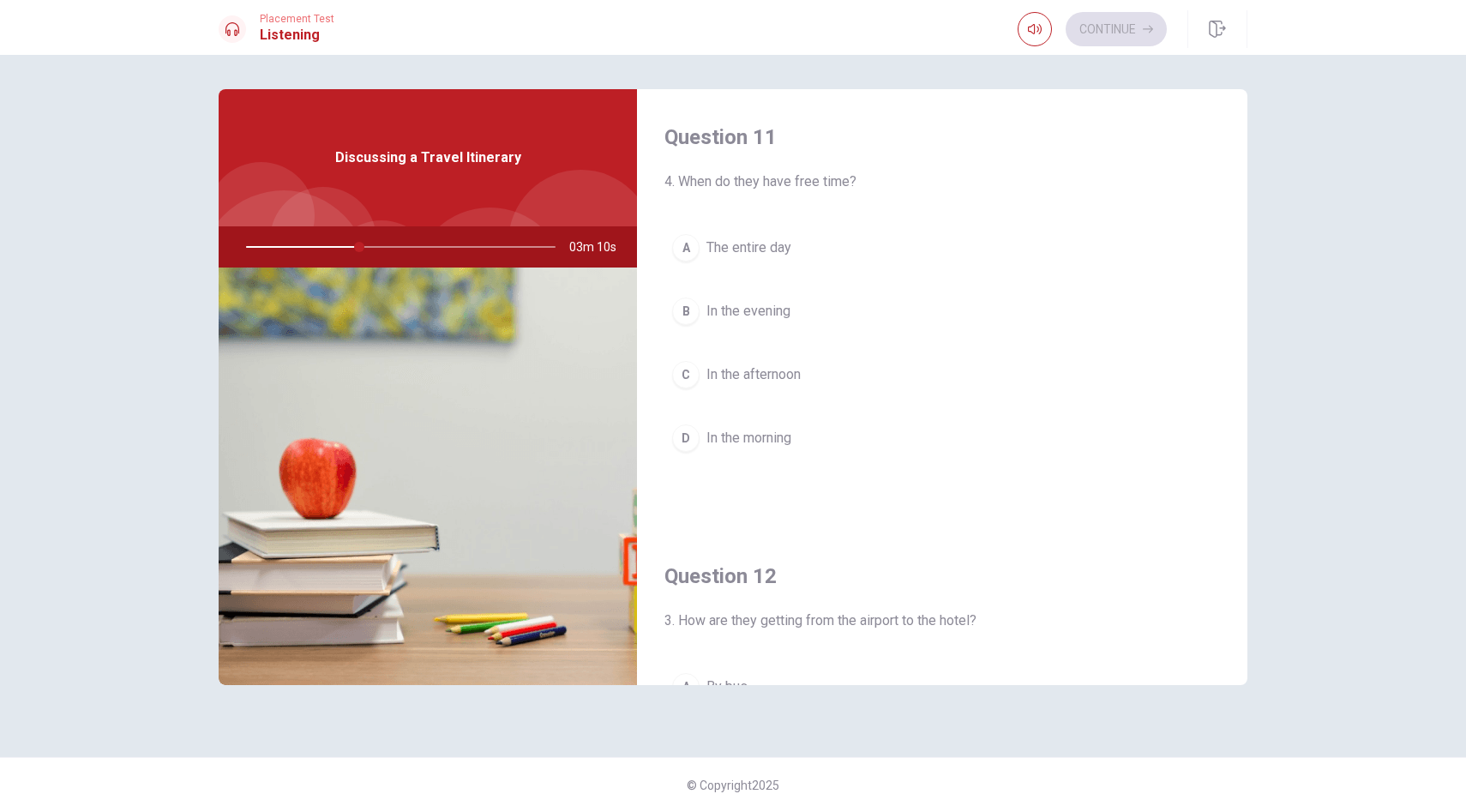
scroll to position [0, 0]
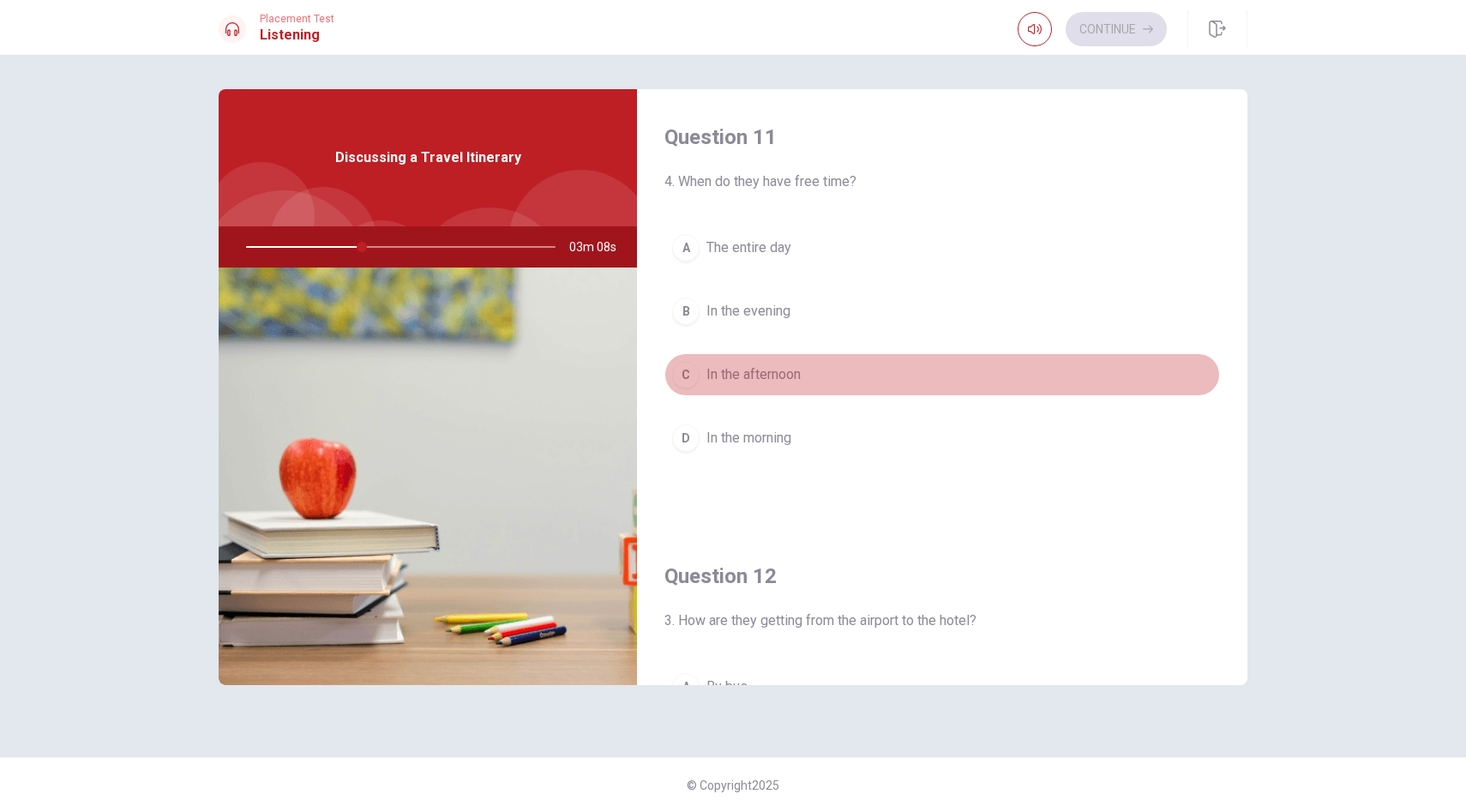
click at [772, 374] on span "In the afternoon" at bounding box center [754, 375] width 94 height 21
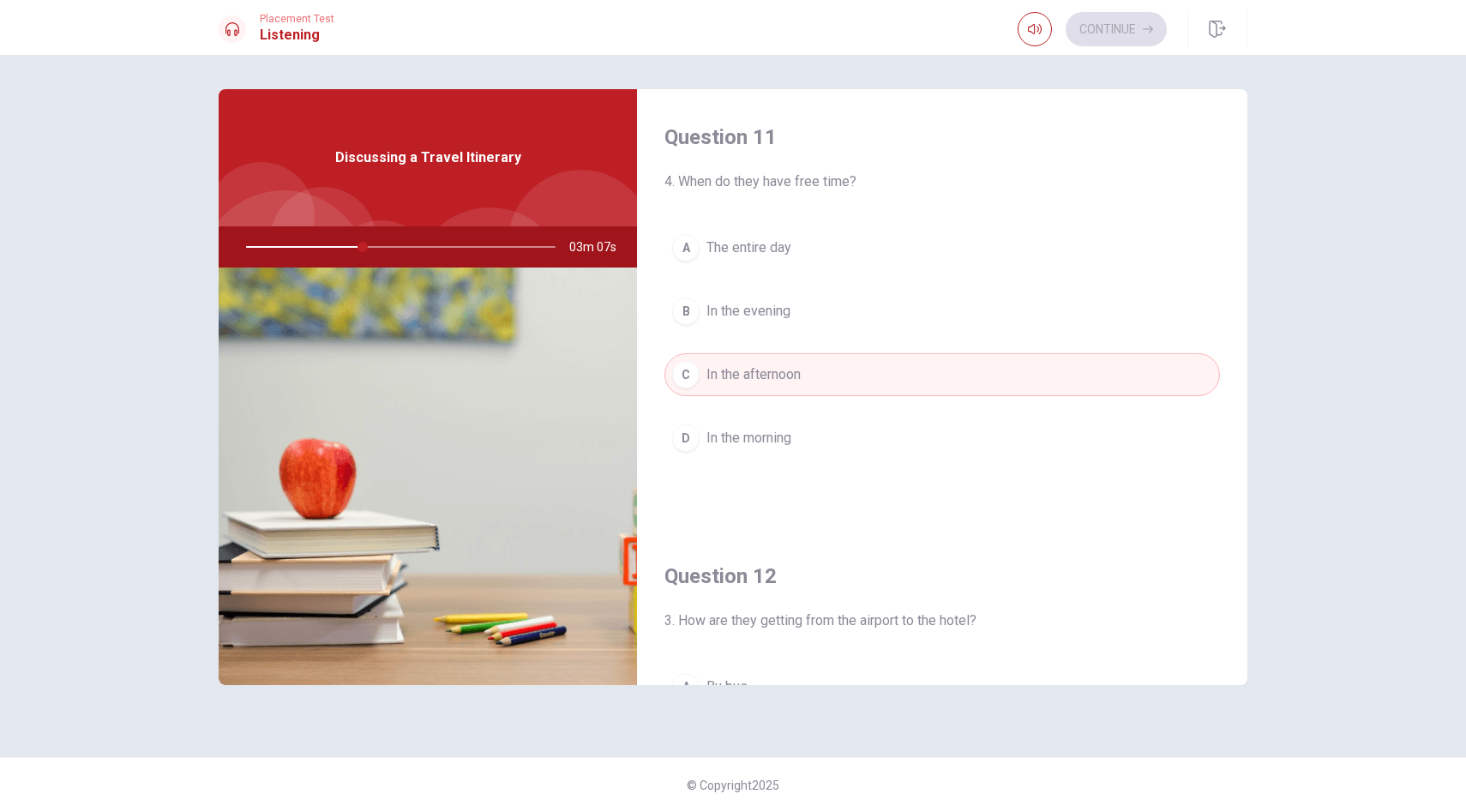
type input "38"
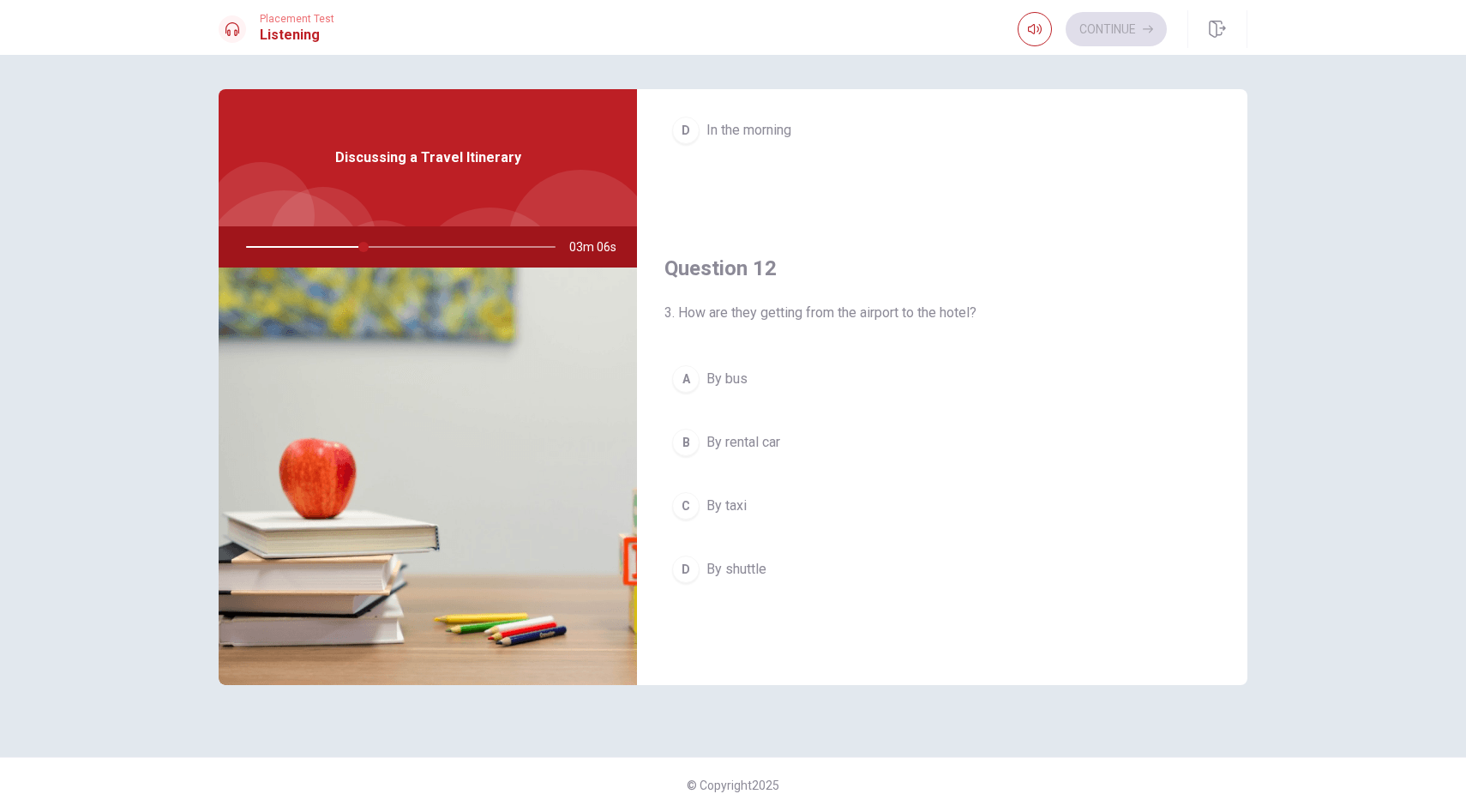
scroll to position [309, 0]
click at [739, 565] on span "By shuttle" at bounding box center [737, 568] width 60 height 21
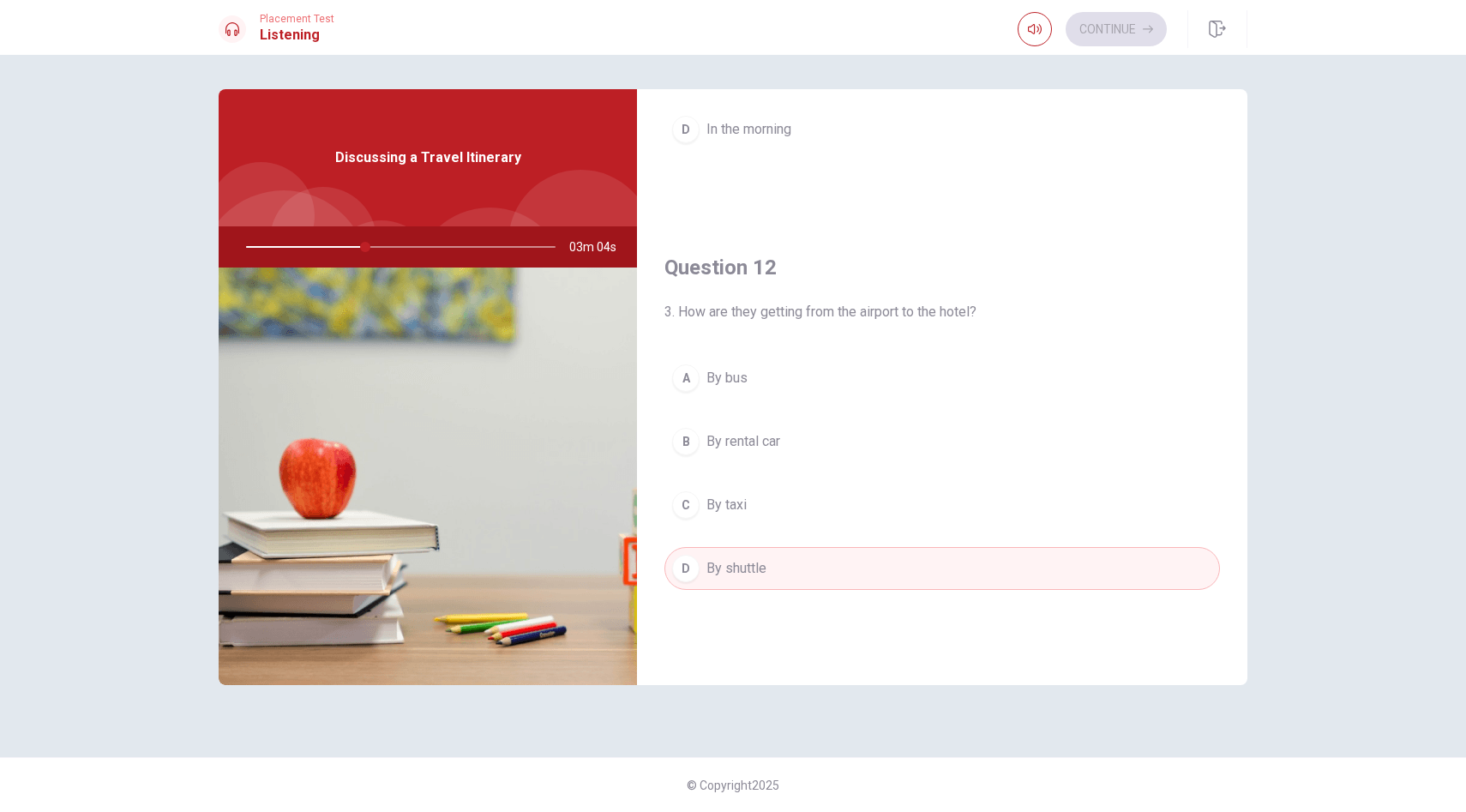
type input "39"
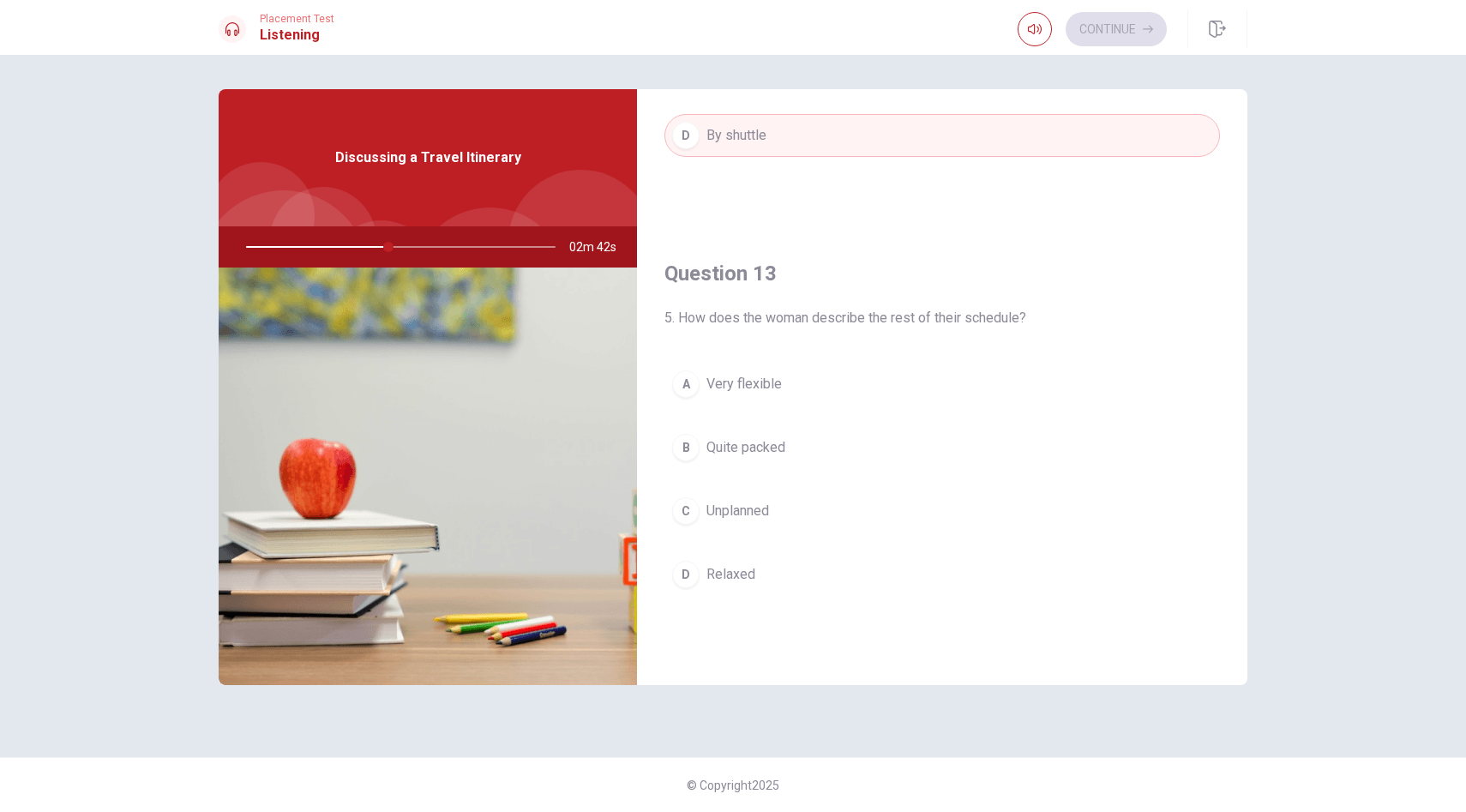
scroll to position [707, 0]
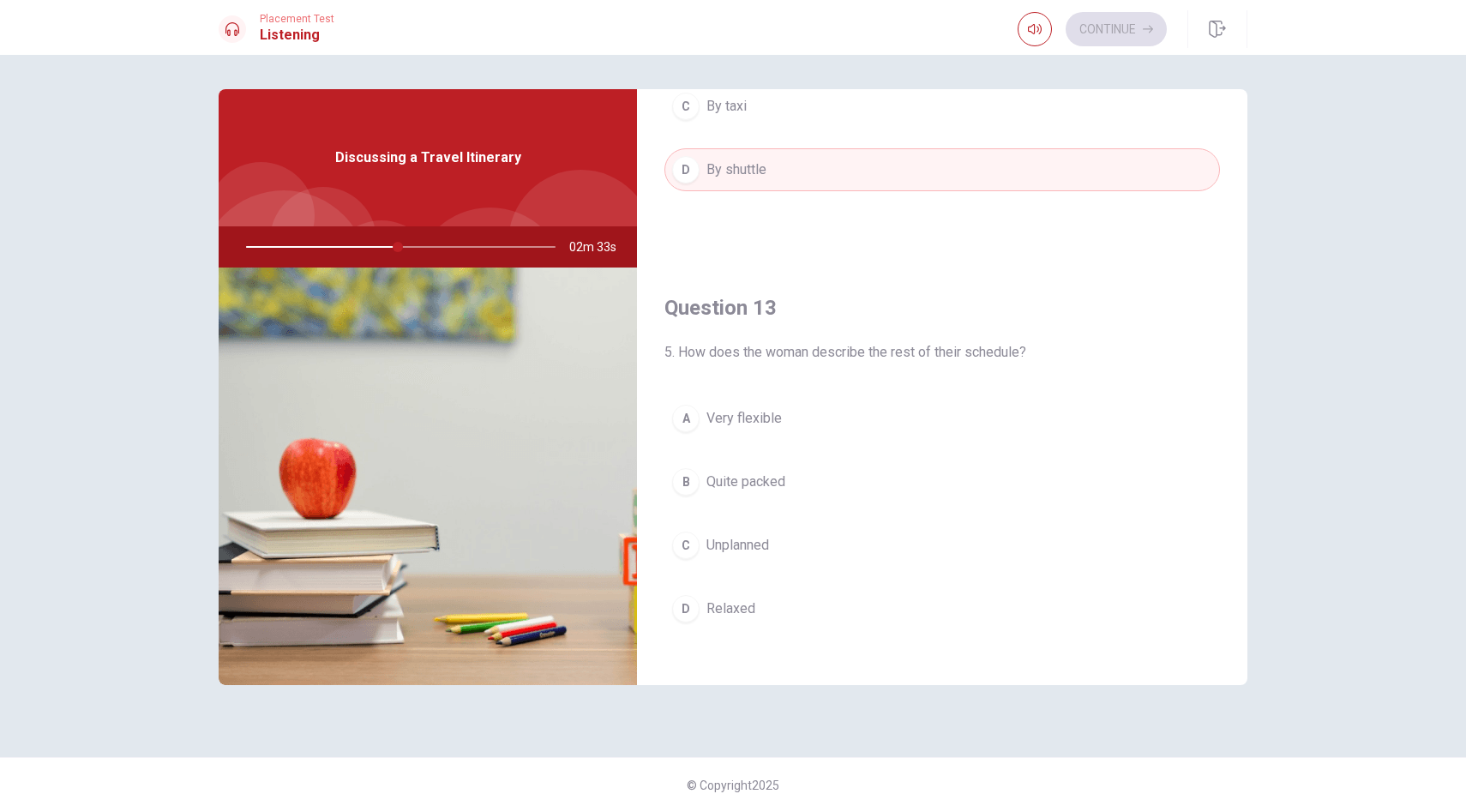
click at [744, 481] on span "Quite packed" at bounding box center [746, 481] width 79 height 21
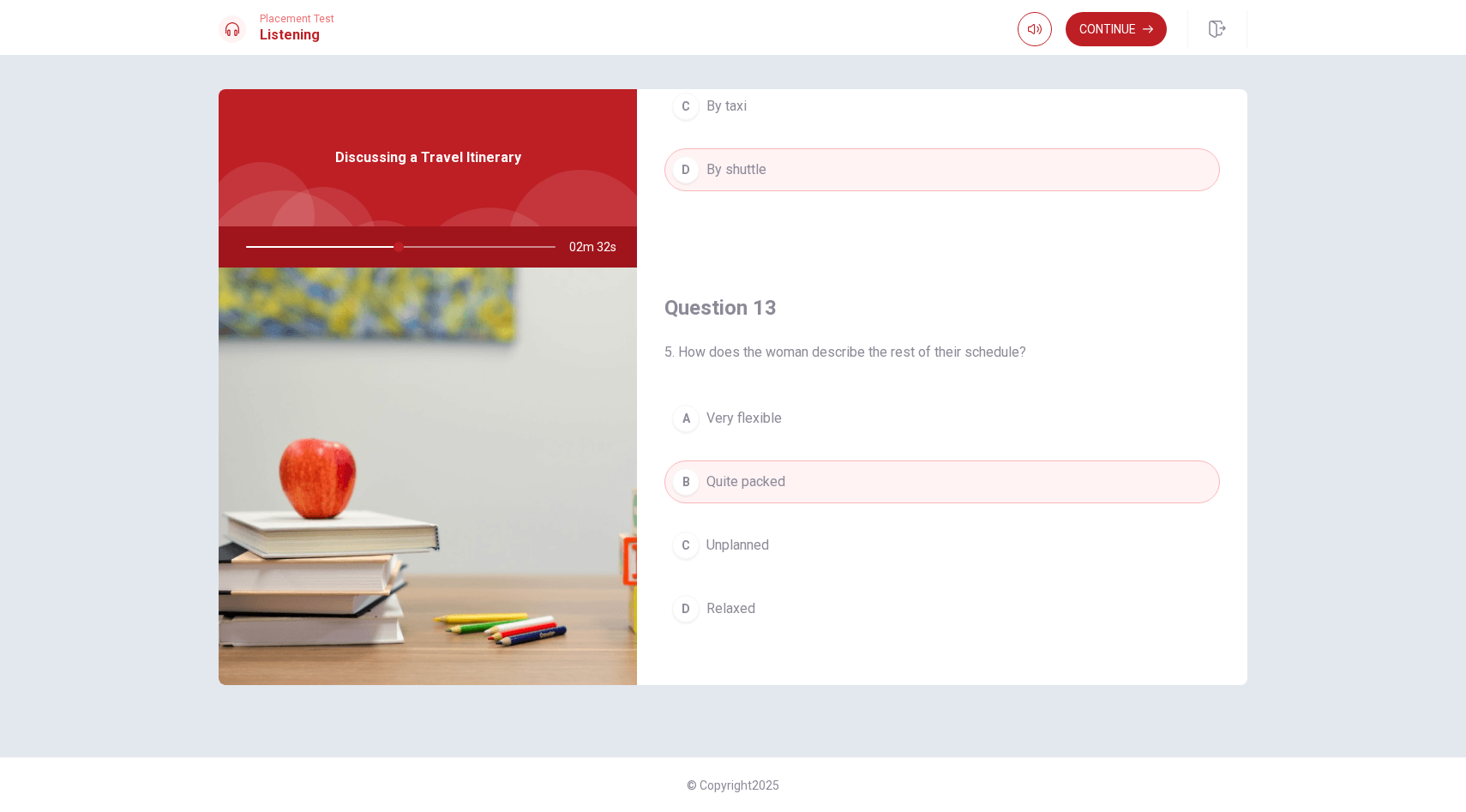
type input "49"
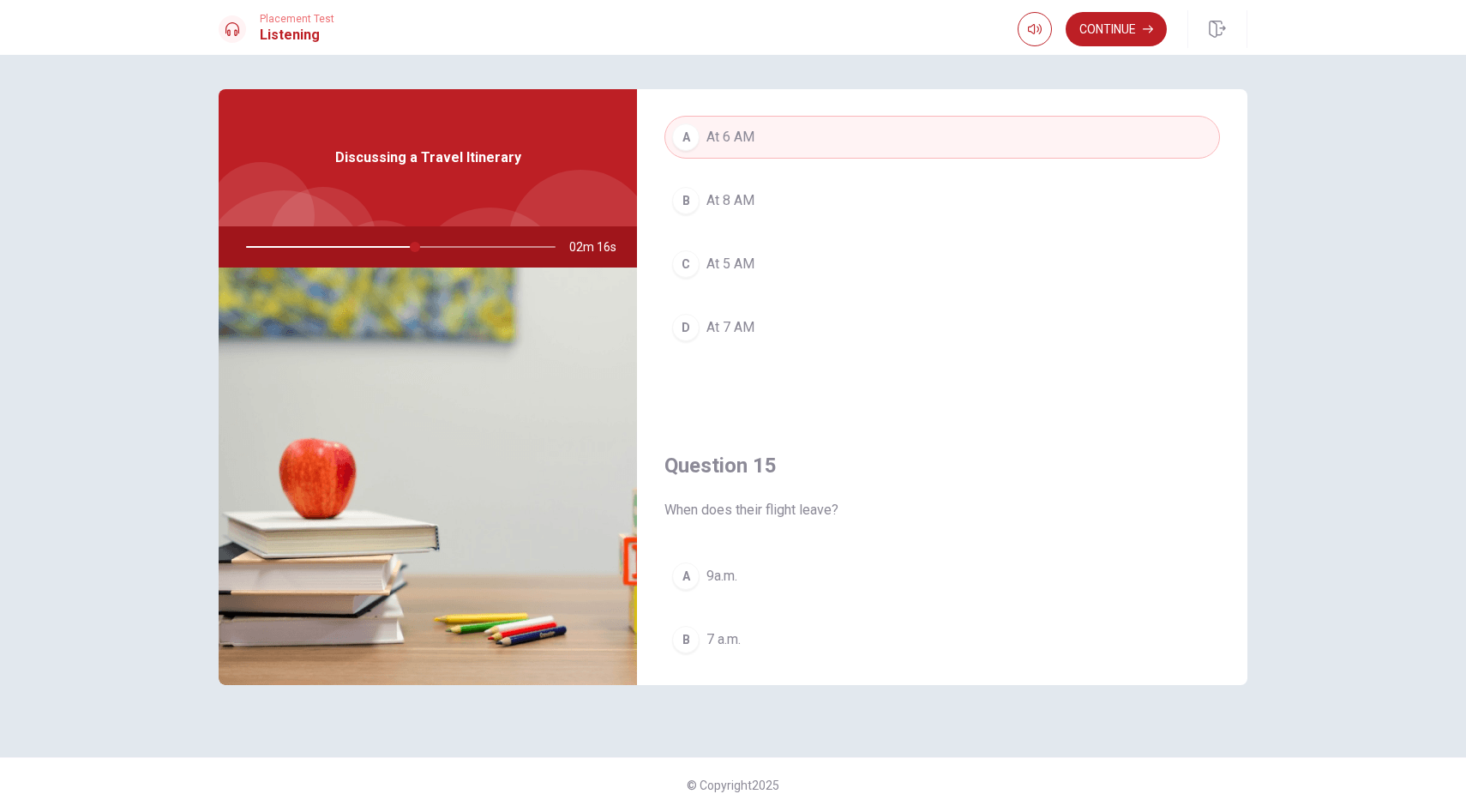
scroll to position [1393, 0]
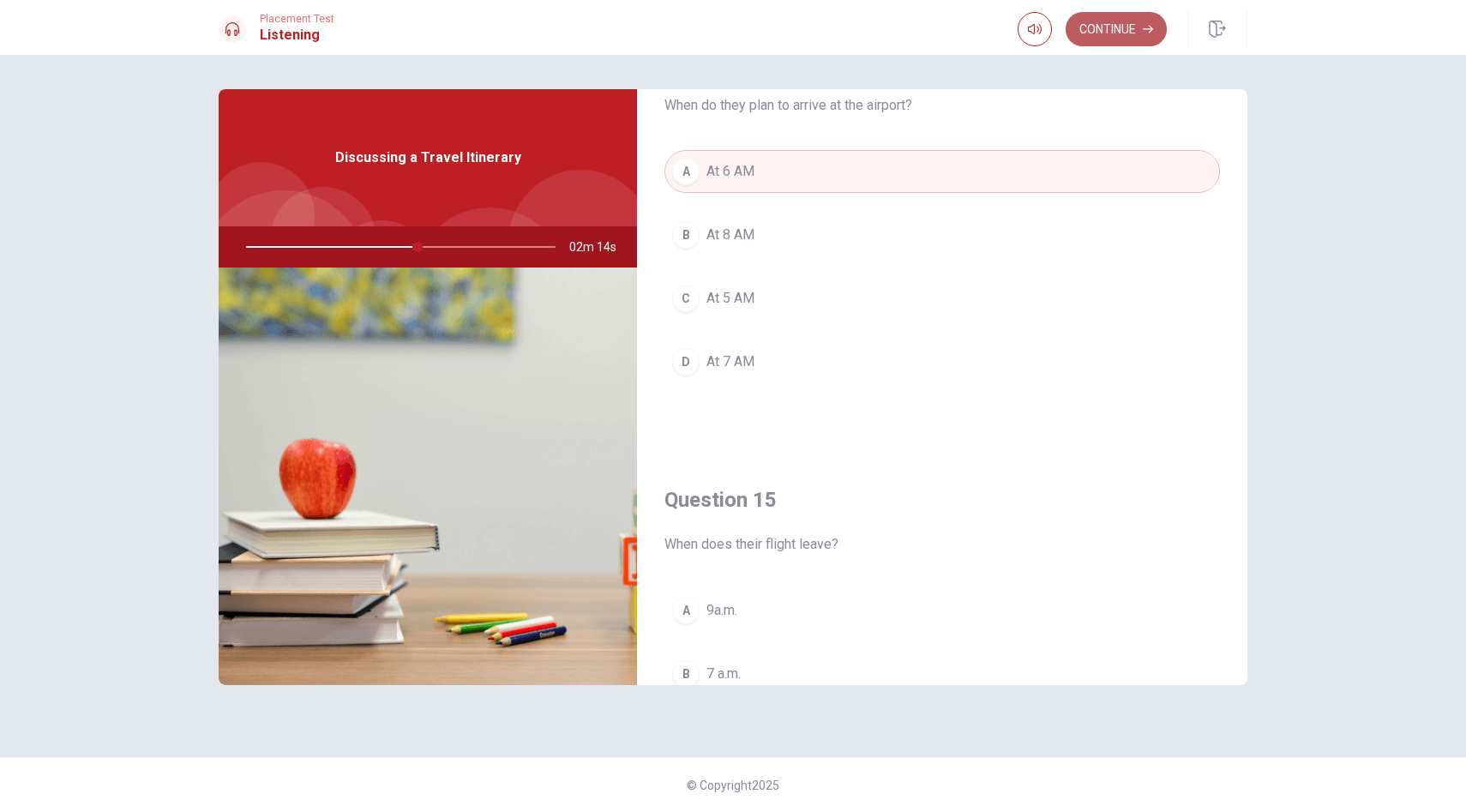
click at [1083, 32] on button "Continue" at bounding box center [1116, 29] width 101 height 34
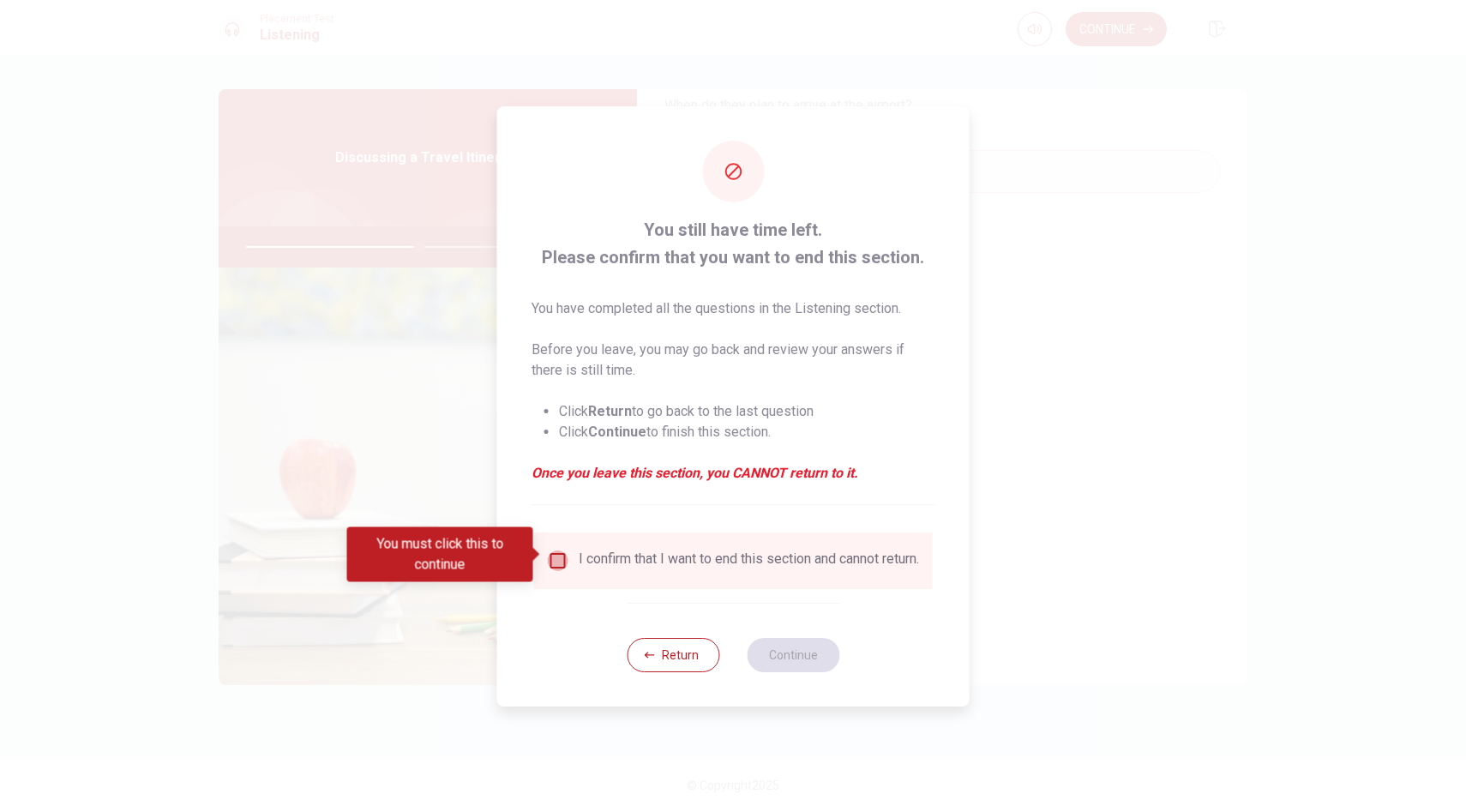
click at [556, 555] on input "You must click this to continue" at bounding box center [558, 560] width 21 height 21
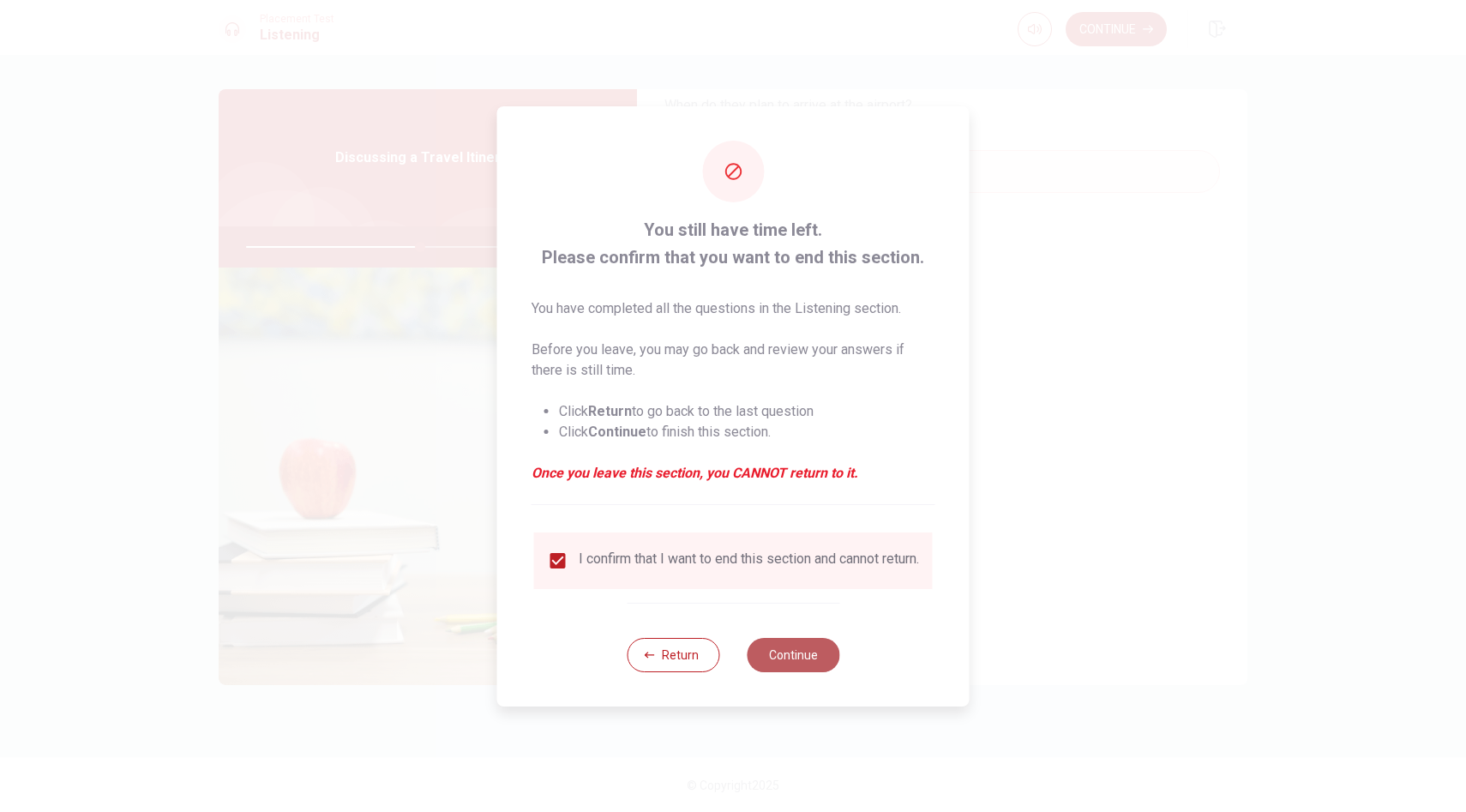
click at [768, 661] on button "Continue" at bounding box center [792, 655] width 92 height 34
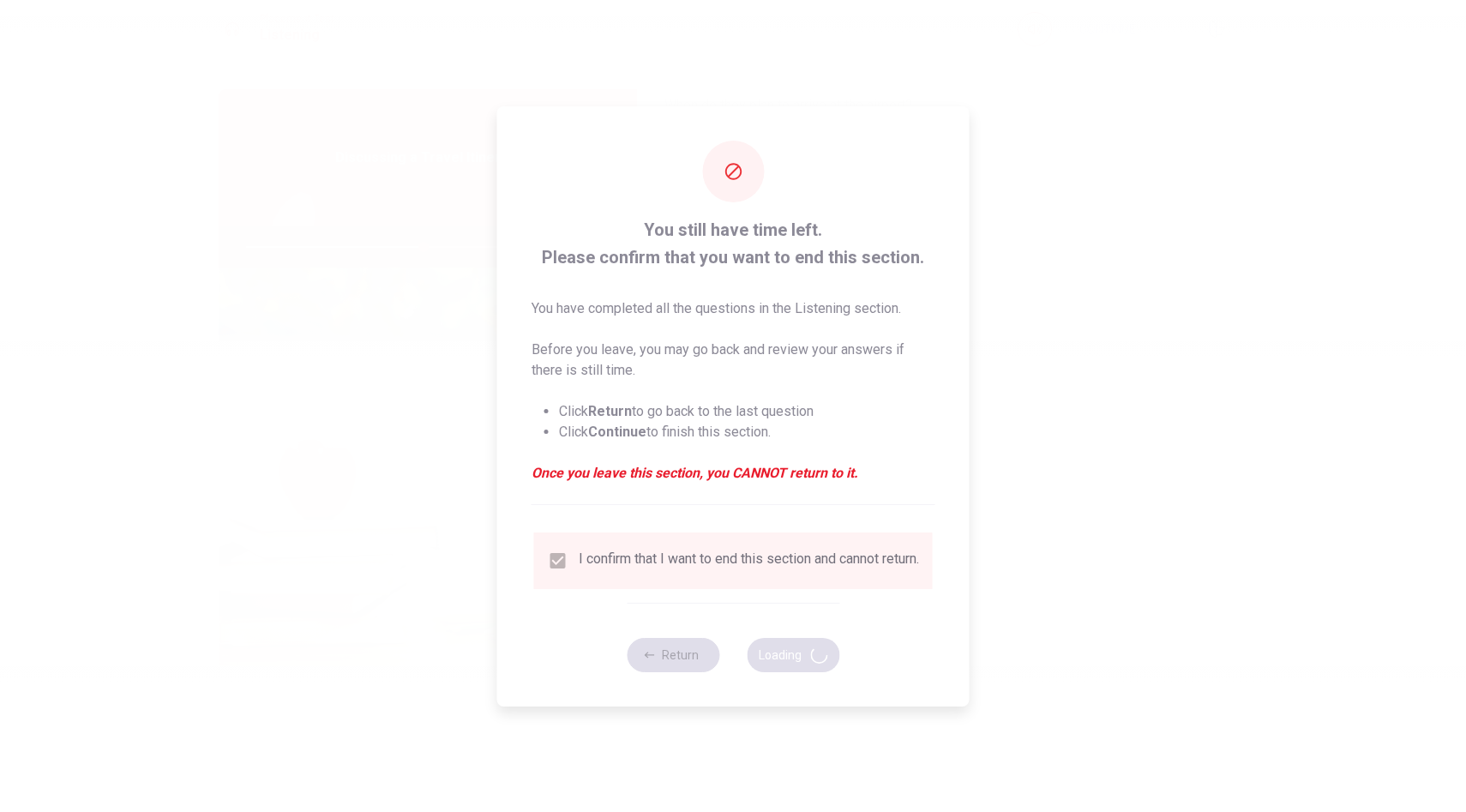
type input "58"
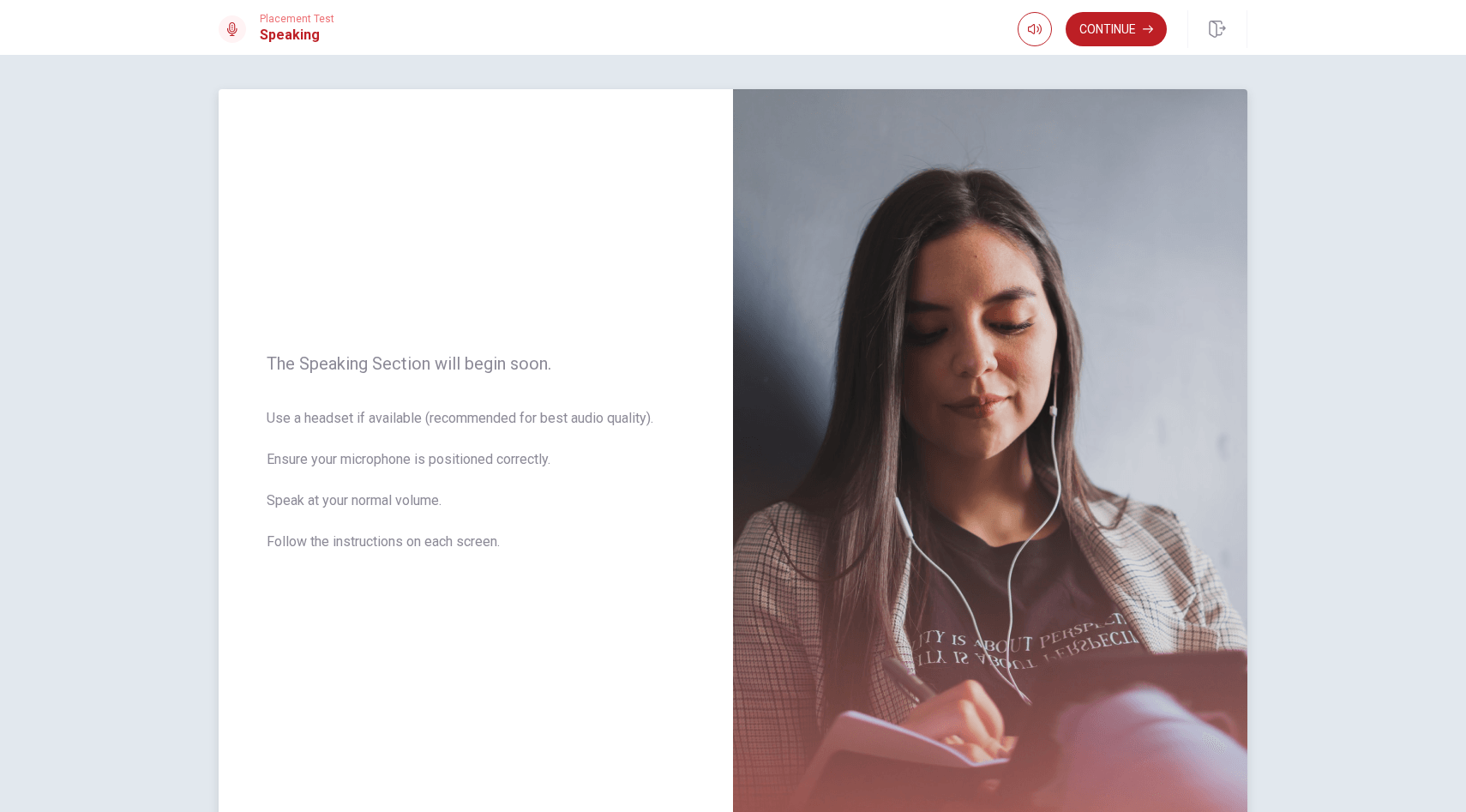
click at [602, 618] on div "The Speaking Section will begin soon. Use a headset if available (recommended f…" at bounding box center [476, 463] width 514 height 747
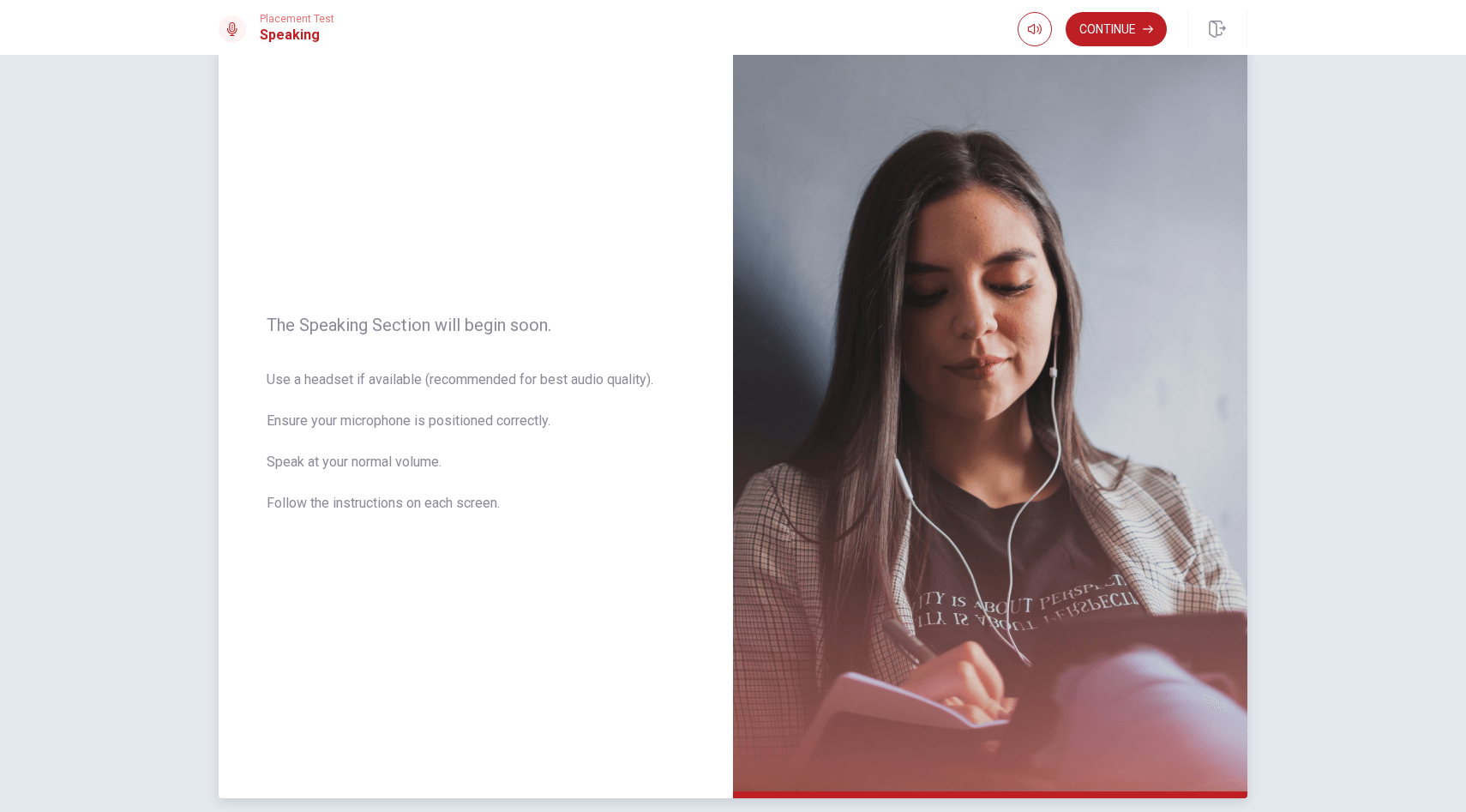
scroll to position [11, 0]
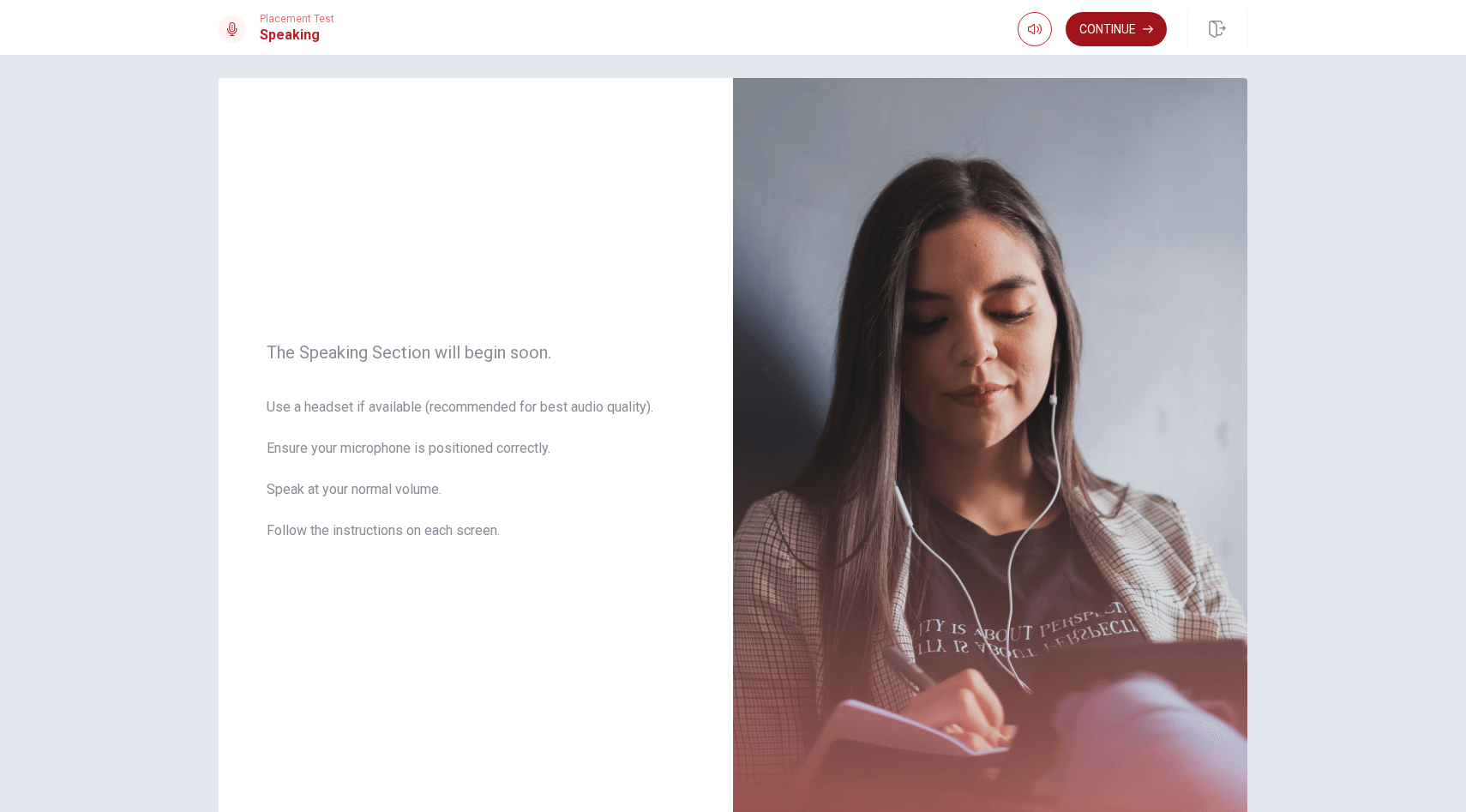
click at [1144, 22] on button "Continue" at bounding box center [1116, 29] width 101 height 34
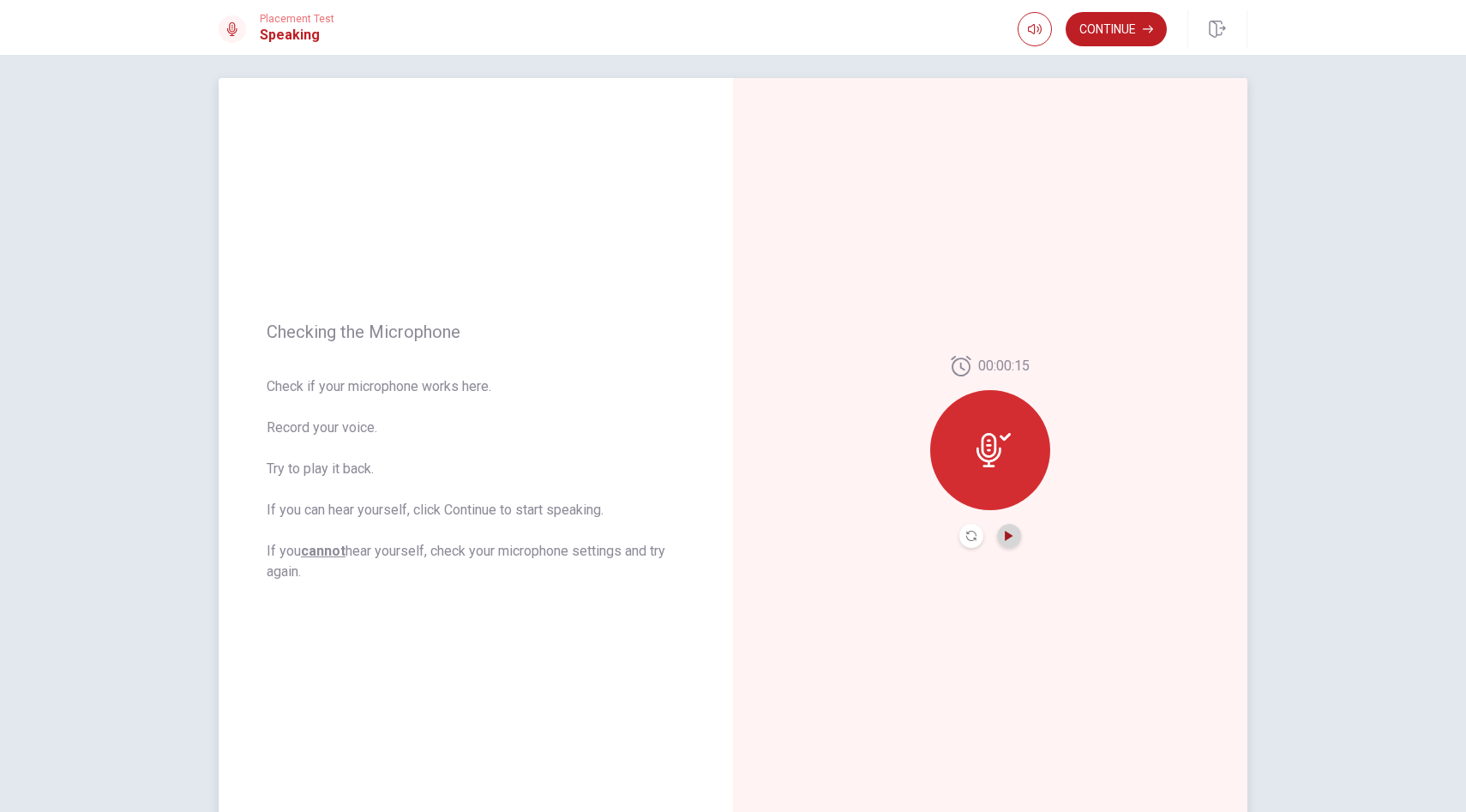
click at [1007, 535] on icon "Play Audio" at bounding box center [1008, 535] width 8 height 10
click at [1012, 538] on icon "Pause Audio" at bounding box center [1008, 535] width 8 height 10
click at [987, 475] on div at bounding box center [989, 449] width 120 height 120
click at [1138, 22] on button "Continue" at bounding box center [1116, 29] width 101 height 34
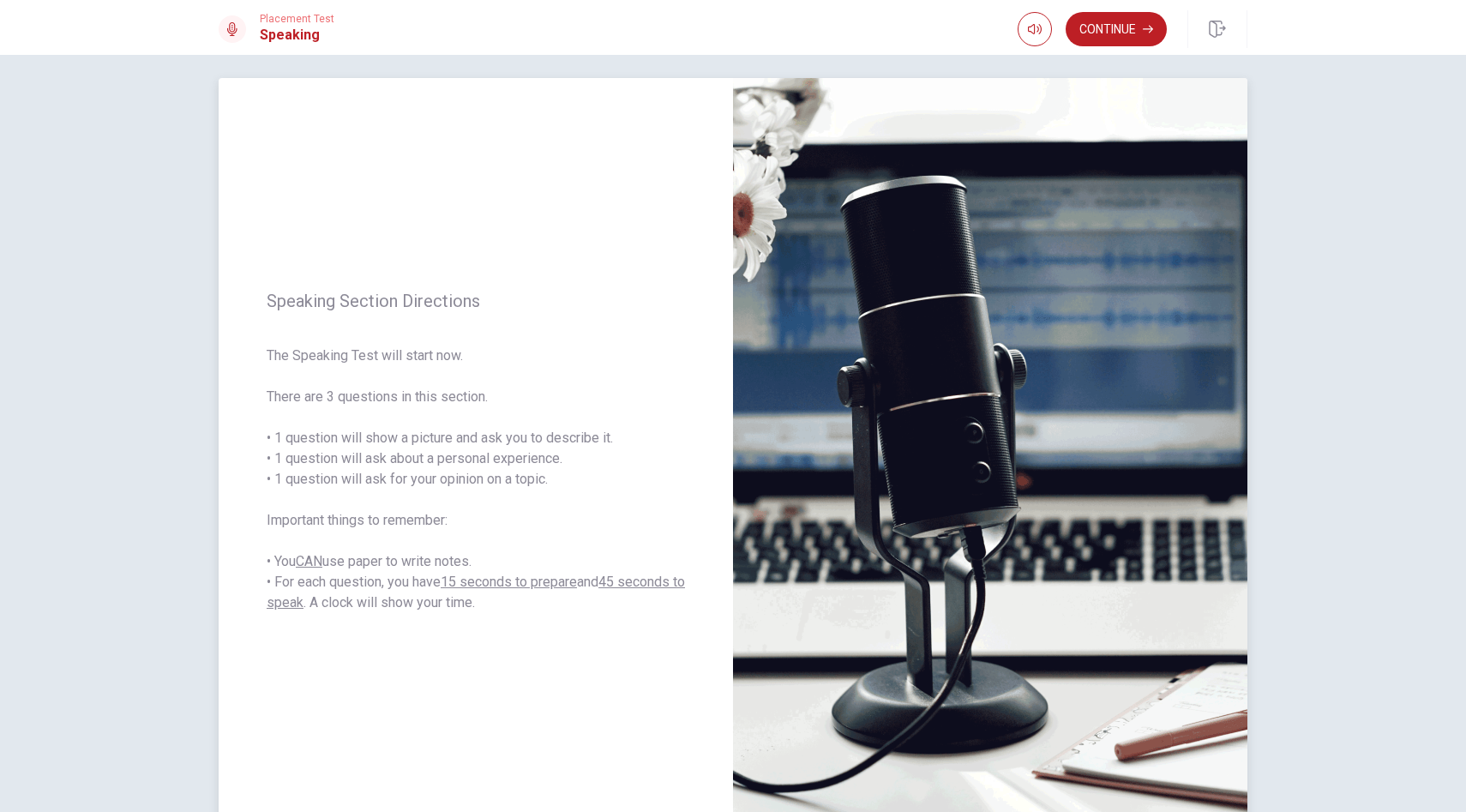
click at [669, 199] on div "Speaking Section Directions The Speaking Test will start now. There are 3 quest…" at bounding box center [476, 451] width 514 height 747
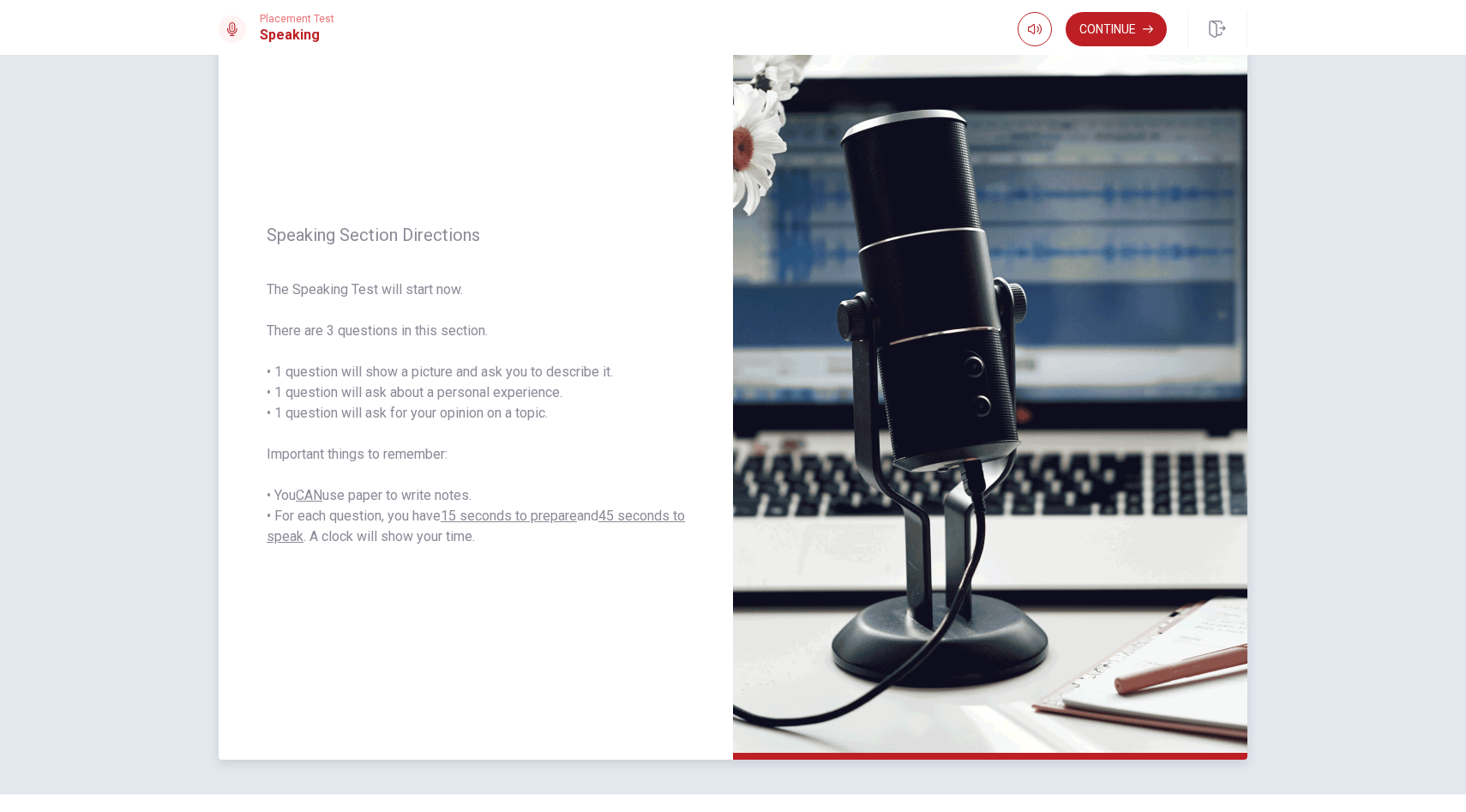
scroll to position [80, 0]
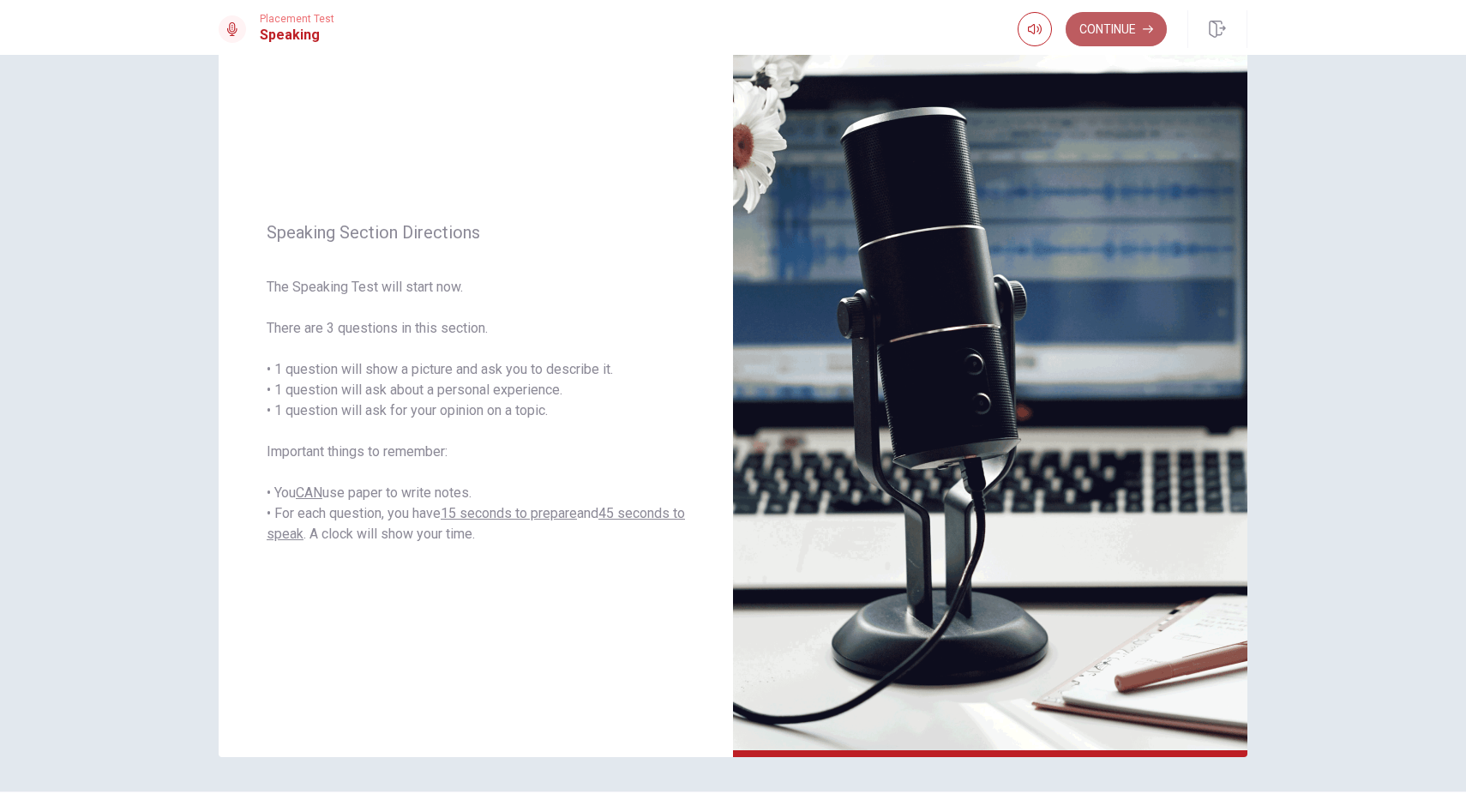
click at [1091, 25] on button "Continue" at bounding box center [1116, 29] width 101 height 34
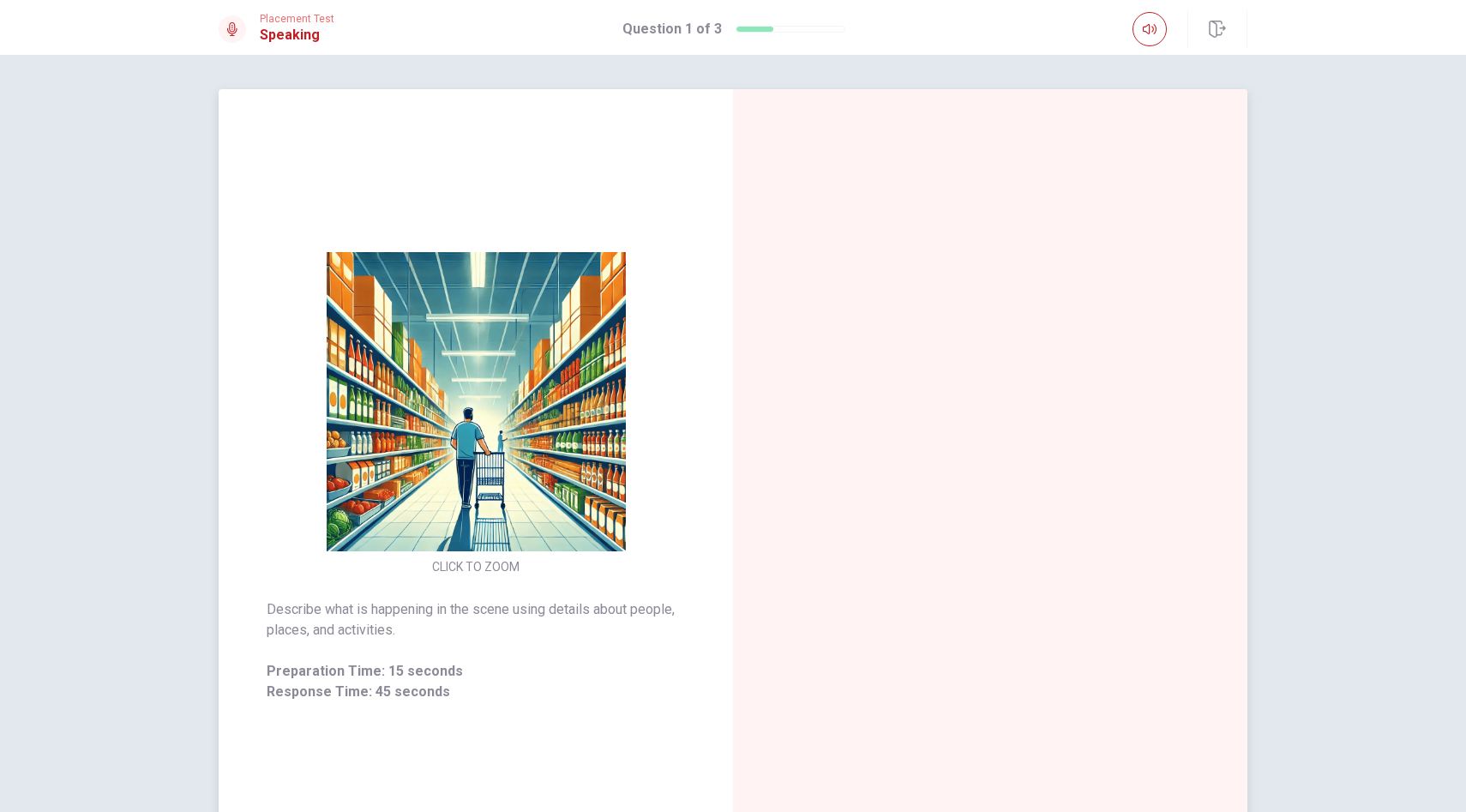
click at [702, 355] on div "CLICK TO ZOOM" at bounding box center [476, 414] width 514 height 327
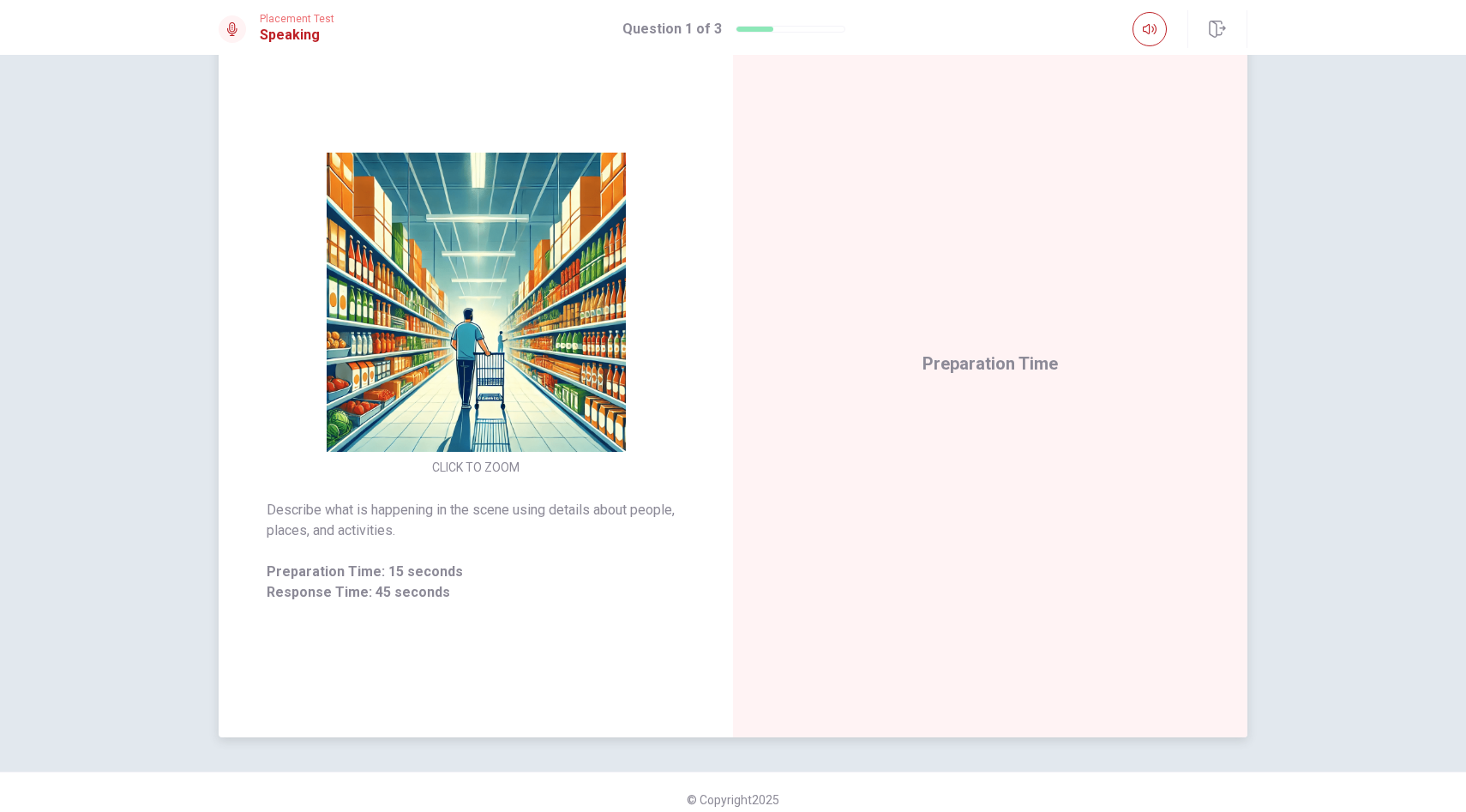
scroll to position [103, 0]
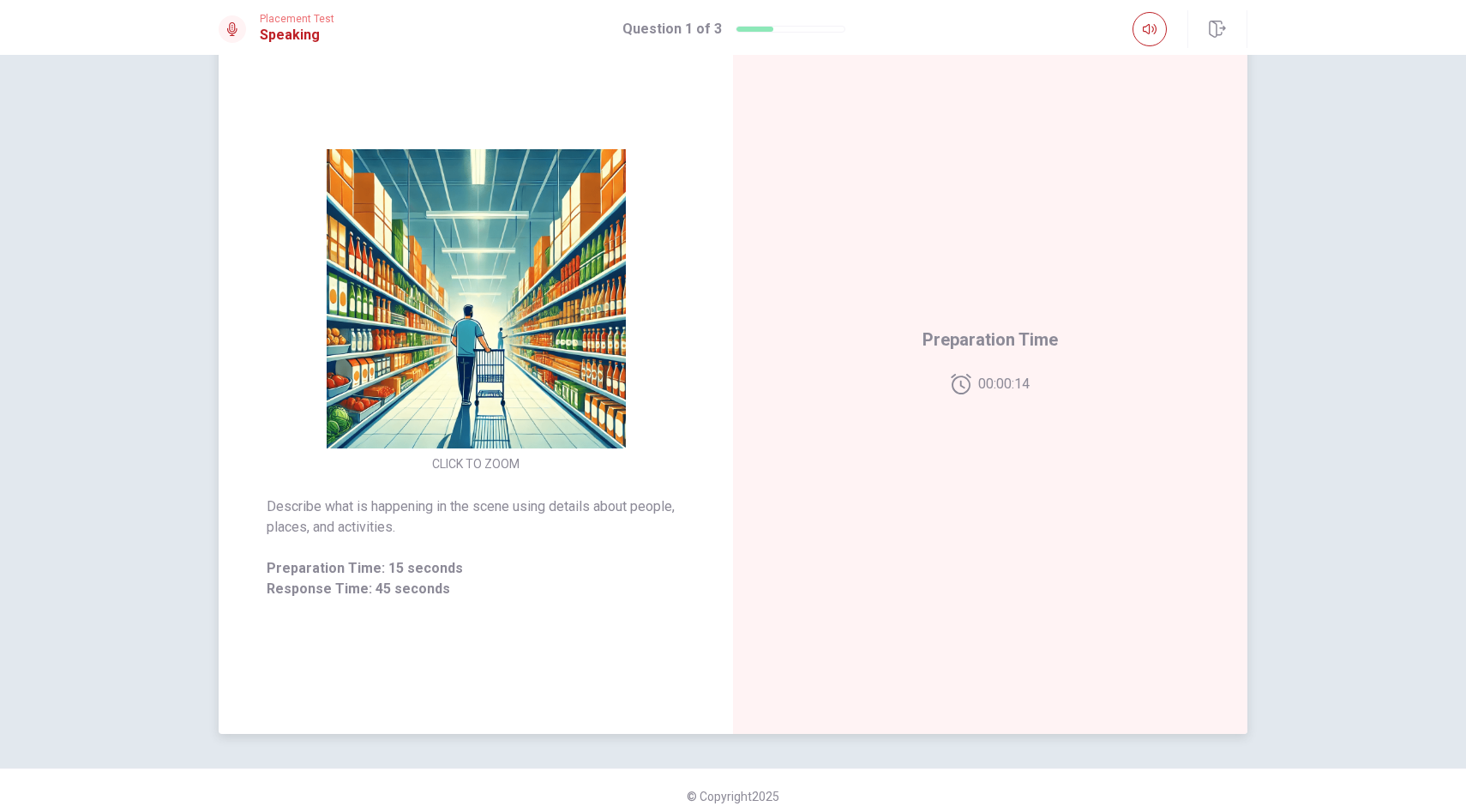
click at [507, 379] on img at bounding box center [475, 299] width 329 height 300
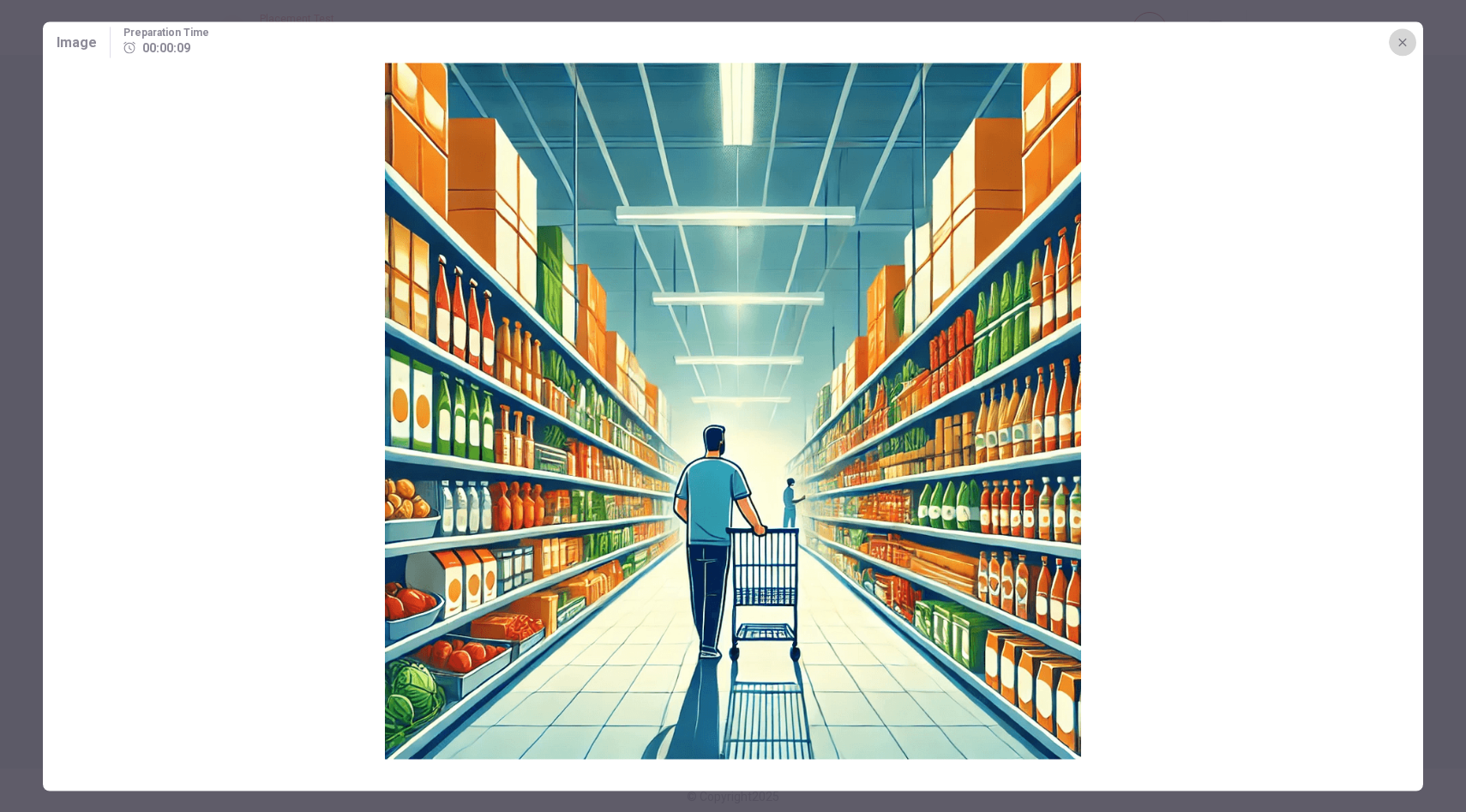
click at [1407, 40] on icon "button" at bounding box center [1402, 41] width 14 height 14
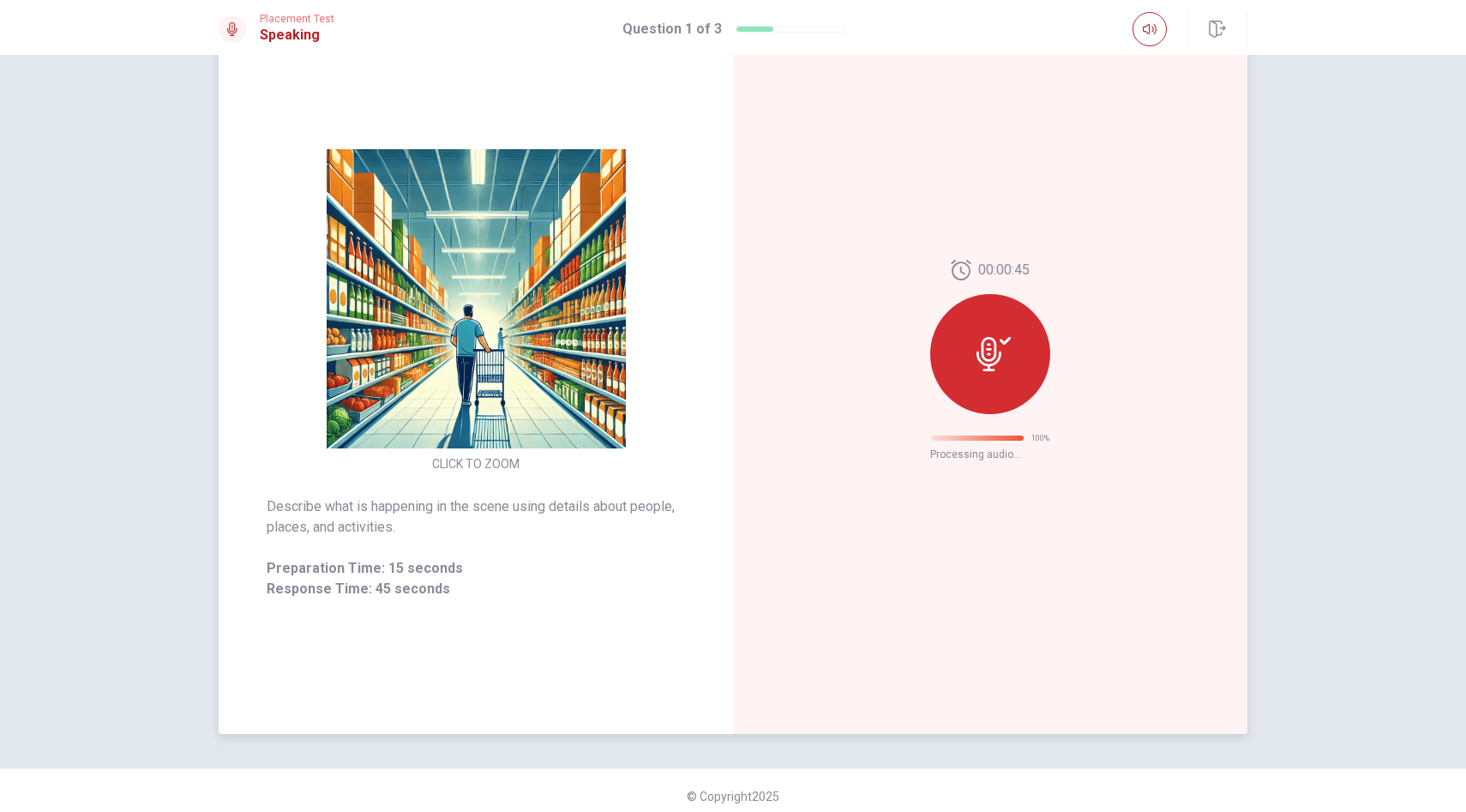
scroll to position [0, 0]
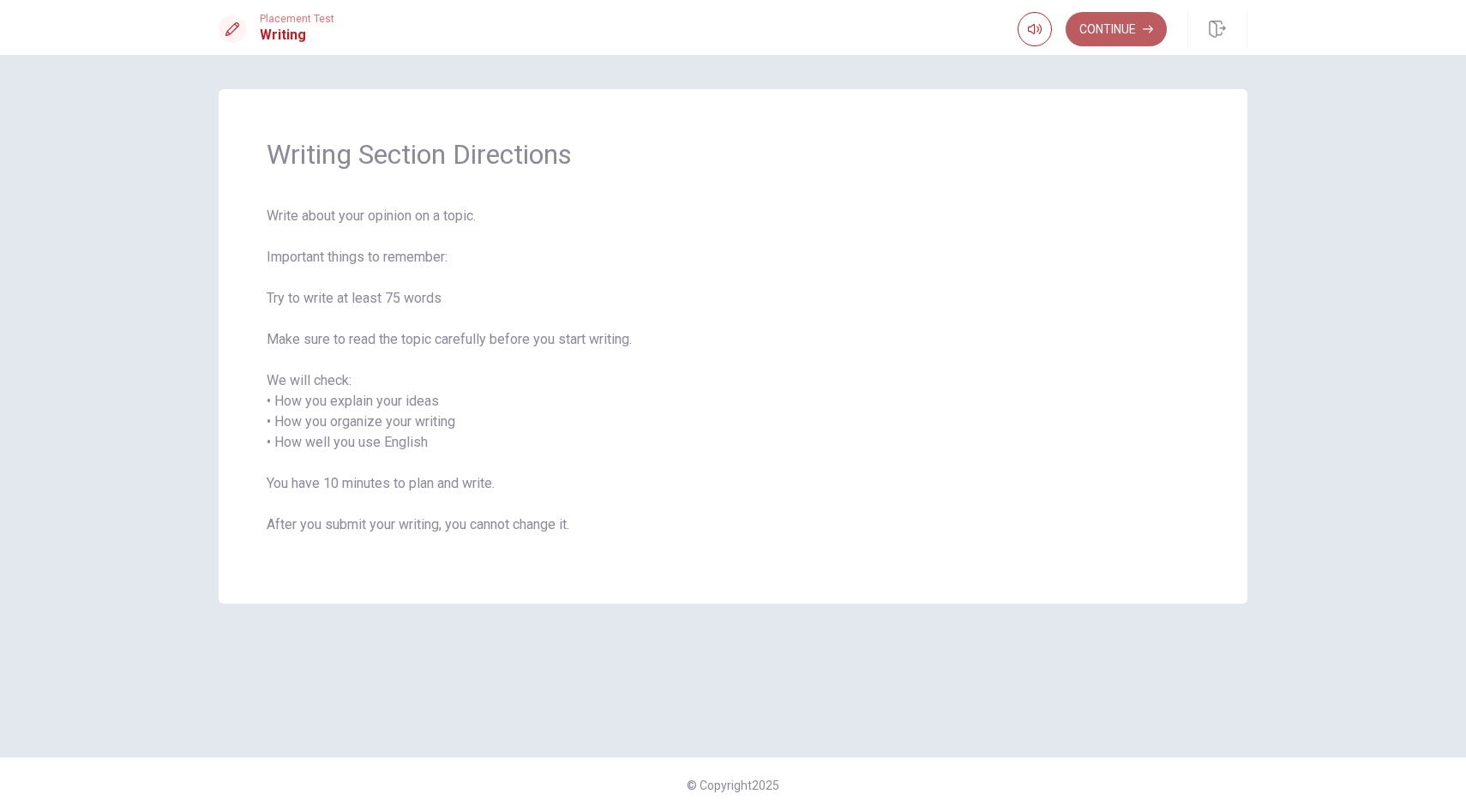
click at [1110, 26] on button "Continue" at bounding box center [1116, 29] width 101 height 34
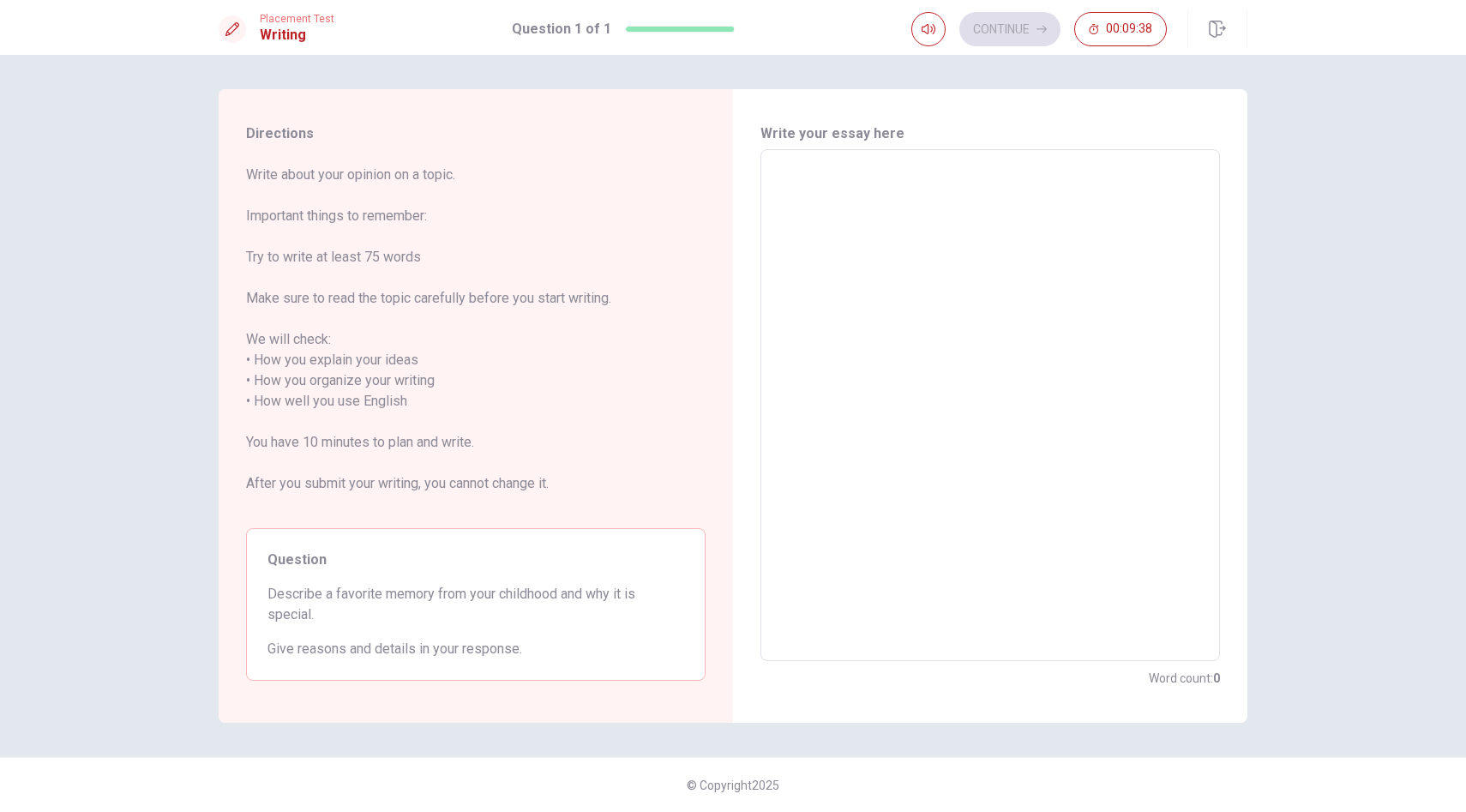
click at [815, 198] on textarea at bounding box center [990, 405] width 435 height 483
type textarea "M"
type textarea "x"
type textarea "My"
type textarea "x"
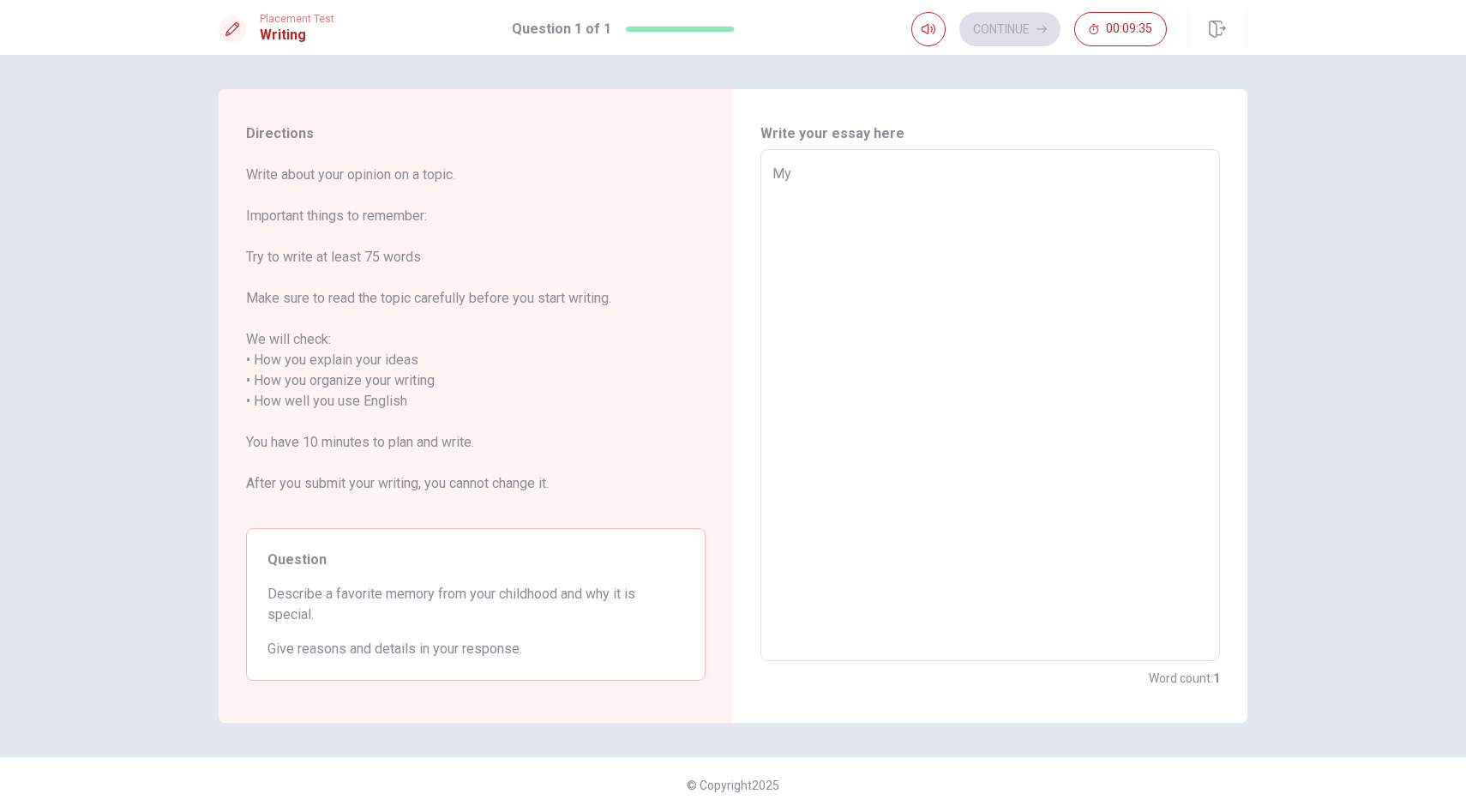
type textarea "My"
type textarea "x"
type textarea "My f"
type textarea "x"
type textarea "My fa"
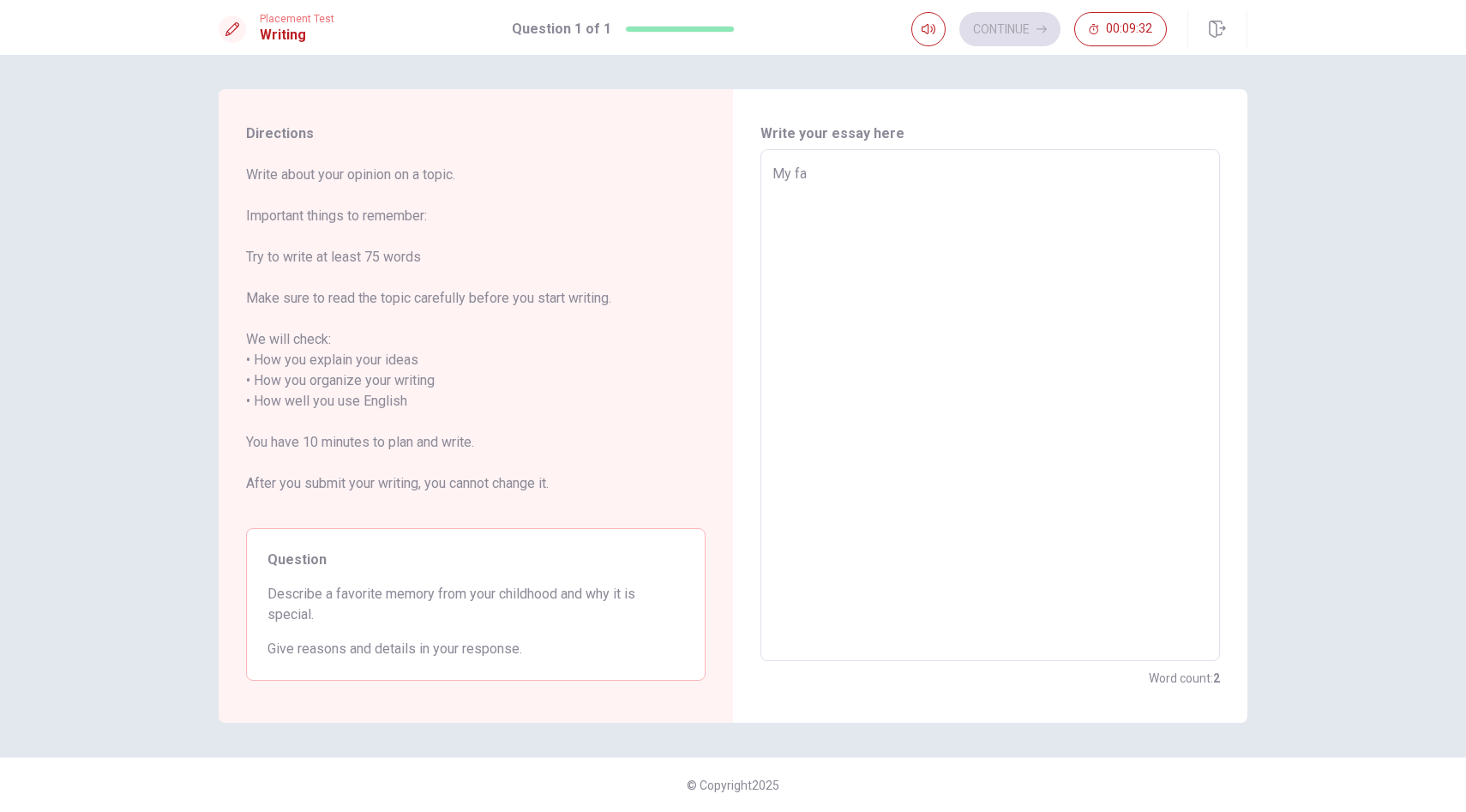
type textarea "x"
type textarea "My fav"
type textarea "x"
type textarea "My favo"
type textarea "x"
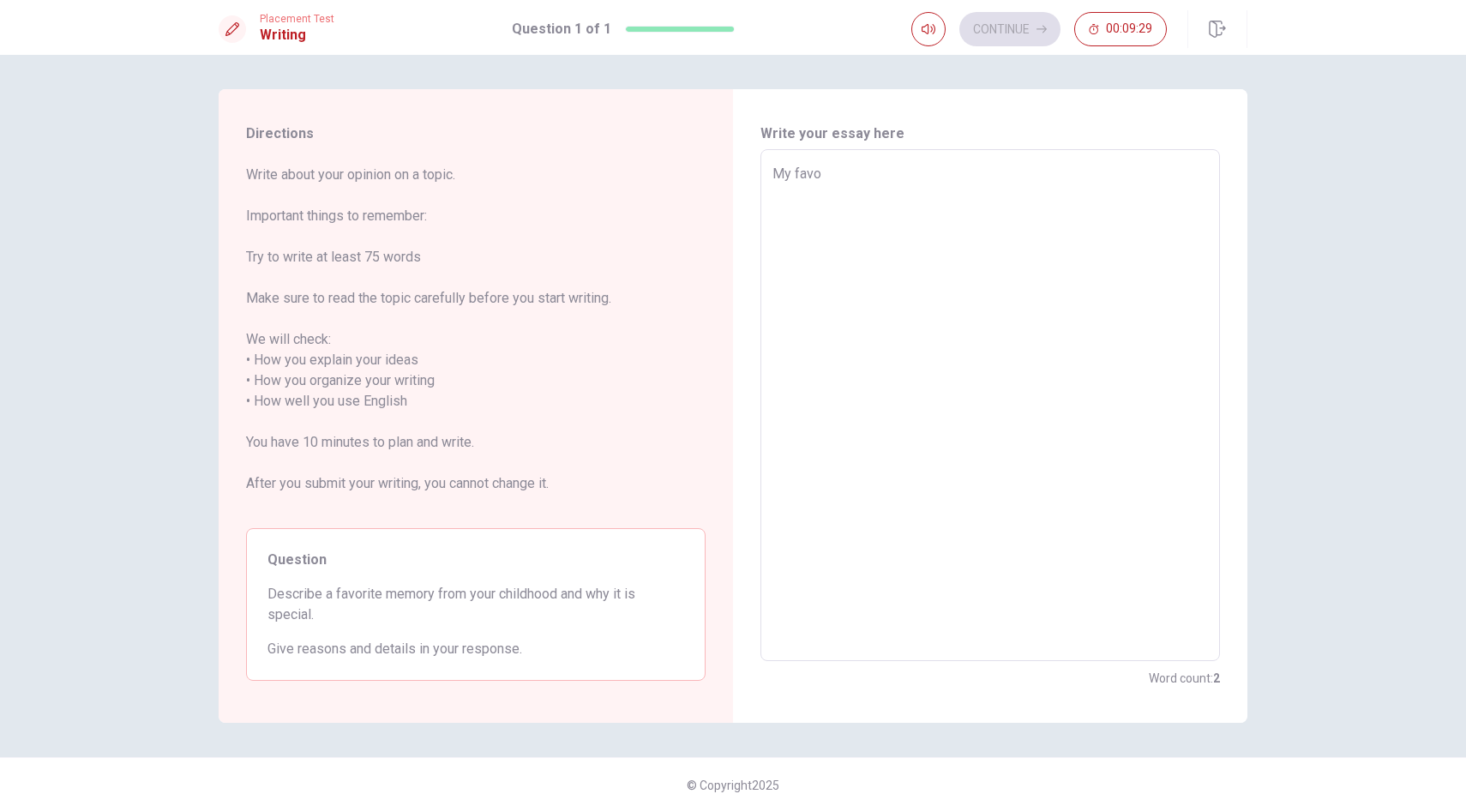
type textarea "My favor"
type textarea "x"
type textarea "My favori"
type textarea "x"
type textarea "My favorit"
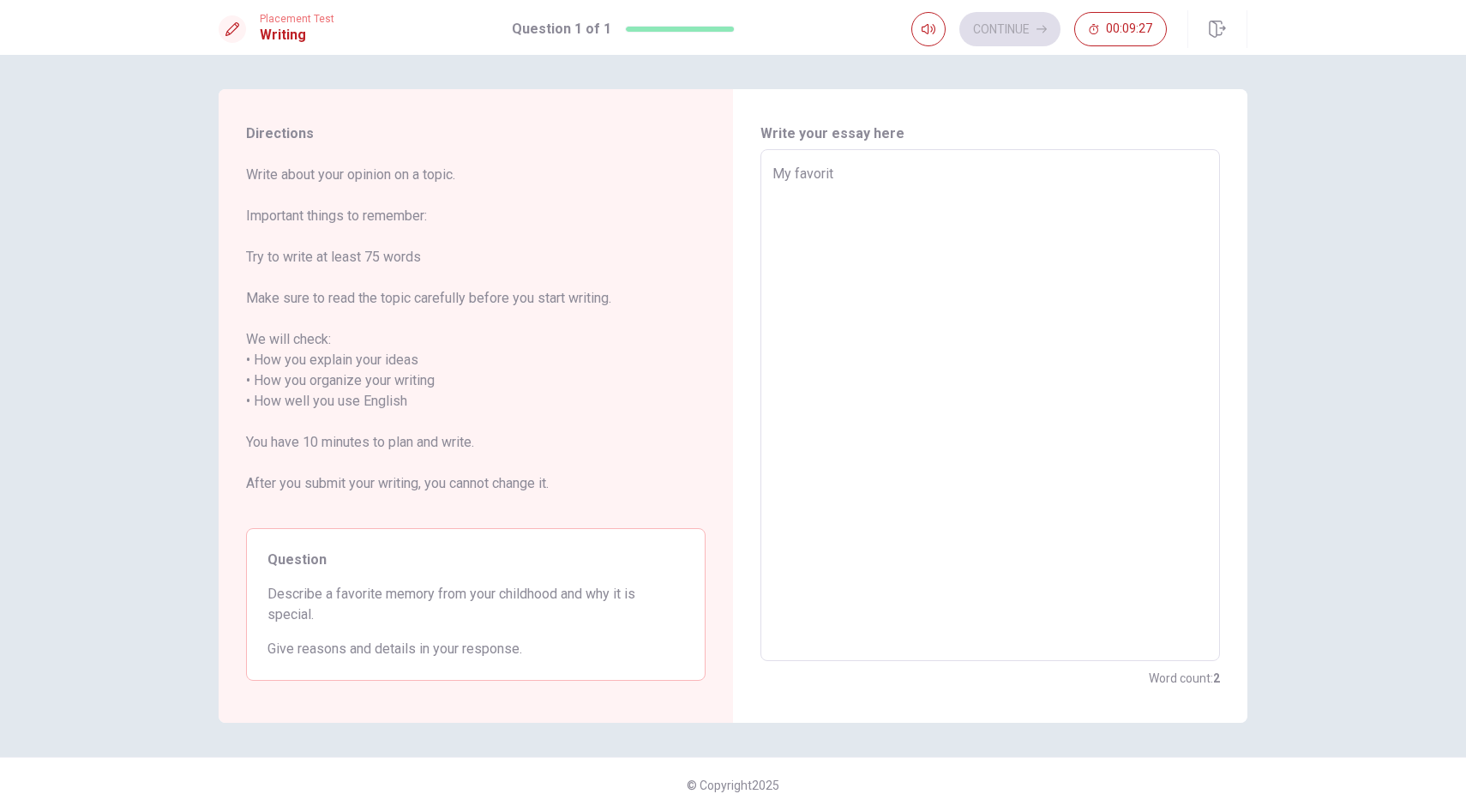
type textarea "x"
type textarea "My favorite"
type textarea "x"
type textarea "My favorite"
type textarea "x"
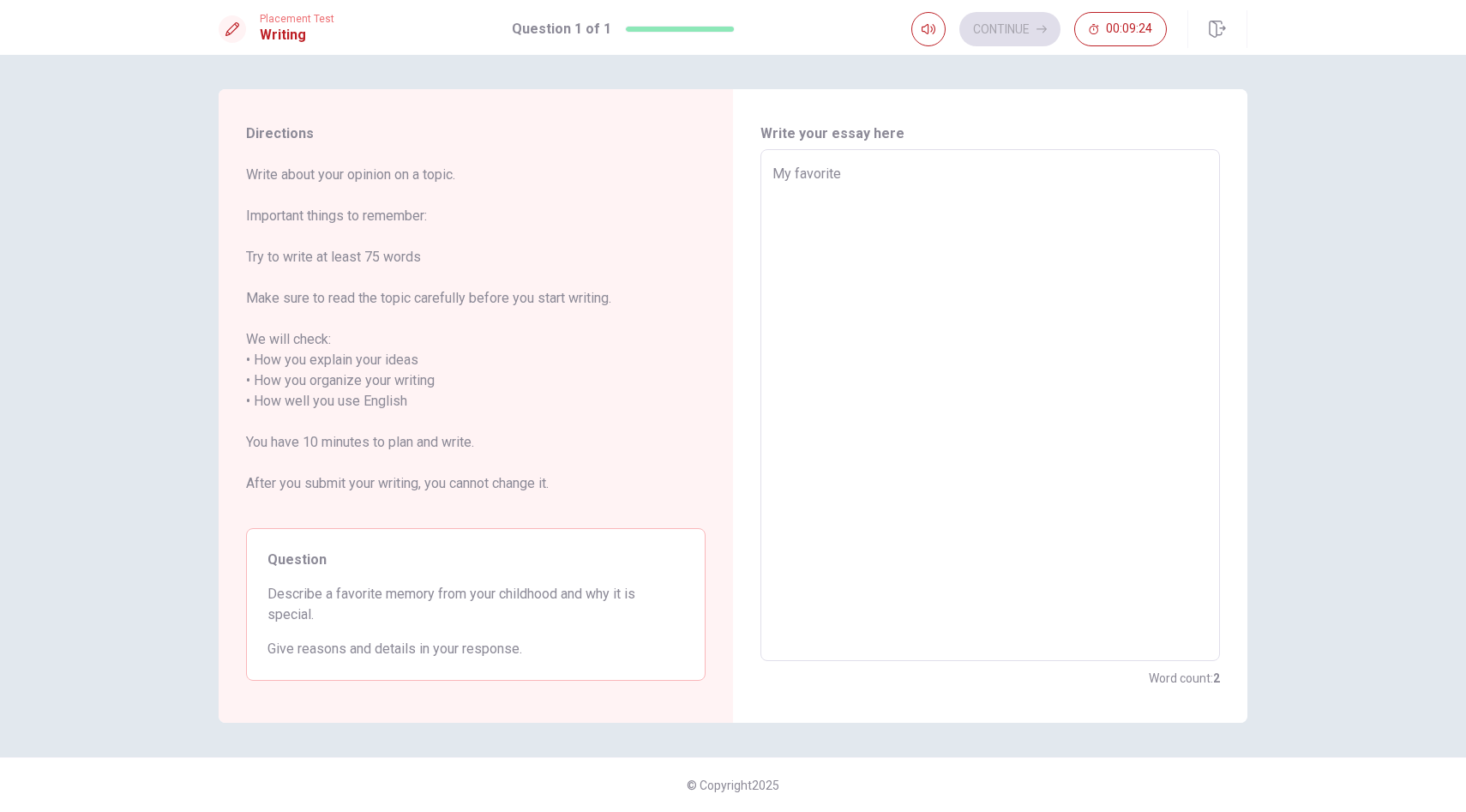
type textarea "My favorite m"
type textarea "x"
type textarea "My favorite me"
type textarea "x"
type textarea "My favorite mem"
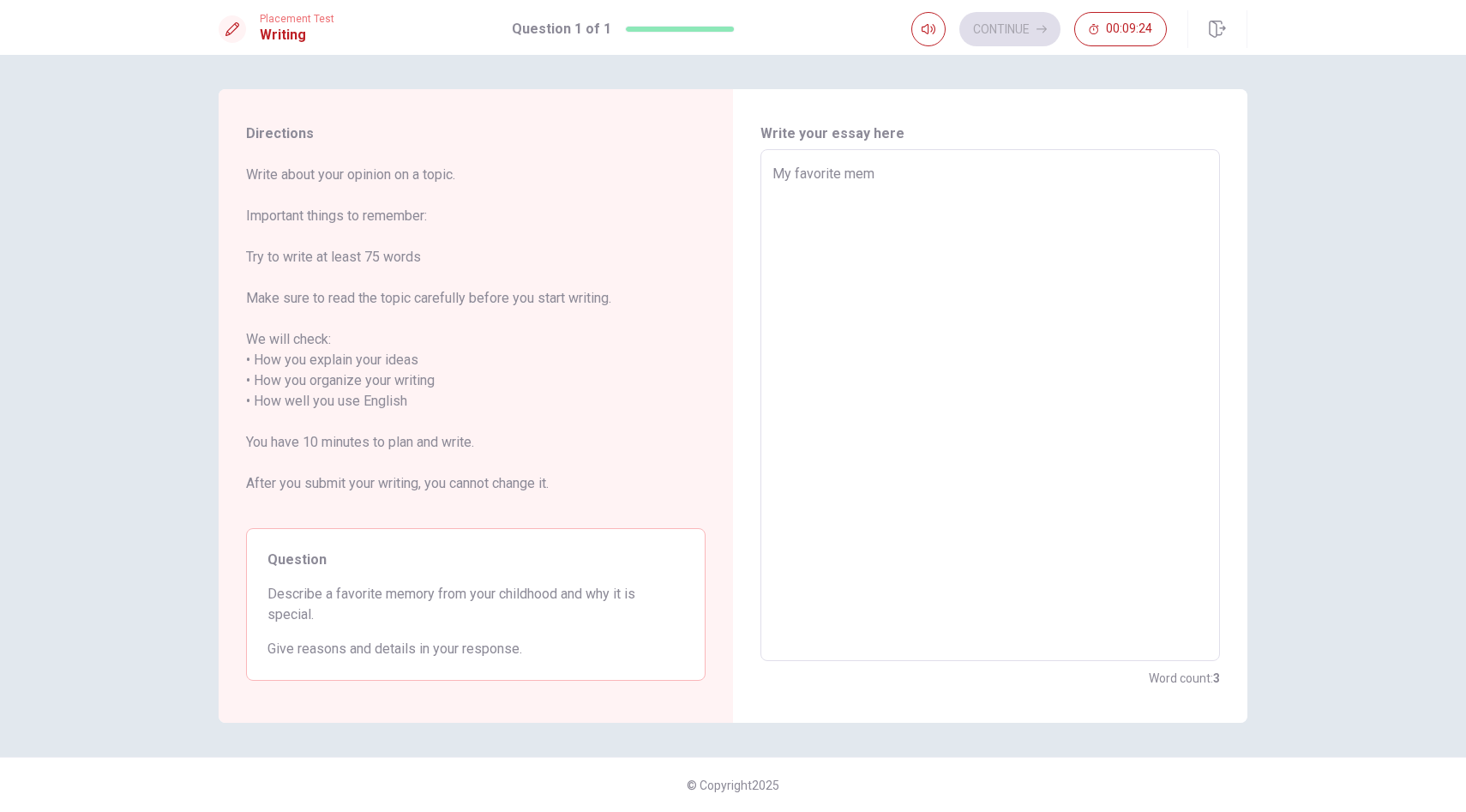
type textarea "x"
type textarea "My favorite memo"
type textarea "x"
type textarea "My favorite memor"
type textarea "x"
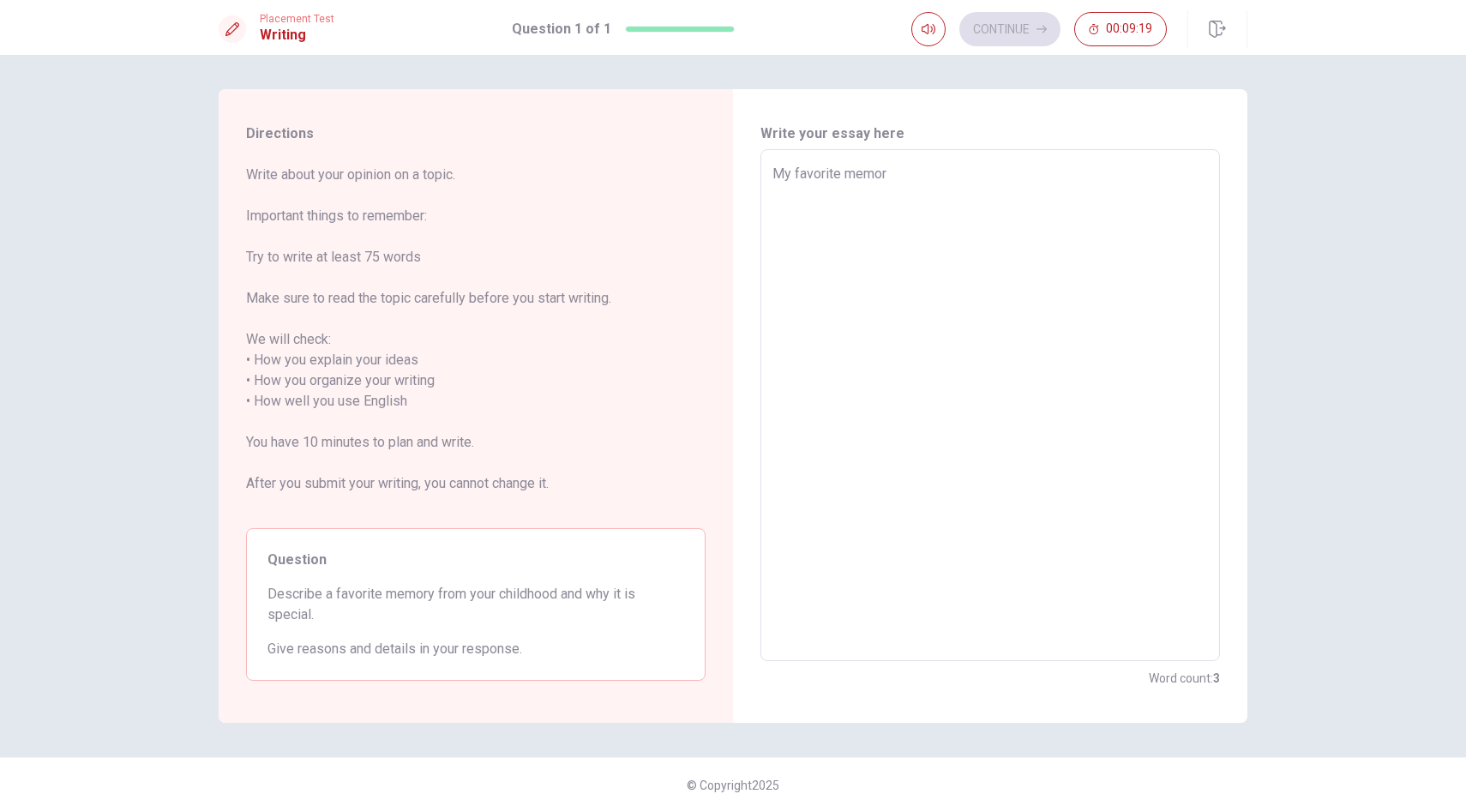
type textarea "My favorite memory"
type textarea "x"
type textarea "My favorite memory"
type textarea "x"
type textarea "My favorite memory f"
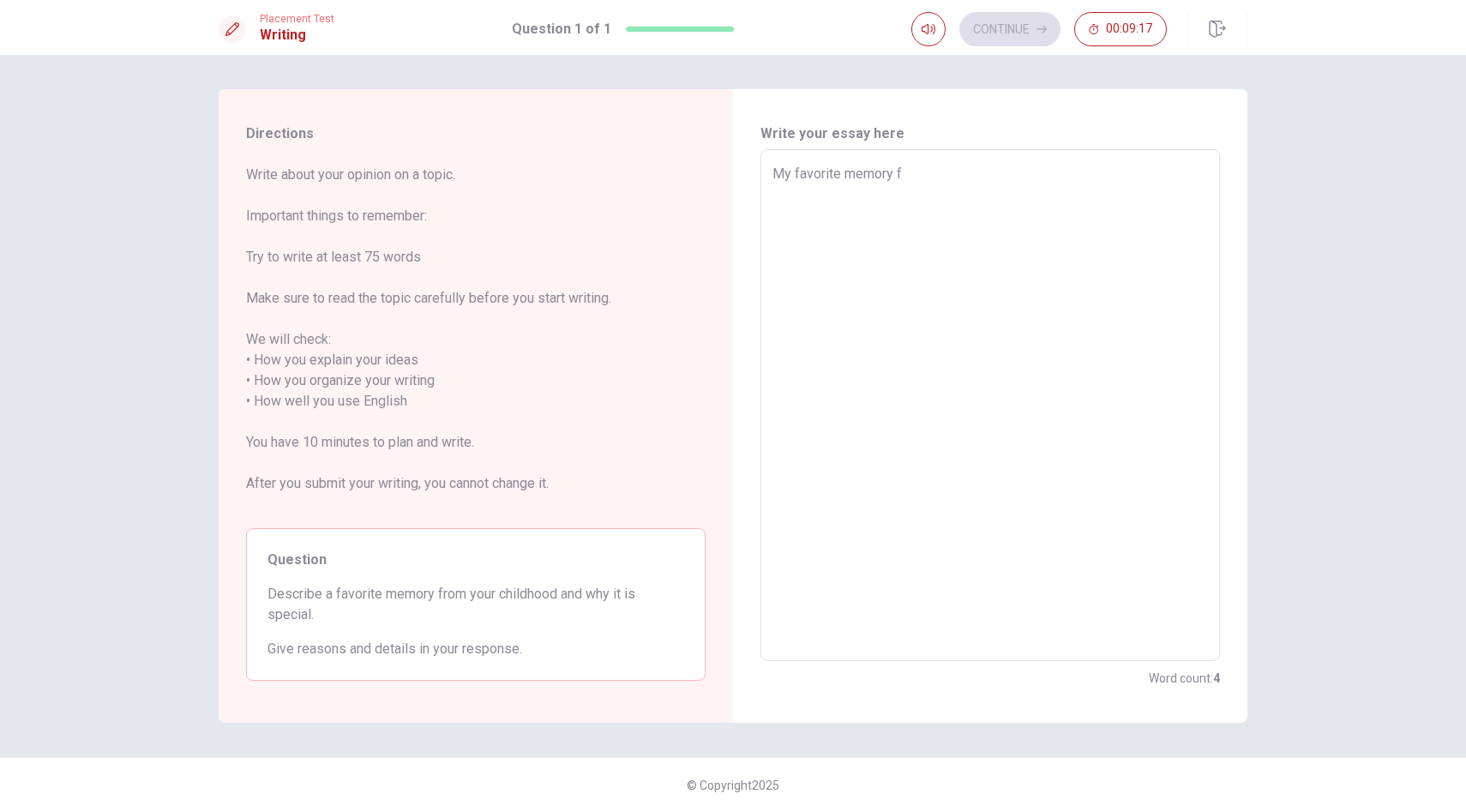
type textarea "x"
type textarea "My favorite memory fr"
type textarea "x"
type textarea "My favorite memory fro"
type textarea "x"
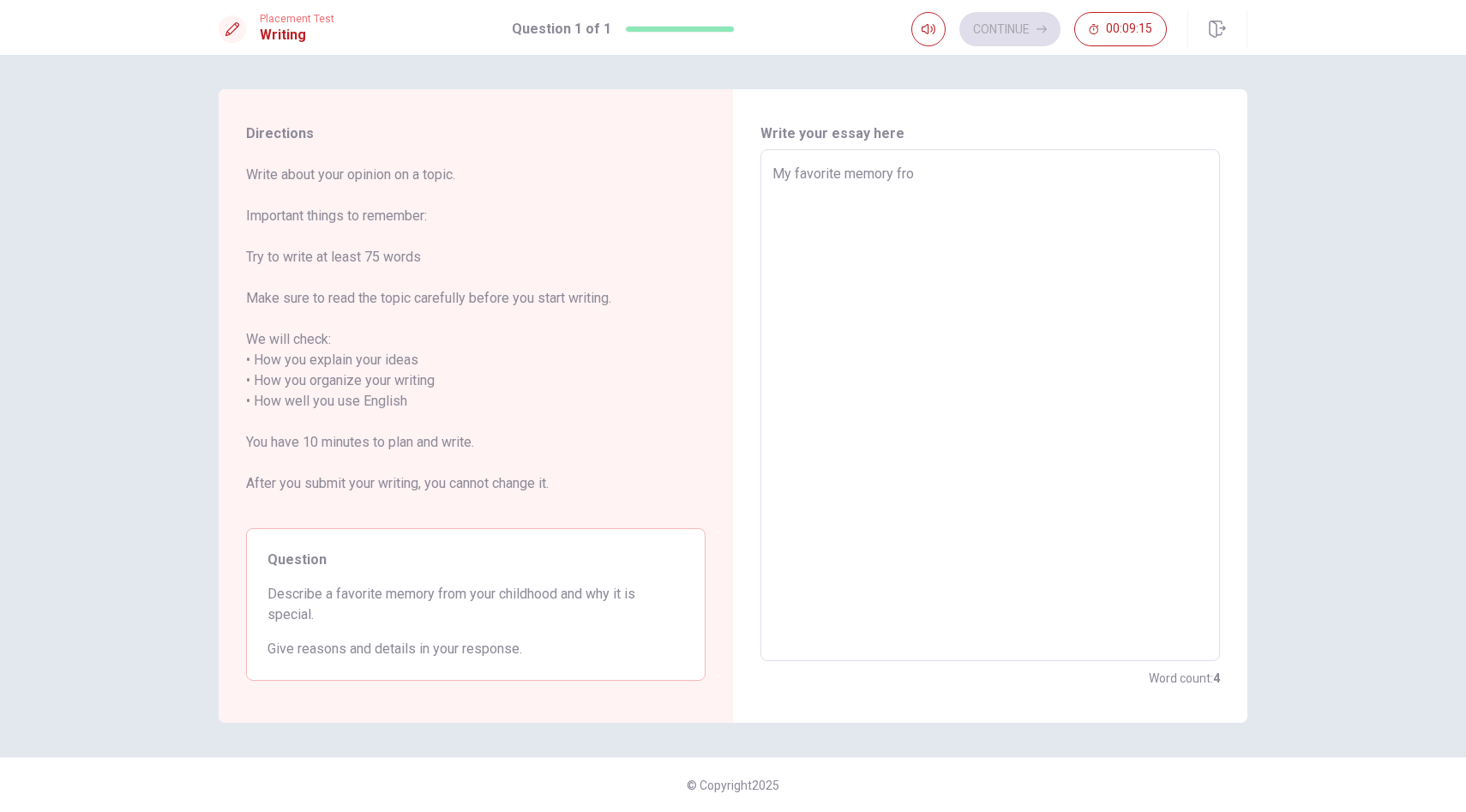
type textarea "My favorite memory from"
type textarea "x"
type textarea "My favorite memory from"
type textarea "x"
type textarea "My favorite memory from y"
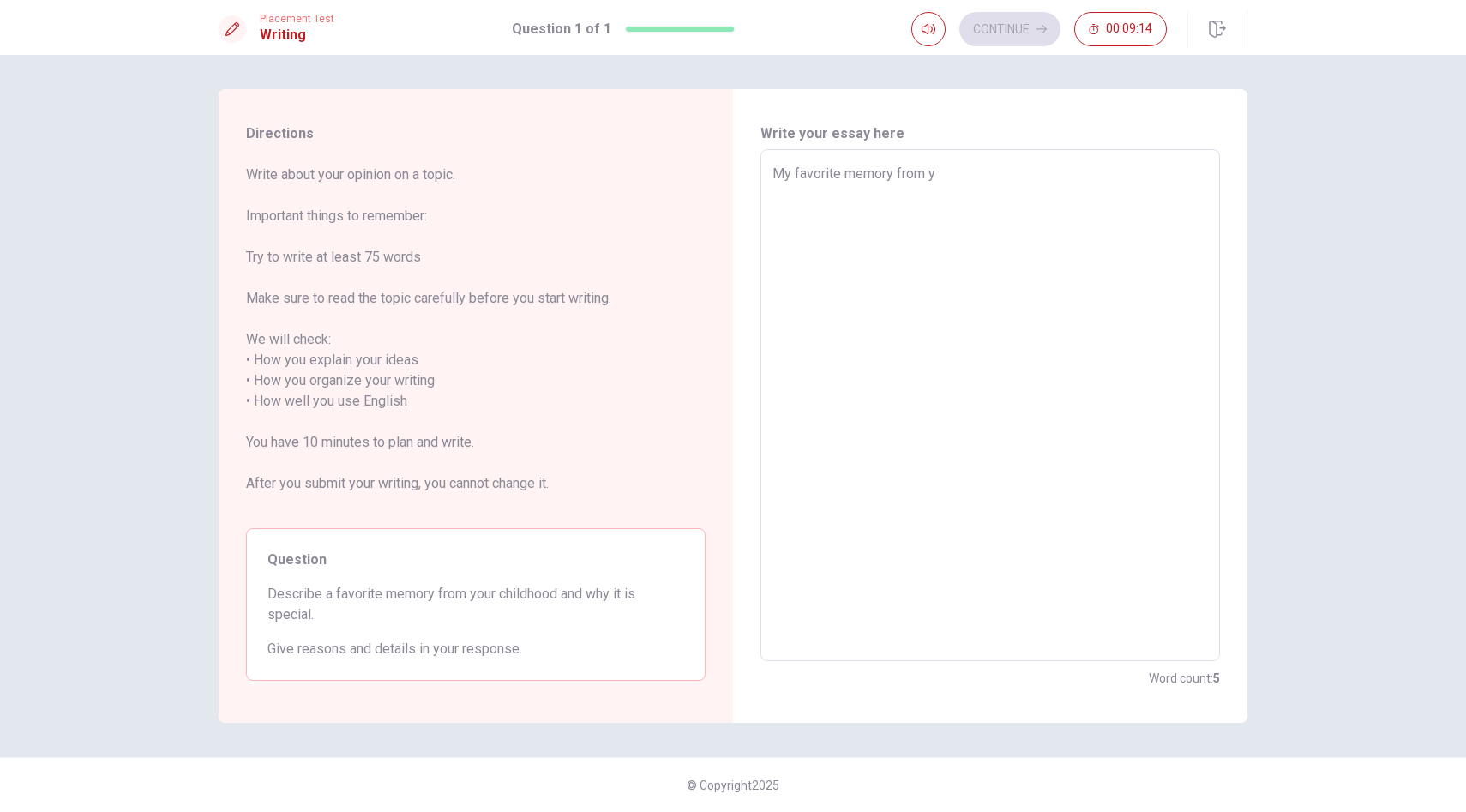
type textarea "x"
type textarea "My favorite memory from yo"
type textarea "x"
type textarea "My favorite memory from you"
type textarea "x"
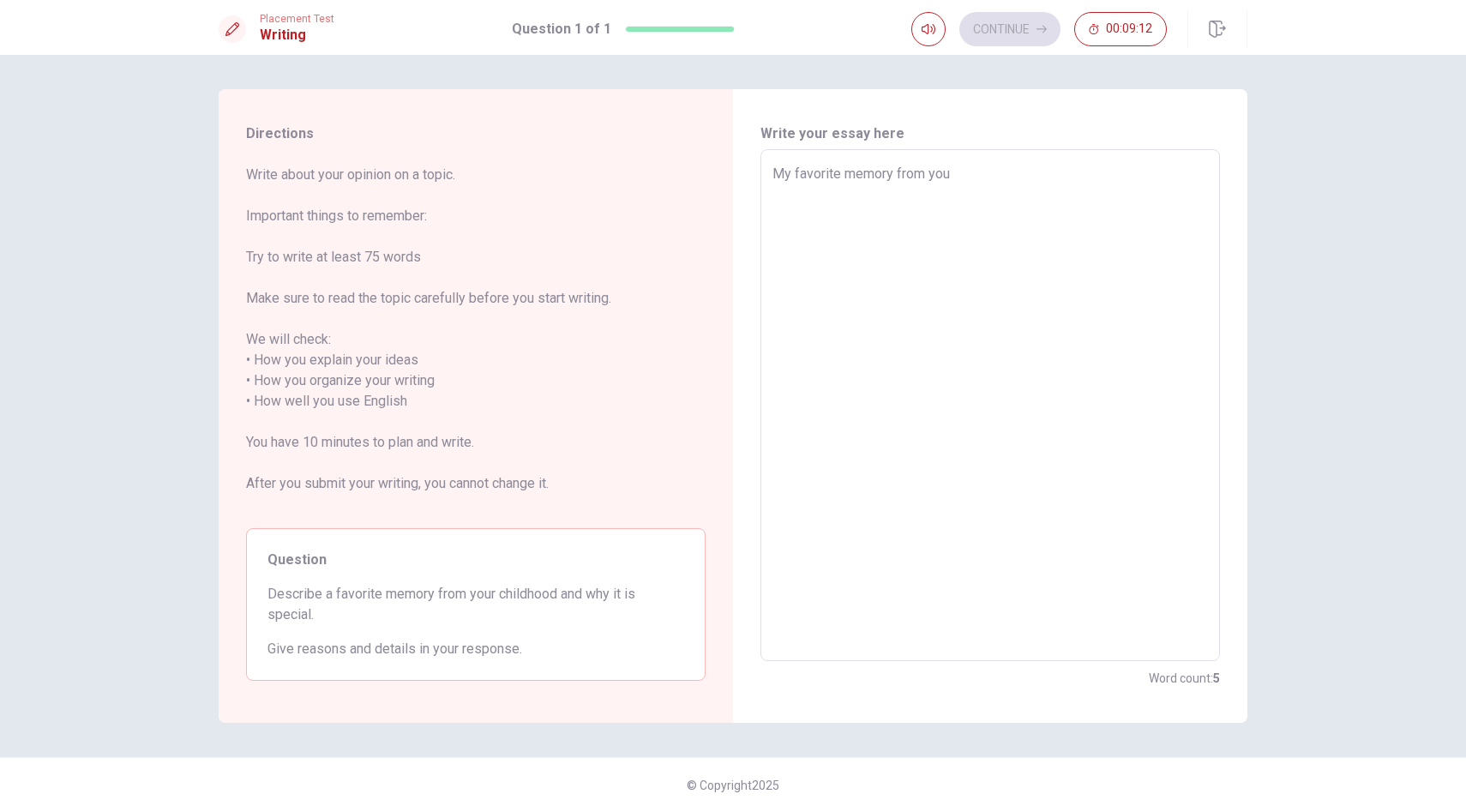
type textarea "My favorite memory from yo"
type textarea "x"
type textarea "My favorite memory from y"
type textarea "x"
type textarea "My favorite memory from"
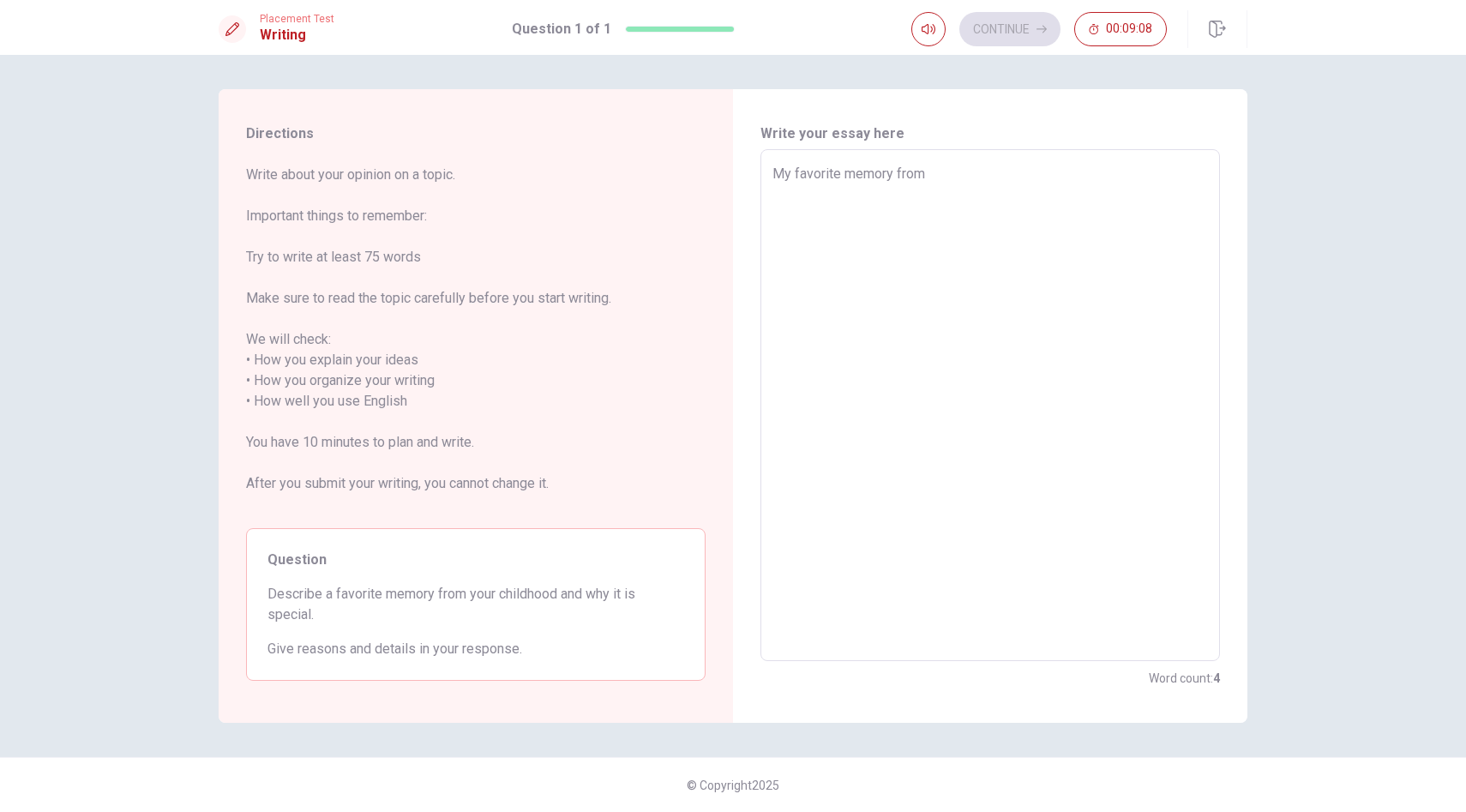
type textarea "x"
type textarea "My favorite memory from m"
type textarea "x"
type textarea "My favorite memory from my"
type textarea "x"
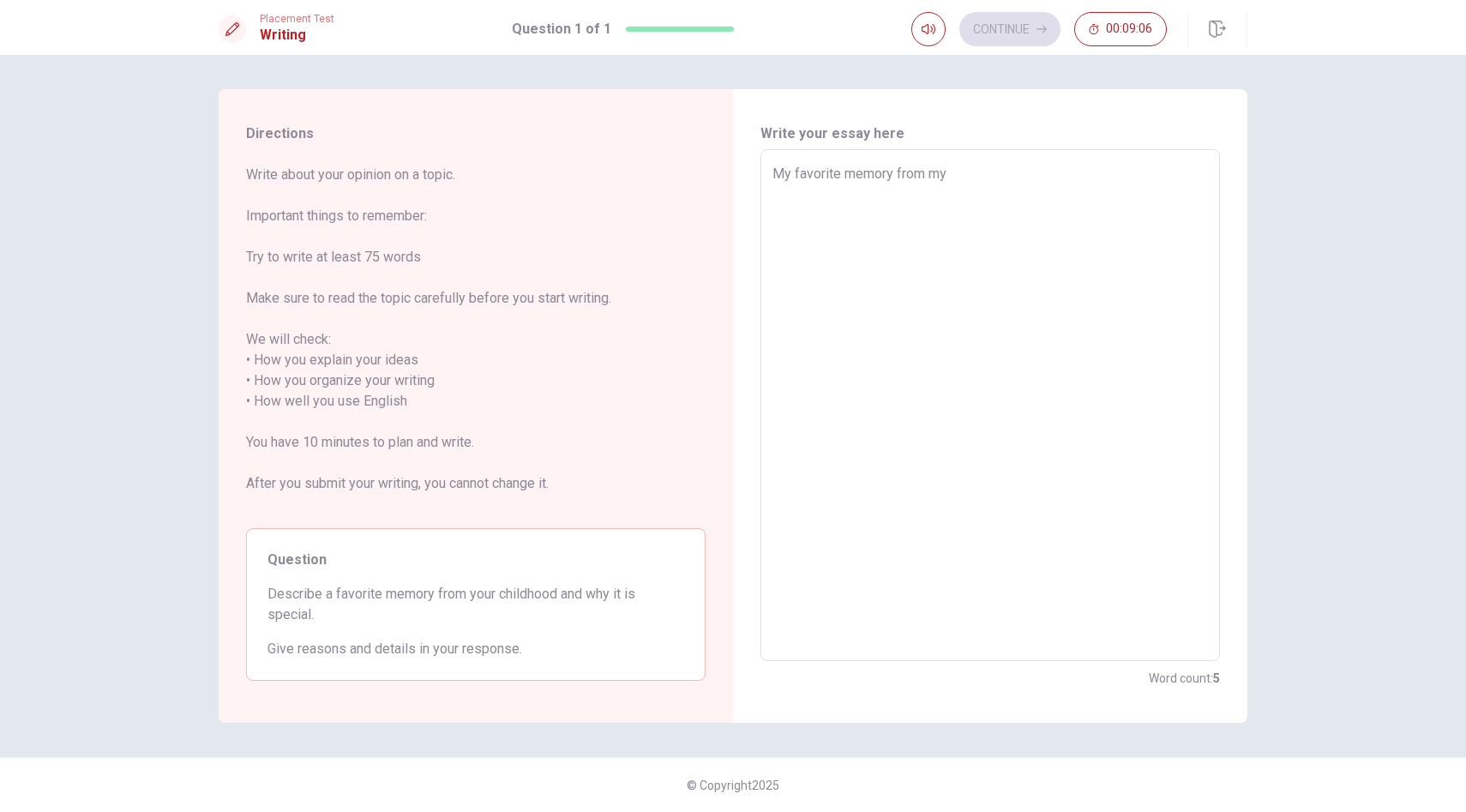
type textarea "My favorite memory from my"
type textarea "x"
type textarea "My favorite memory from my c"
type textarea "x"
type textarea "My favorite memory from my ch"
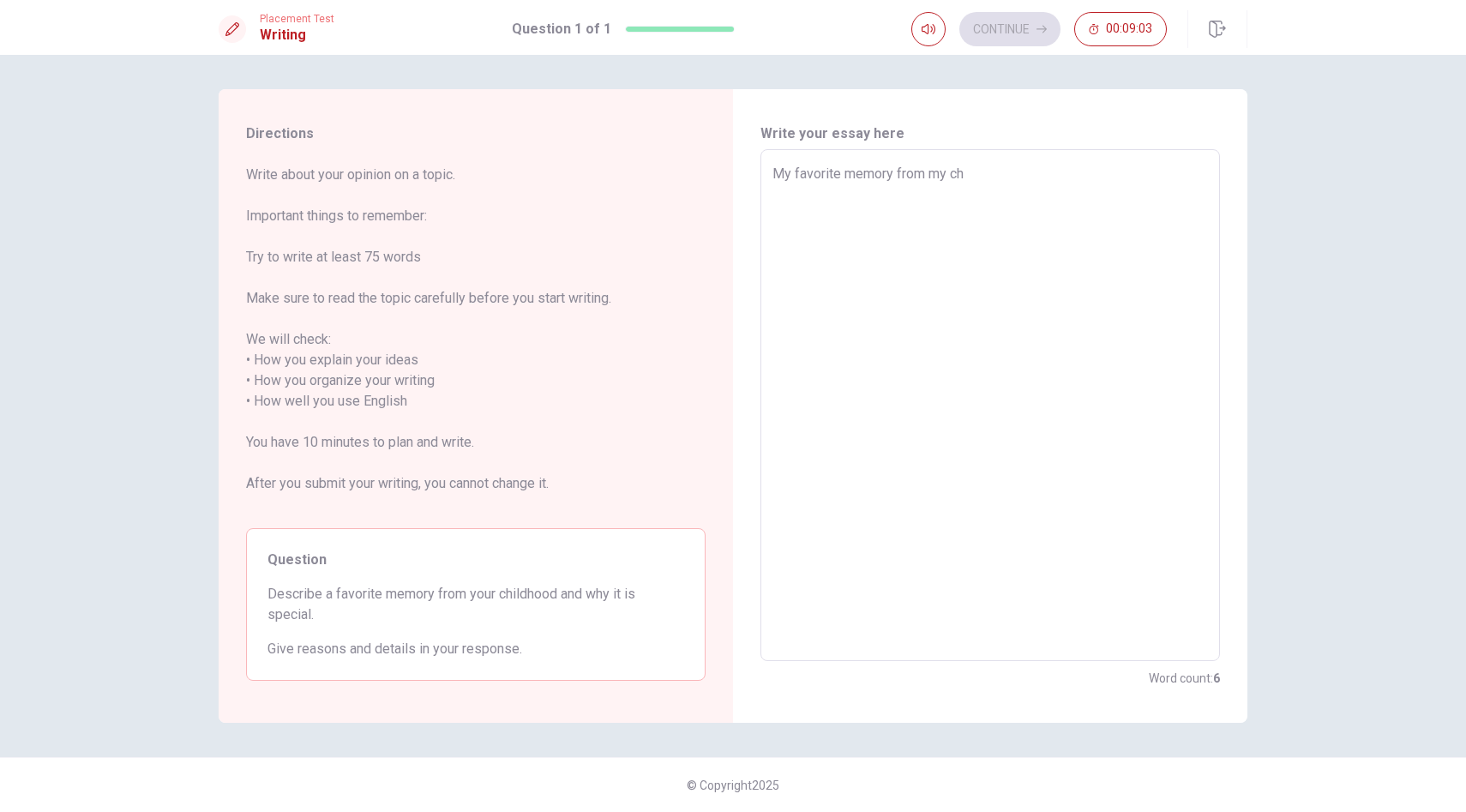
type textarea "x"
type textarea "My favorite memory from my chi"
type textarea "x"
type textarea "My favorite memory from my chil"
type textarea "x"
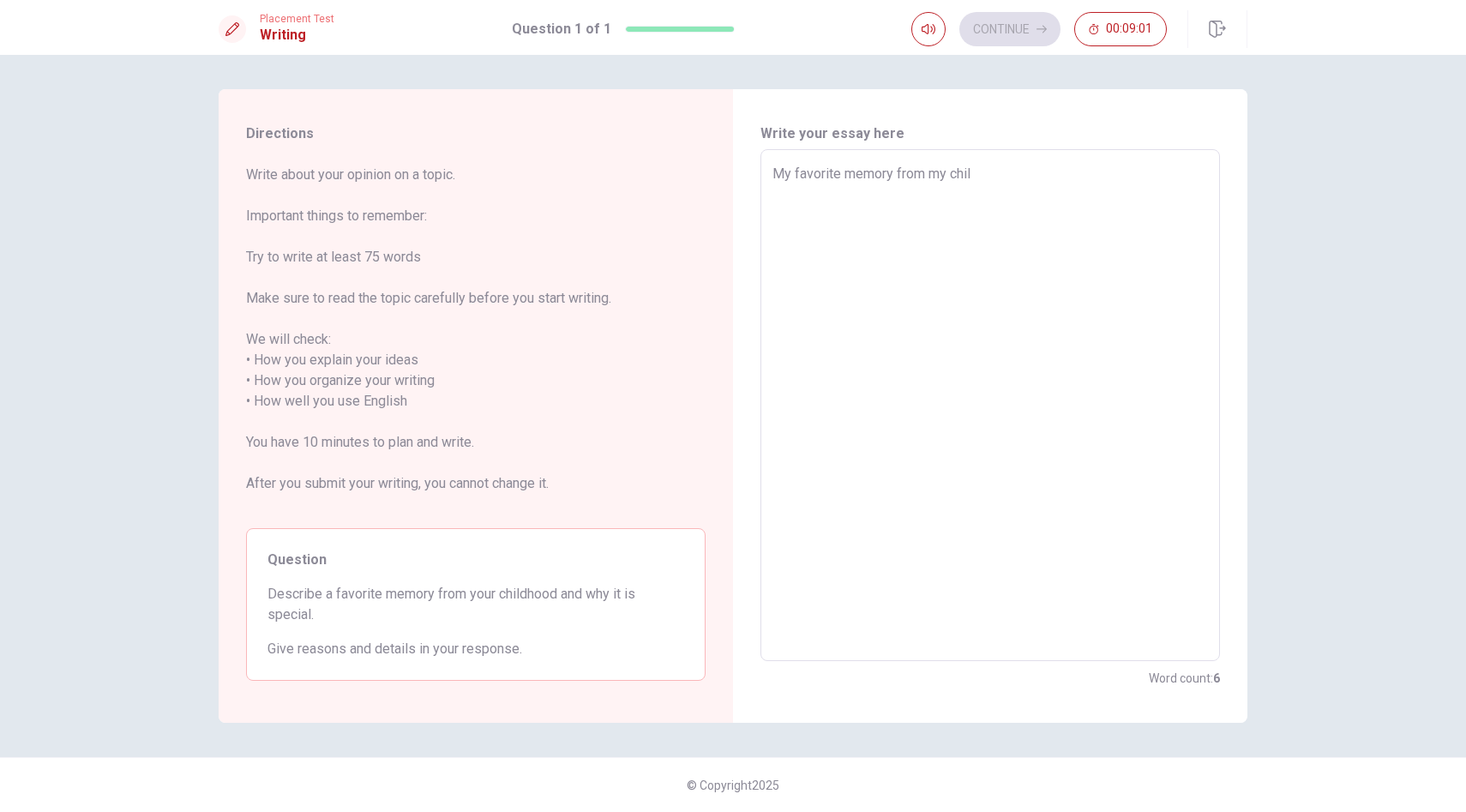
type textarea "My favorite memory from my child"
type textarea "x"
type textarea "My favorite memory from my childf"
type textarea "x"
type textarea "My favorite memory from my childfo"
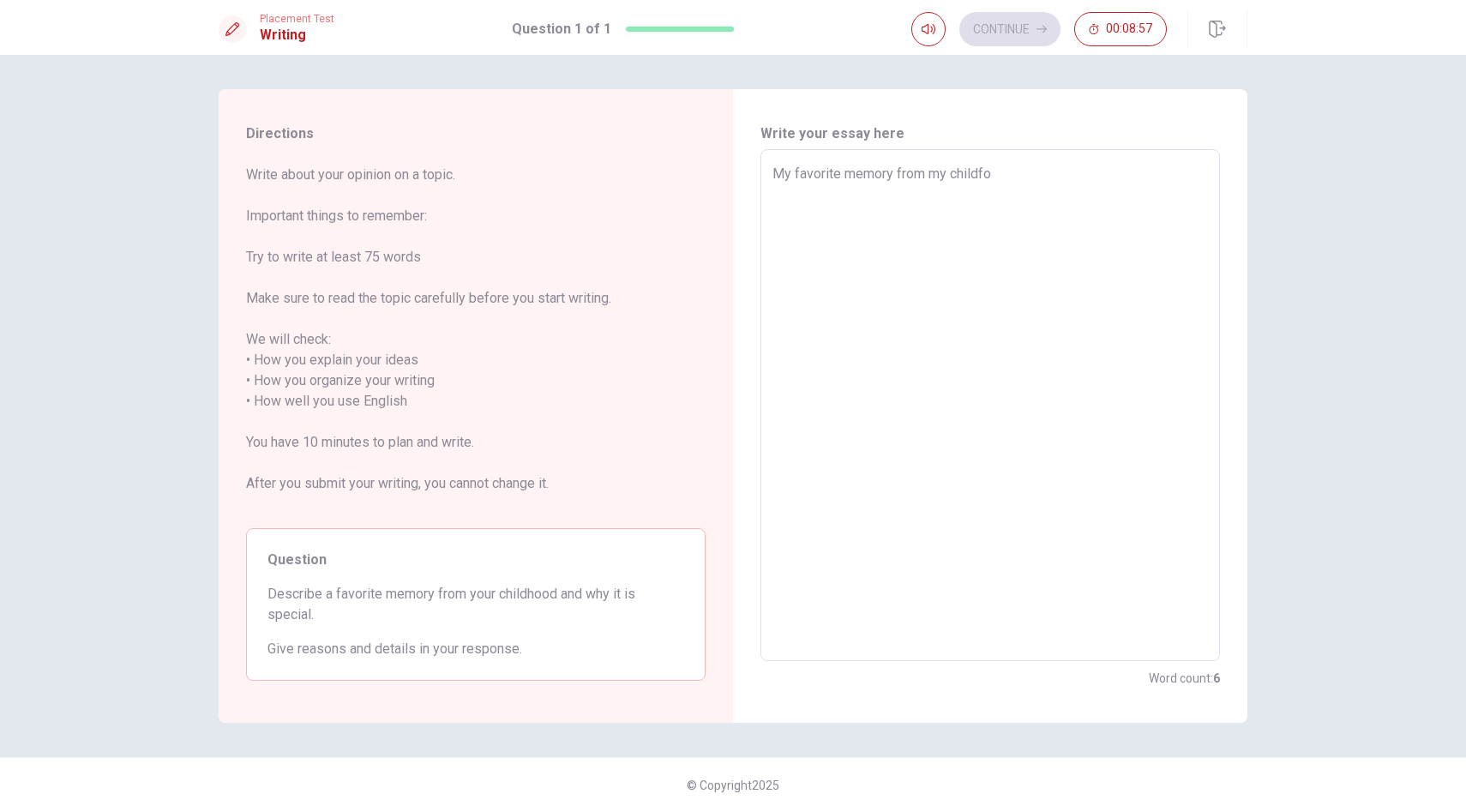
type textarea "x"
type textarea "My favorite memory from my childfoo"
type textarea "x"
type textarea "My favorite memory from my childfoot"
type textarea "x"
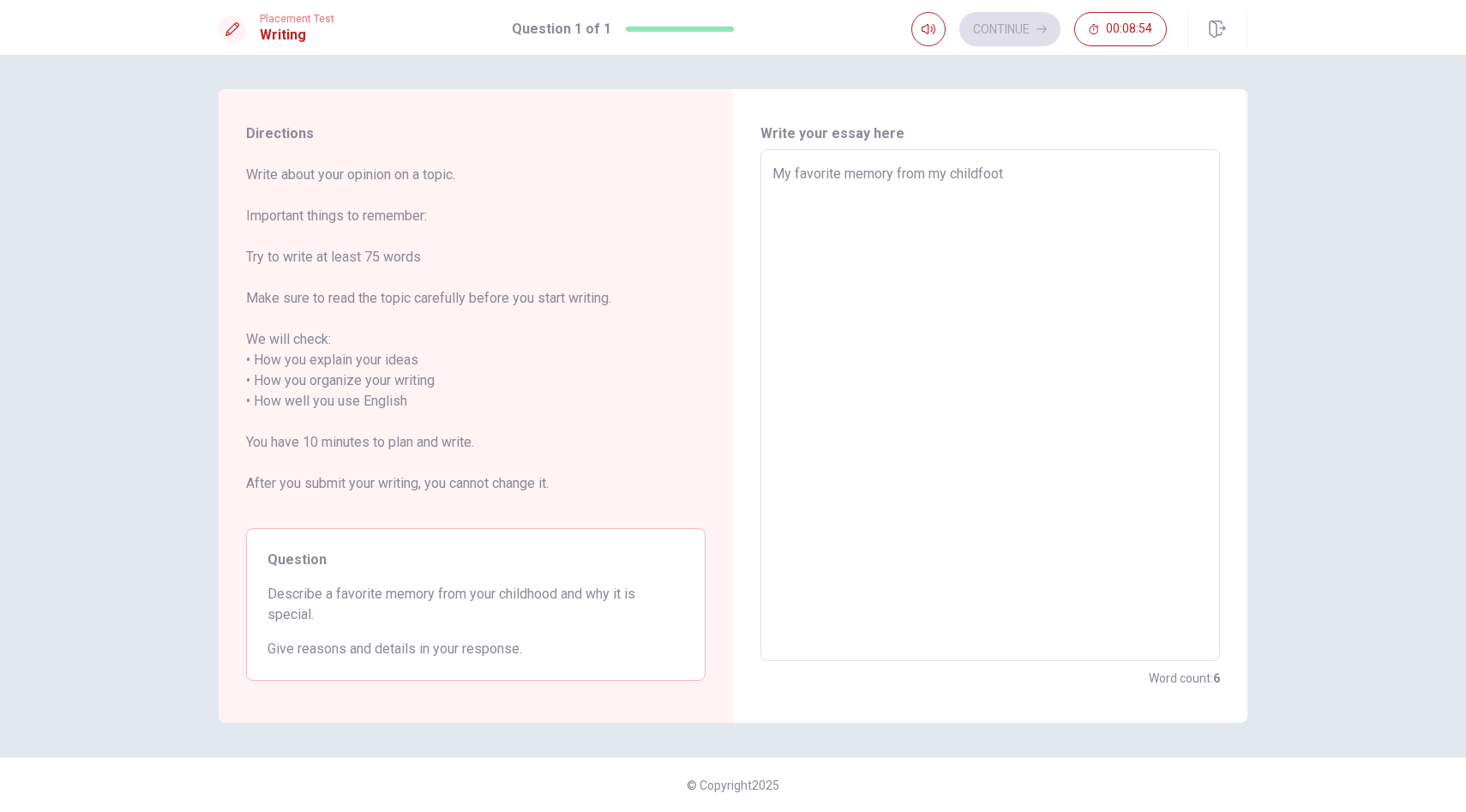
type textarea "My favorite memory from my childfoo"
type textarea "x"
type textarea "My favorite memory from my childfo"
type textarea "x"
type textarea "My favorite memory from my childf"
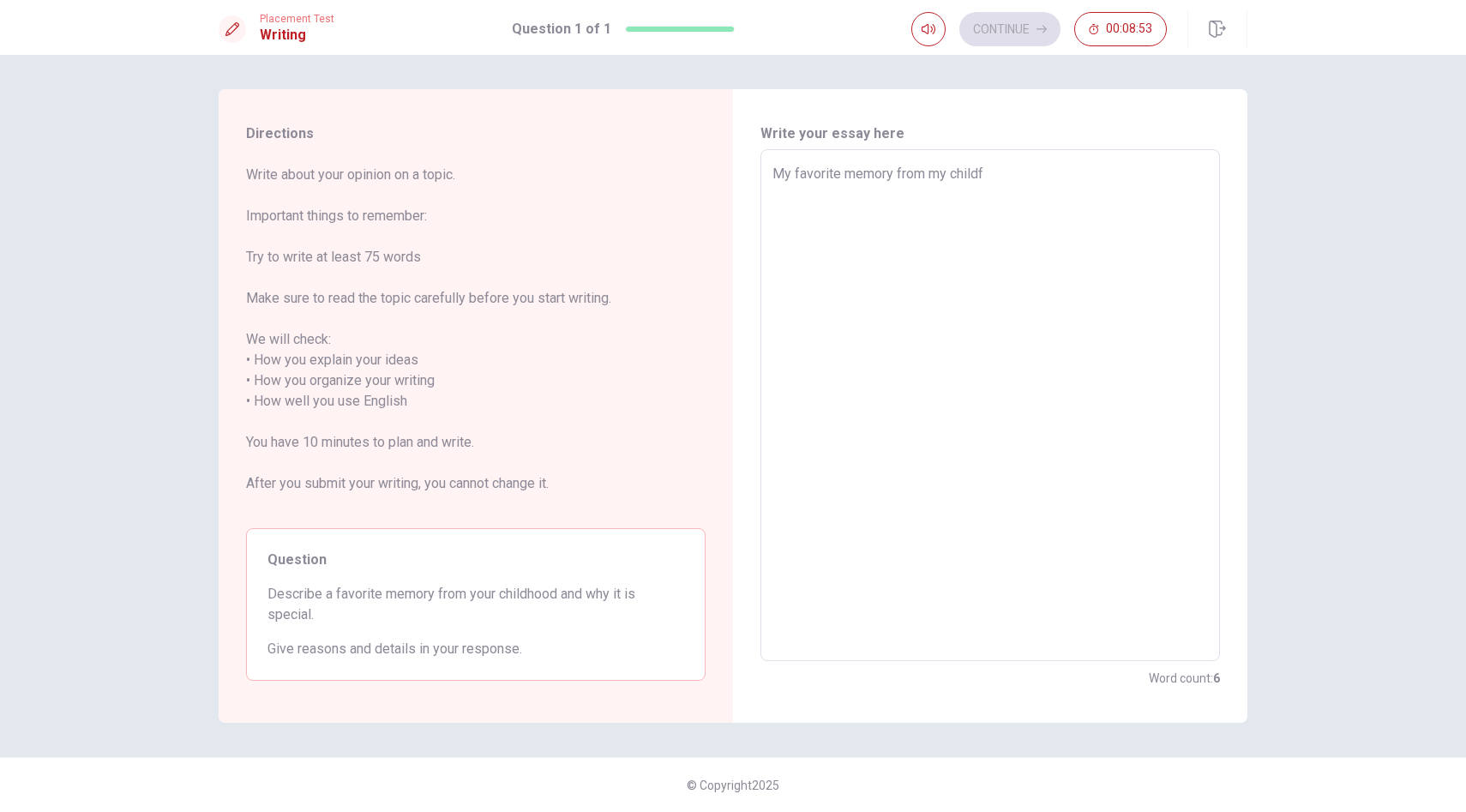
type textarea "x"
type textarea "My favorite memory from my child"
type textarea "x"
type textarea "My favorite memory from my childh"
type textarea "x"
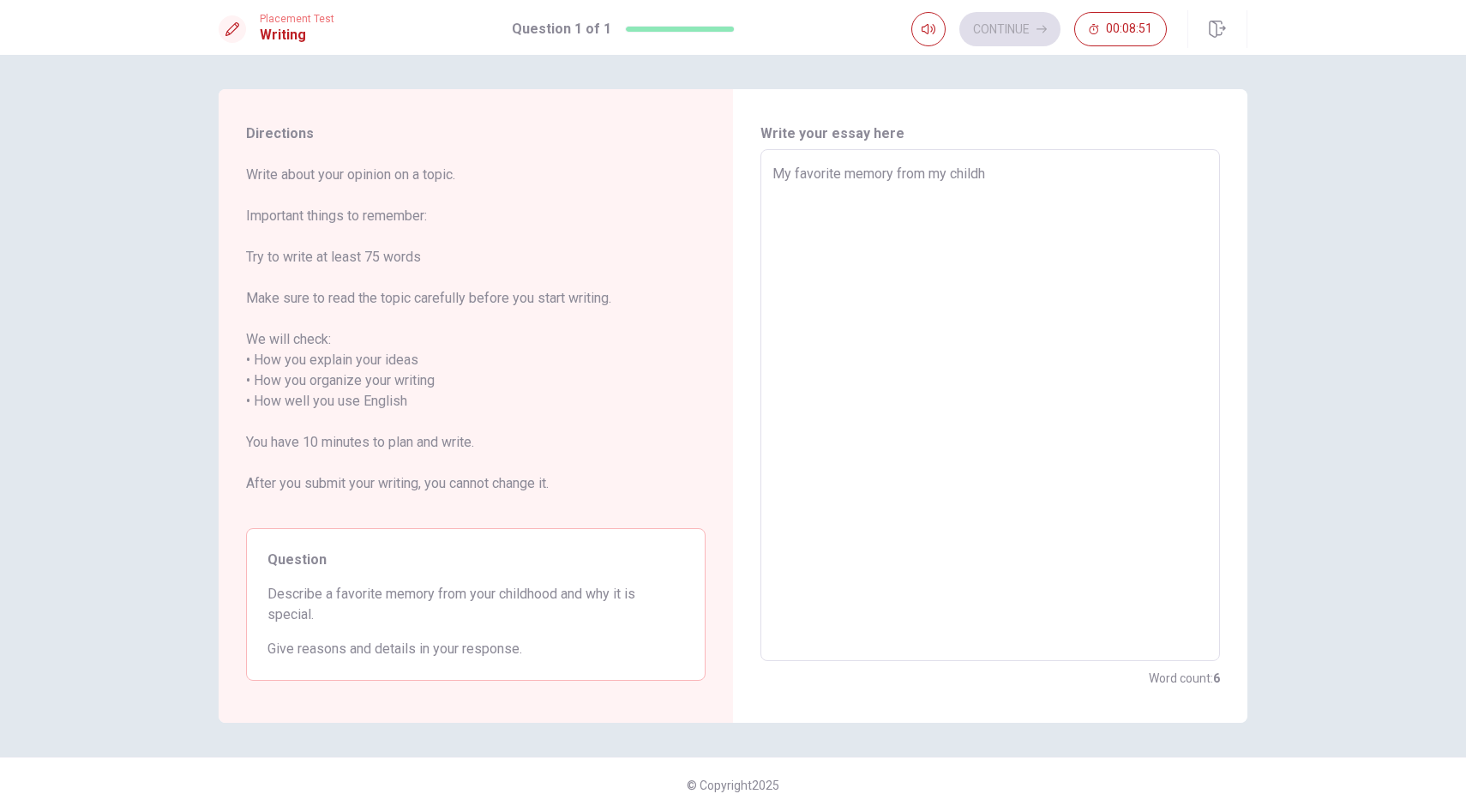
type textarea "My favorite memory from my childho"
type textarea "x"
type textarea "My favorite memory from my childhoo"
type textarea "x"
type textarea "My favorite memory from my childhood"
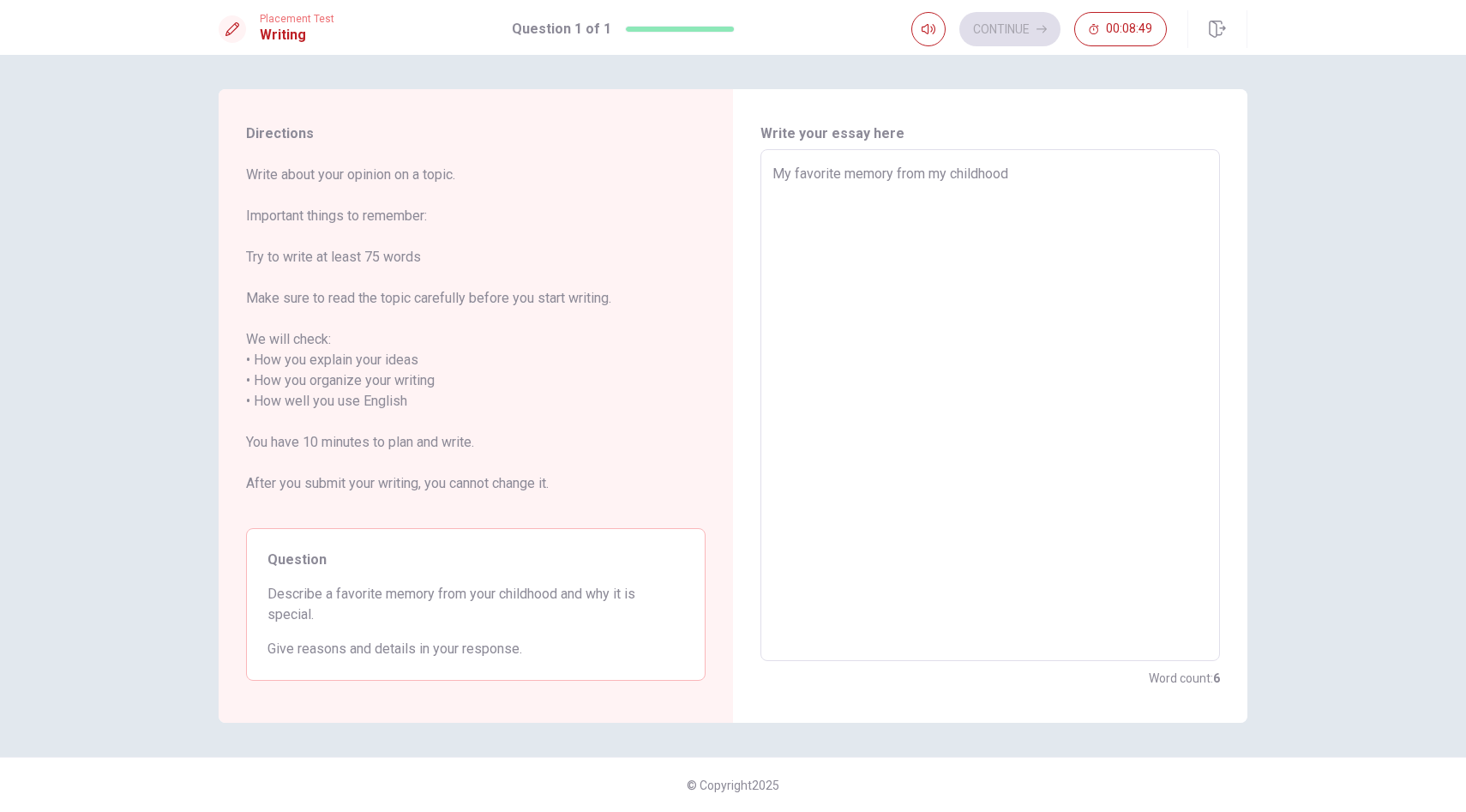
type textarea "x"
type textarea "My favorite memory from my childhood"
type textarea "x"
type textarea "My favorite memory from my childhood i"
type textarea "x"
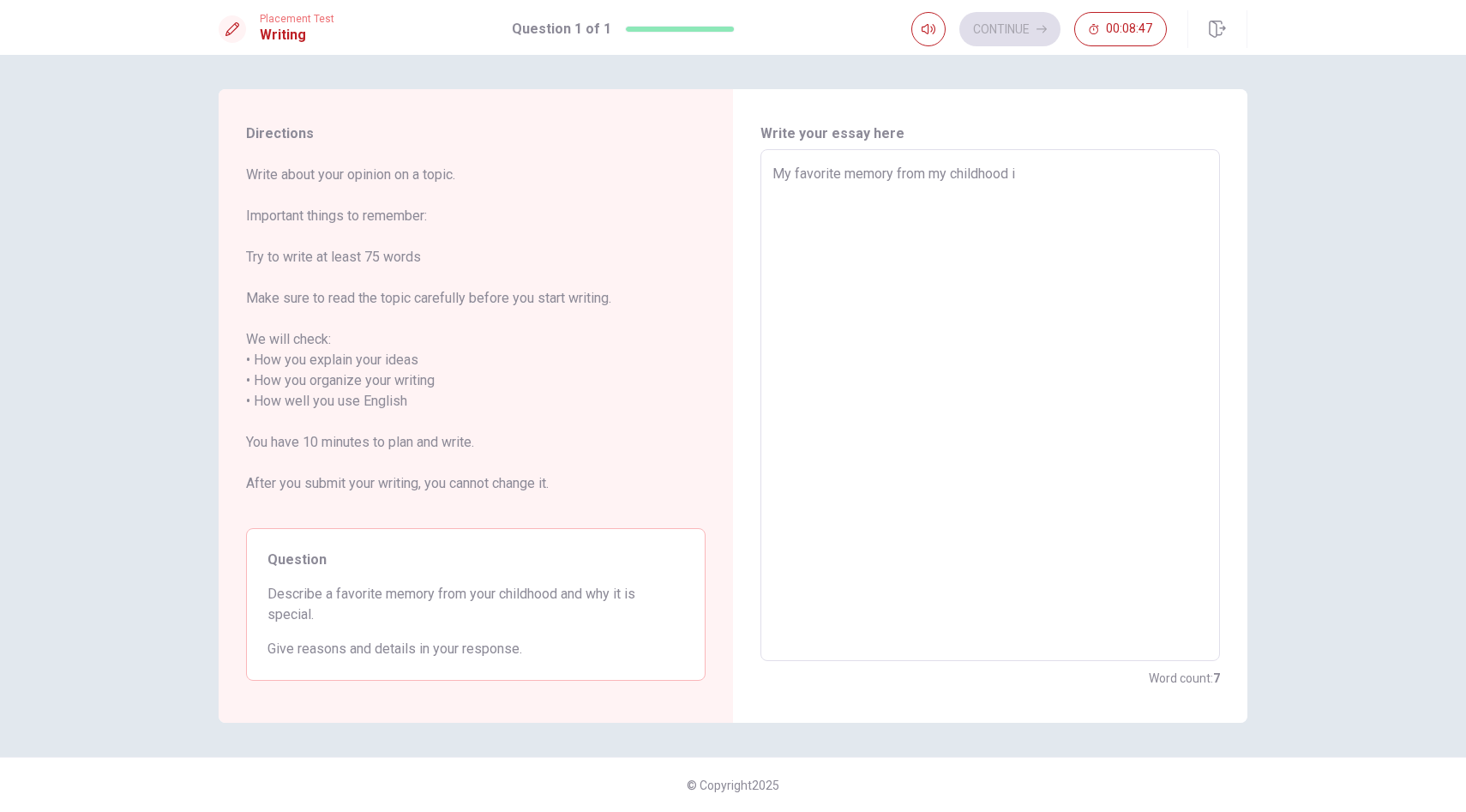
type textarea "My favorite memory from my childhood is"
type textarea "x"
type textarea "My favorite memory from my childhood is"
type textarea "x"
type textarea "My favorite memory from my childhood is s"
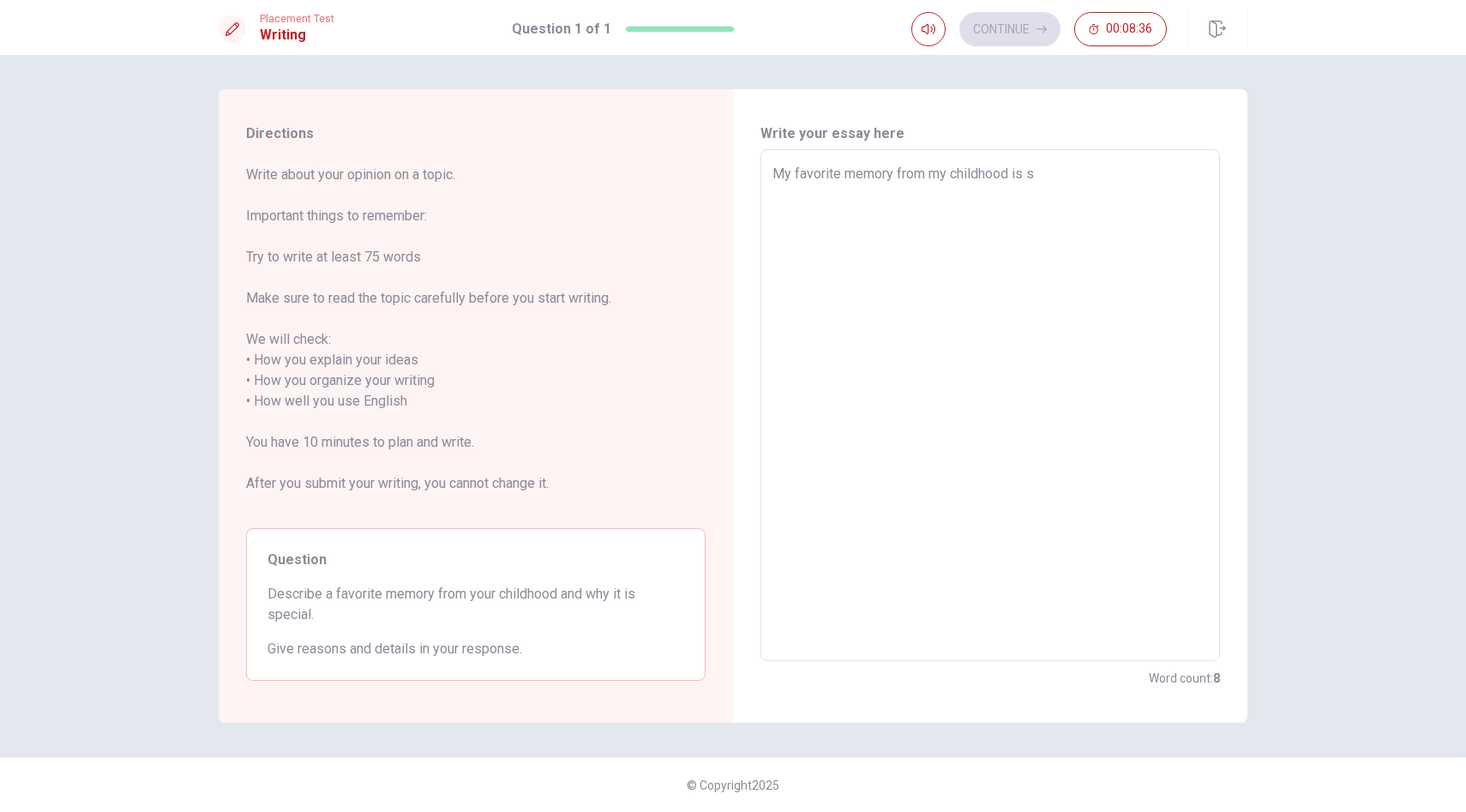
type textarea "x"
type textarea "My favorite memory from my childhood is su"
type textarea "x"
type textarea "My favorite memory from my childhood is sur"
type textarea "x"
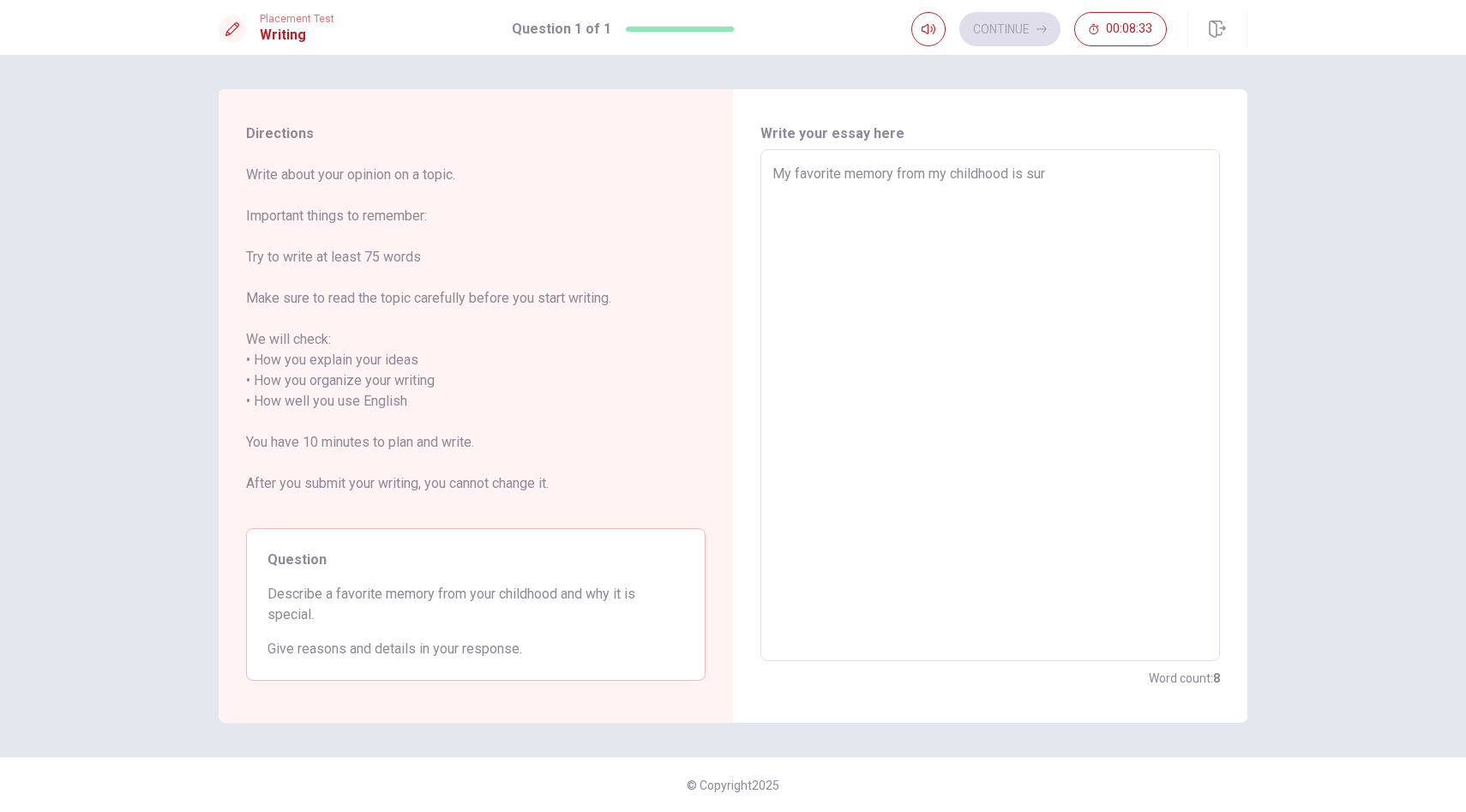
type textarea "My favorite memory from my childhood is surf"
type textarea "x"
type textarea "My favorite memory from my childhood is surfb"
type textarea "x"
type textarea "My favorite memory from my childhood is surfbo"
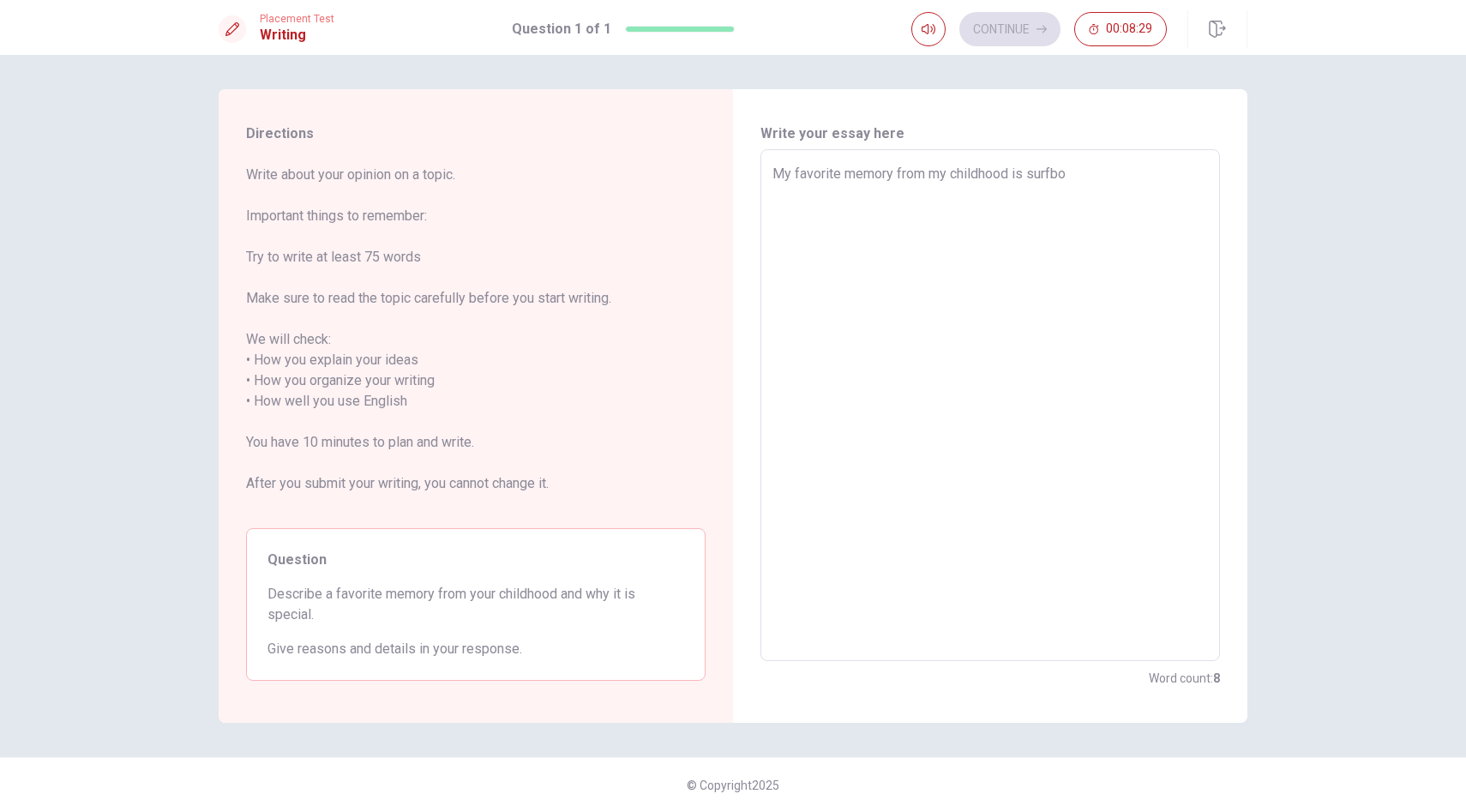
type textarea "x"
type textarea "My favorite memory from my childhood is surfboa"
type textarea "x"
type textarea "My favorite memory from my childhood is surfboad"
type textarea "x"
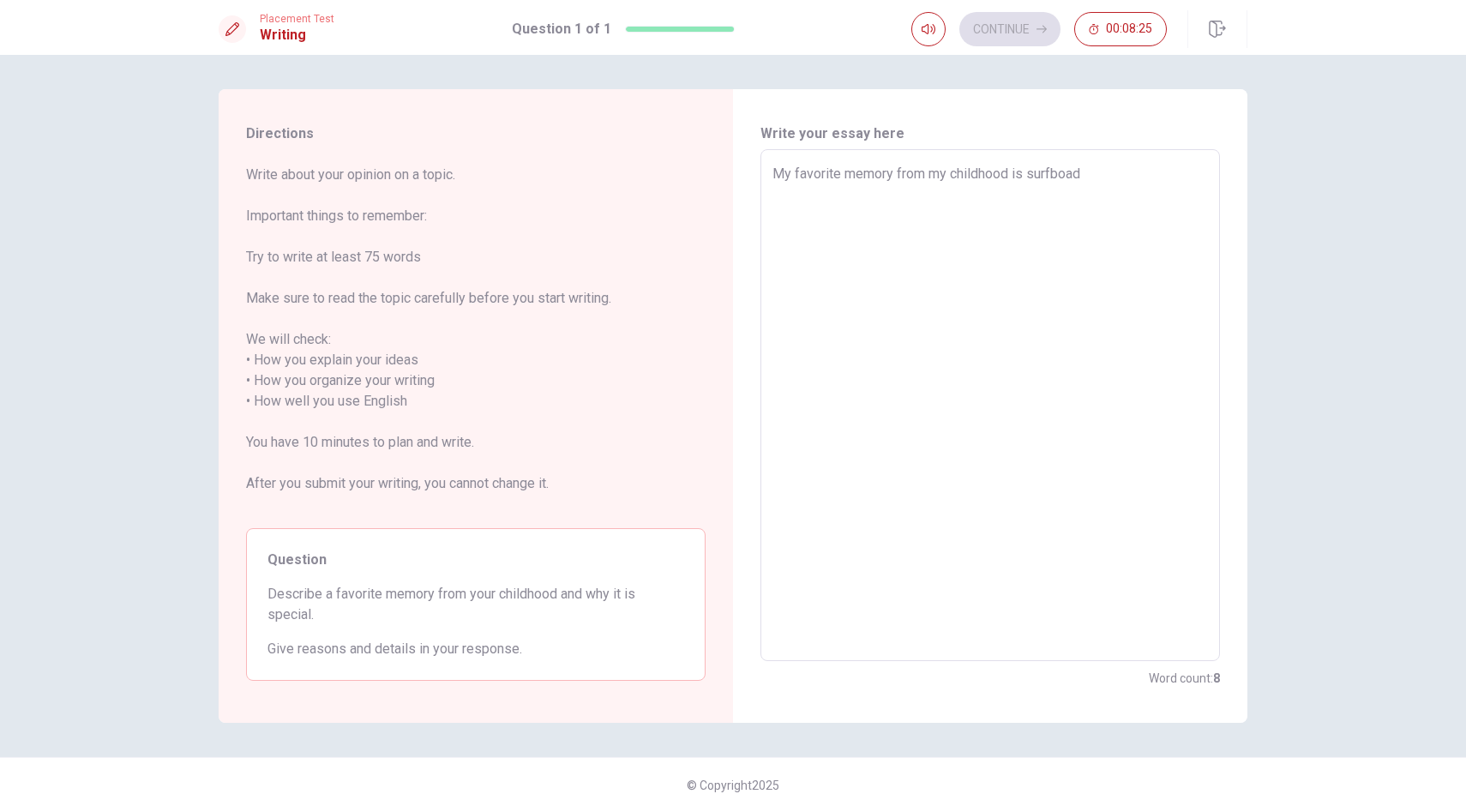
type textarea "My favorite memory from my childhood is surfboad"
type textarea "x"
type textarea "My favorite memory from my childhood is surfboad a"
type textarea "x"
type textarea "My favorite memory from my childhood is surfboad at"
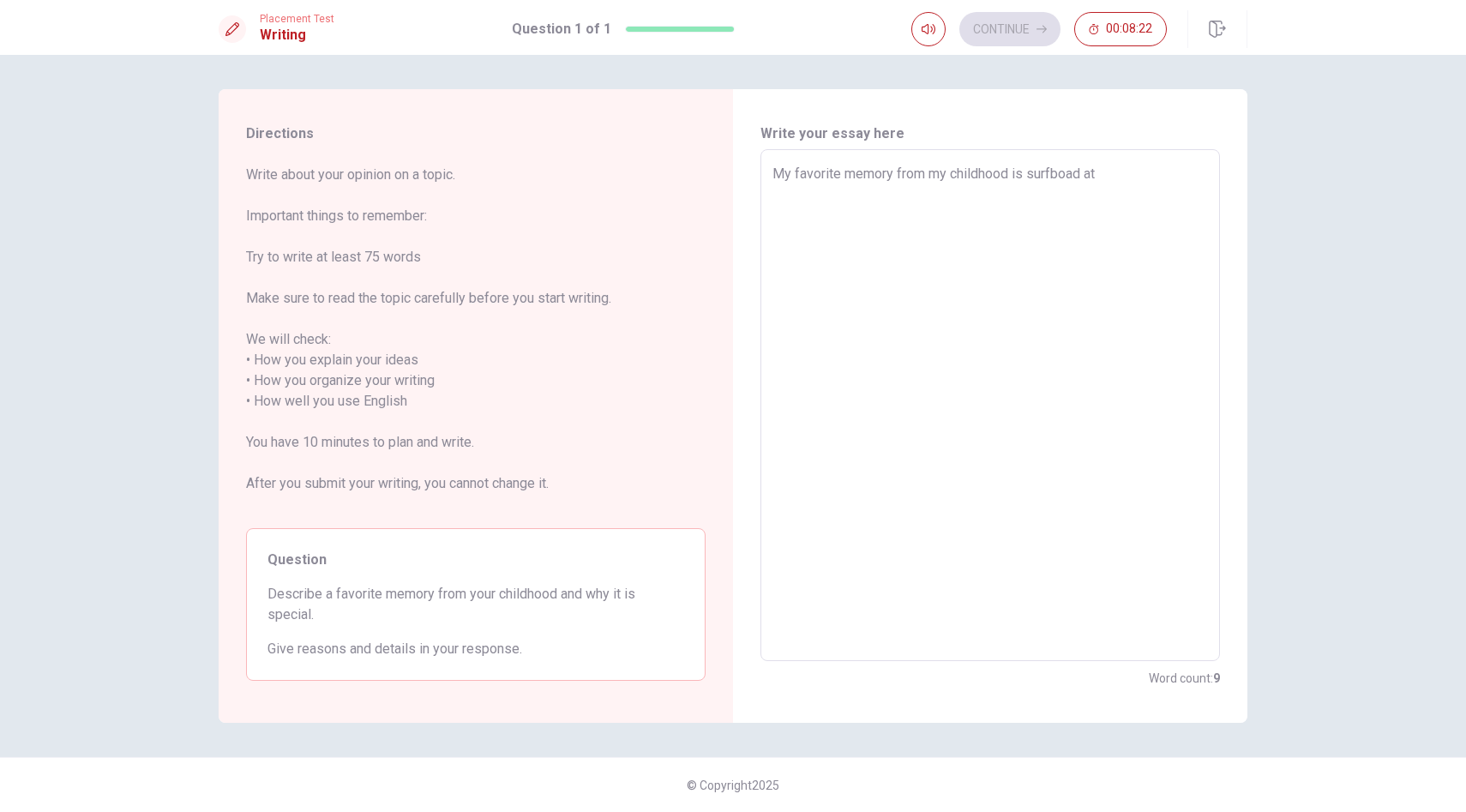
type textarea "x"
type textarea "My favorite memory from my childhood is surfboad at"
type textarea "x"
type textarea "My favorite memory from my childhood is surfboad at t"
type textarea "x"
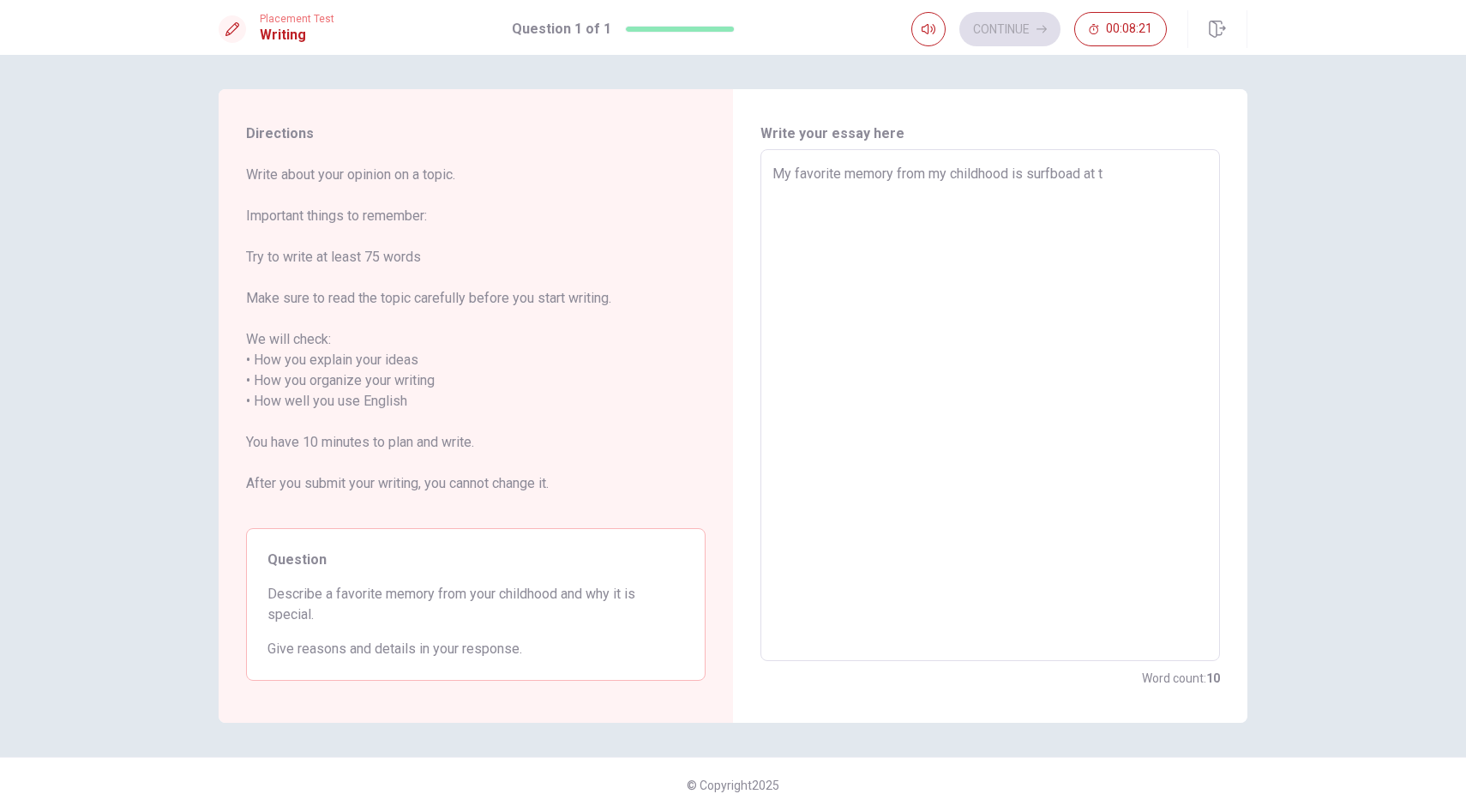
type textarea "My favorite memory from my childhood is surfboad at th"
type textarea "x"
type textarea "My favorite memory from my childhood is surfboad at the"
type textarea "x"
type textarea "My favorite memory from my childhood is surfboad at the"
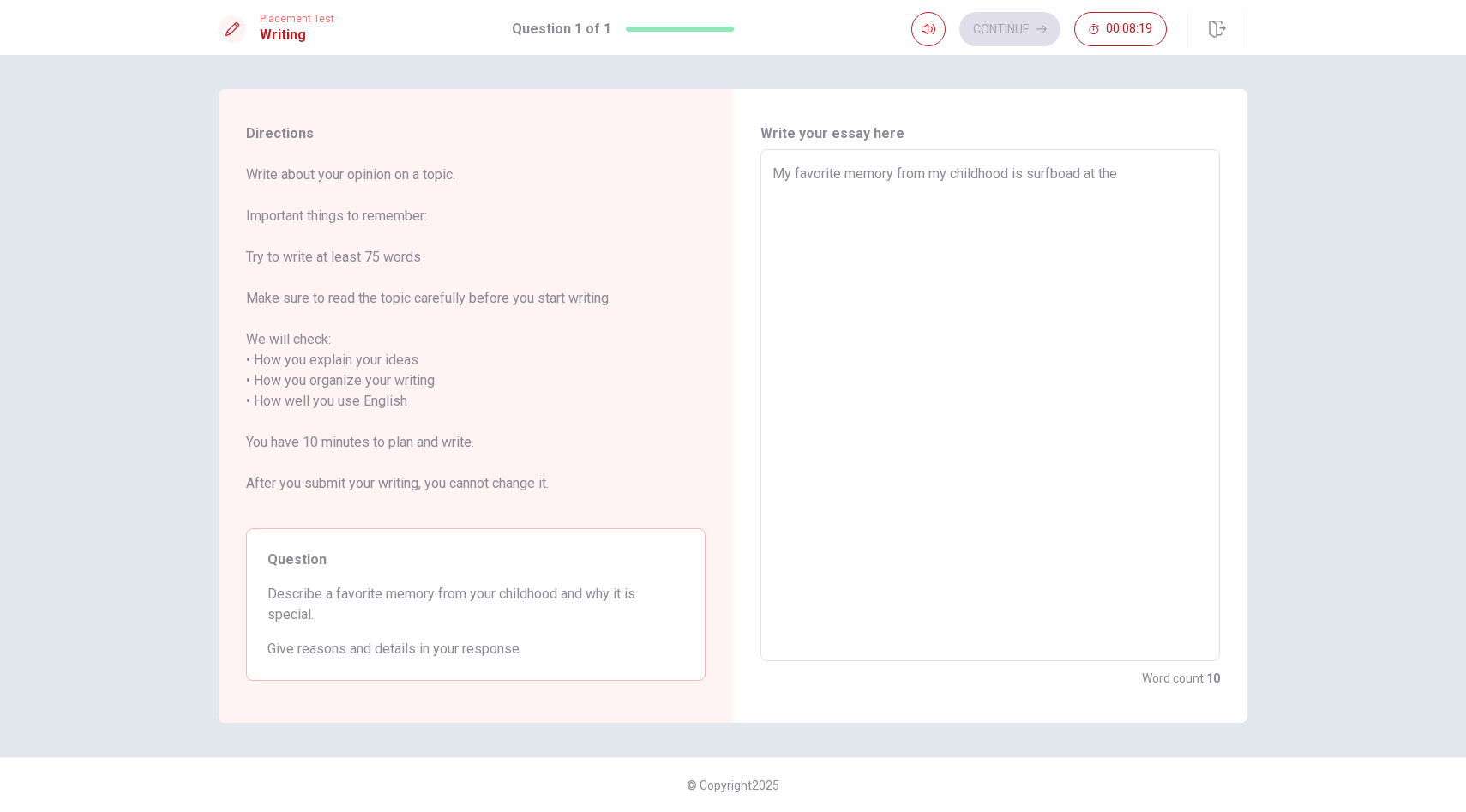
type textarea "x"
type textarea "My favorite memory from my childhood is surfboad at the s"
type textarea "x"
type textarea "My favorite memory from my childhood is surfboad at the se"
type textarea "x"
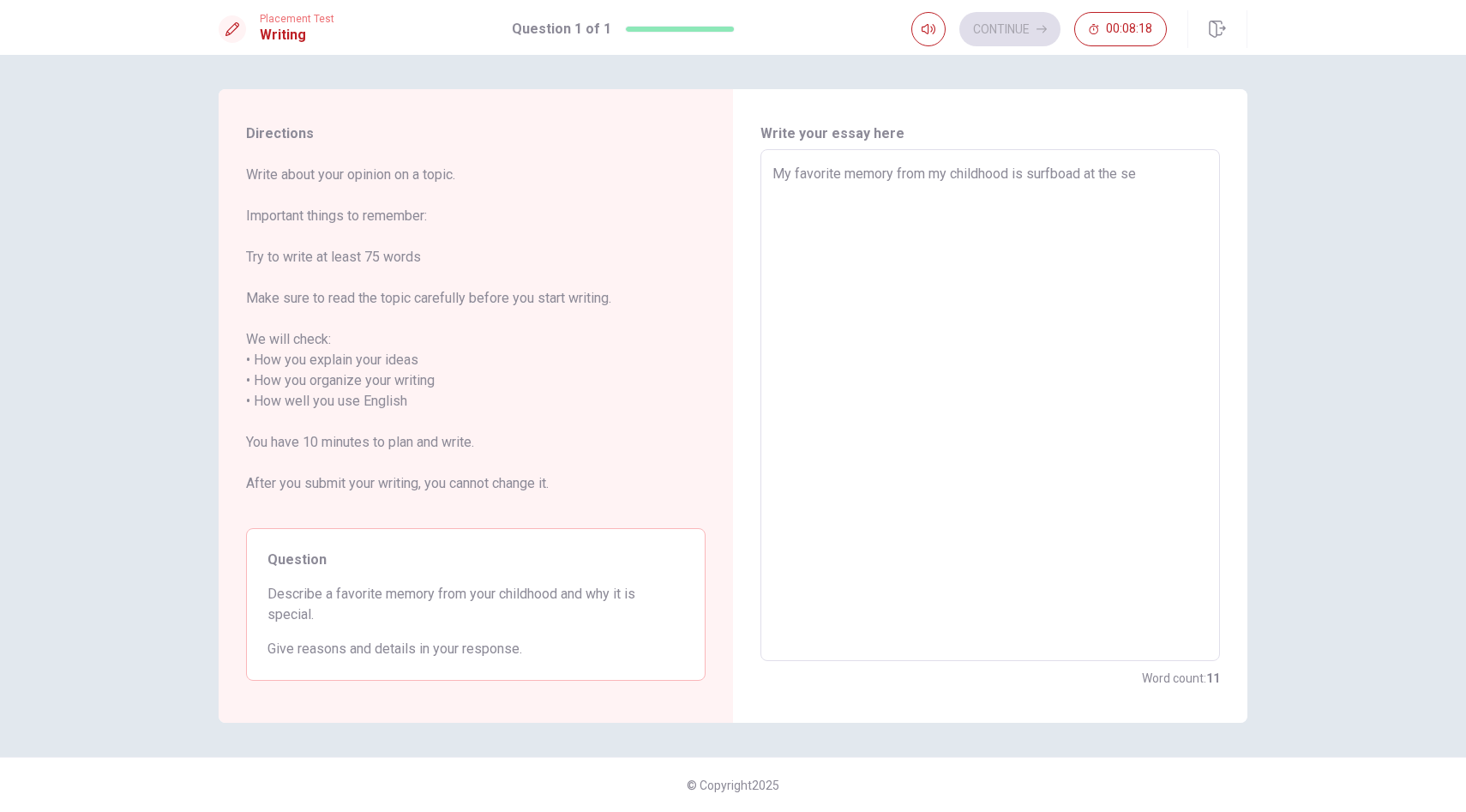
type textarea "My favorite memory from my childhood is surfboad at the see"
type textarea "x"
type textarea "My favorite memory from my childhood is surfboad at the see."
type textarea "x"
type textarea "My favorite memory from my childhood is surfboad at the see."
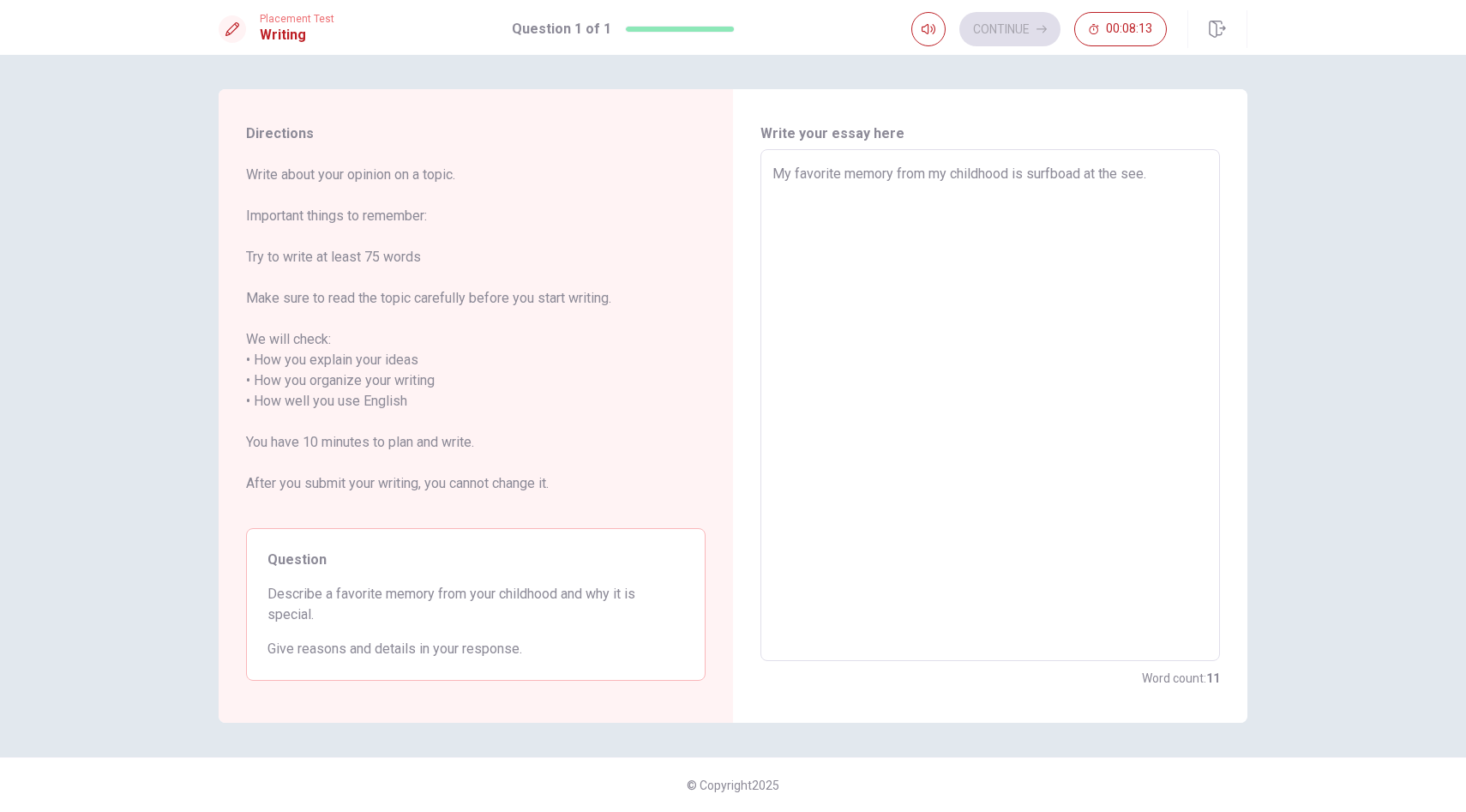
type textarea "x"
type textarea "My favorite memory from my childhood is surfboad at the see. I"
type textarea "x"
type textarea "My favorite memory from my childhood is surfboad at the see. It"
type textarea "x"
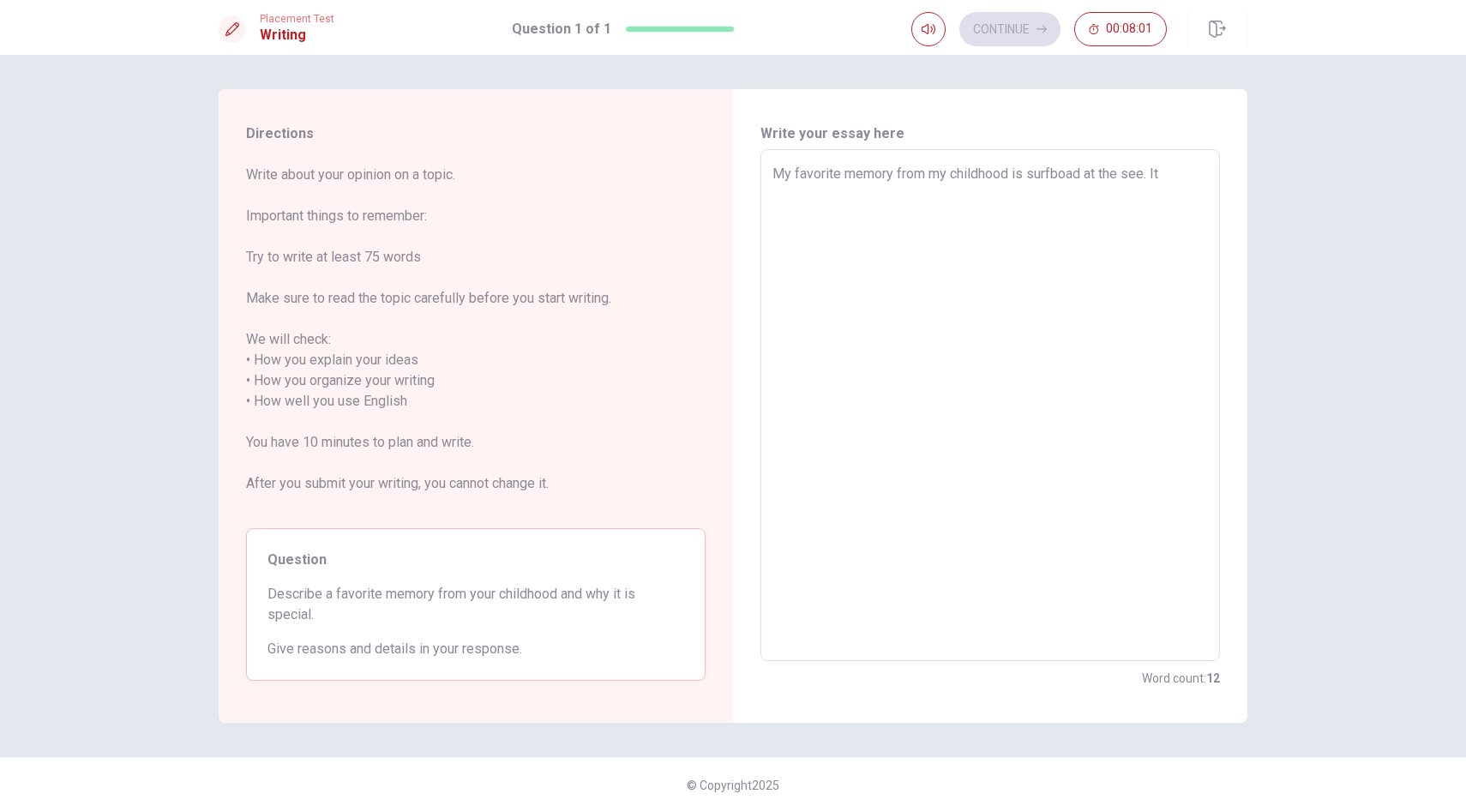
type textarea "My favorite memory from my childhood is surfboad at the see. Ite"
type textarea "x"
type textarea "My favorite memory from my childhood is surfboad at the see. Itea"
type textarea "x"
type textarea "My favorite memory from my childhood is surfboad at the see. Iteac"
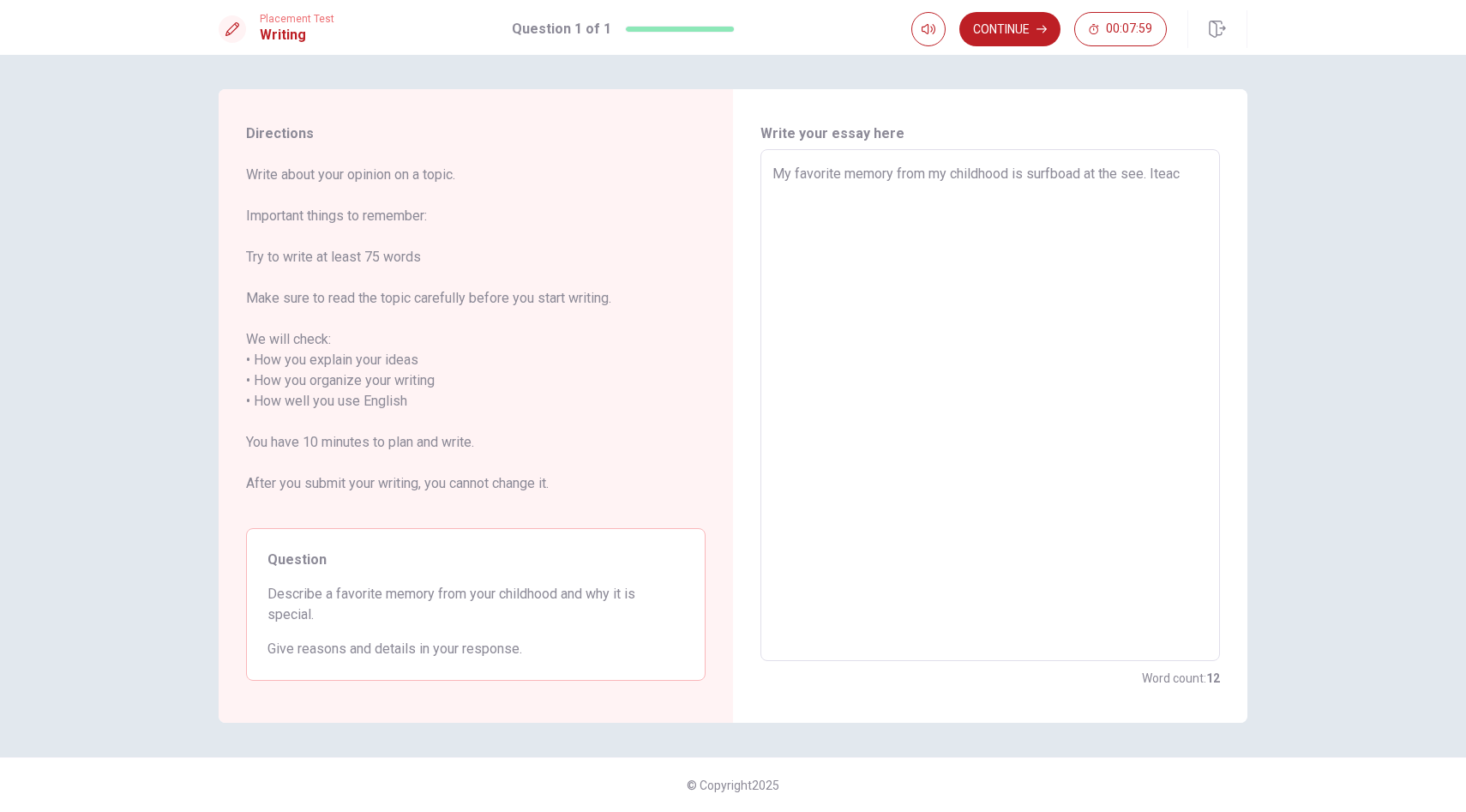
type textarea "x"
type textarea "My favorite memory from my childhood is surfboad at the see. Iteach"
type textarea "x"
click at [1169, 170] on textarea "My favorite memory from my childhood is surfboad at the see. I teachered" at bounding box center [990, 405] width 435 height 483
click at [969, 199] on textarea "My favorite memory from my childhood is surfboad at the see. I was teachered" at bounding box center [990, 405] width 435 height 483
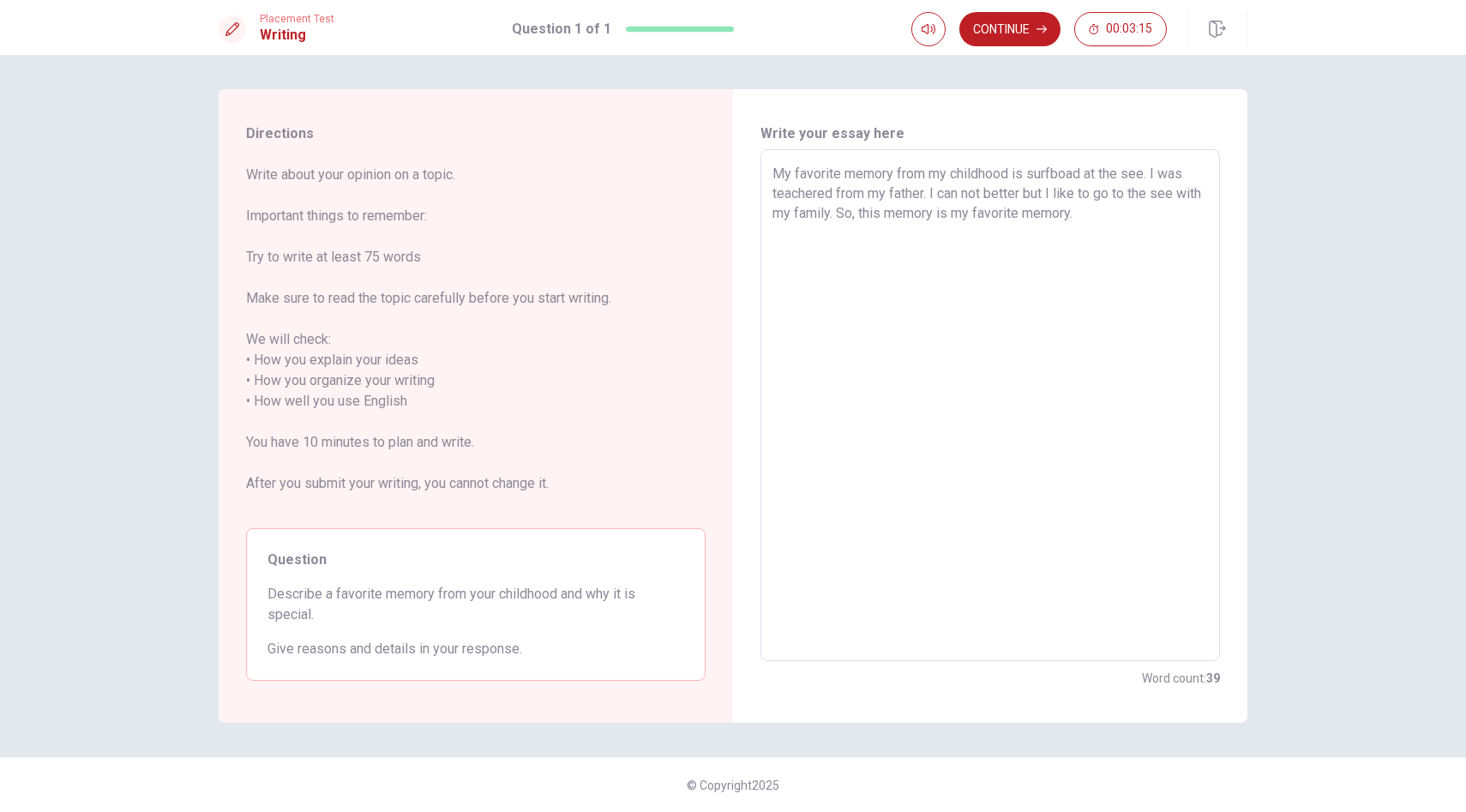
click at [1175, 196] on textarea "My favorite memory from my childhood is surfboad at the see. I was teachered fr…" at bounding box center [990, 405] width 435 height 483
click at [1148, 176] on textarea "My favorite memory from my childhood is surfboad at the see. I was teachered fr…" at bounding box center [990, 405] width 435 height 483
click at [1136, 224] on textarea "My favorite memory from my childhood is surfboad at the sea. I was teachered fr…" at bounding box center [990, 405] width 435 height 483
click at [869, 214] on textarea "My favorite memory from my childhood is surfboad at the sea. I was teachered fr…" at bounding box center [990, 405] width 435 height 483
click at [963, 214] on textarea "My favorite memory from my childhood is surfboad at the sea. I was teachered fr…" at bounding box center [990, 405] width 435 height 483
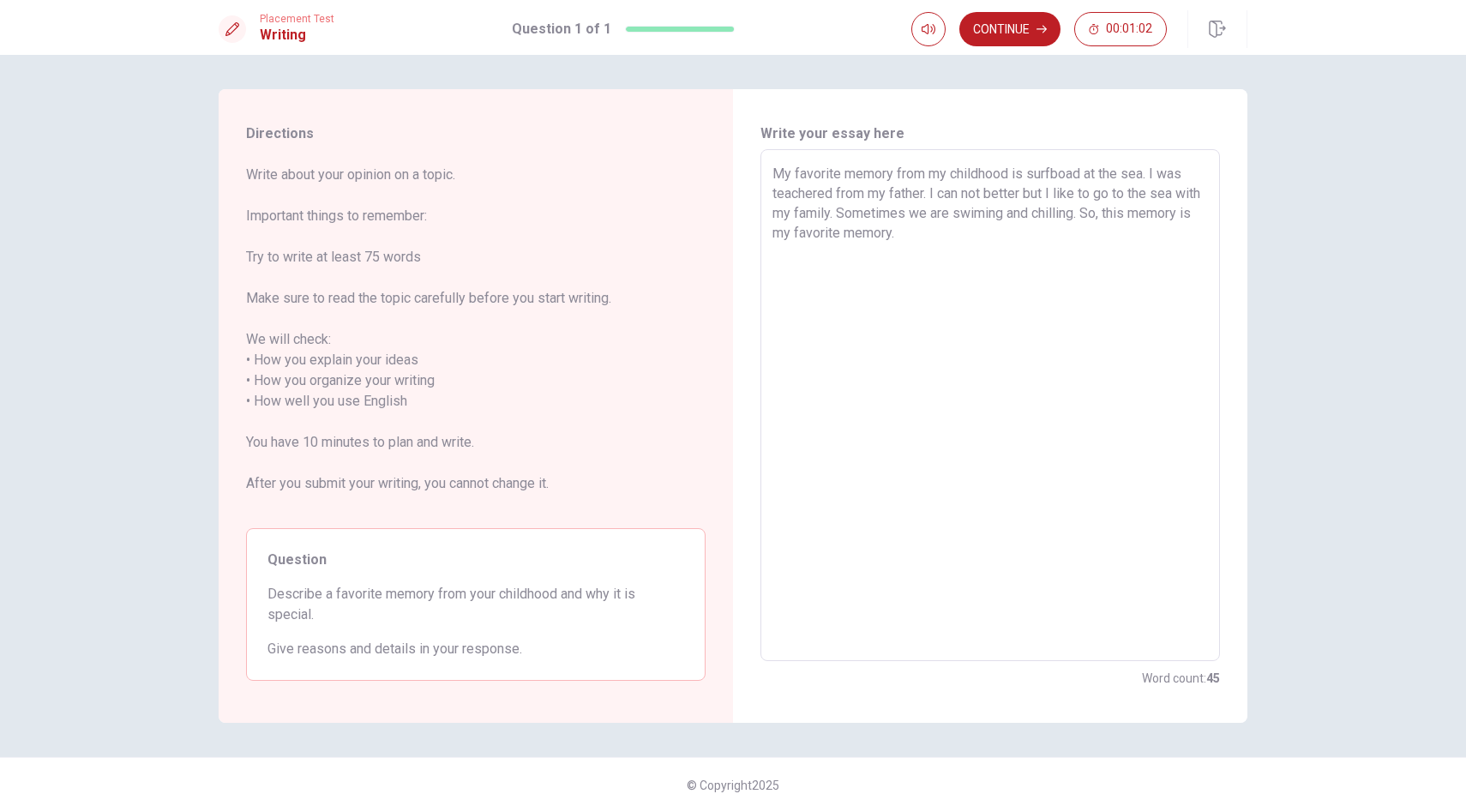
click at [1113, 214] on textarea "My favorite memory from my childhood is surfboad at the sea. I was teachered fr…" at bounding box center [990, 405] width 435 height 483
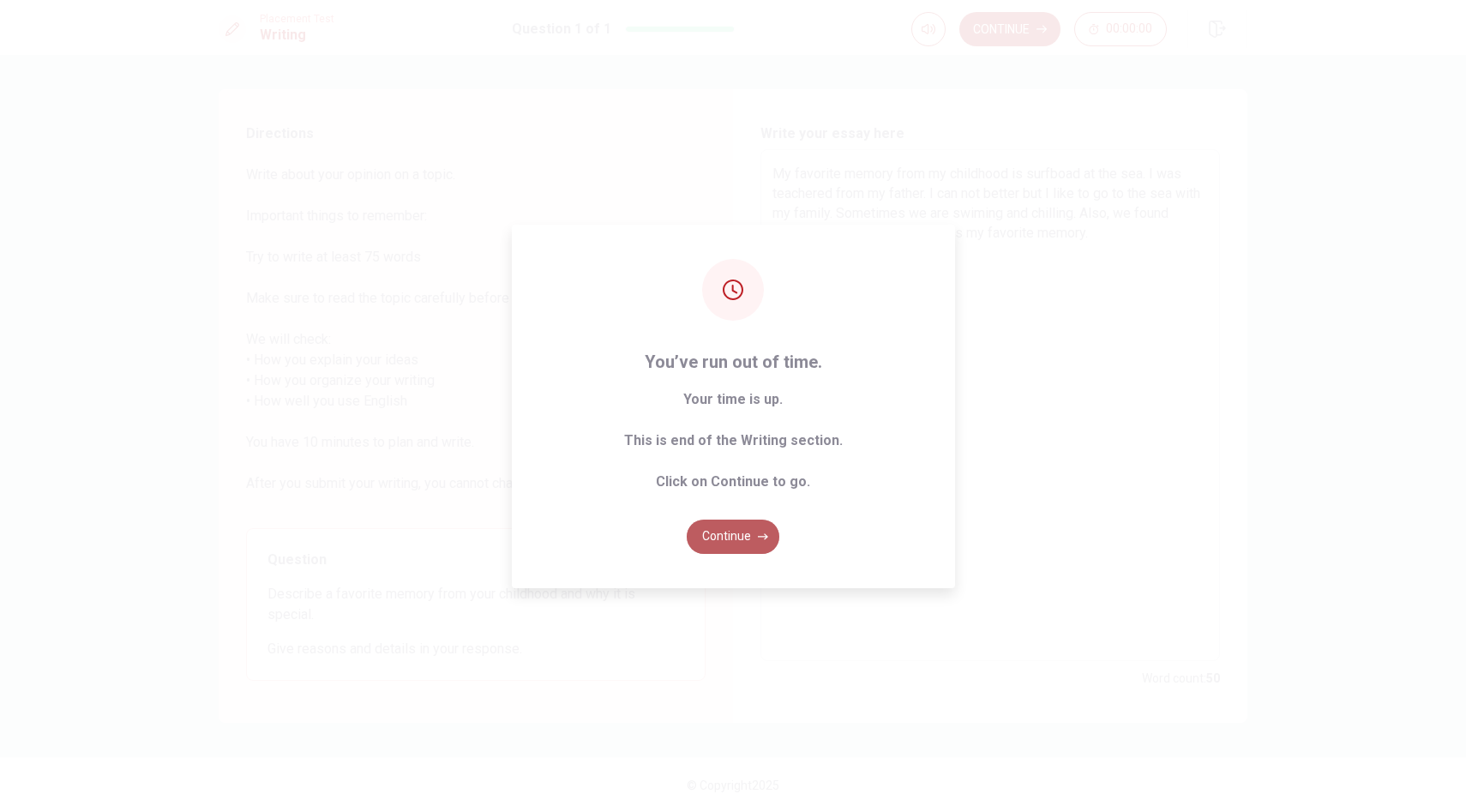
click at [741, 526] on button "Continue" at bounding box center [733, 536] width 92 height 34
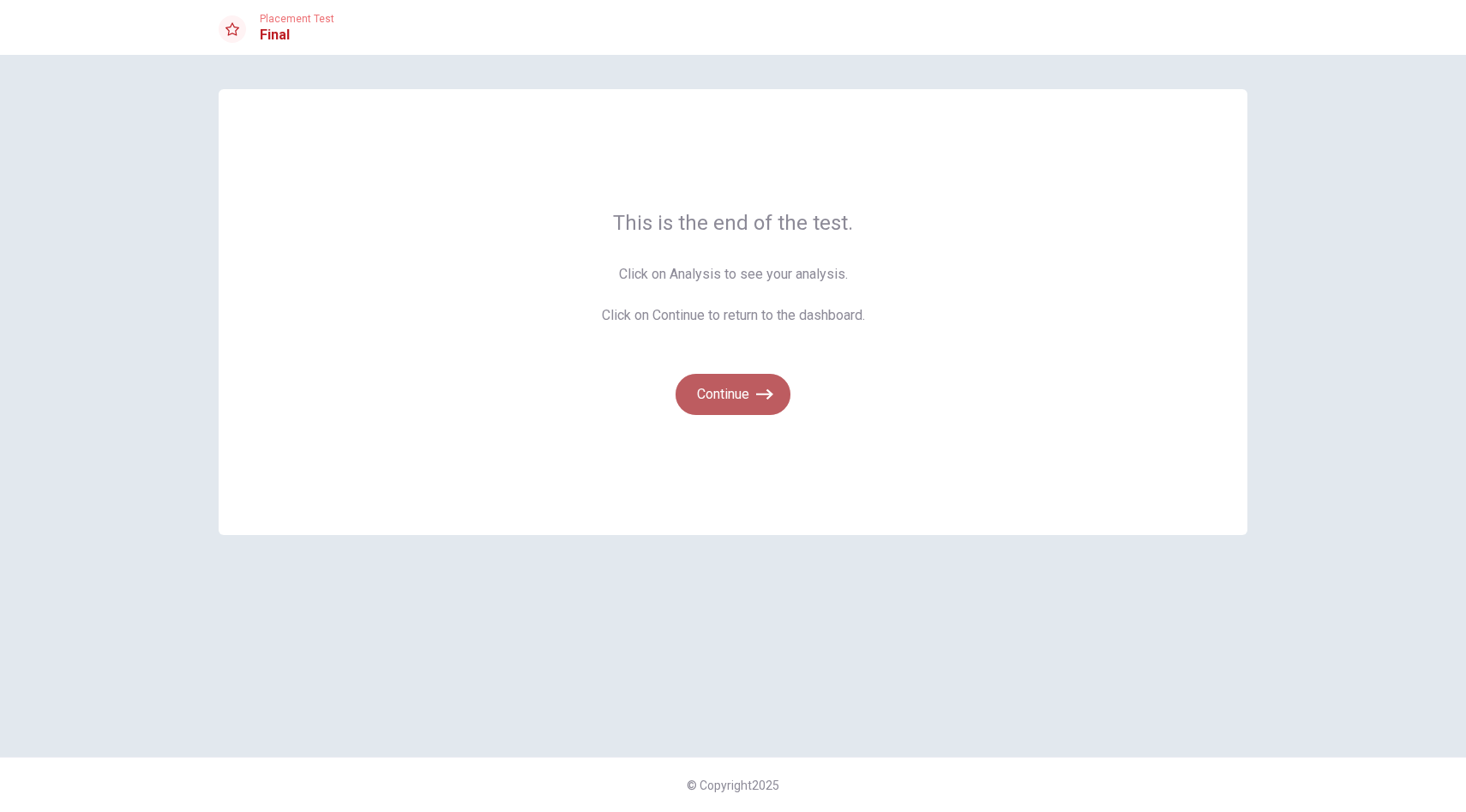
click at [745, 395] on button "Continue" at bounding box center [733, 395] width 115 height 41
